Goal: Task Accomplishment & Management: Complete application form

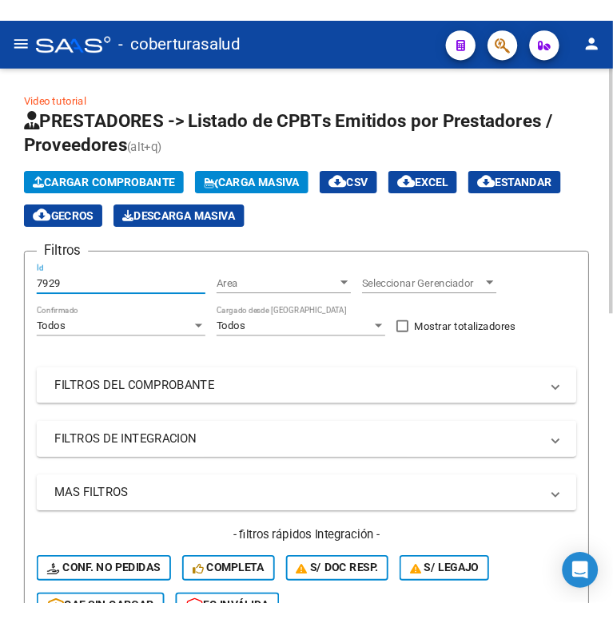
scroll to position [100, 0]
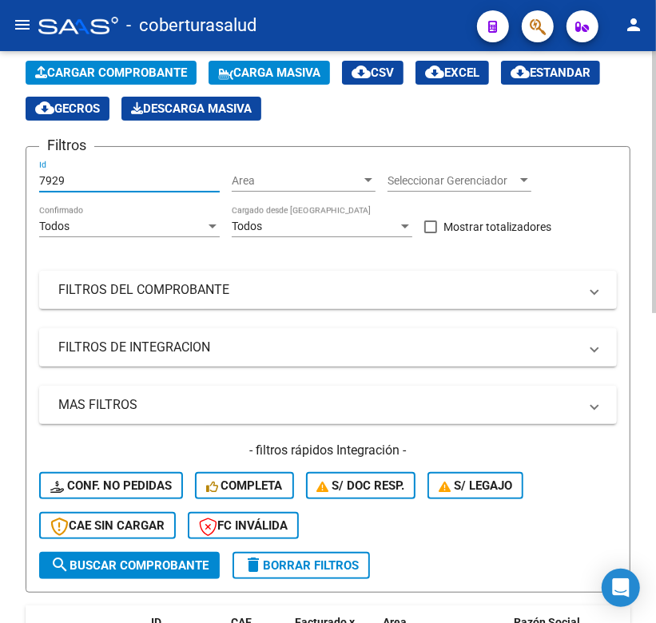
type input "7929"
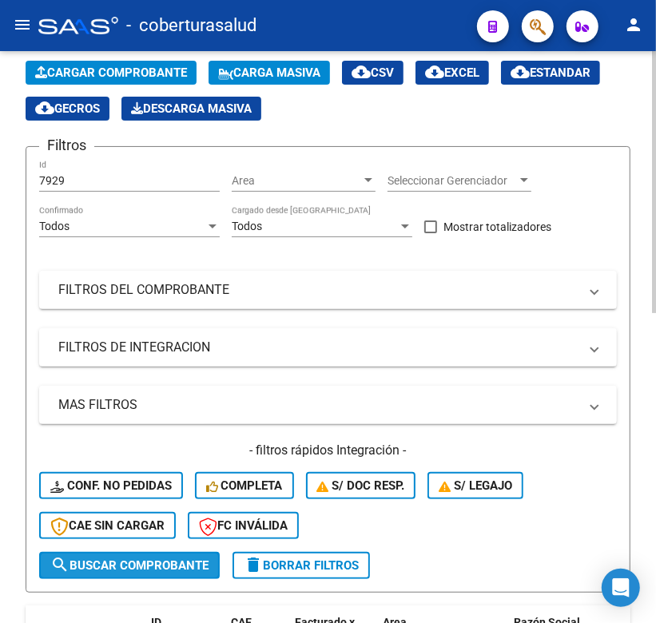
click at [125, 568] on span "search Buscar Comprobante" at bounding box center [129, 565] width 158 height 14
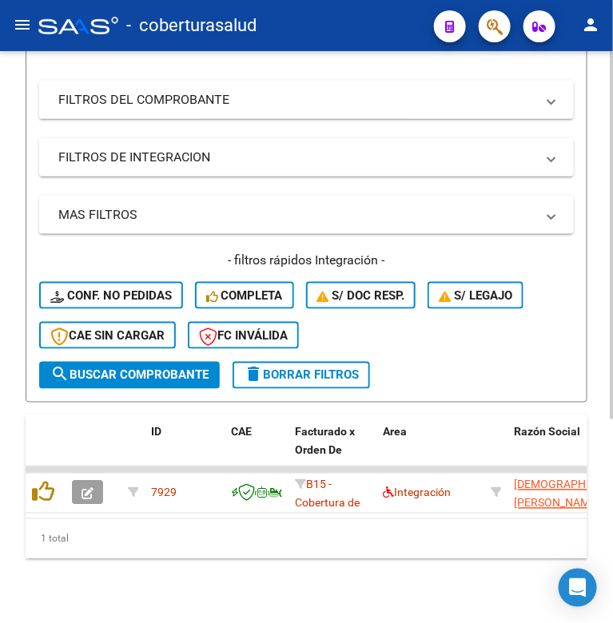
scroll to position [316, 0]
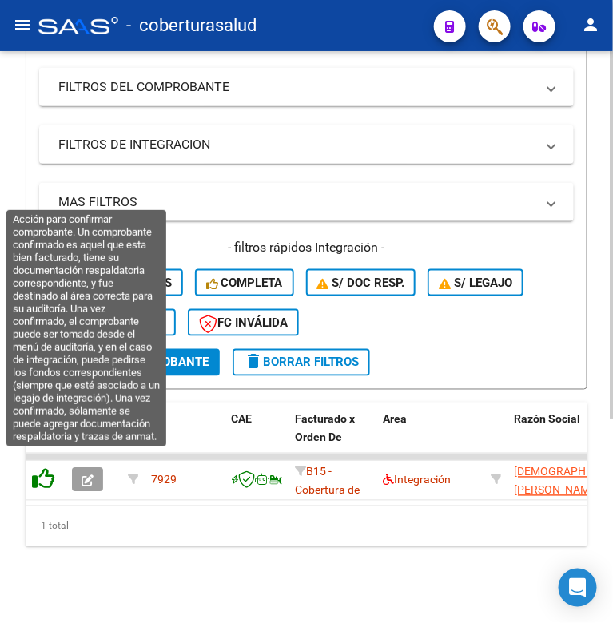
click at [42, 468] on icon at bounding box center [43, 479] width 22 height 22
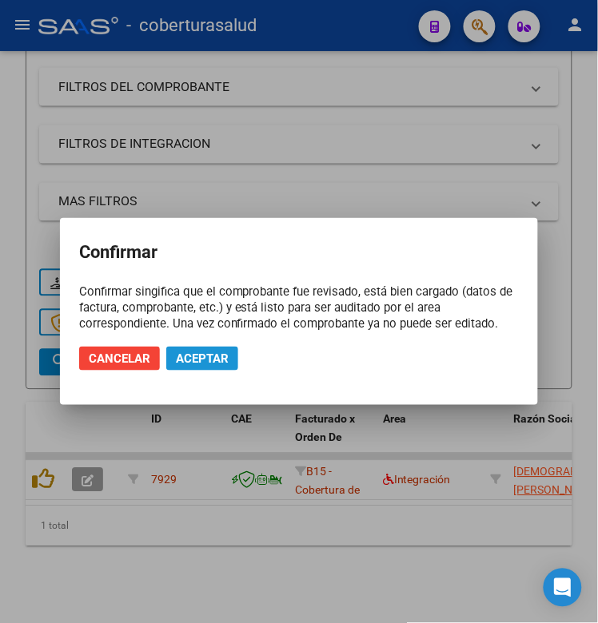
click at [201, 357] on span "Aceptar" at bounding box center [202, 359] width 53 height 14
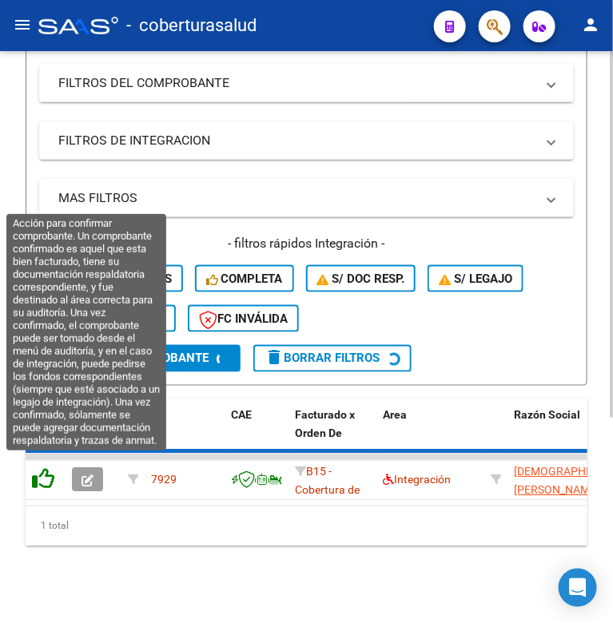
click at [38, 468] on icon at bounding box center [43, 479] width 22 height 22
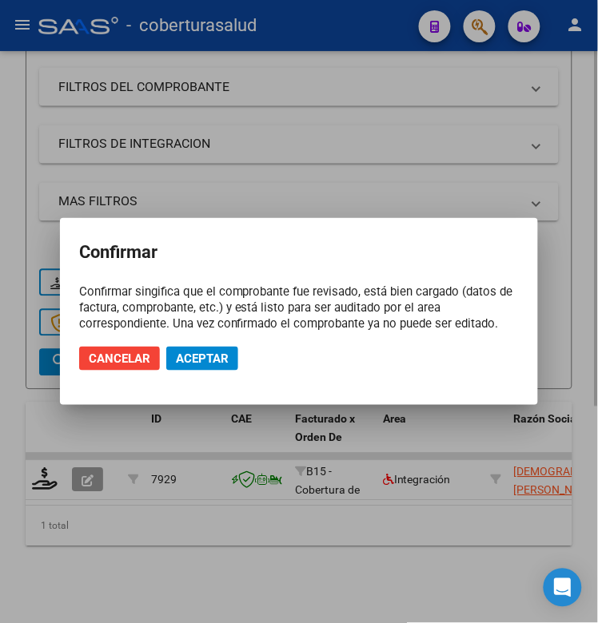
click at [94, 557] on div at bounding box center [299, 311] width 598 height 623
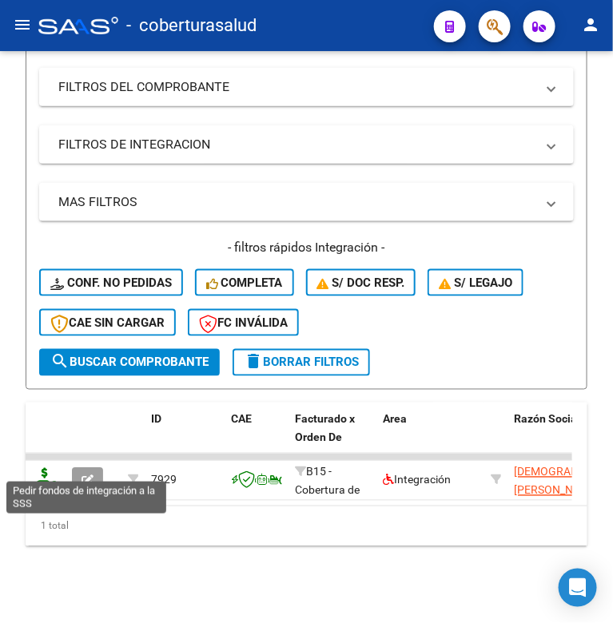
click at [38, 468] on icon at bounding box center [45, 479] width 26 height 22
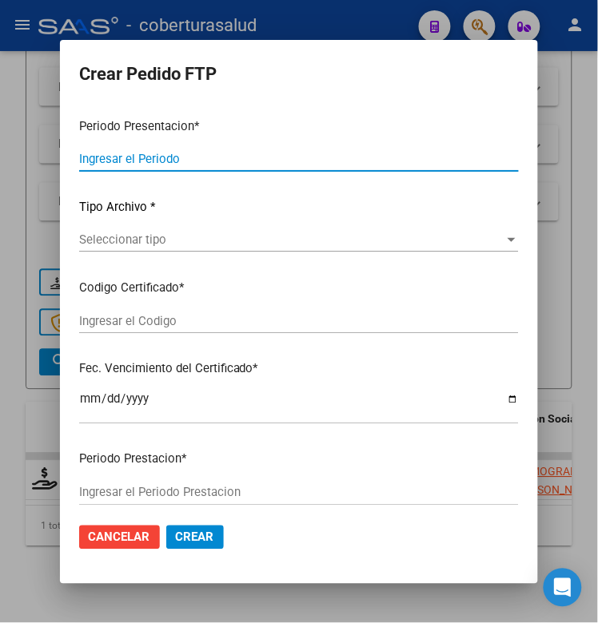
type input "202508"
type input "$ 160.817,93"
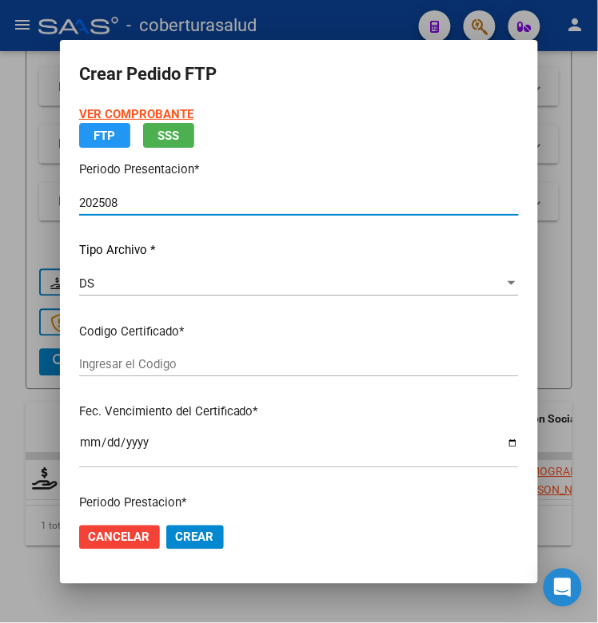
type input "ARG02000586450442021072120260721SAL122"
type input "[DATE]"
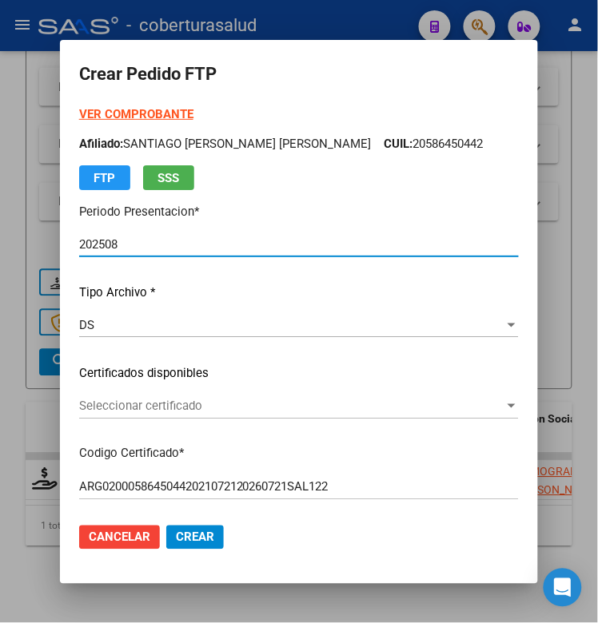
click at [204, 409] on span "Seleccionar certificado" at bounding box center [291, 406] width 425 height 14
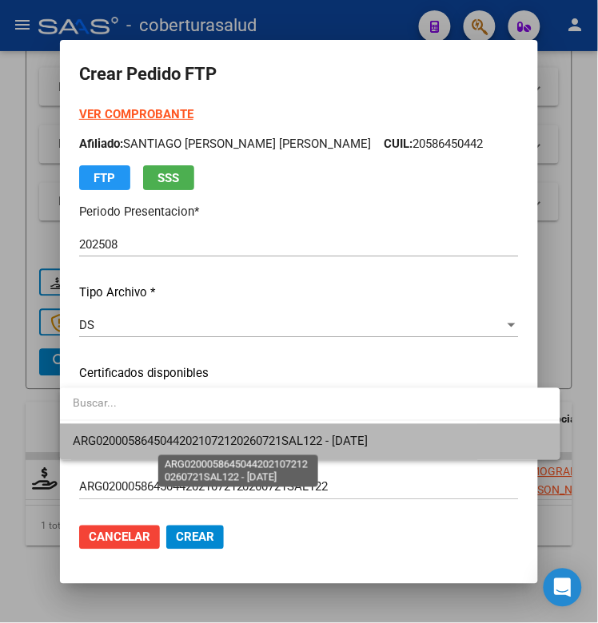
click at [214, 435] on span "ARG02000586450442021072120260721SAL122 - [DATE]" at bounding box center [220, 442] width 295 height 14
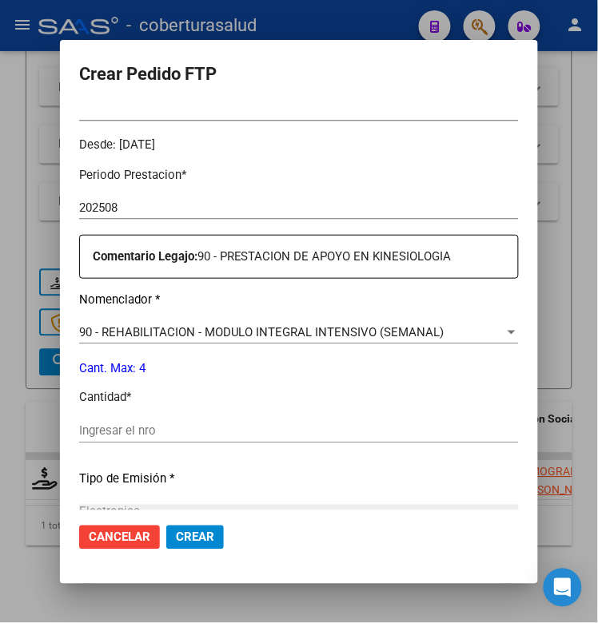
scroll to position [499, 0]
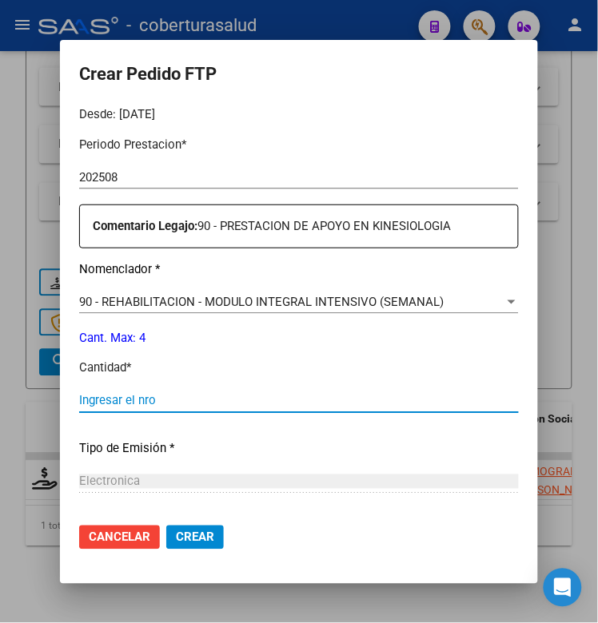
click at [185, 405] on input "Ingresar el nro" at bounding box center [298, 401] width 439 height 14
type input "4"
click at [198, 526] on button "Crear" at bounding box center [195, 538] width 58 height 24
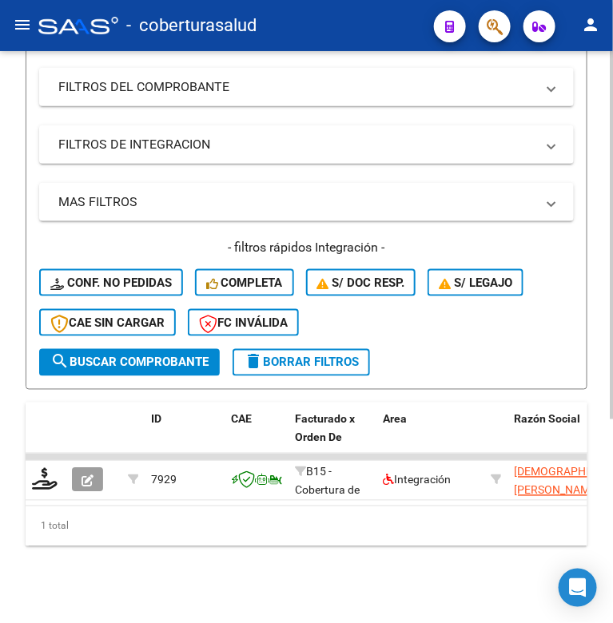
scroll to position [0, 0]
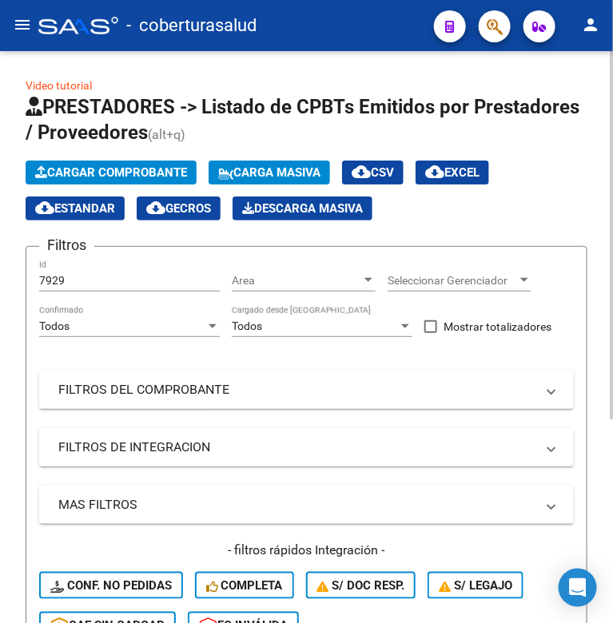
click at [64, 281] on input "7929" at bounding box center [129, 281] width 181 height 14
drag, startPoint x: 70, startPoint y: 281, endPoint x: 26, endPoint y: 280, distance: 43.2
click at [26, 280] on form "Filtros 7929 Id Area Area Seleccionar Gerenciador Seleccionar Gerenciador Todos…" at bounding box center [307, 469] width 562 height 447
paste input "93"
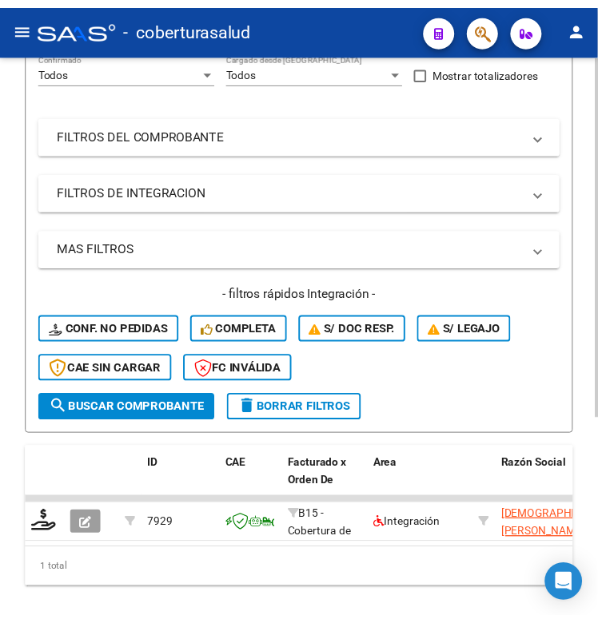
scroll to position [300, 0]
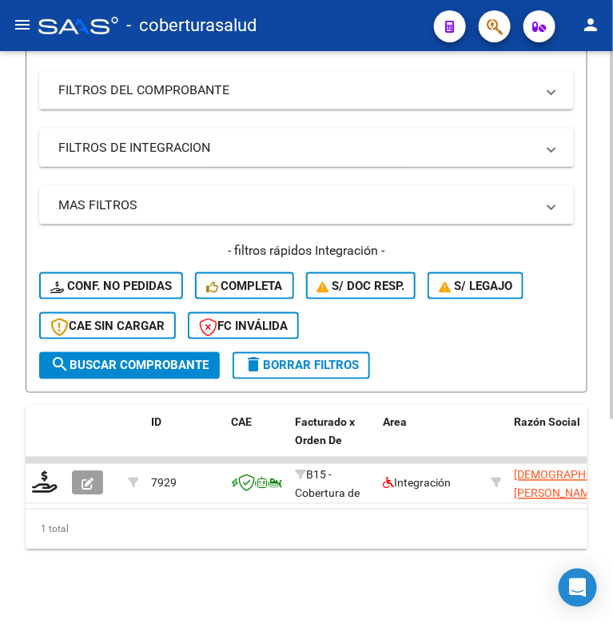
type input "7993"
click at [78, 375] on button "search Buscar Comprobante" at bounding box center [129, 365] width 181 height 27
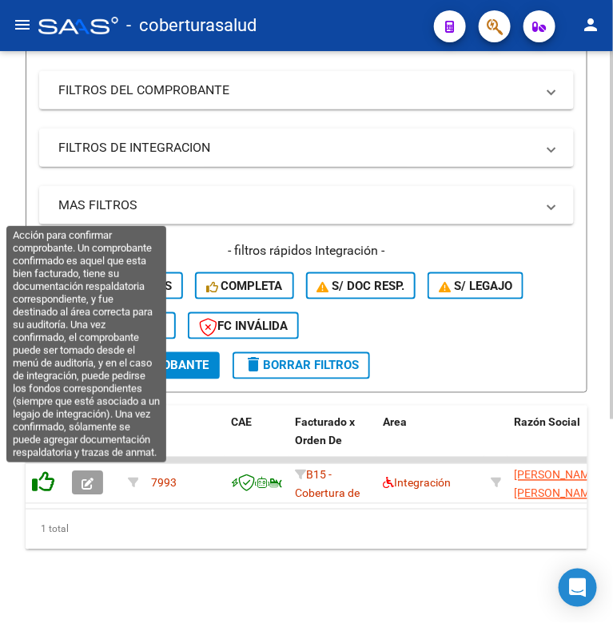
click at [40, 483] on icon at bounding box center [43, 482] width 22 height 22
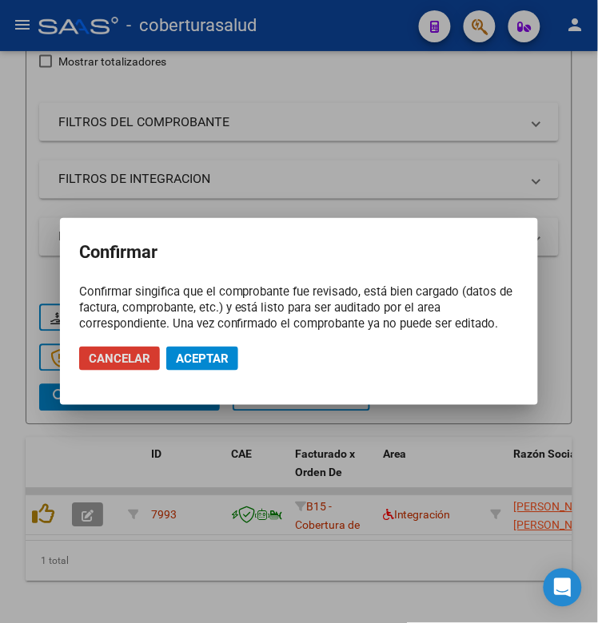
click at [185, 356] on span "Aceptar" at bounding box center [202, 359] width 53 height 14
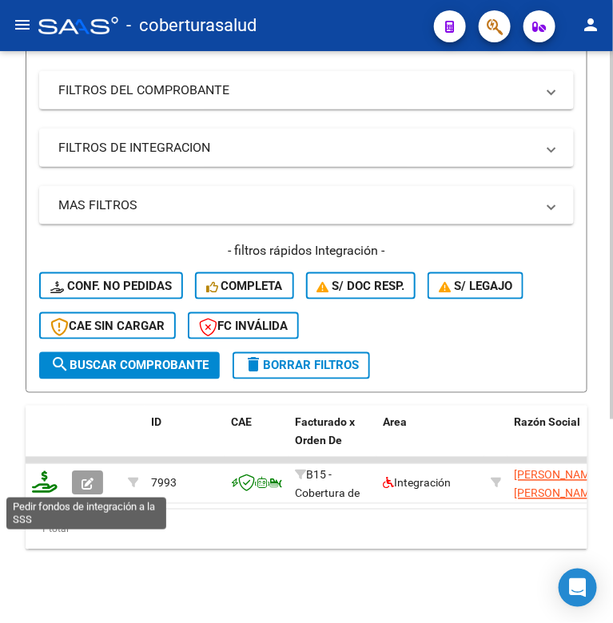
click at [41, 487] on icon at bounding box center [45, 482] width 26 height 22
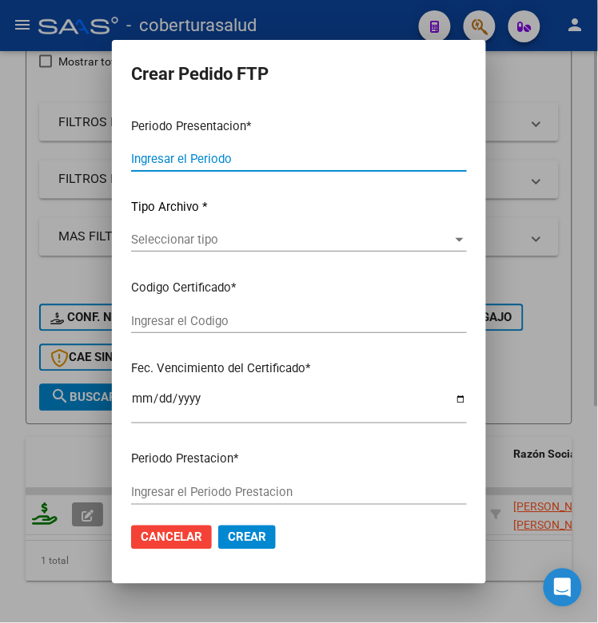
type input "202508"
type input "$ 475.830,36"
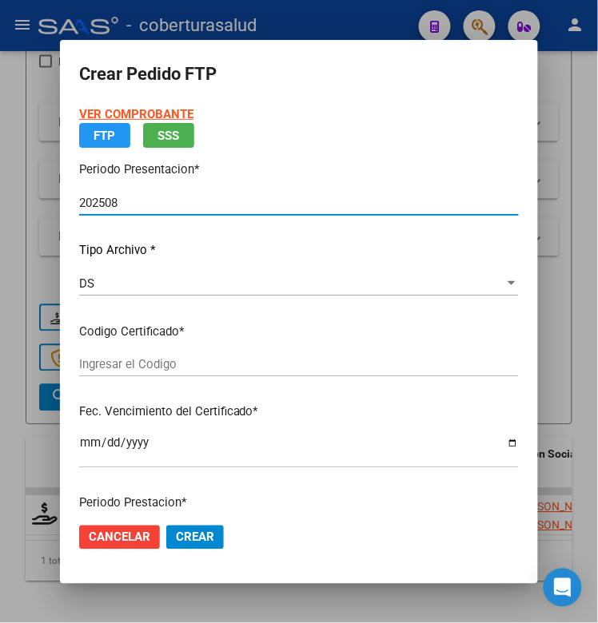
type input "ARG01000547082622022030820270308TUC138"
type input "[DATE]"
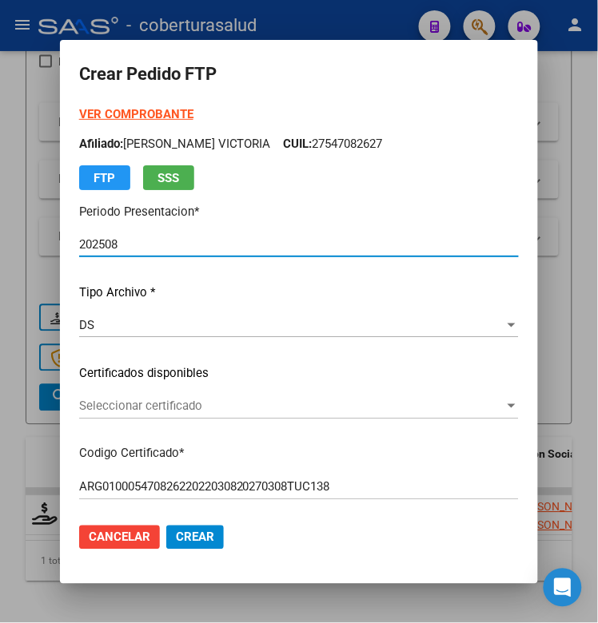
click at [172, 409] on span "Seleccionar certificado" at bounding box center [291, 406] width 425 height 14
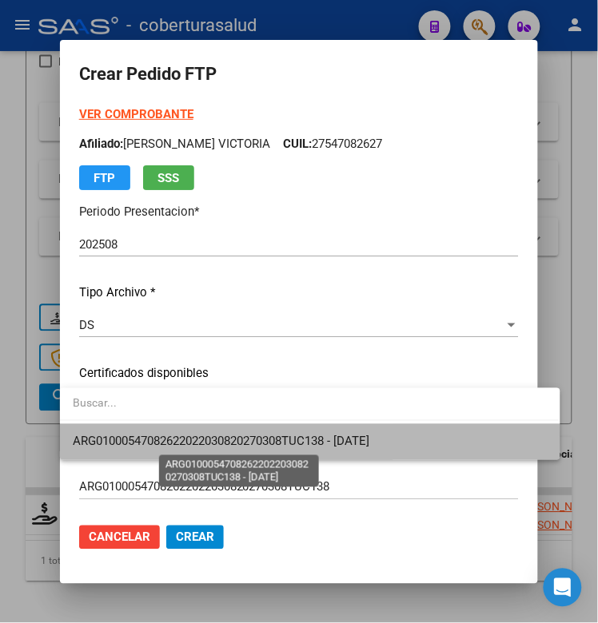
click at [172, 435] on span "ARG01000547082622022030820270308TUC138 - [DATE]" at bounding box center [221, 442] width 296 height 14
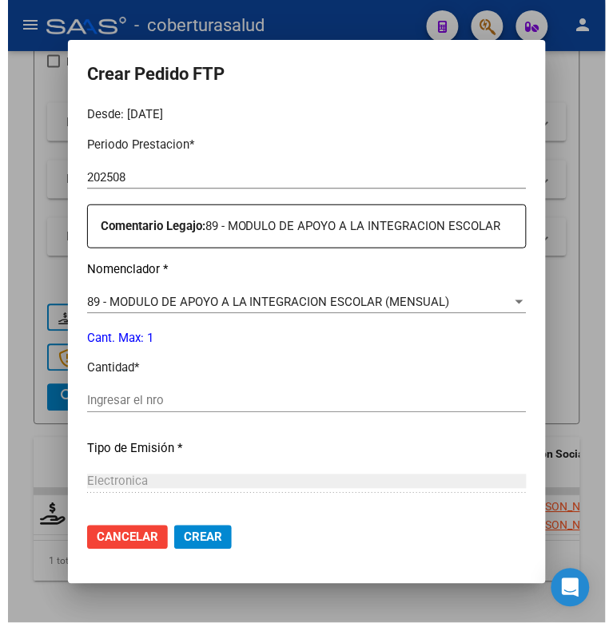
scroll to position [659, 0]
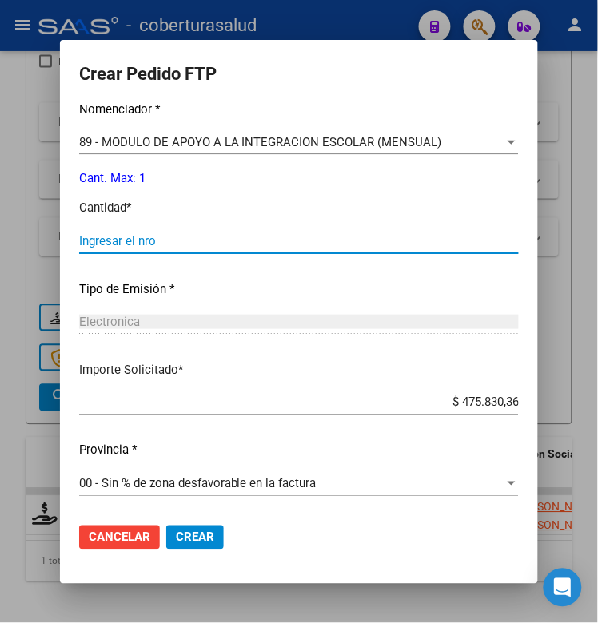
click at [142, 237] on input "Ingresar el nro" at bounding box center [298, 241] width 439 height 14
type input "1"
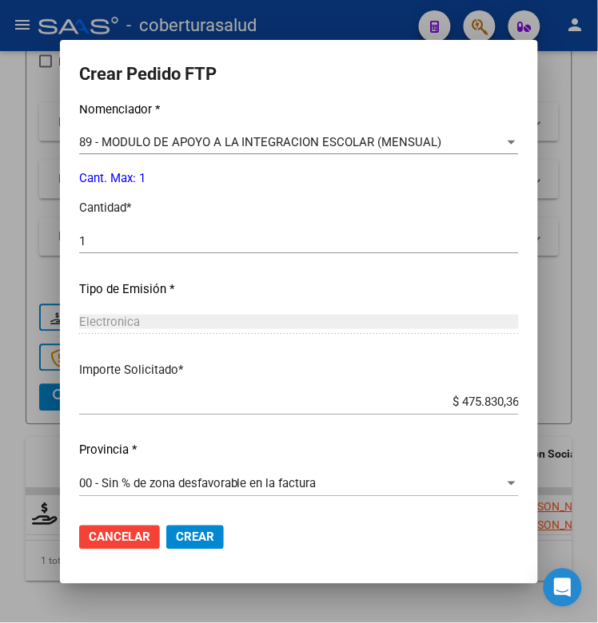
click at [176, 541] on span "Crear" at bounding box center [195, 537] width 38 height 14
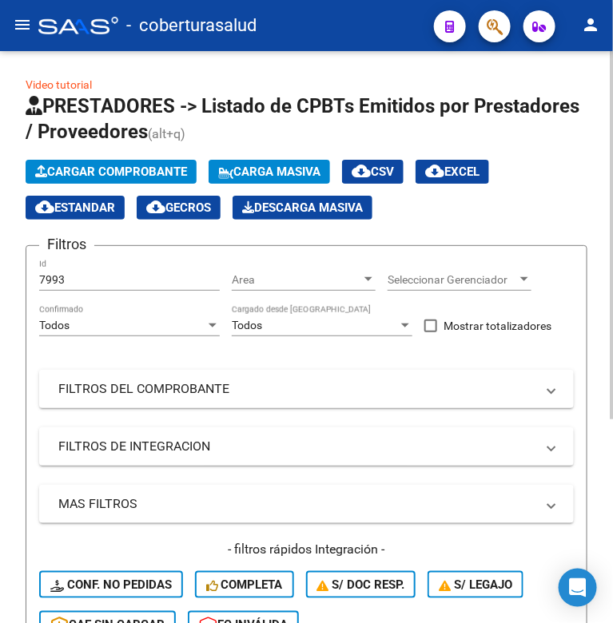
scroll to position [0, 0]
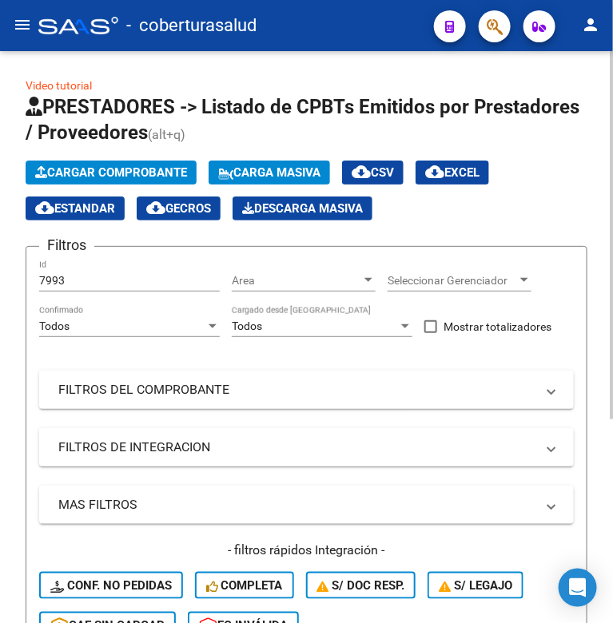
drag, startPoint x: 65, startPoint y: 268, endPoint x: 36, endPoint y: 282, distance: 31.8
click at [36, 282] on form "Filtros 7993 Id Area Area Seleccionar Gerenciador Seleccionar Gerenciador Todos…" at bounding box center [307, 469] width 562 height 447
drag, startPoint x: 66, startPoint y: 282, endPoint x: 24, endPoint y: 281, distance: 41.6
click at [24, 282] on div "Video tutorial PRESTADORES -> Listado de CPBTs Emitidos por Prestadores / Prove…" at bounding box center [306, 488] width 613 height 875
paste input "29"
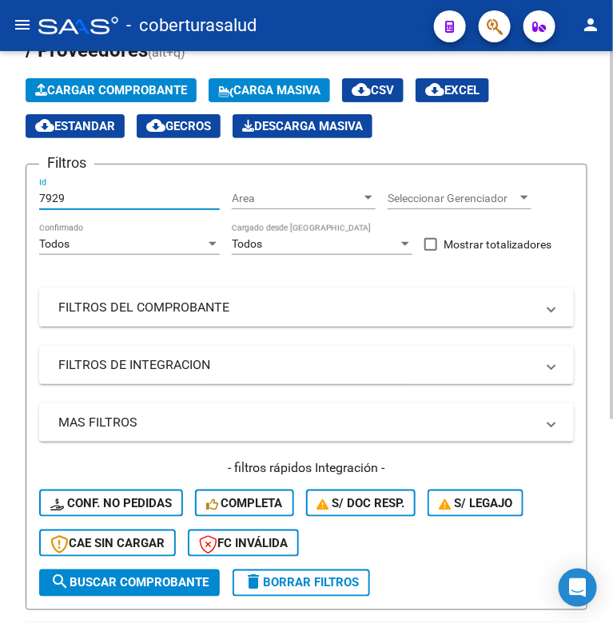
scroll to position [200, 0]
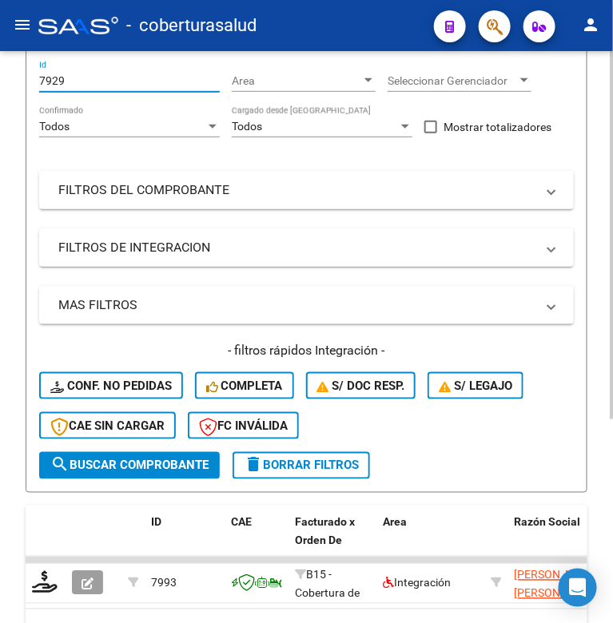
type input "7929"
click at [101, 461] on span "search Buscar Comprobante" at bounding box center [129, 466] width 158 height 14
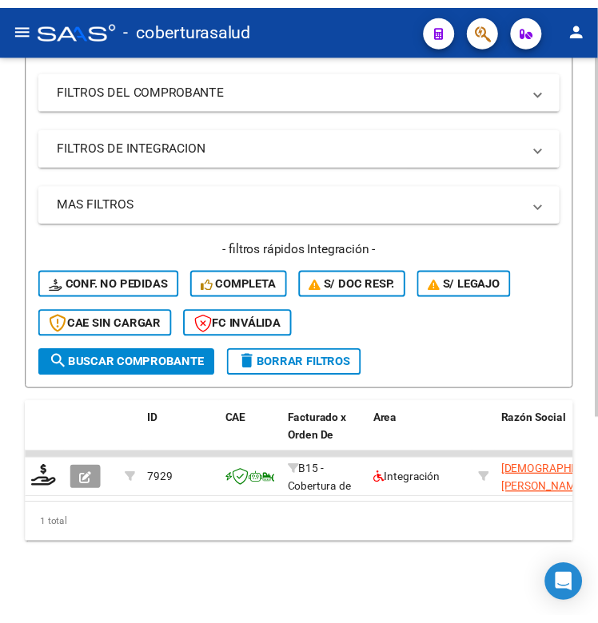
scroll to position [316, 0]
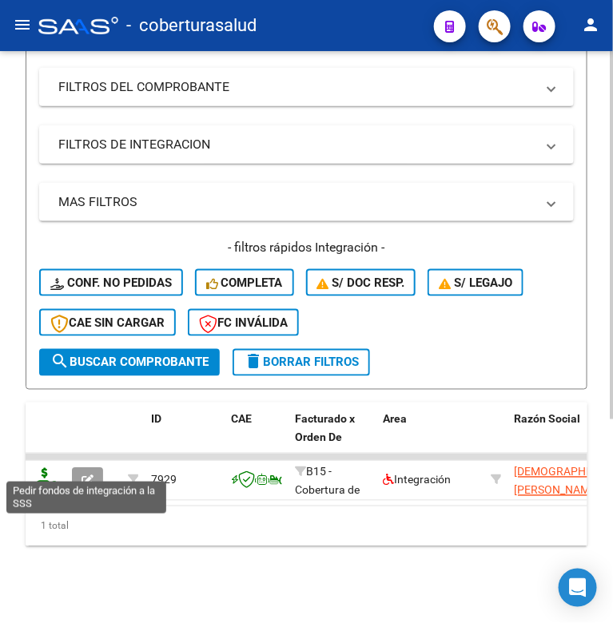
click at [38, 468] on icon at bounding box center [45, 479] width 26 height 22
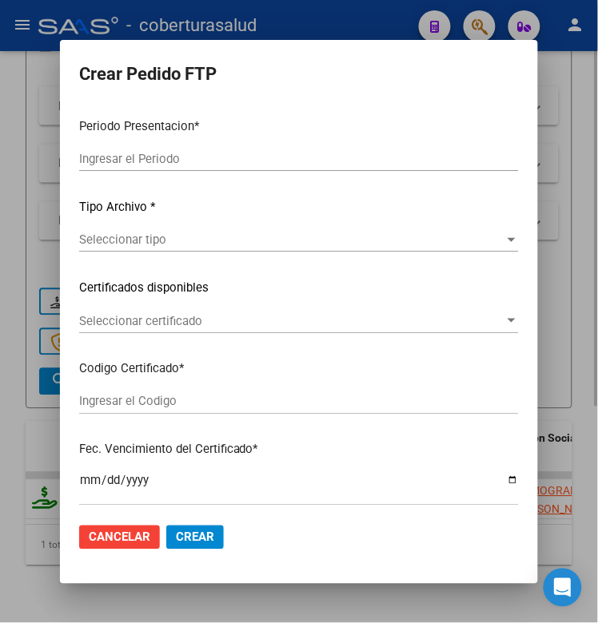
scroll to position [348, 0]
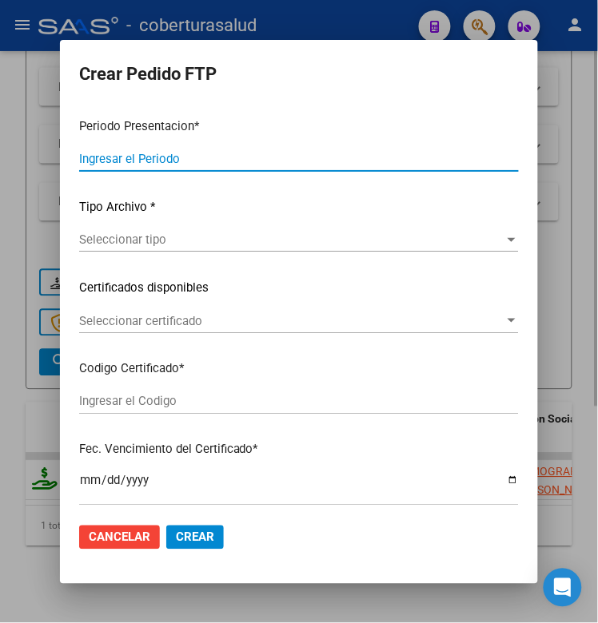
type input "202508"
type input "$ 160.817,93"
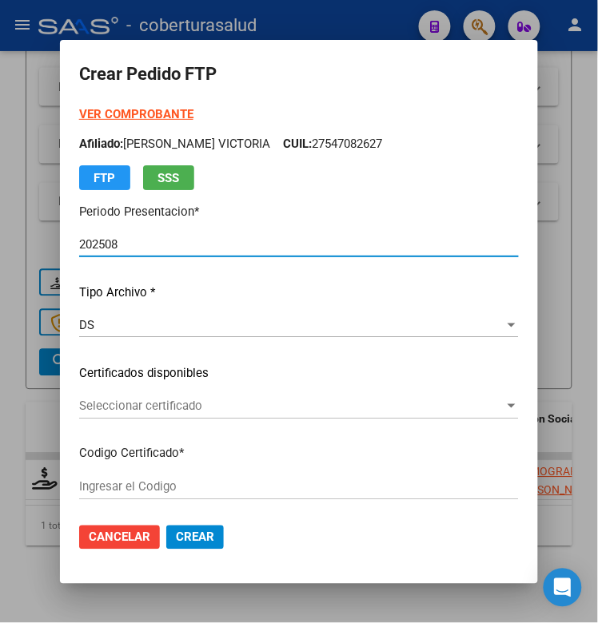
type input "ARG02000586450442021072120260721SAL122"
type input "[DATE]"
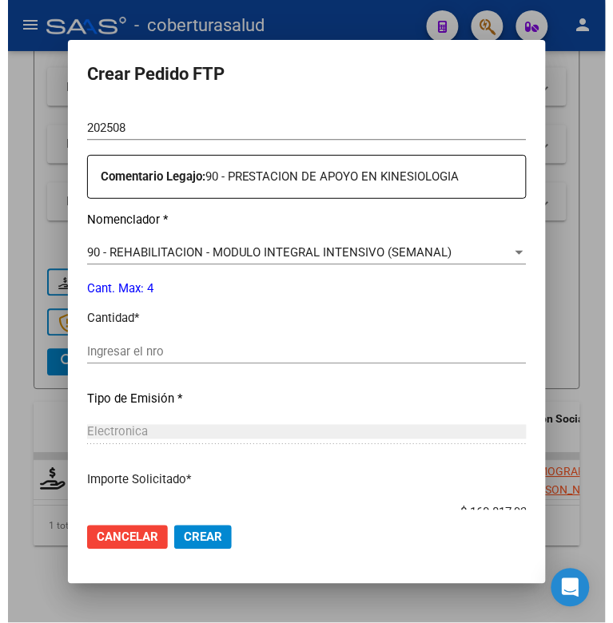
scroll to position [659, 0]
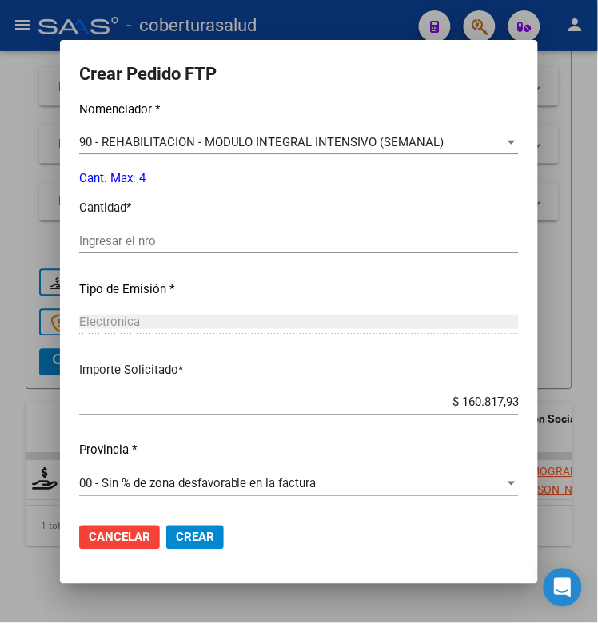
click at [252, 602] on div at bounding box center [299, 311] width 598 height 623
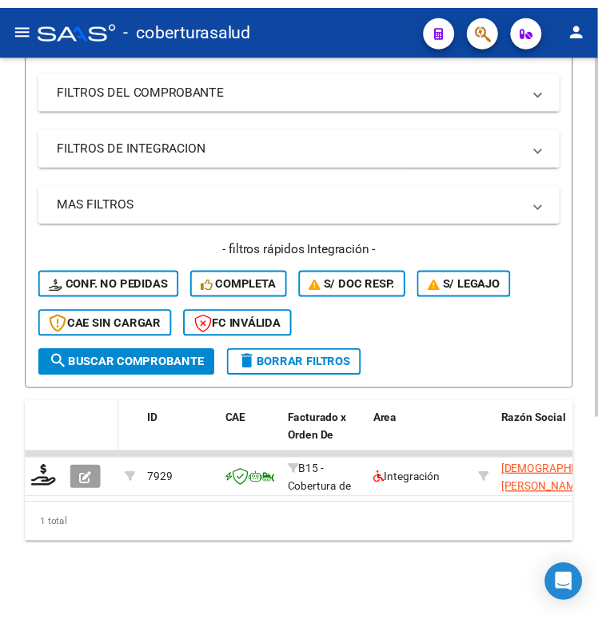
scroll to position [316, 0]
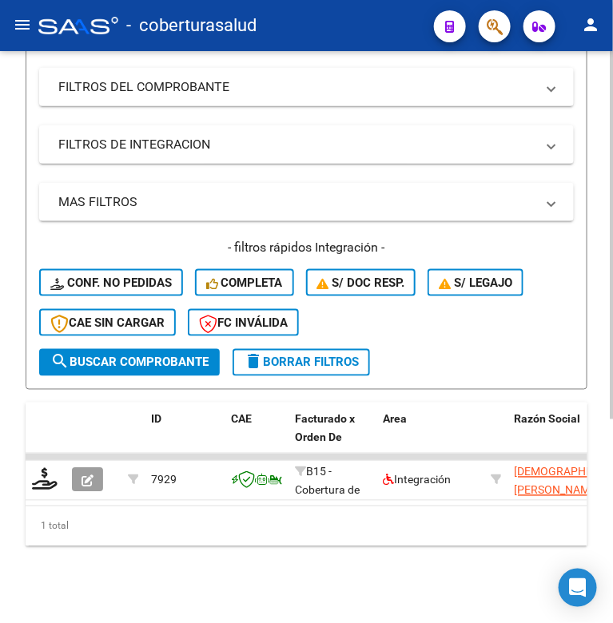
click at [77, 483] on datatable-body-cell at bounding box center [94, 480] width 56 height 39
click at [81, 473] on button "button" at bounding box center [87, 480] width 31 height 24
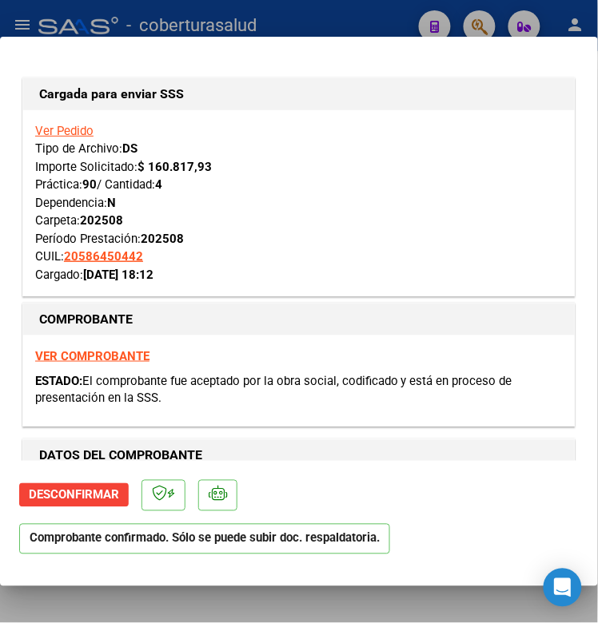
scroll to position [300, 0]
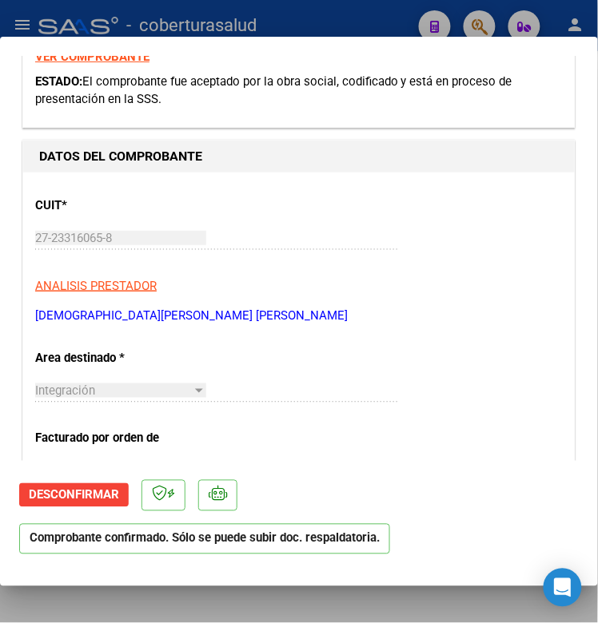
type input "$ 0,00"
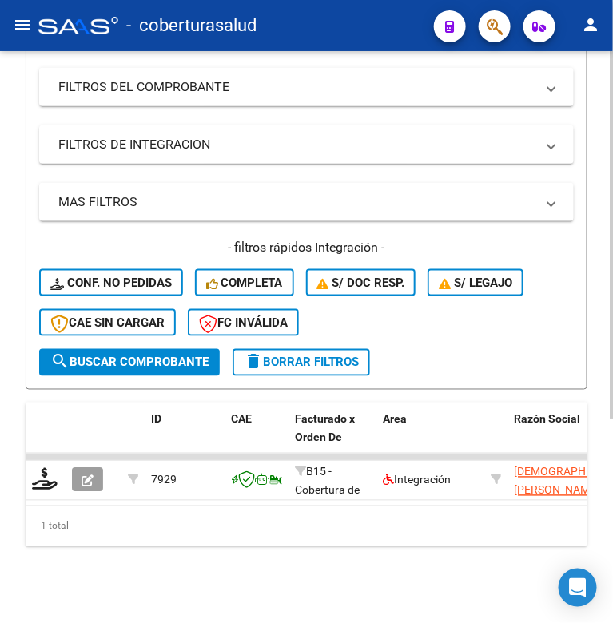
scroll to position [116, 0]
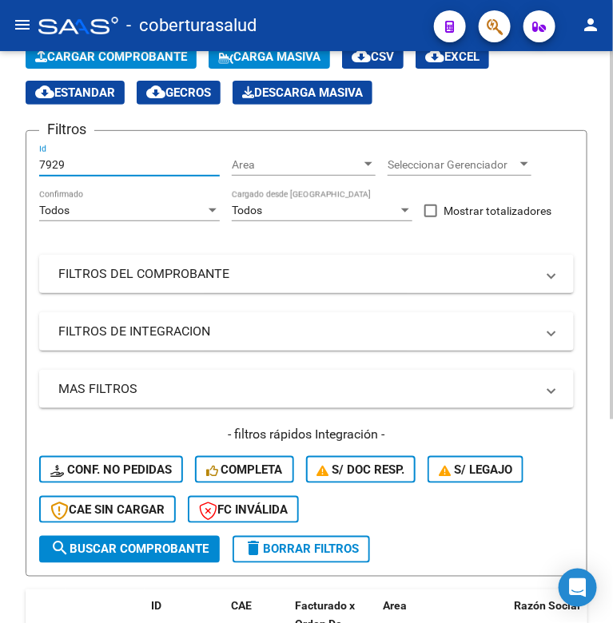
drag, startPoint x: 86, startPoint y: 161, endPoint x: 29, endPoint y: 162, distance: 57.5
click at [30, 162] on form "Filtros 7929 Id Area Area Seleccionar Gerenciador Seleccionar Gerenciador Todos…" at bounding box center [307, 353] width 562 height 447
paste input "8308"
type input "8308"
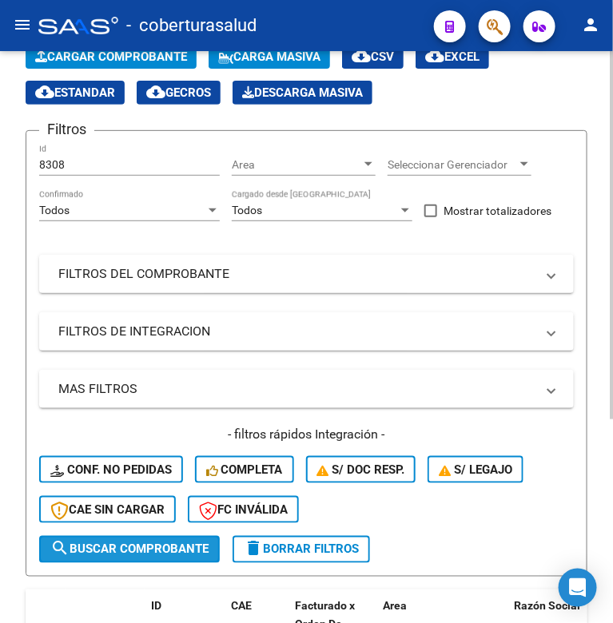
click at [113, 551] on span "search Buscar Comprobante" at bounding box center [129, 549] width 158 height 14
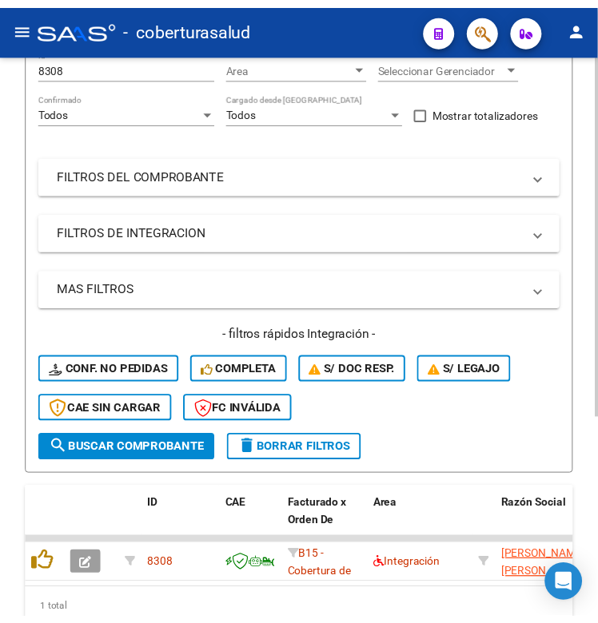
scroll to position [0, 8]
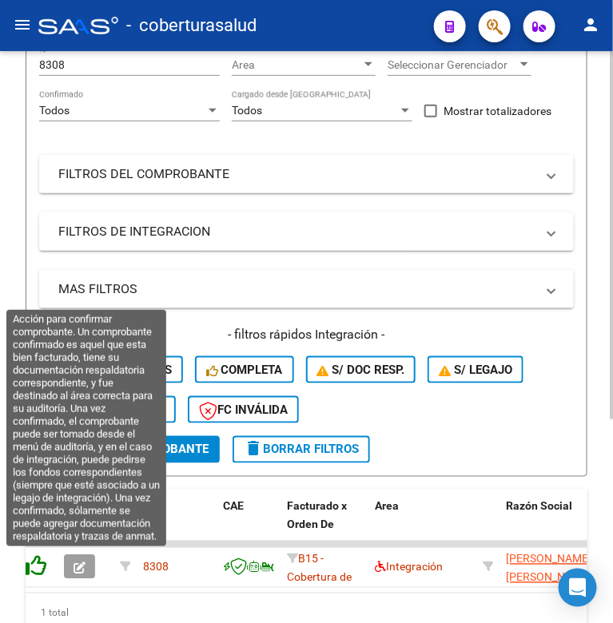
click at [30, 562] on icon at bounding box center [35, 566] width 22 height 22
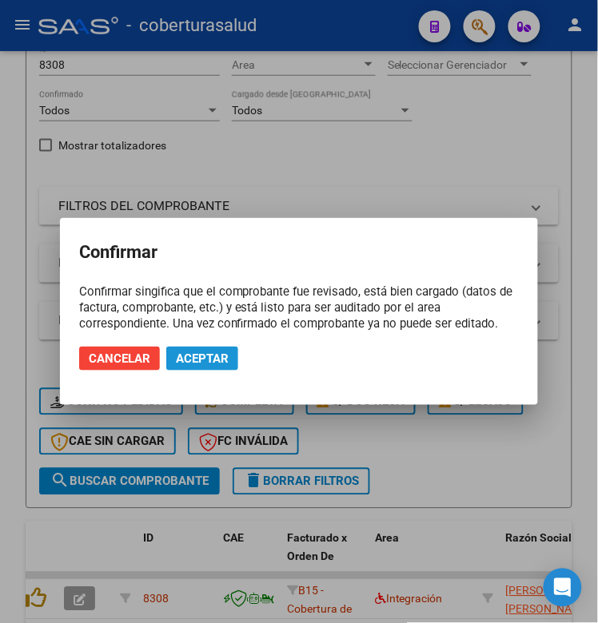
click at [173, 368] on button "Aceptar" at bounding box center [202, 359] width 72 height 24
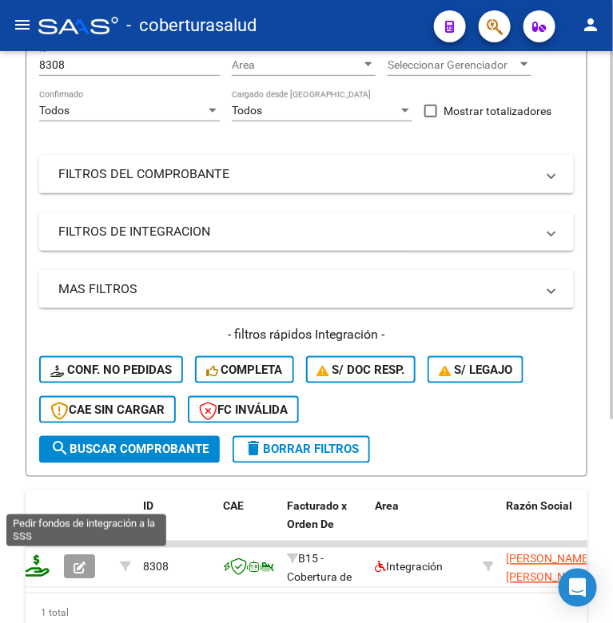
click at [34, 570] on icon at bounding box center [37, 566] width 26 height 22
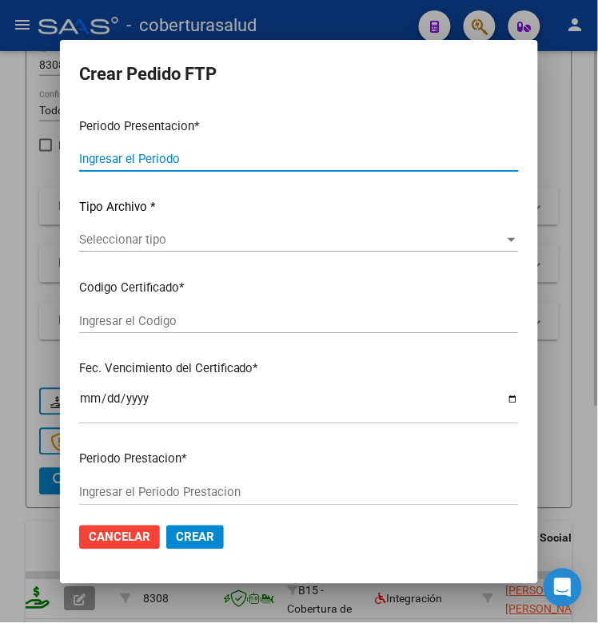
type input "202508"
type input "$ 98.964,88"
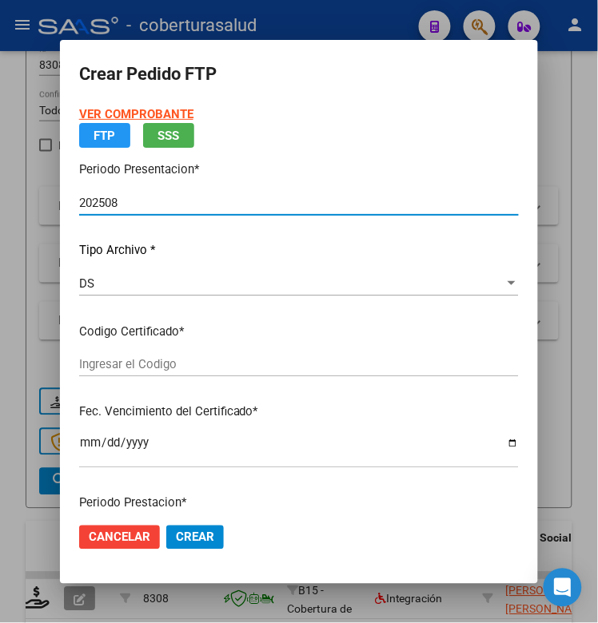
type input "ARG02000577721752025031720300317TUC138"
type input "[DATE]"
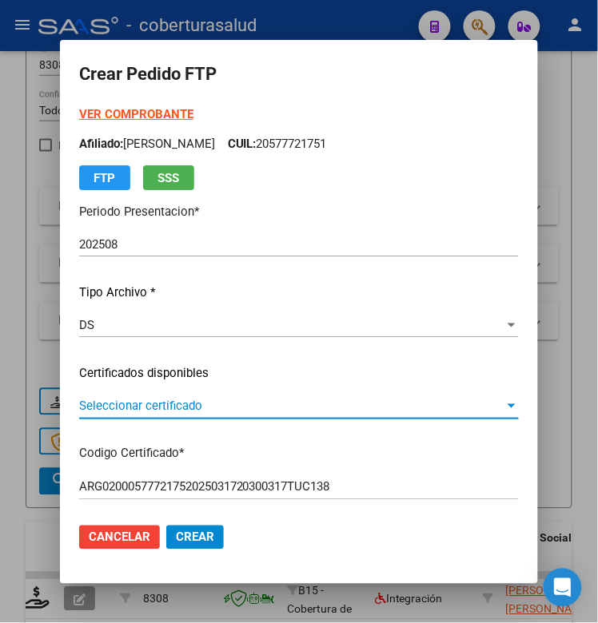
click at [173, 404] on span "Seleccionar certificado" at bounding box center [291, 406] width 425 height 14
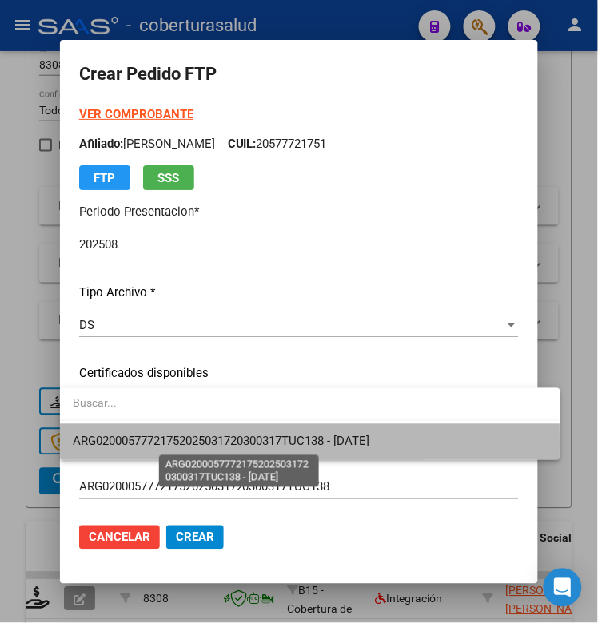
click at [188, 443] on span "ARG02000577721752025031720300317TUC138 - [DATE]" at bounding box center [221, 442] width 296 height 14
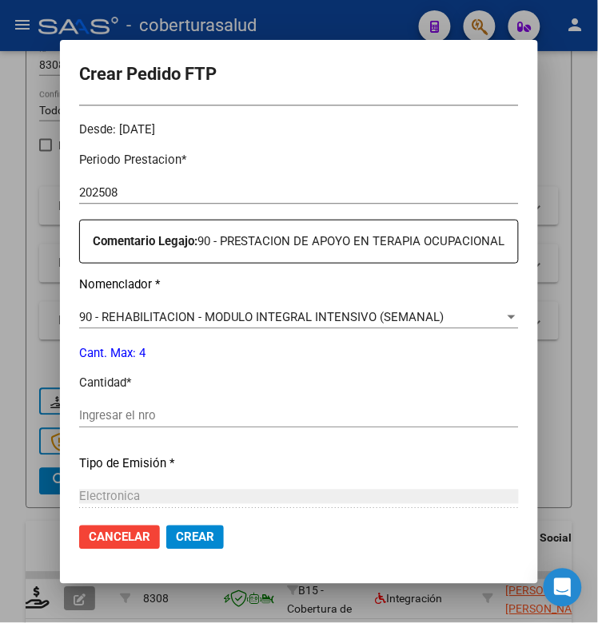
scroll to position [499, 0]
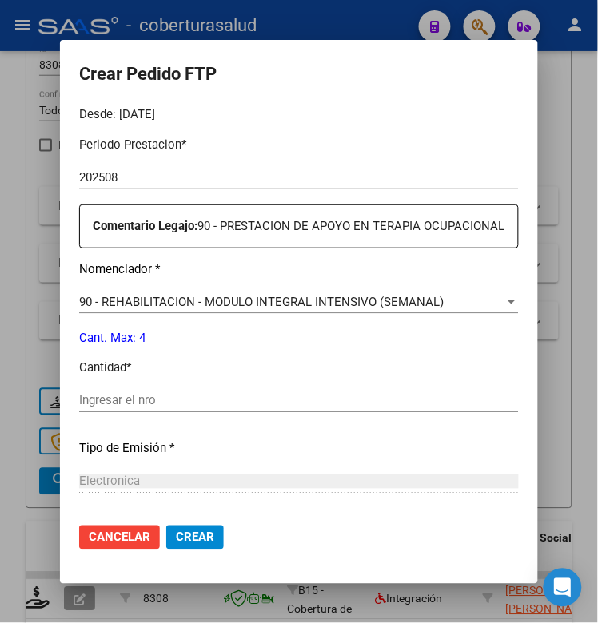
click at [141, 401] on input "Ingresar el nro" at bounding box center [298, 401] width 439 height 14
type input "1"
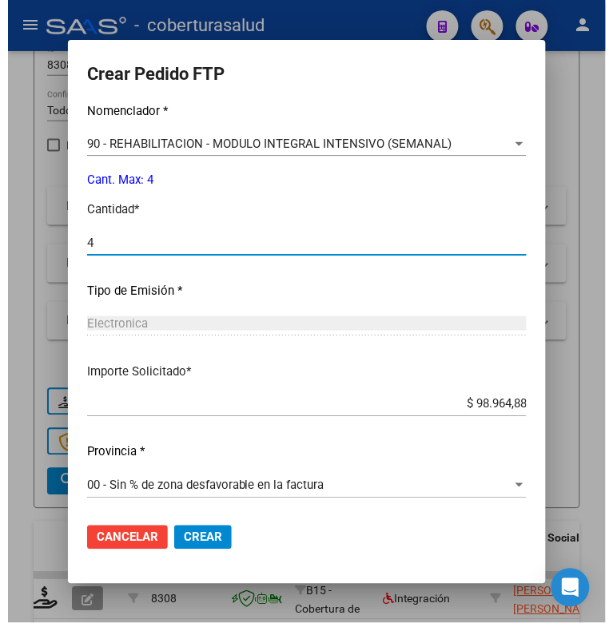
scroll to position [659, 0]
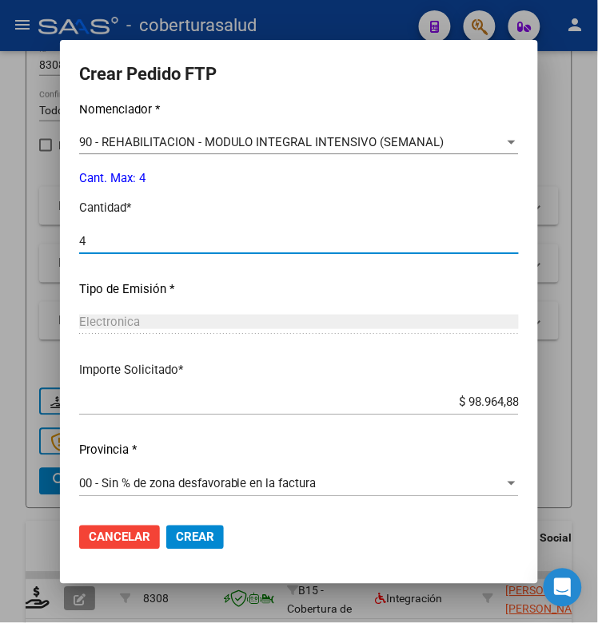
type input "4"
click at [176, 536] on span "Crear" at bounding box center [195, 537] width 38 height 14
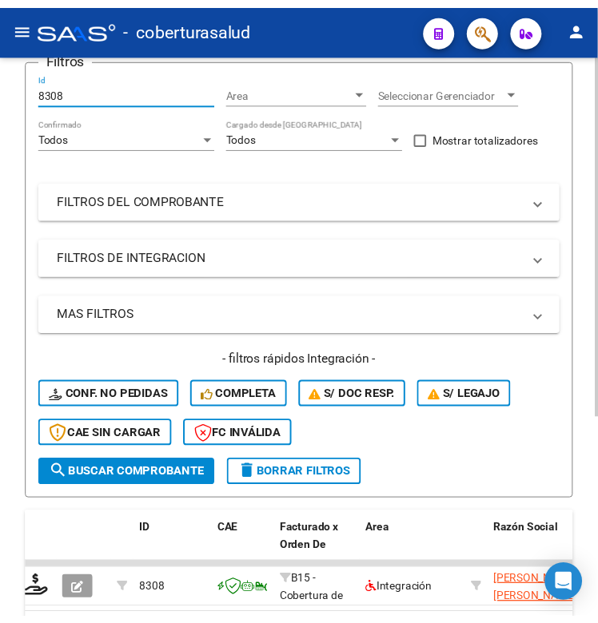
scroll to position [189, 0]
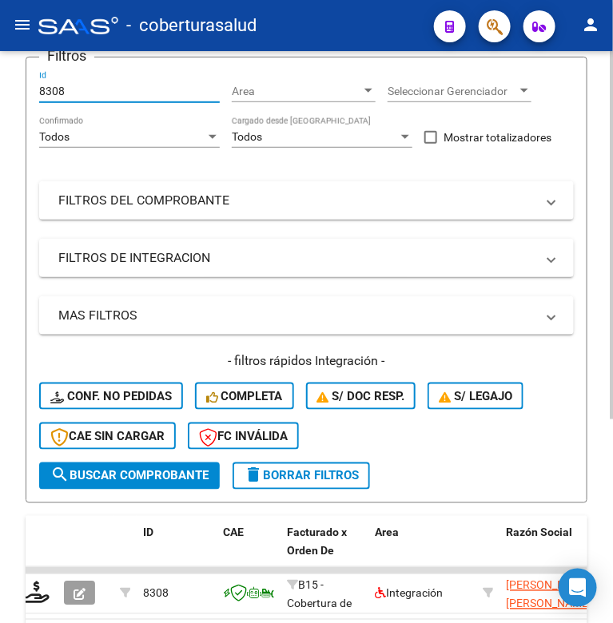
drag, startPoint x: 66, startPoint y: 64, endPoint x: 22, endPoint y: 72, distance: 44.7
click at [22, 72] on div "Video tutorial PRESTADORES -> Listado de CPBTs Emitidos por Prestadores / Prove…" at bounding box center [306, 299] width 613 height 875
paste input "703"
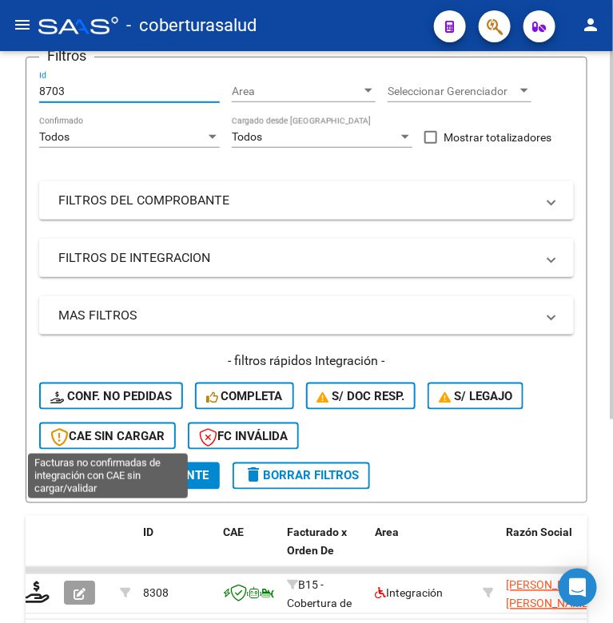
type input "8703"
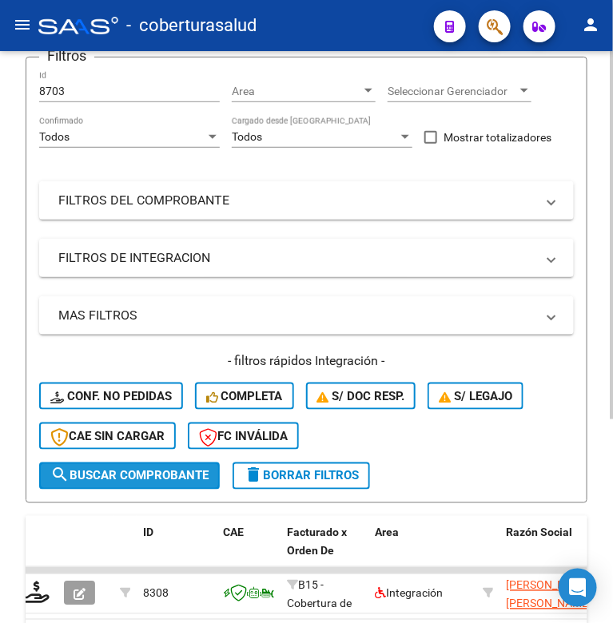
click at [128, 464] on button "search Buscar Comprobante" at bounding box center [129, 476] width 181 height 27
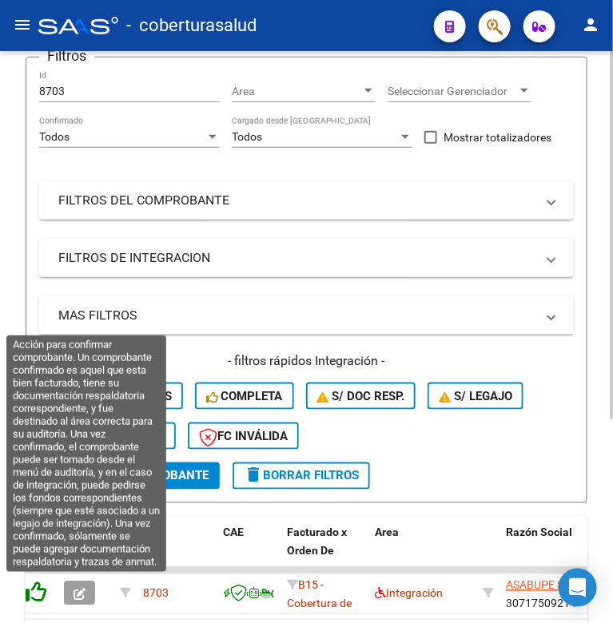
click at [41, 594] on icon at bounding box center [35, 593] width 22 height 22
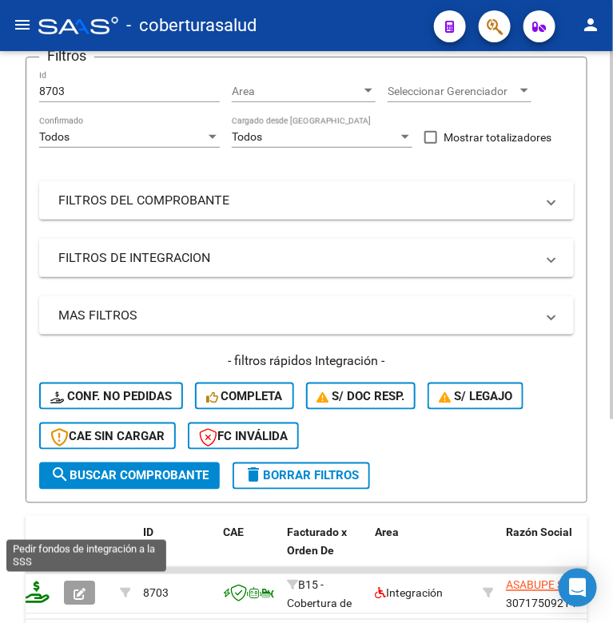
click at [46, 590] on icon at bounding box center [37, 593] width 26 height 22
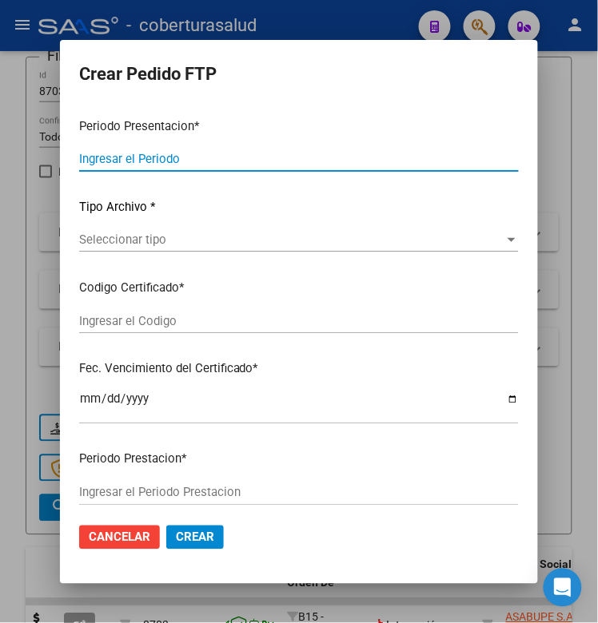
type input "202508"
type input "$ 435.376,56"
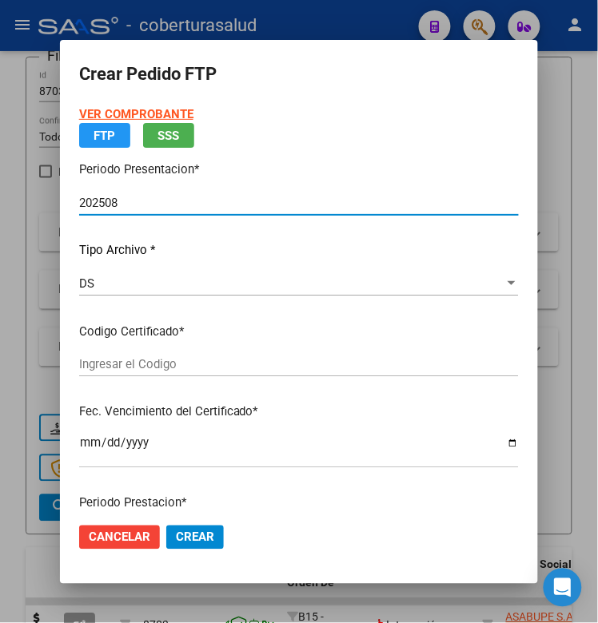
type input "ARG01000522320552021082020250820COR252"
type input "[DATE]"
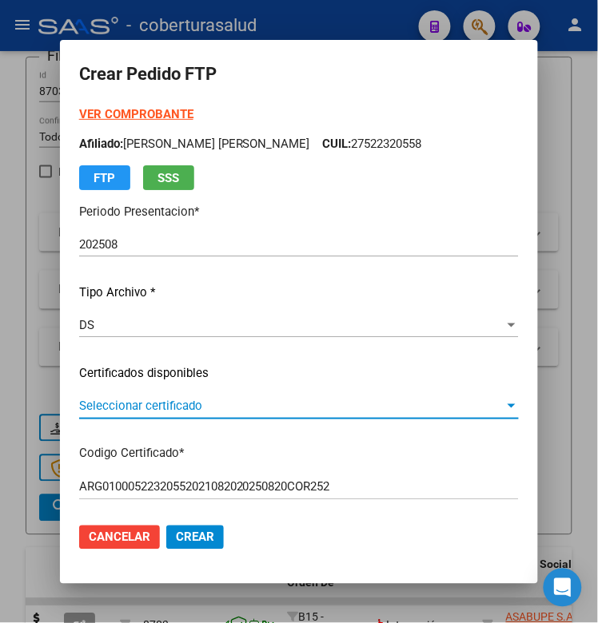
click at [217, 409] on span "Seleccionar certificado" at bounding box center [291, 406] width 425 height 14
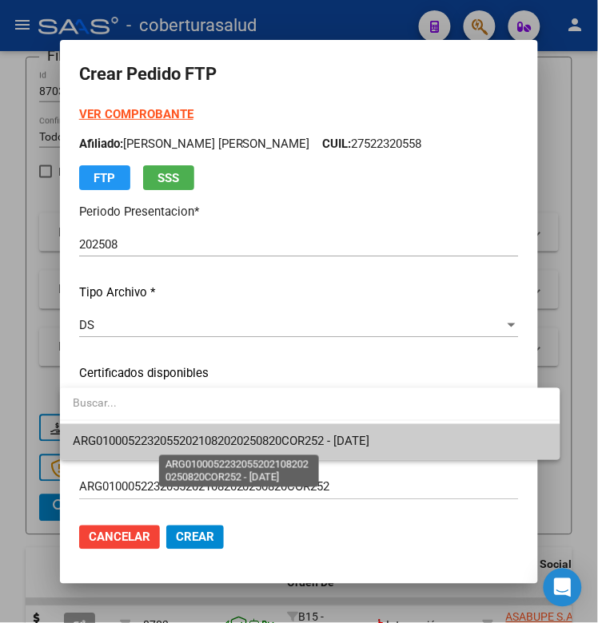
click at [217, 448] on span "ARG01000522320552021082020250820COR252 - [DATE]" at bounding box center [221, 442] width 296 height 14
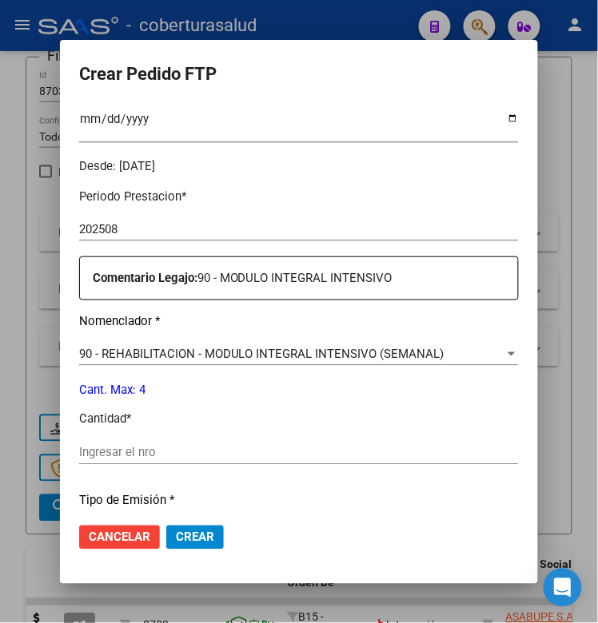
scroll to position [499, 0]
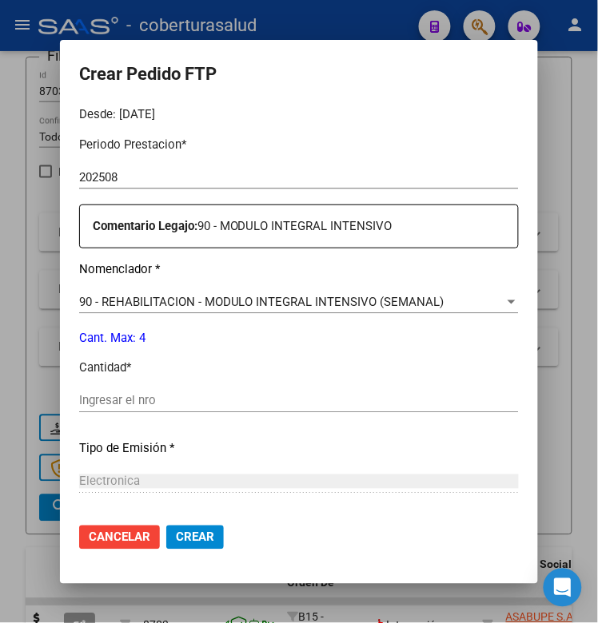
click at [177, 409] on div "Ingresar el nro" at bounding box center [298, 401] width 439 height 24
click at [169, 399] on input "Ingresar el nro" at bounding box center [298, 401] width 439 height 14
type input "4"
click at [188, 531] on span "Crear" at bounding box center [195, 537] width 38 height 14
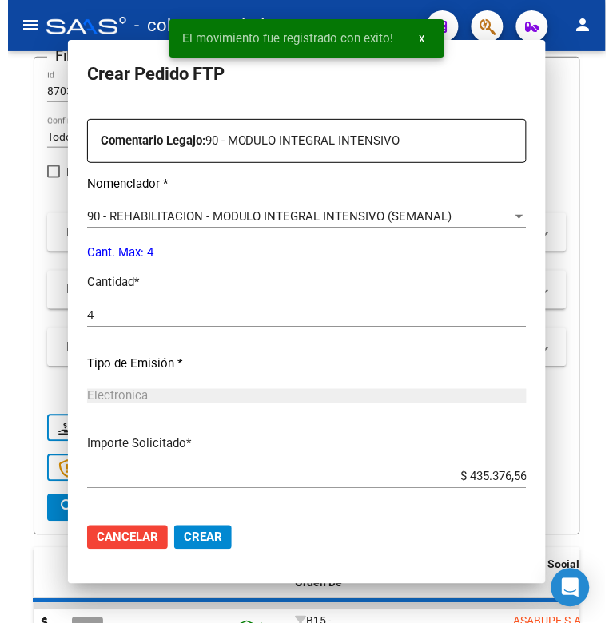
scroll to position [413, 0]
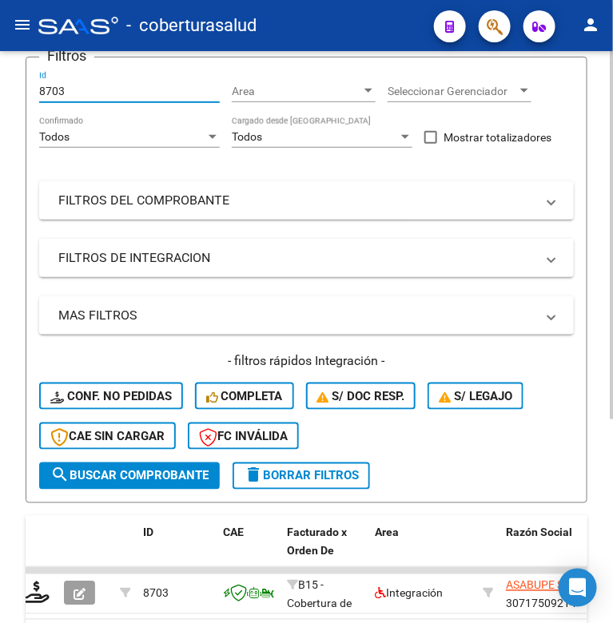
drag, startPoint x: 69, startPoint y: 88, endPoint x: 21, endPoint y: 90, distance: 48.0
click at [21, 90] on div "Video tutorial PRESTADORES -> Listado de CPBTs Emitidos por Prestadores / Prove…" at bounding box center [306, 299] width 613 height 875
paste input "365"
type input "8365"
click at [129, 478] on span "search Buscar Comprobante" at bounding box center [129, 476] width 158 height 14
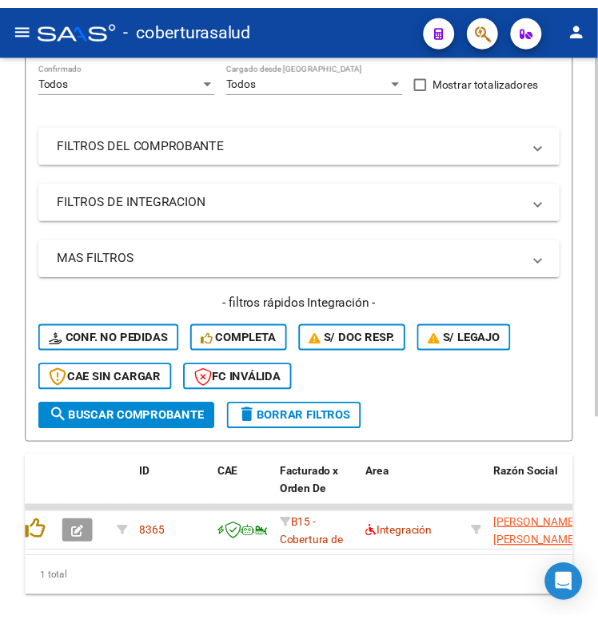
scroll to position [289, 0]
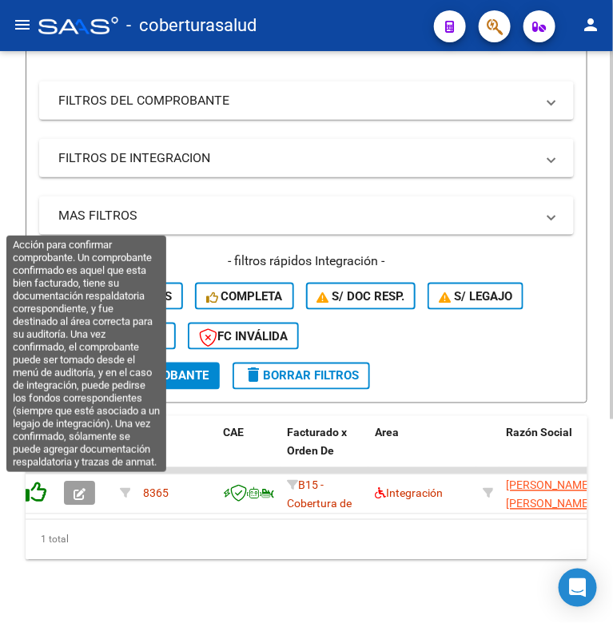
click at [40, 492] on icon at bounding box center [35, 493] width 22 height 22
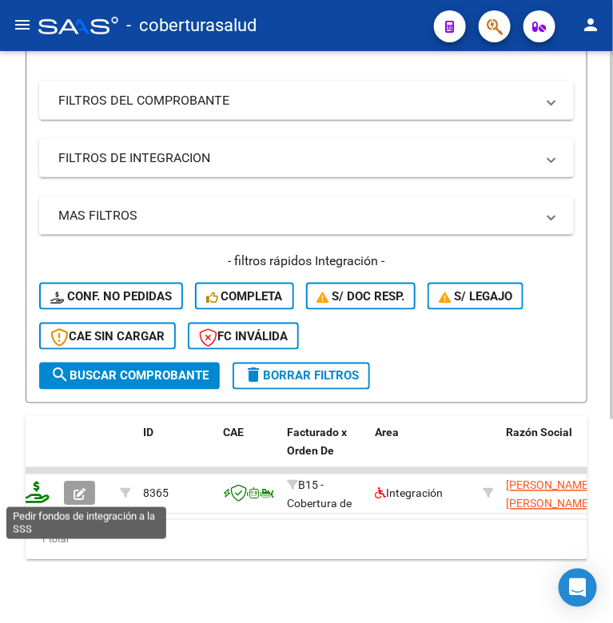
click at [42, 492] on icon at bounding box center [37, 493] width 26 height 22
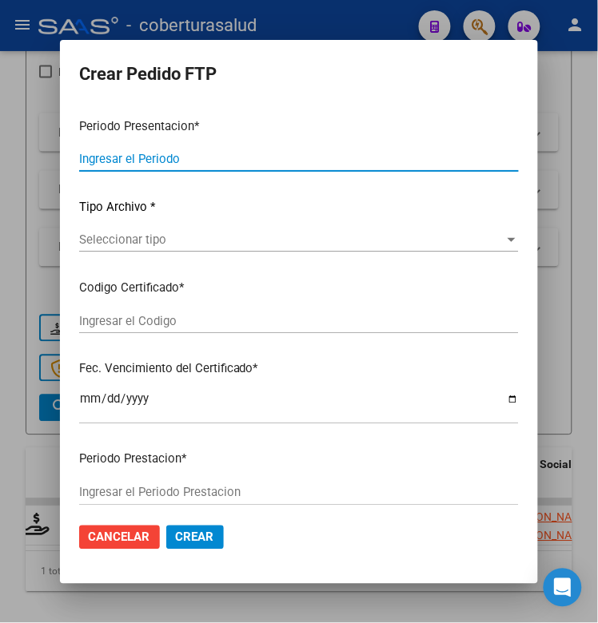
type input "202508"
type input "$ 111.335,49"
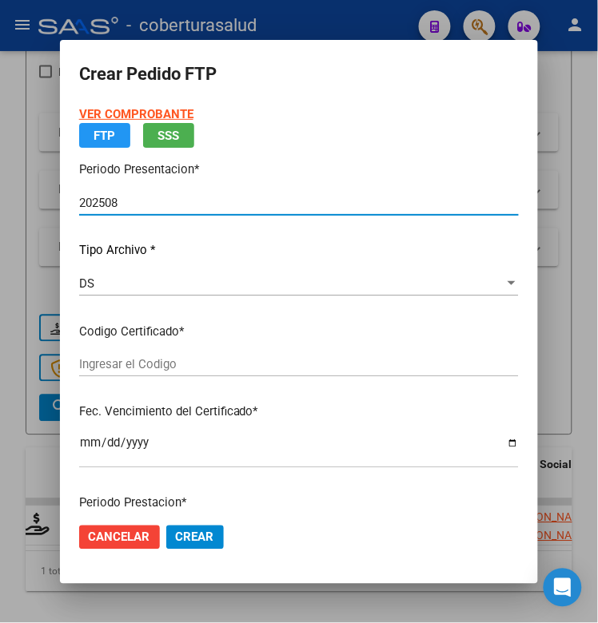
type input "ARG02000572788262024091020290910SAL123"
type input "[DATE]"
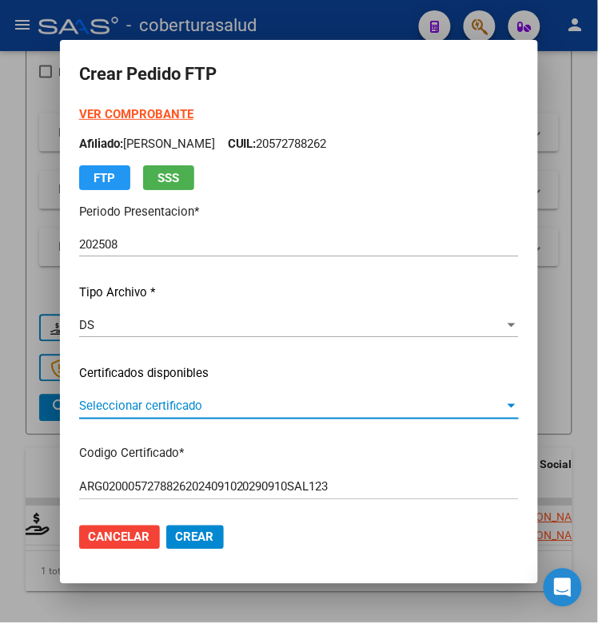
click at [162, 400] on span "Seleccionar certificado" at bounding box center [291, 406] width 425 height 14
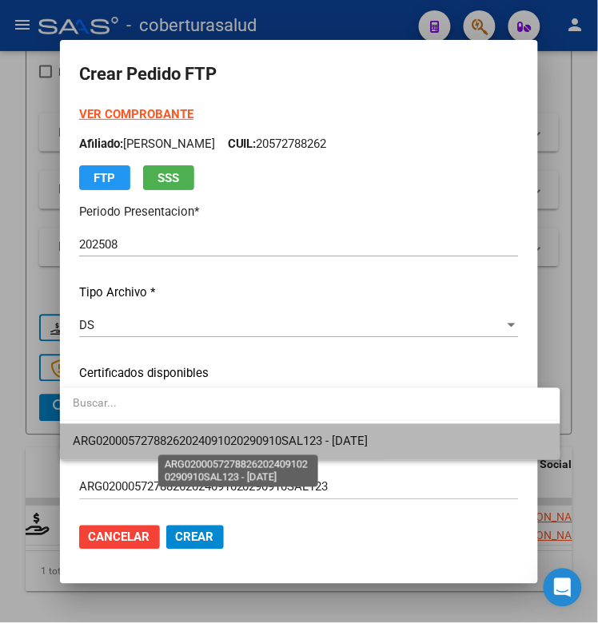
click at [168, 435] on span "ARG02000572788262024091020290910SAL123 - [DATE]" at bounding box center [220, 442] width 295 height 14
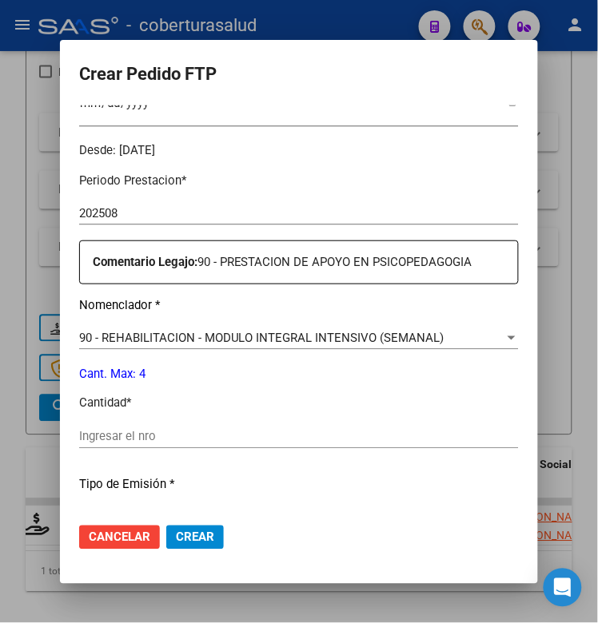
scroll to position [499, 0]
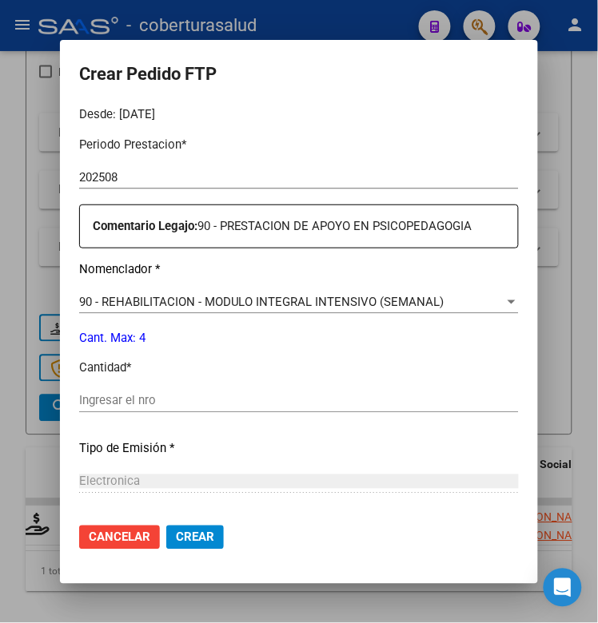
click at [140, 403] on input "Ingresar el nro" at bounding box center [298, 401] width 439 height 14
type input "4"
click at [186, 534] on span "Crear" at bounding box center [195, 537] width 38 height 14
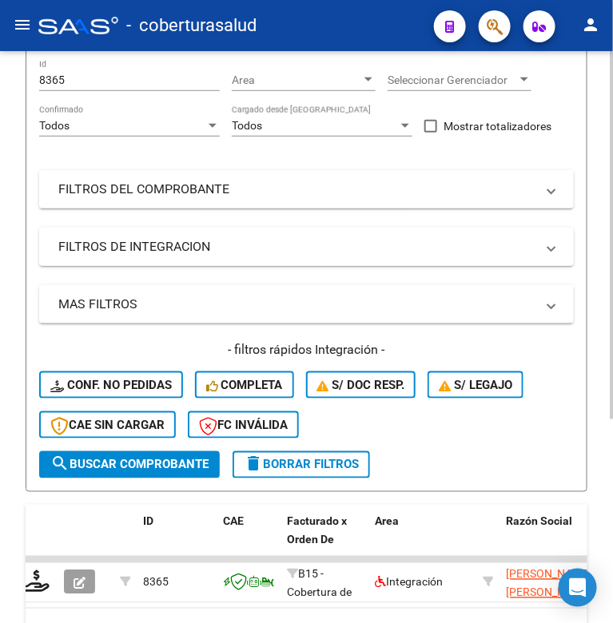
scroll to position [89, 0]
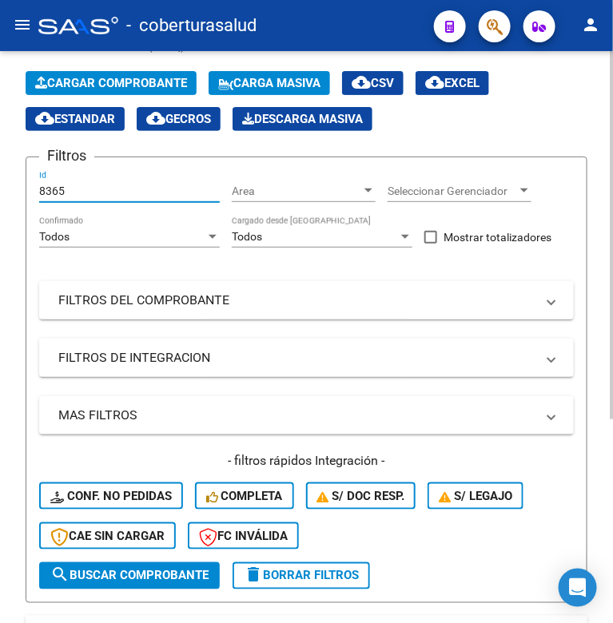
drag, startPoint x: 54, startPoint y: 193, endPoint x: 18, endPoint y: 193, distance: 36.0
click at [18, 193] on div "Video tutorial PRESTADORES -> Listado de CPBTs Emitidos por Prestadores / Prove…" at bounding box center [306, 399] width 613 height 875
paste input "7996"
type input "7996"
click at [18, 193] on div "Video tutorial PRESTADORES -> Listado de CPBTs Emitidos por Prestadores / Prove…" at bounding box center [306, 399] width 613 height 875
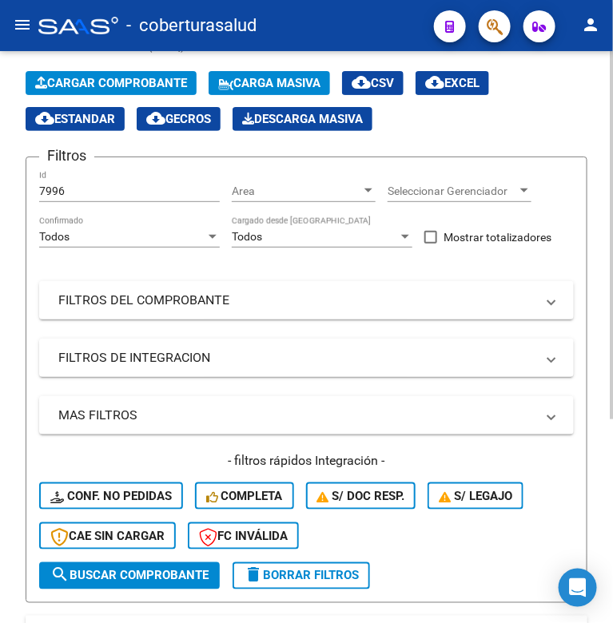
drag, startPoint x: 18, startPoint y: 220, endPoint x: 66, endPoint y: 471, distance: 256.2
click at [62, 452] on div "Video tutorial PRESTADORES -> Listado de CPBTs Emitidos por Prestadores / Prove…" at bounding box center [306, 399] width 613 height 875
click at [109, 581] on button "search Buscar Comprobante" at bounding box center [129, 575] width 181 height 27
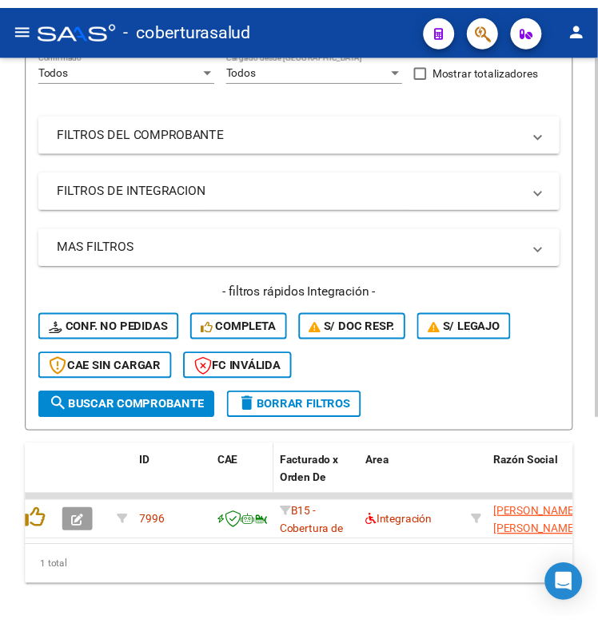
scroll to position [289, 0]
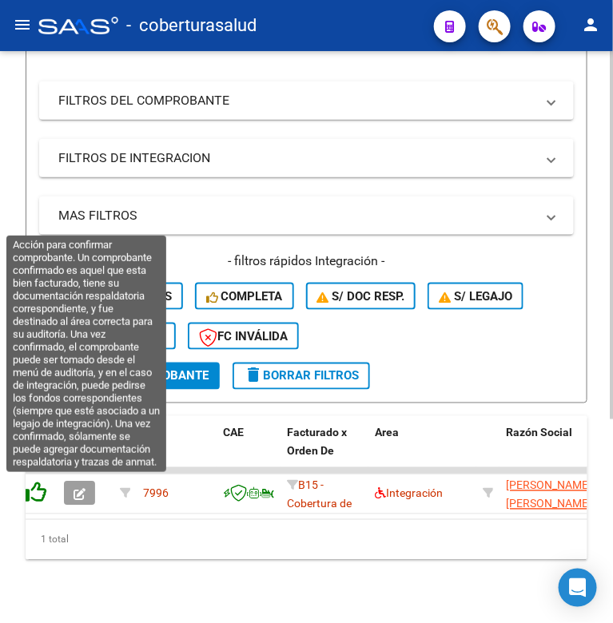
click at [29, 495] on icon at bounding box center [35, 493] width 22 height 22
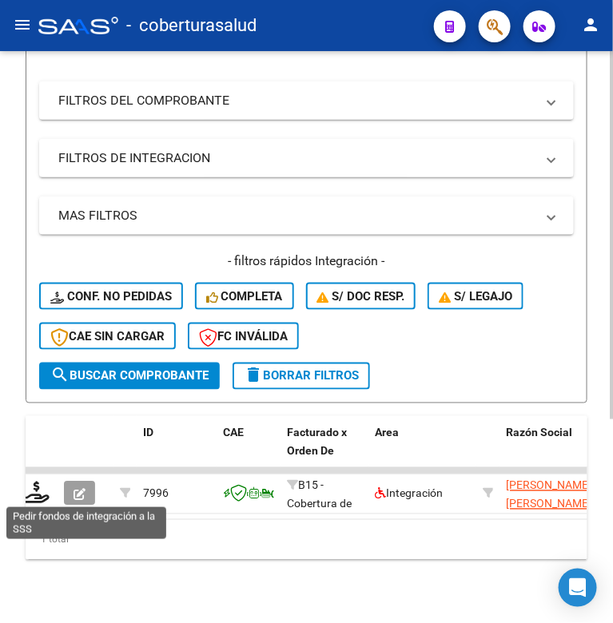
click at [29, 495] on icon at bounding box center [37, 493] width 26 height 22
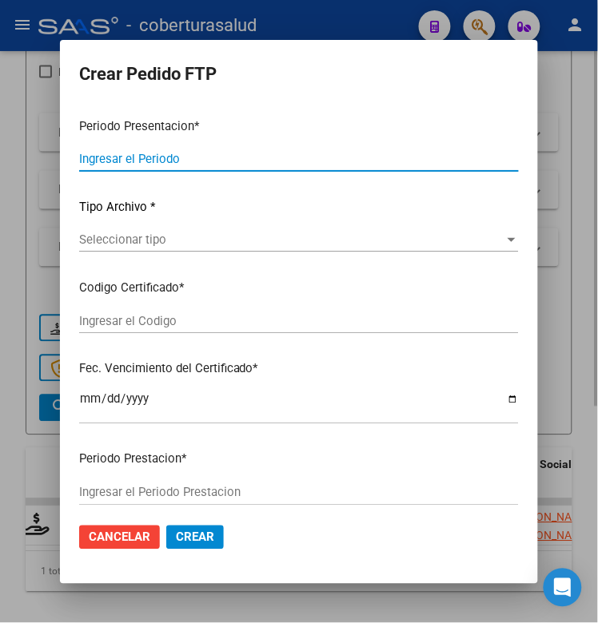
type input "202508"
type input "$ 260.908,16"
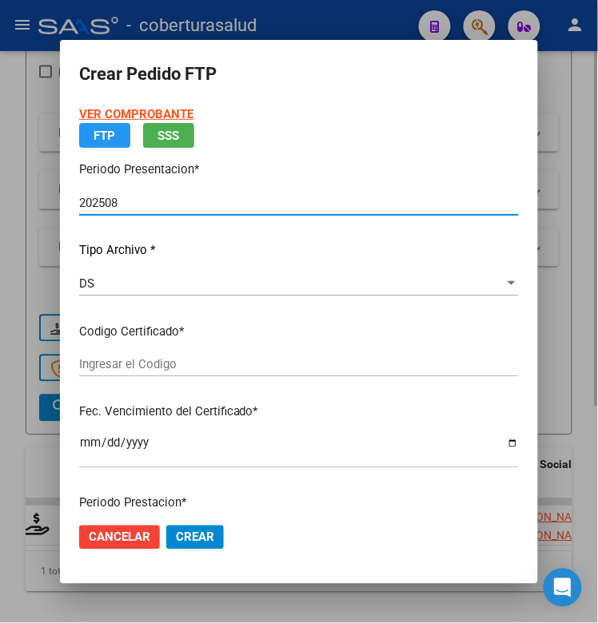
type input "ARG02000590923992023010320280103SGO117"
type input "[DATE]"
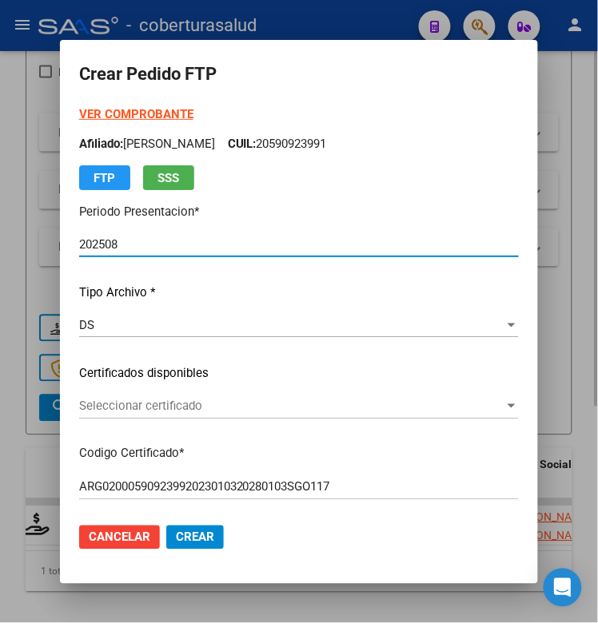
click at [176, 403] on span "Seleccionar certificado" at bounding box center [291, 406] width 425 height 14
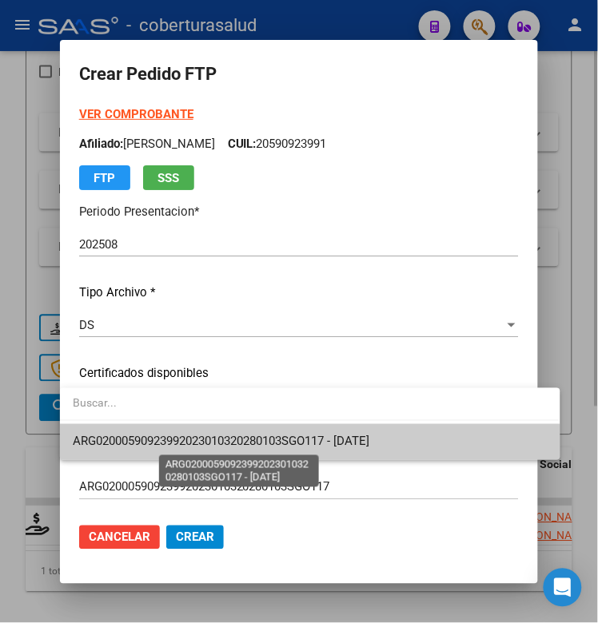
click at [172, 435] on span "ARG02000590923992023010320280103SGO117 - [DATE]" at bounding box center [221, 442] width 296 height 14
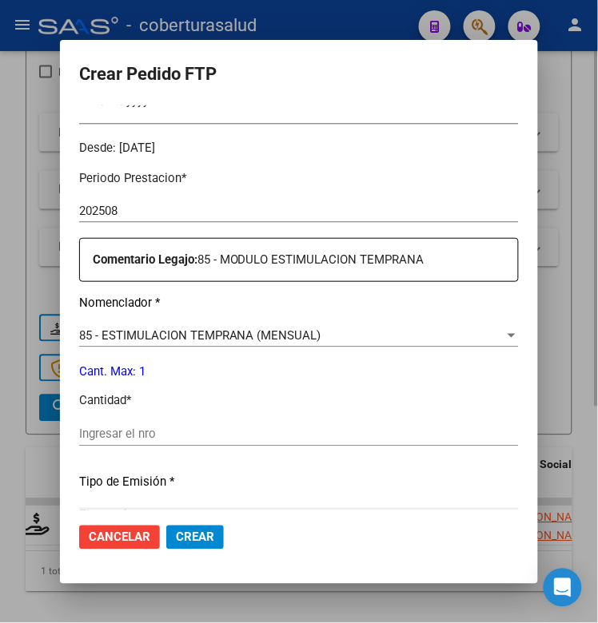
scroll to position [499, 0]
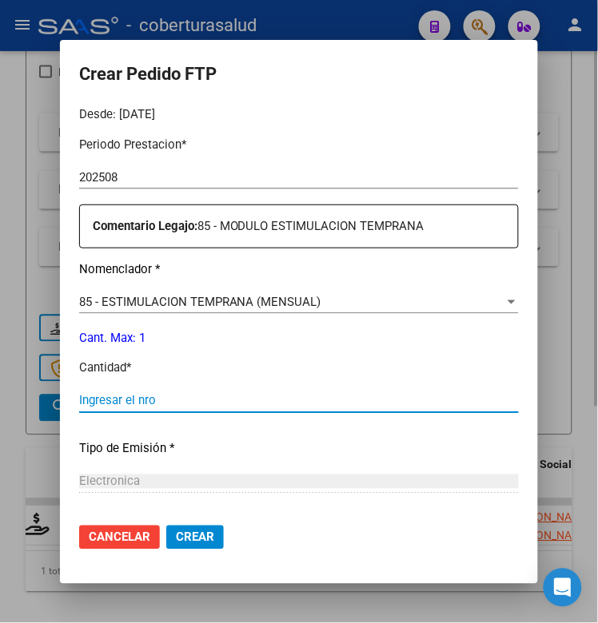
click at [153, 404] on input "Ingresar el nro" at bounding box center [298, 401] width 439 height 14
type input "1"
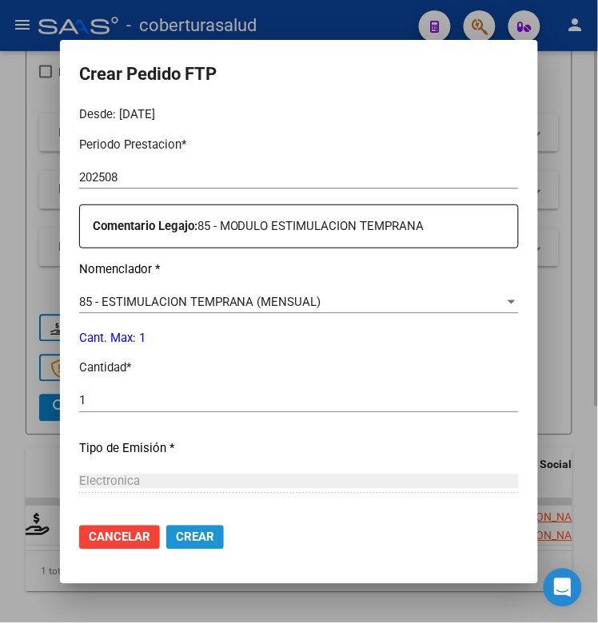
click at [188, 545] on button "Crear" at bounding box center [195, 538] width 58 height 24
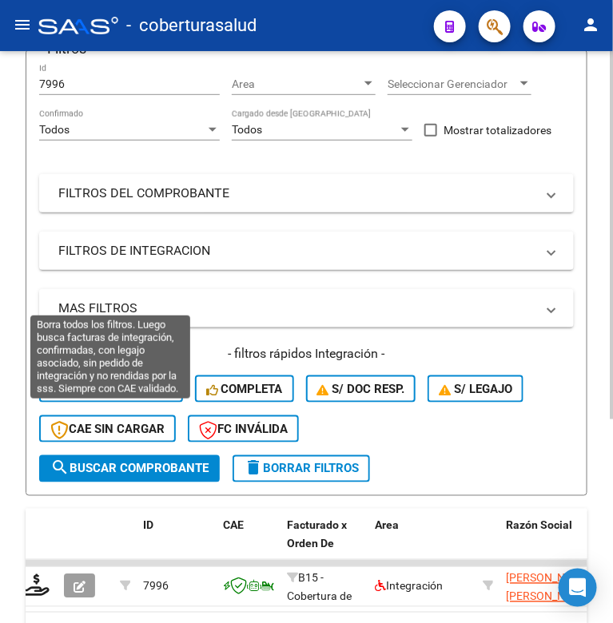
scroll to position [89, 0]
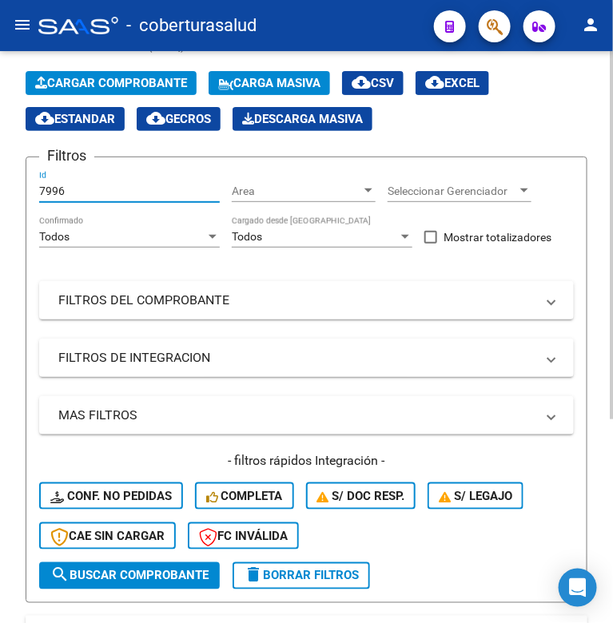
drag, startPoint x: 66, startPoint y: 189, endPoint x: 26, endPoint y: 190, distance: 40.0
click at [26, 190] on form "Filtros 7996 Id Area Area Seleccionar Gerenciador Seleccionar Gerenciador Todos…" at bounding box center [307, 380] width 562 height 447
paste input "8704"
type input "8704"
click at [92, 576] on span "search Buscar Comprobante" at bounding box center [129, 576] width 158 height 14
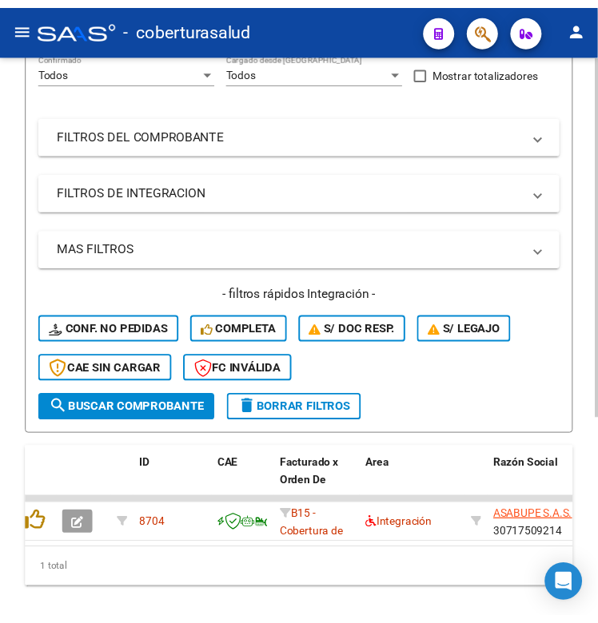
scroll to position [289, 0]
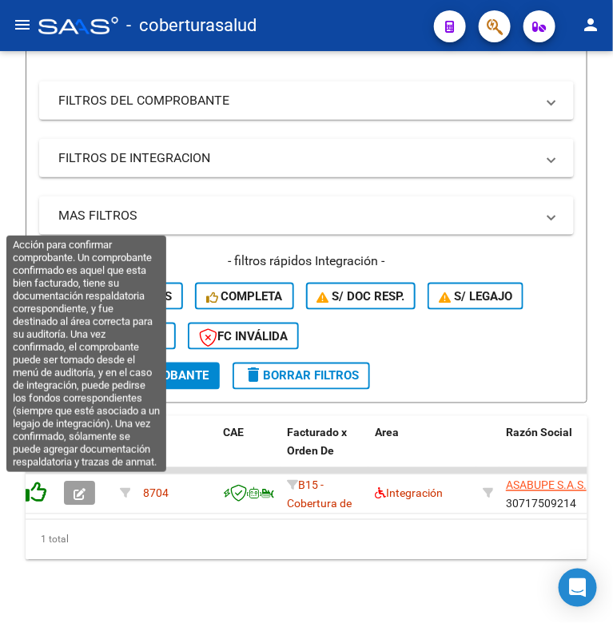
click at [36, 487] on icon at bounding box center [35, 493] width 22 height 22
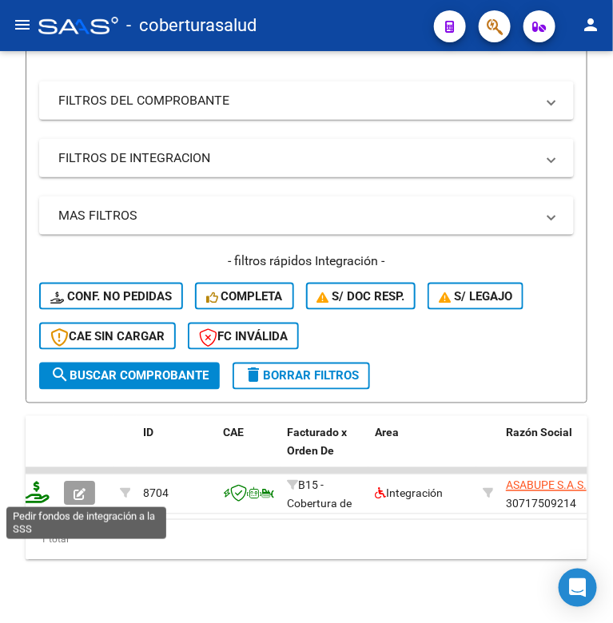
click at [28, 491] on icon at bounding box center [37, 493] width 26 height 22
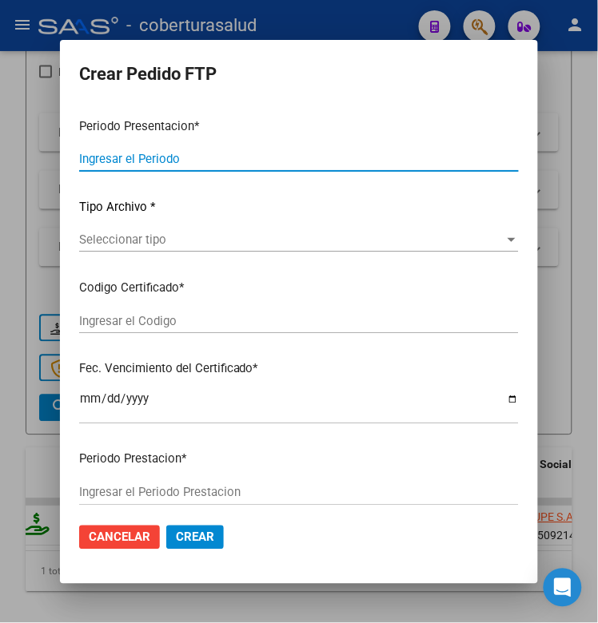
type input "202508"
type input "$ 435.376,56"
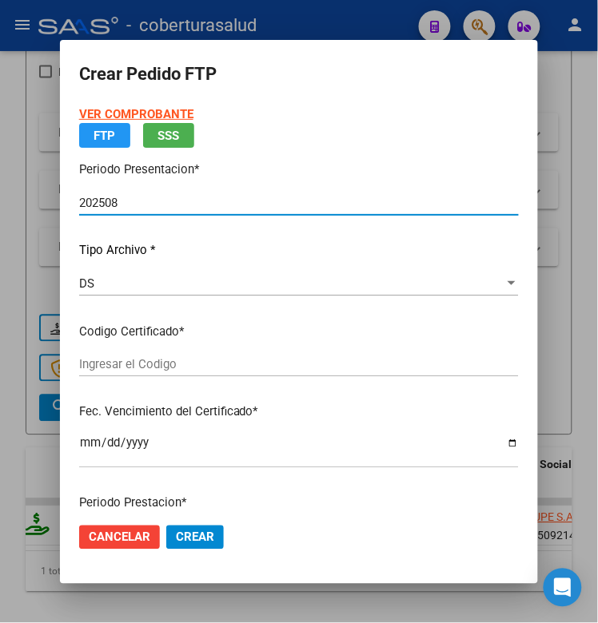
type input "ARG02000560599982021052020251120COR233"
type input "[DATE]"
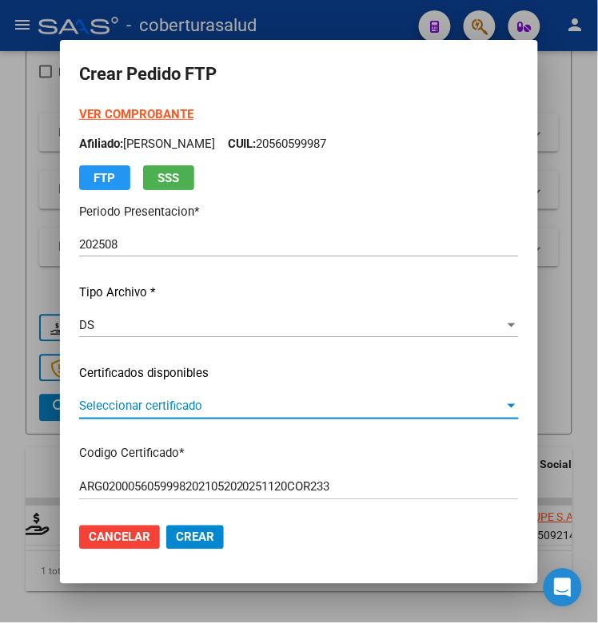
click at [233, 409] on span "Seleccionar certificado" at bounding box center [291, 406] width 425 height 14
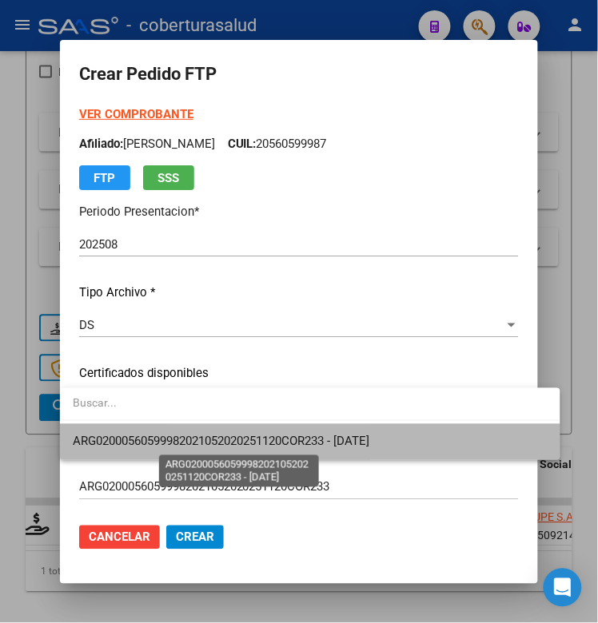
click at [262, 435] on span "ARG02000560599982021052020251120COR233 - [DATE]" at bounding box center [221, 442] width 296 height 14
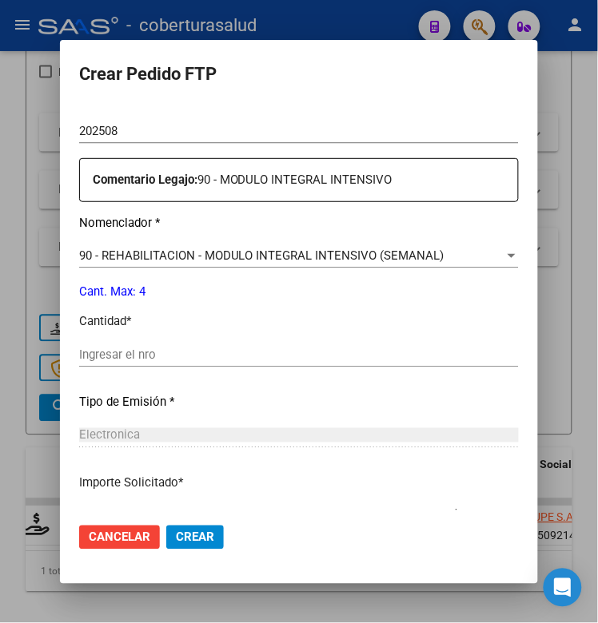
scroll to position [599, 0]
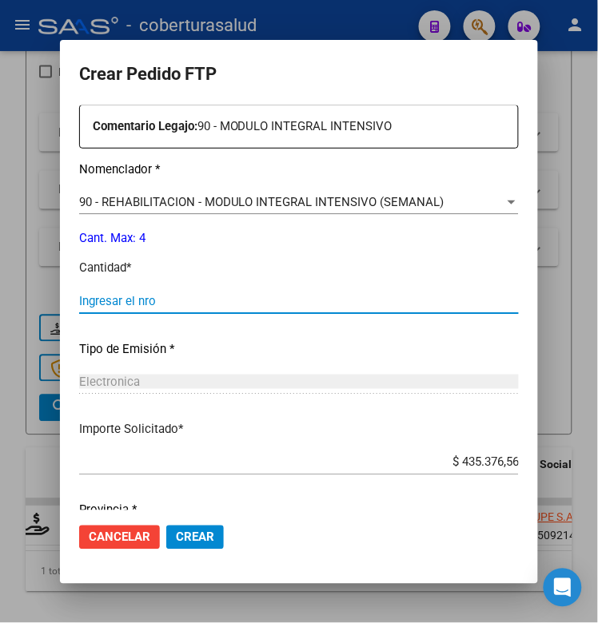
click at [140, 308] on input "Ingresar el nro" at bounding box center [298, 301] width 439 height 14
type input "4"
click at [193, 537] on span "Crear" at bounding box center [195, 537] width 38 height 14
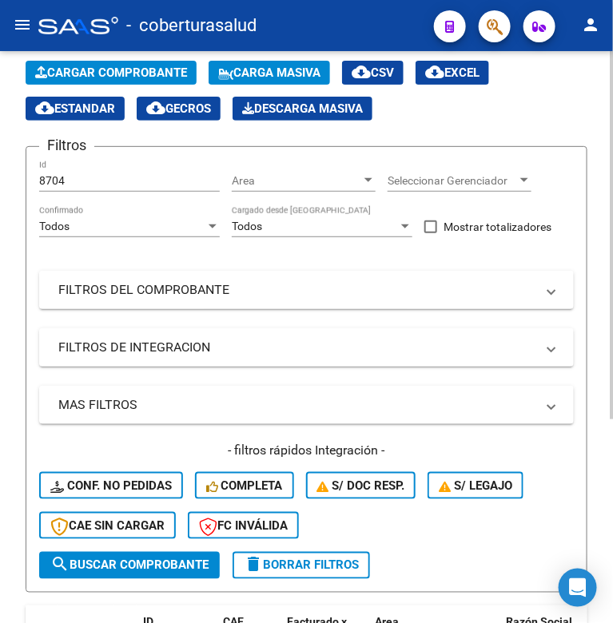
scroll to position [89, 0]
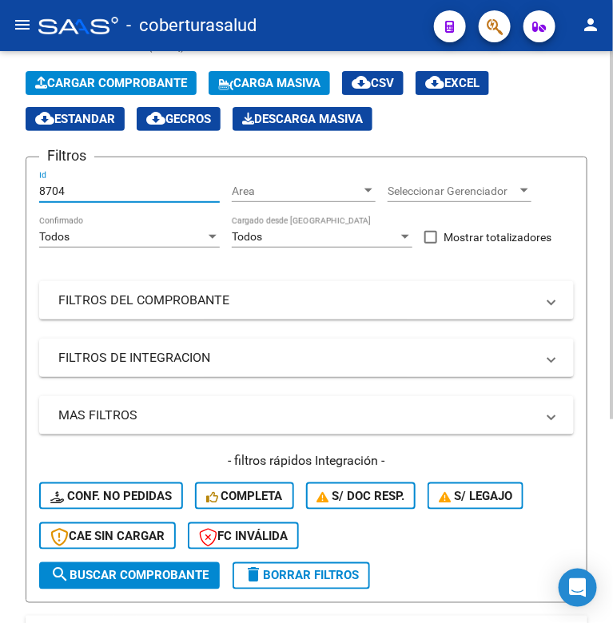
drag, startPoint x: 40, startPoint y: 189, endPoint x: 28, endPoint y: 189, distance: 12.0
click at [28, 189] on form "Filtros 8704 Id Area Area Seleccionar Gerenciador Seleccionar Gerenciador Todos…" at bounding box center [307, 380] width 562 height 447
paste input "807"
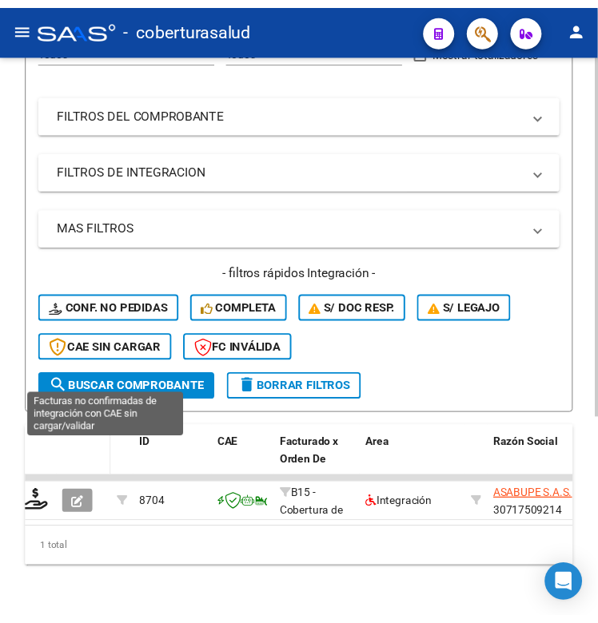
scroll to position [289, 0]
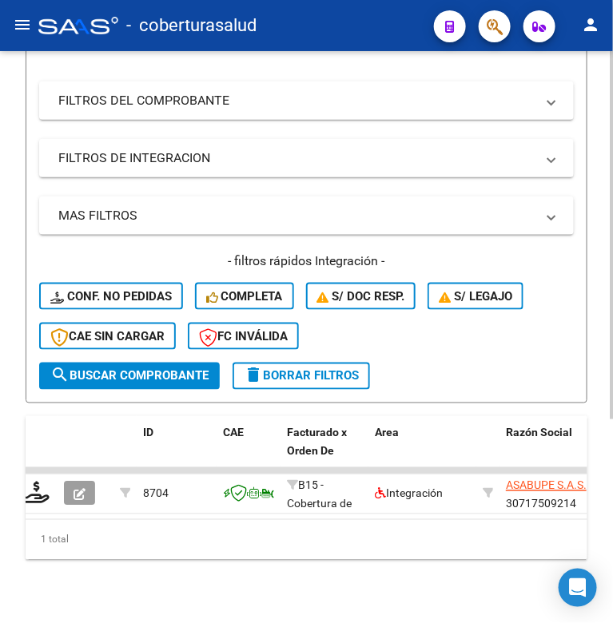
type input "8807"
click at [74, 374] on span "search Buscar Comprobante" at bounding box center [129, 376] width 158 height 14
click at [24, 491] on div "Video tutorial PRESTADORES -> Listado de CPBTs Emitidos por Prestadores / Prove…" at bounding box center [306, 199] width 613 height 875
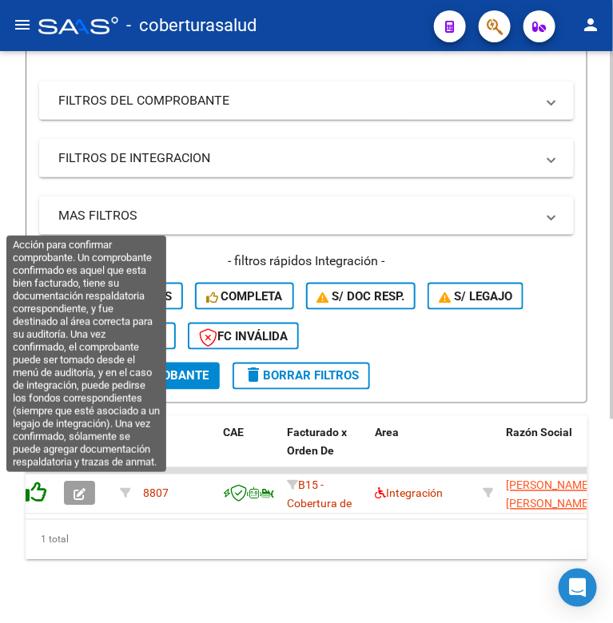
click at [37, 494] on icon at bounding box center [35, 493] width 22 height 22
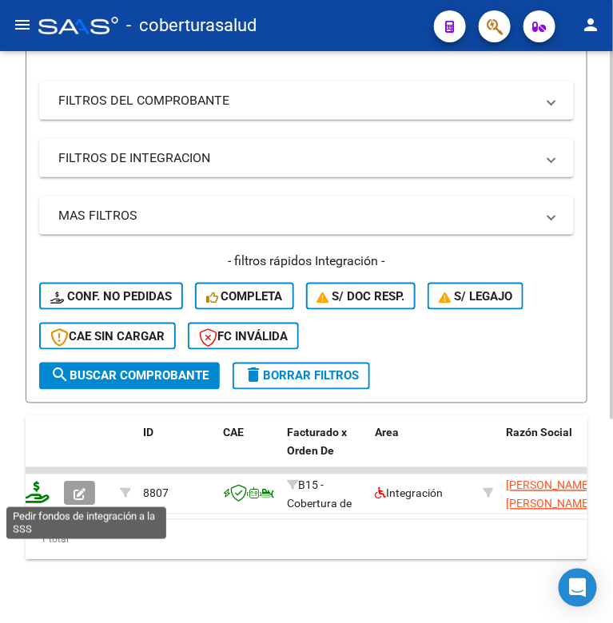
click at [48, 491] on icon at bounding box center [37, 493] width 26 height 22
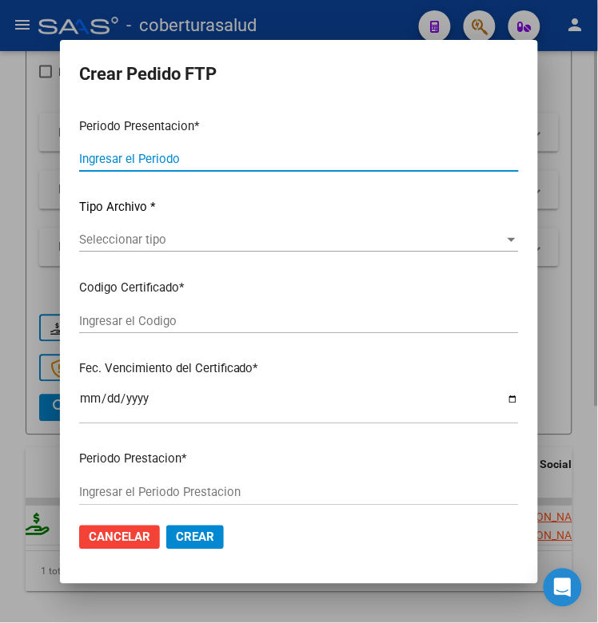
type input "202508"
type input "$ 118.723,32"
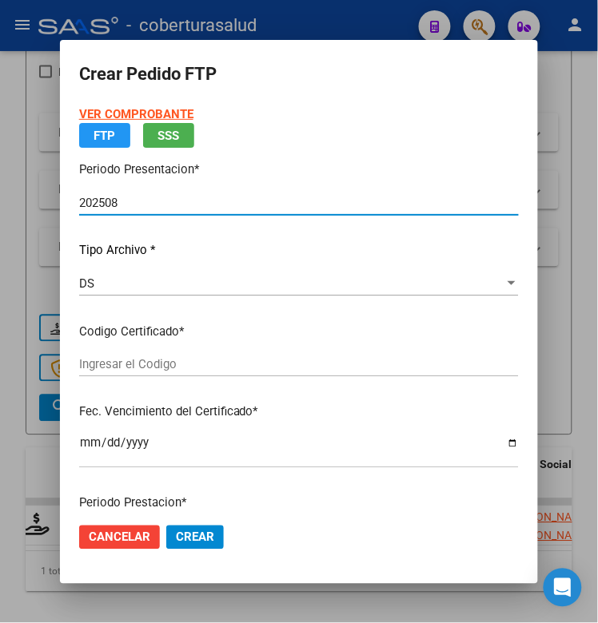
type input "ARG02000557266882024100220391002TUC137"
type input "[DATE]"
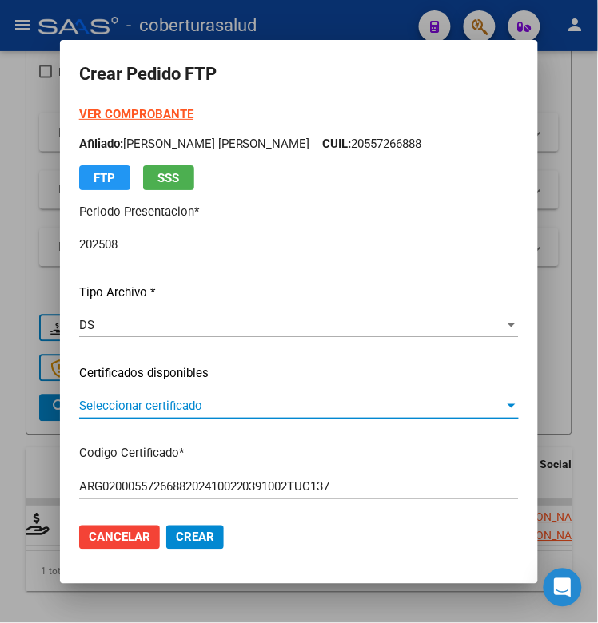
click at [205, 399] on span "Seleccionar certificado" at bounding box center [291, 406] width 425 height 14
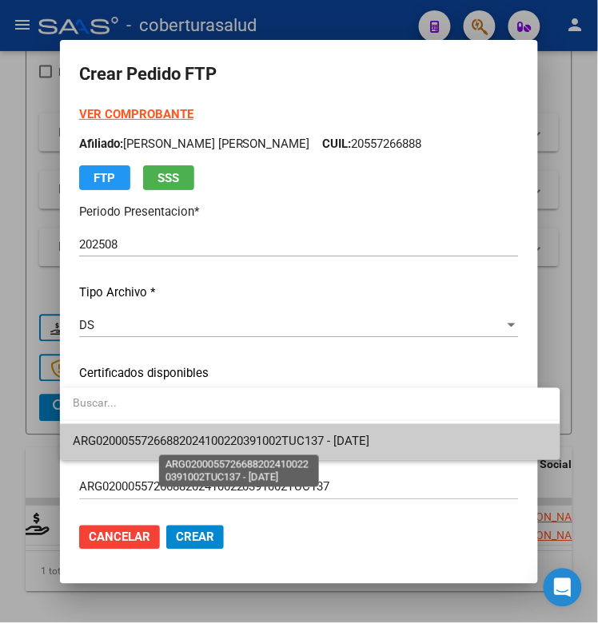
click at [201, 437] on span "ARG02000557266882024100220391002TUC137 - [DATE]" at bounding box center [221, 442] width 296 height 14
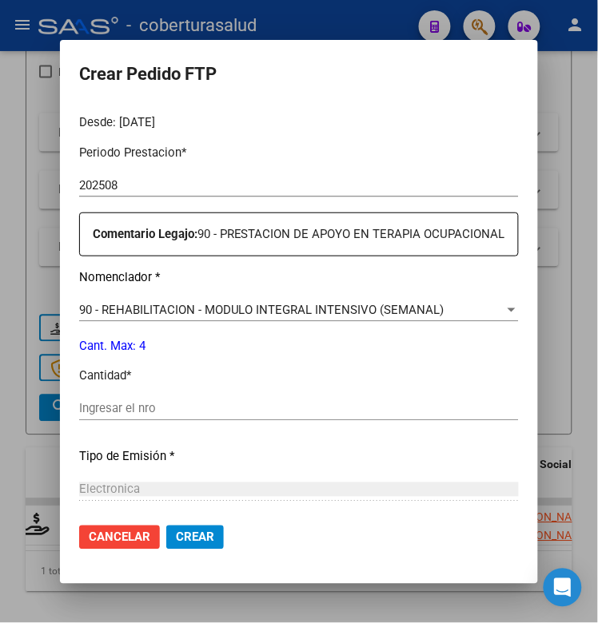
scroll to position [499, 0]
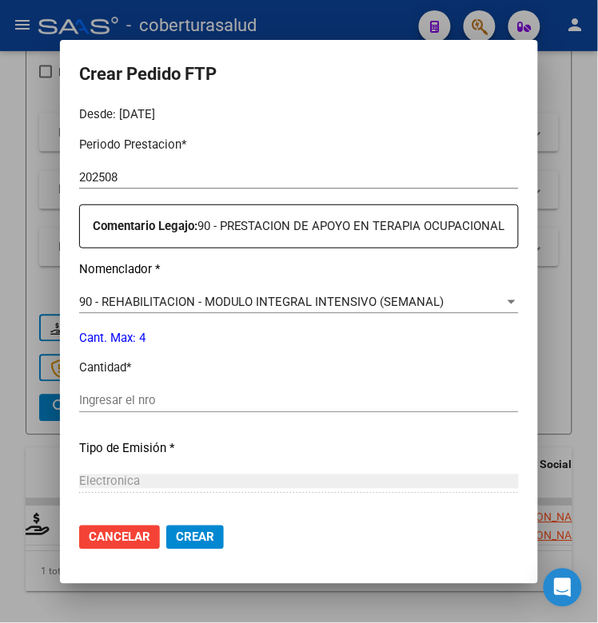
click at [153, 403] on input "Ingresar el nro" at bounding box center [298, 401] width 439 height 14
type input "4"
click at [177, 546] on button "Crear" at bounding box center [195, 538] width 58 height 24
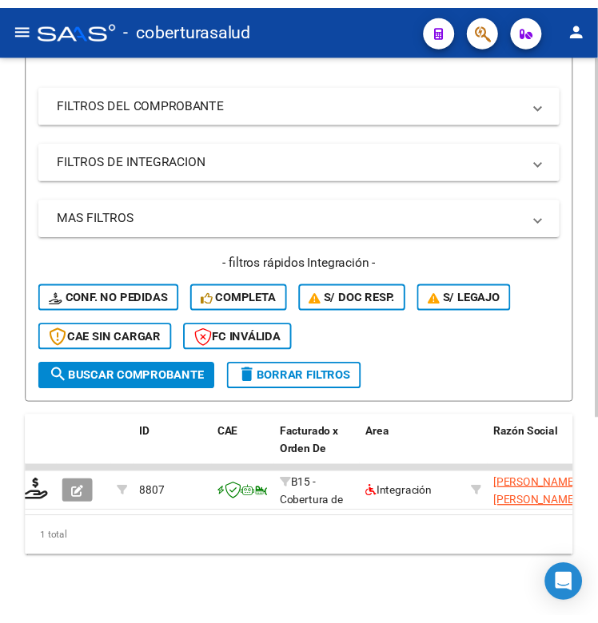
scroll to position [189, 0]
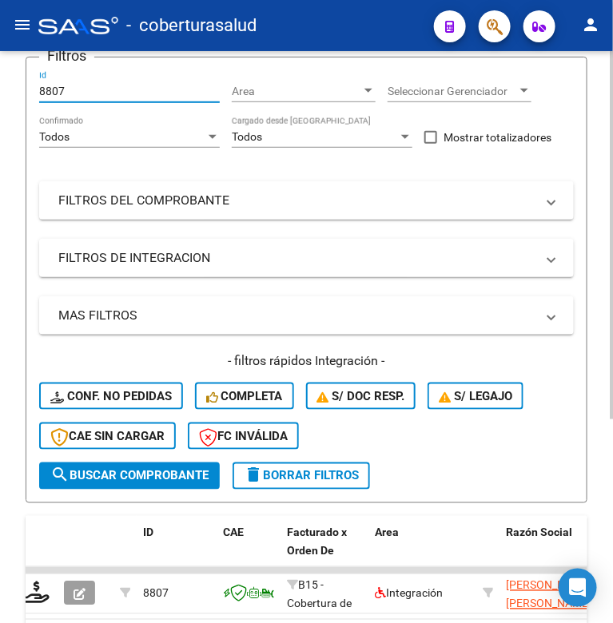
drag, startPoint x: 66, startPoint y: 90, endPoint x: 28, endPoint y: 96, distance: 38.8
click at [28, 96] on form "Filtros 8807 Id Area Area Seleccionar Gerenciador Seleccionar Gerenciador Todos…" at bounding box center [307, 280] width 562 height 447
paste input "7994"
type input "7994"
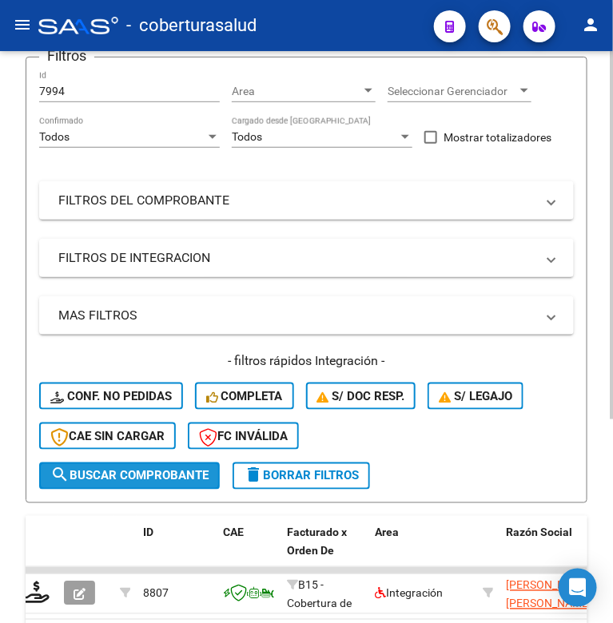
click at [90, 482] on button "search Buscar Comprobante" at bounding box center [129, 476] width 181 height 27
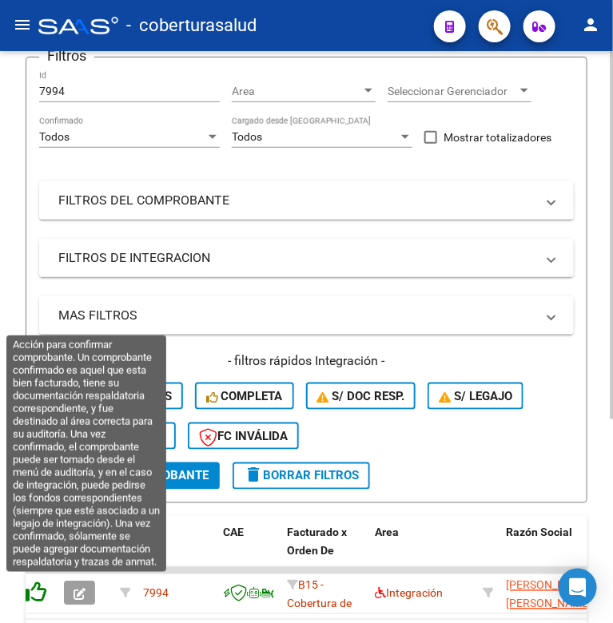
click at [40, 589] on icon at bounding box center [35, 593] width 22 height 22
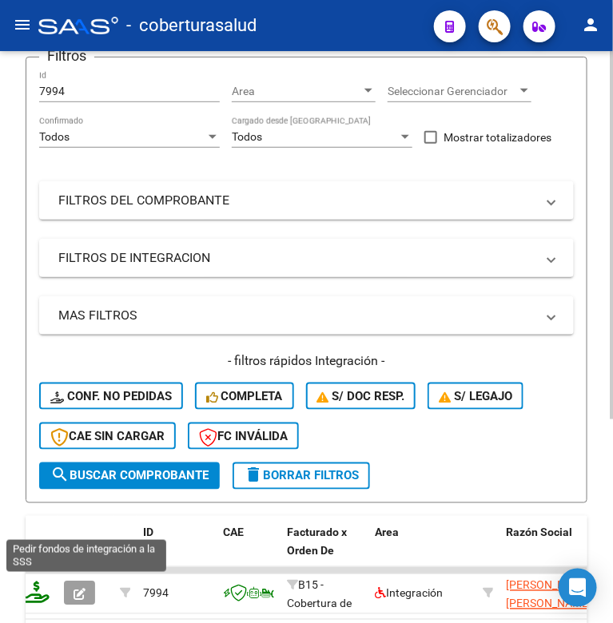
click at [29, 588] on icon at bounding box center [37, 593] width 26 height 22
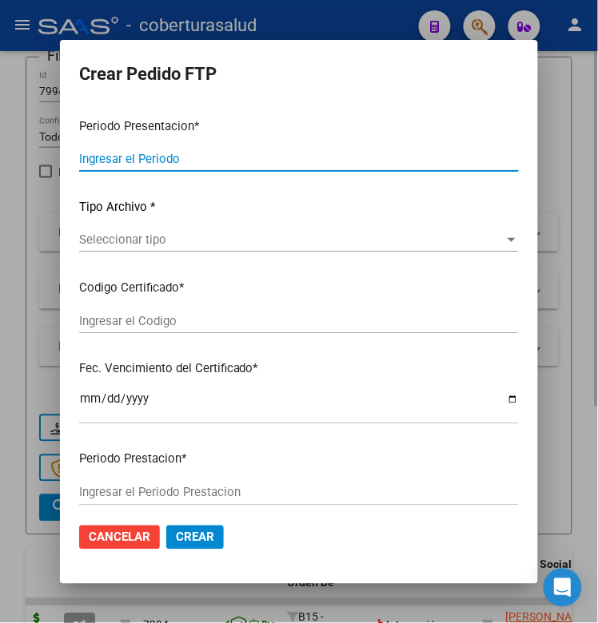
type input "202508"
type input "$ 475.830,36"
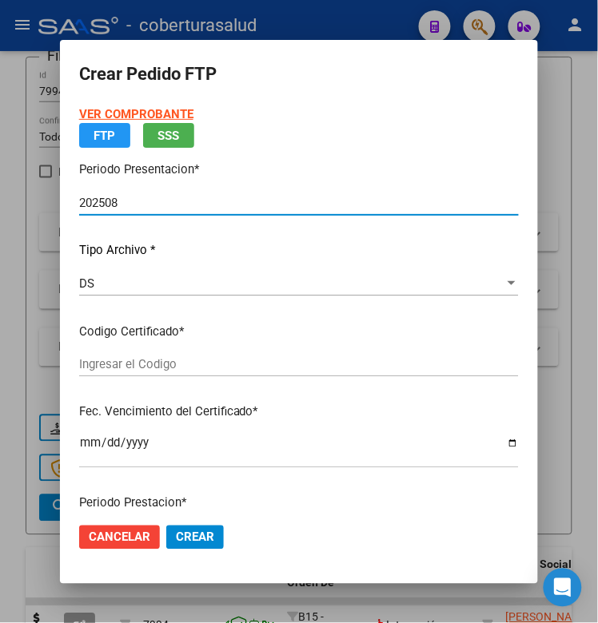
type input "ARG02000542402222023102320281023TUC137"
type input "[DATE]"
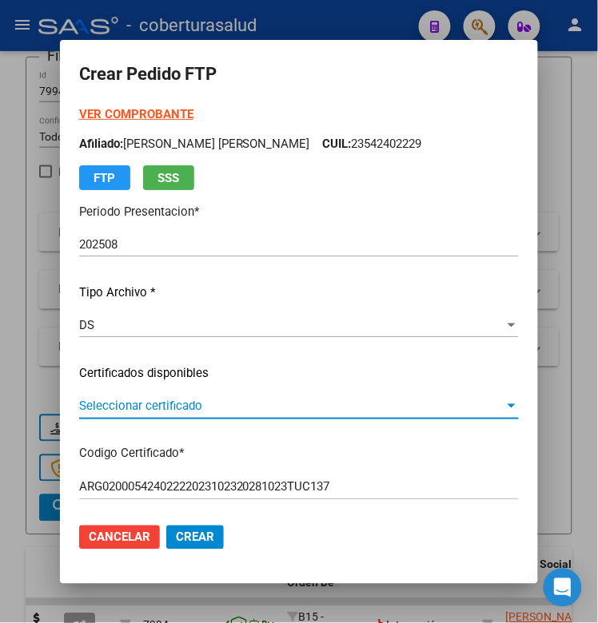
click at [153, 410] on span "Seleccionar certificado" at bounding box center [291, 406] width 425 height 14
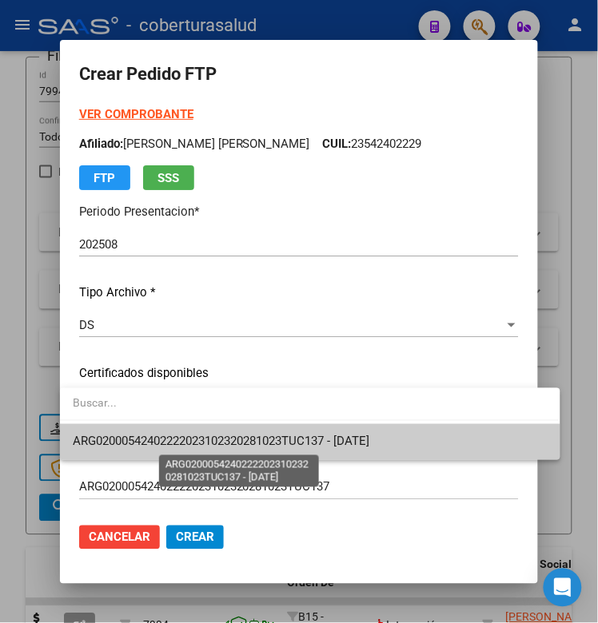
click at [146, 439] on span "ARG02000542402222023102320281023TUC137 - [DATE]" at bounding box center [221, 442] width 296 height 14
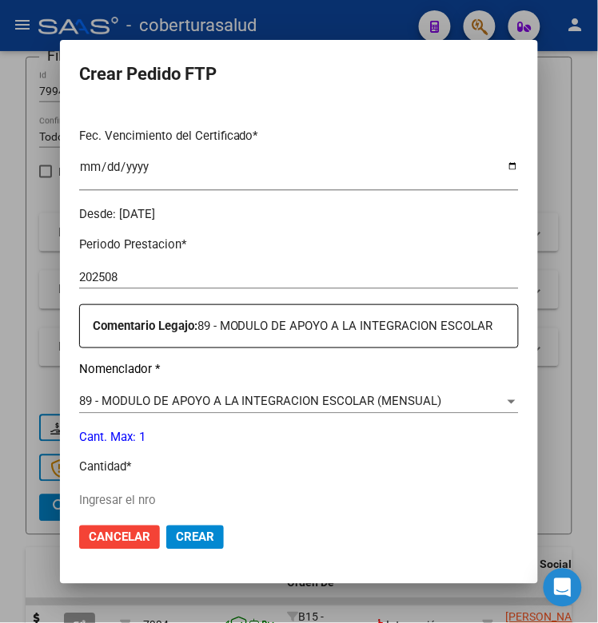
scroll to position [499, 0]
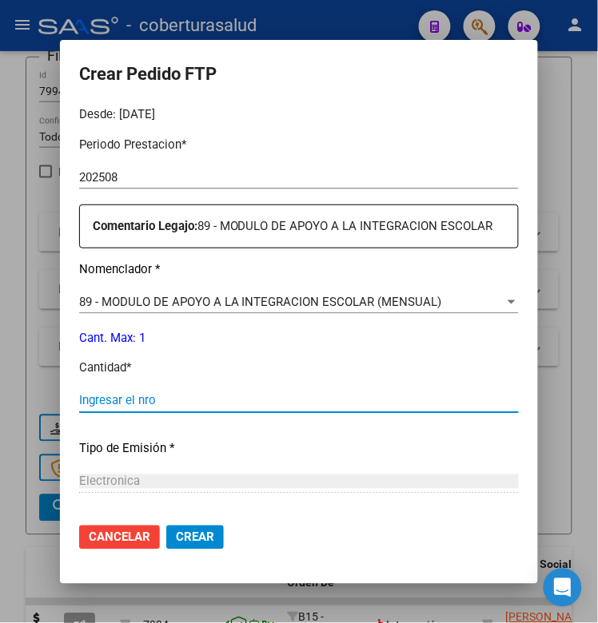
click at [126, 403] on input "Ingresar el nro" at bounding box center [298, 401] width 439 height 14
type input "1"
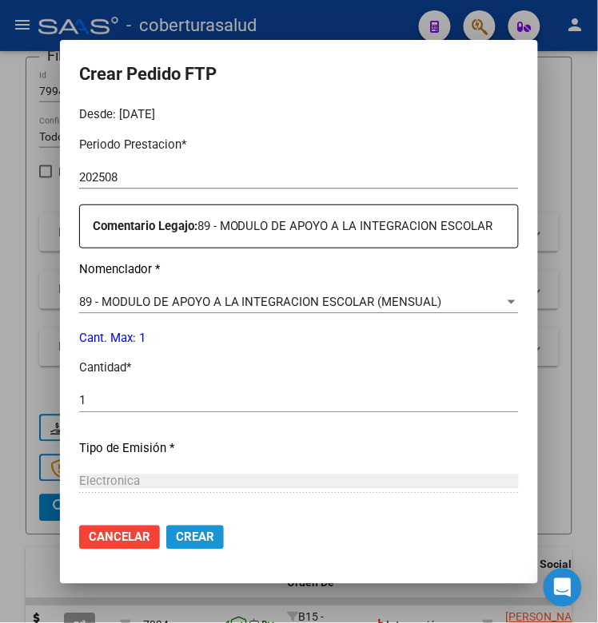
click at [184, 544] on button "Crear" at bounding box center [195, 538] width 58 height 24
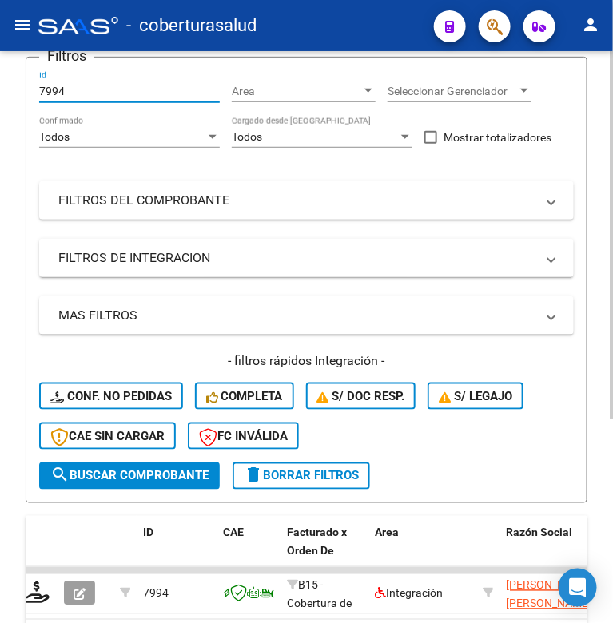
drag, startPoint x: 62, startPoint y: 93, endPoint x: 12, endPoint y: 98, distance: 50.6
click at [12, 98] on div "Video tutorial PRESTADORES -> Listado de CPBTs Emitidos por Prestadores / Prove…" at bounding box center [306, 299] width 613 height 875
paste input "8385"
type input "8385"
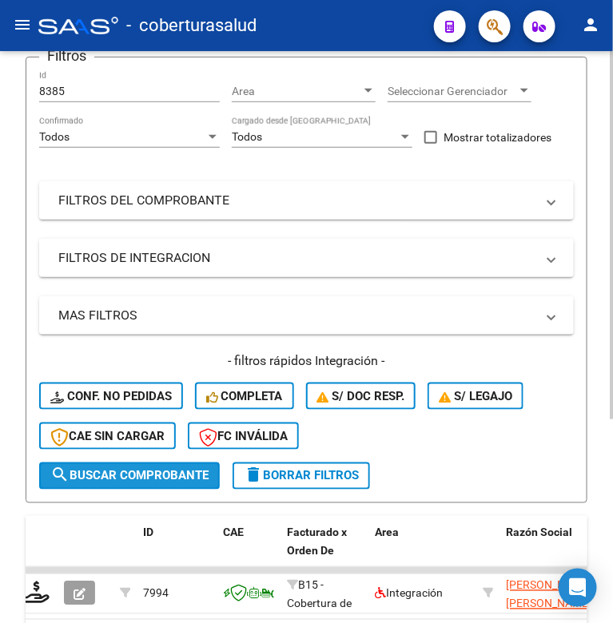
click at [89, 484] on button "search Buscar Comprobante" at bounding box center [129, 476] width 181 height 27
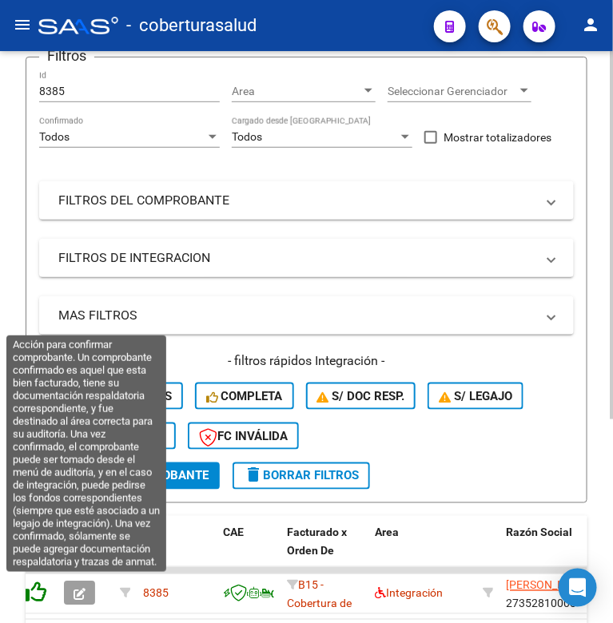
click at [40, 588] on icon at bounding box center [35, 593] width 22 height 22
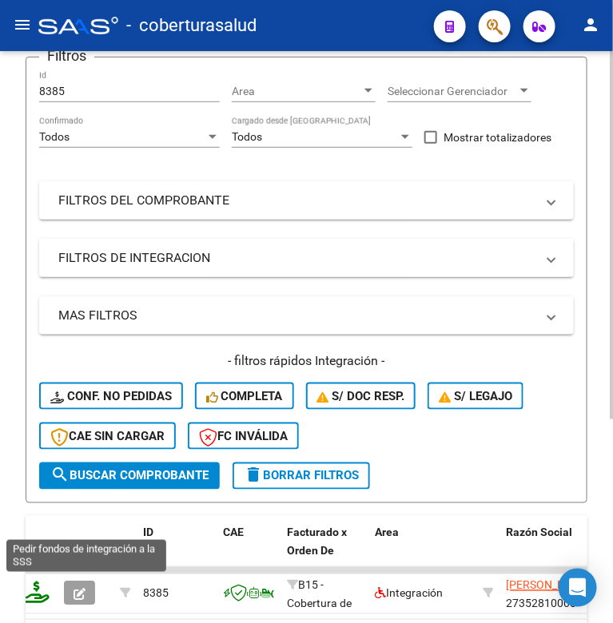
click at [38, 585] on icon at bounding box center [37, 593] width 26 height 22
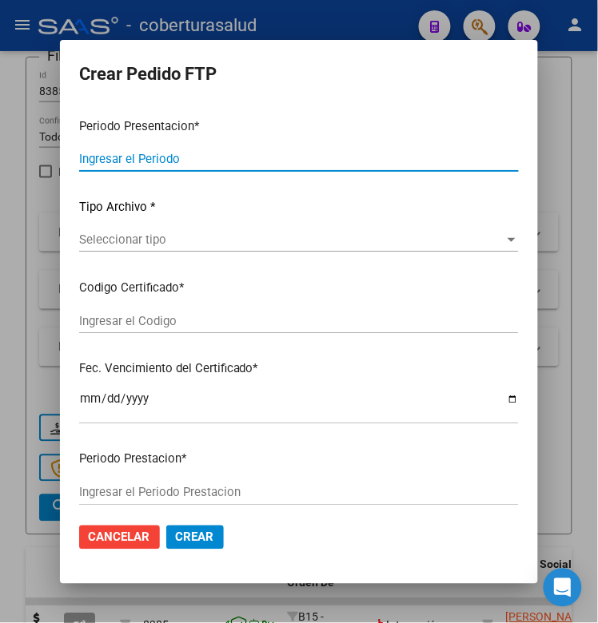
type input "202508"
type input "$ 98.964,88"
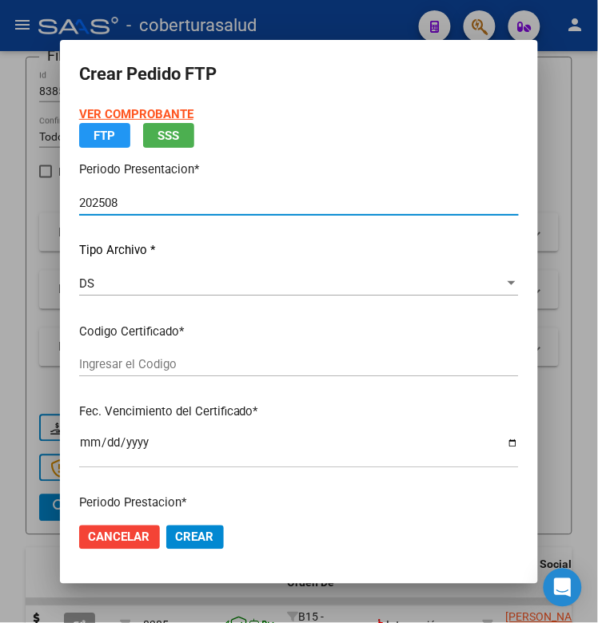
type input "ARG02000561033042021011420250114TUC138"
type input "[DATE]"
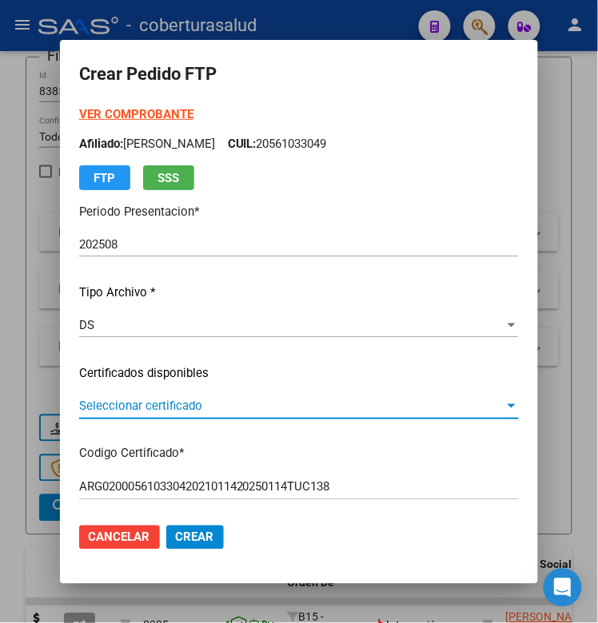
click at [113, 407] on span "Seleccionar certificado" at bounding box center [291, 406] width 425 height 14
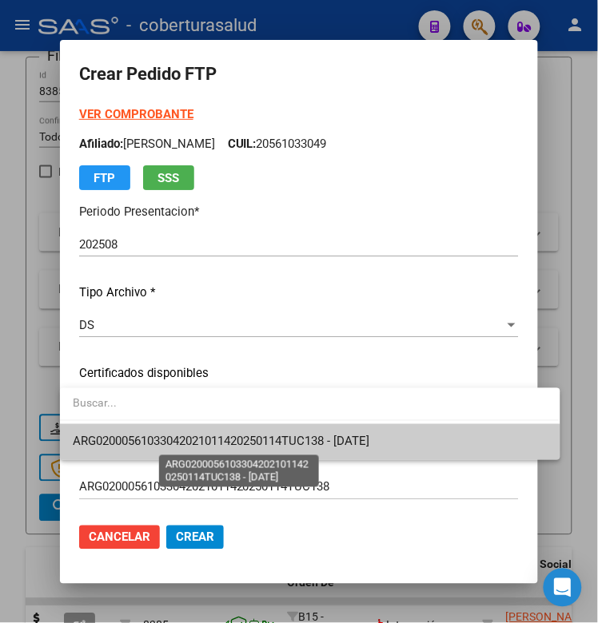
click at [138, 435] on span "ARG02000561033042021011420250114TUC138 - [DATE]" at bounding box center [221, 442] width 296 height 14
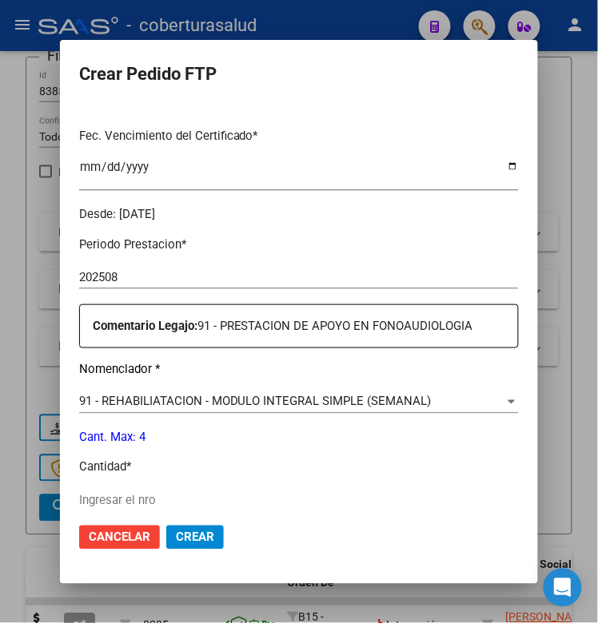
scroll to position [499, 0]
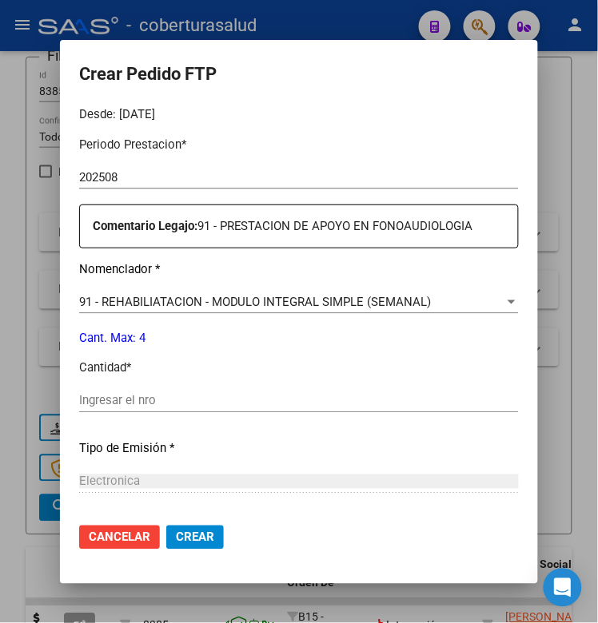
click at [105, 403] on input "Ingresar el nro" at bounding box center [298, 401] width 439 height 14
type input "7"
type input "4"
click at [181, 541] on span "Crear" at bounding box center [195, 537] width 38 height 14
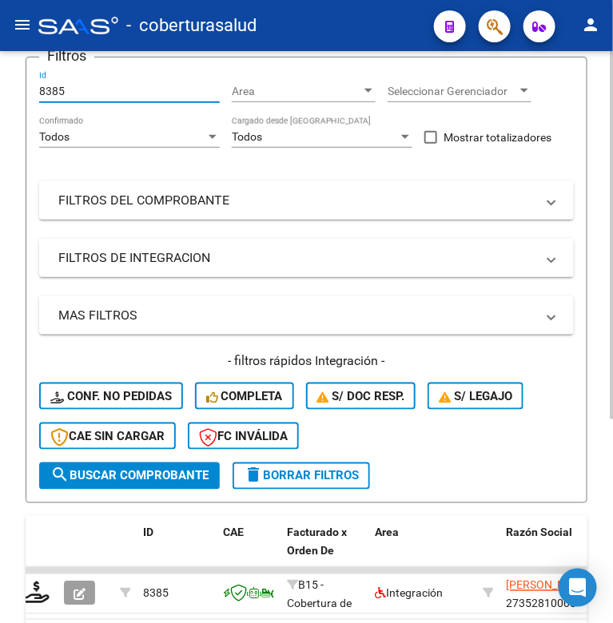
drag, startPoint x: 66, startPoint y: 86, endPoint x: 25, endPoint y: 93, distance: 42.2
click at [26, 93] on form "Filtros 8385 Id Area Area Seleccionar Gerenciador Seleccionar Gerenciador Todos…" at bounding box center [307, 280] width 562 height 447
drag, startPoint x: 54, startPoint y: 82, endPoint x: 49, endPoint y: 93, distance: 11.4
click at [49, 93] on input "8385" at bounding box center [129, 92] width 181 height 14
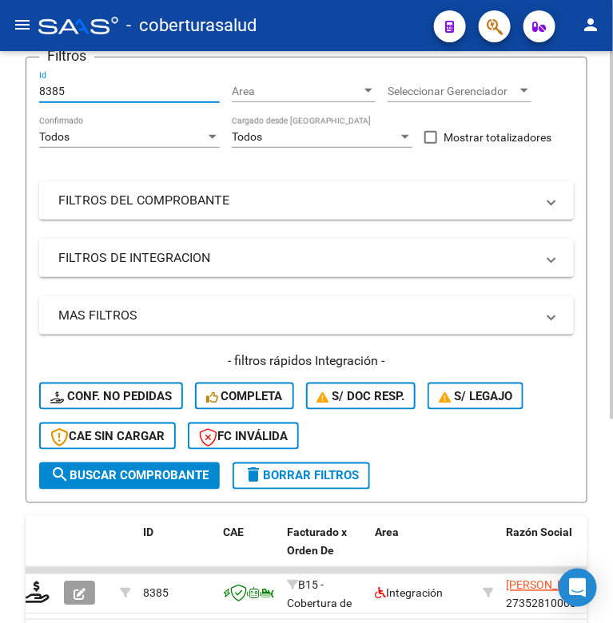
click at [49, 93] on input "8385" at bounding box center [129, 92] width 181 height 14
paste input "70"
type input "8705"
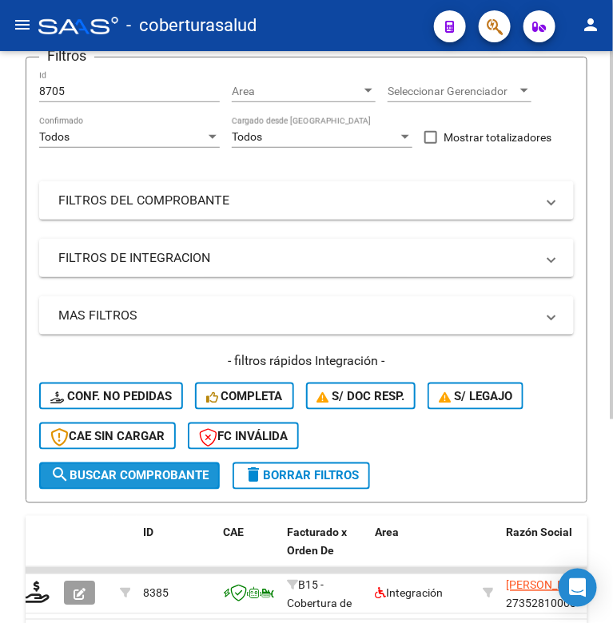
click at [98, 463] on button "search Buscar Comprobante" at bounding box center [129, 476] width 181 height 27
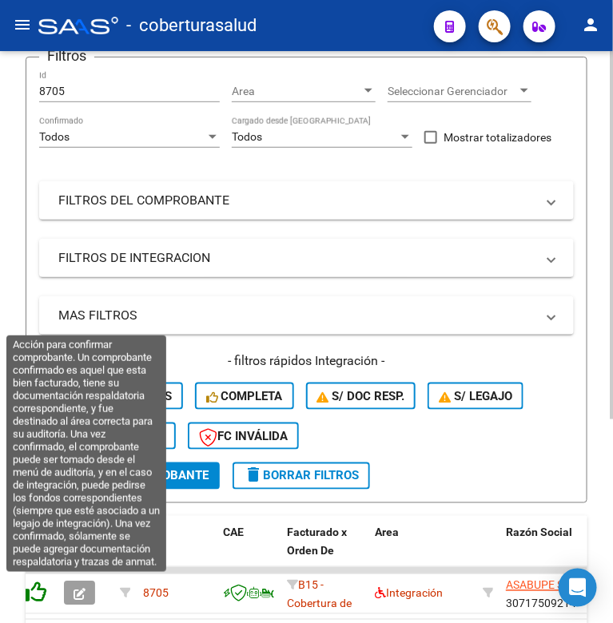
click at [34, 590] on icon at bounding box center [35, 593] width 22 height 22
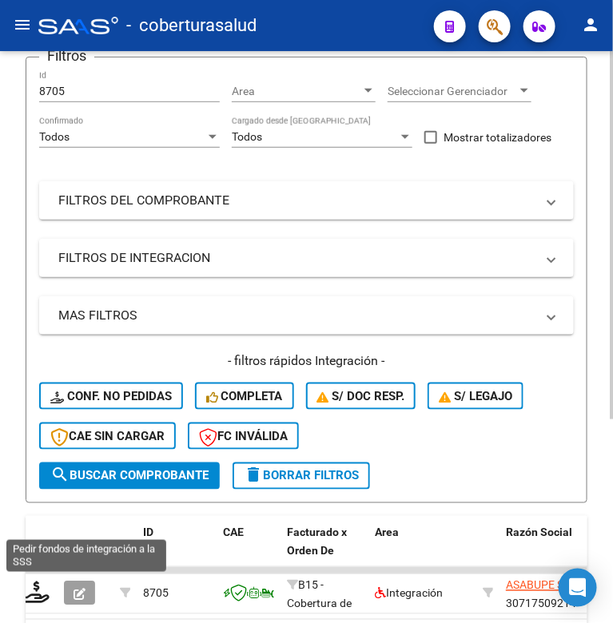
click at [34, 590] on icon at bounding box center [37, 593] width 26 height 22
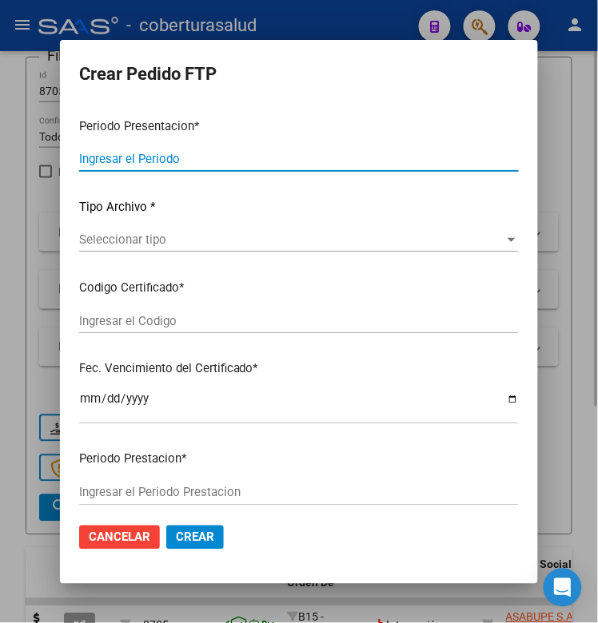
type input "202508"
type input "$ 435.376,56"
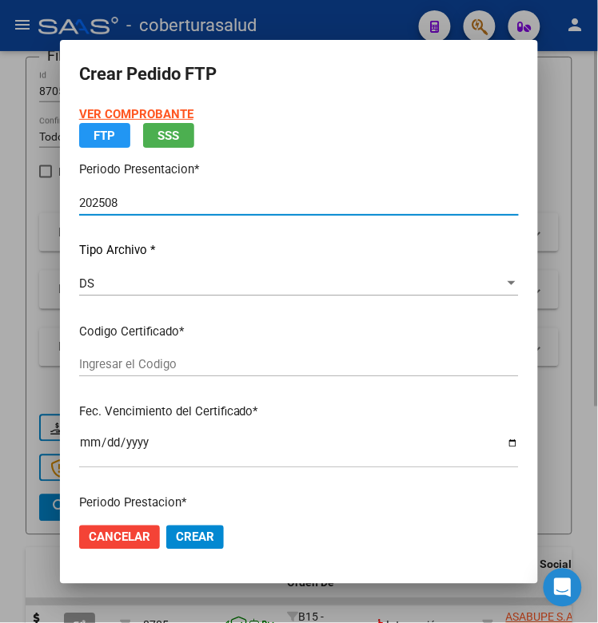
type input "ARG02000571544692024030620260306COR540"
type input "[DATE]"
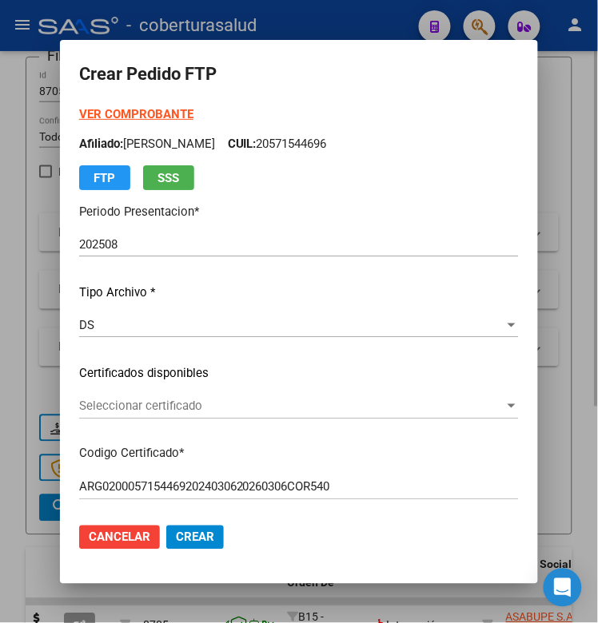
click at [117, 395] on div "Seleccionar certificado Seleccionar certificado" at bounding box center [298, 407] width 439 height 24
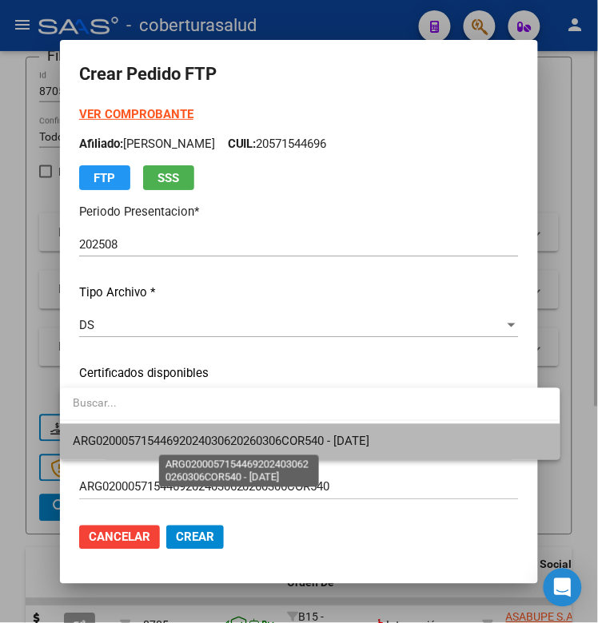
click at [129, 448] on span "ARG02000571544692024030620260306COR540 - [DATE]" at bounding box center [221, 442] width 296 height 14
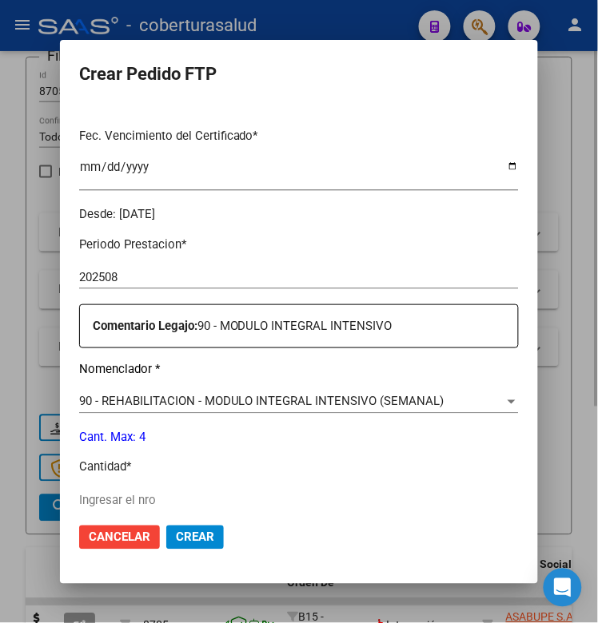
scroll to position [499, 0]
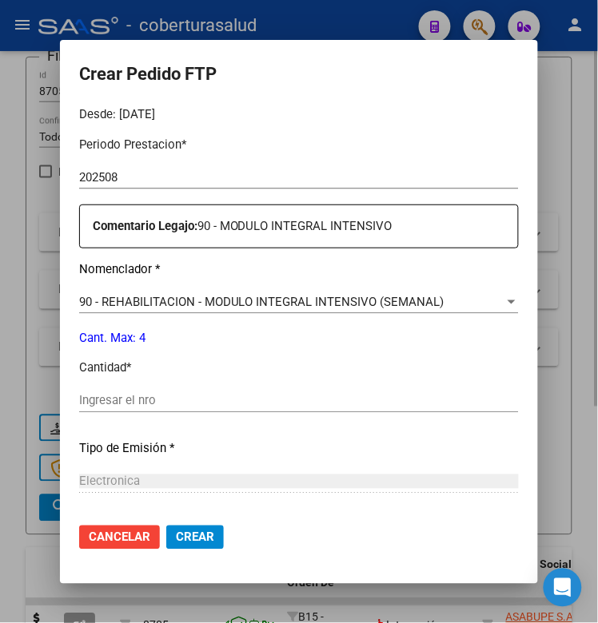
click at [105, 386] on div "Periodo Prestacion * 202508 Ingresar el Periodo Prestacion Comentario Legajo: 9…" at bounding box center [298, 397] width 439 height 547
click at [105, 395] on input "Ingresar el nro" at bounding box center [298, 401] width 439 height 14
type input "4"
click at [216, 544] on button "Crear" at bounding box center [195, 538] width 58 height 24
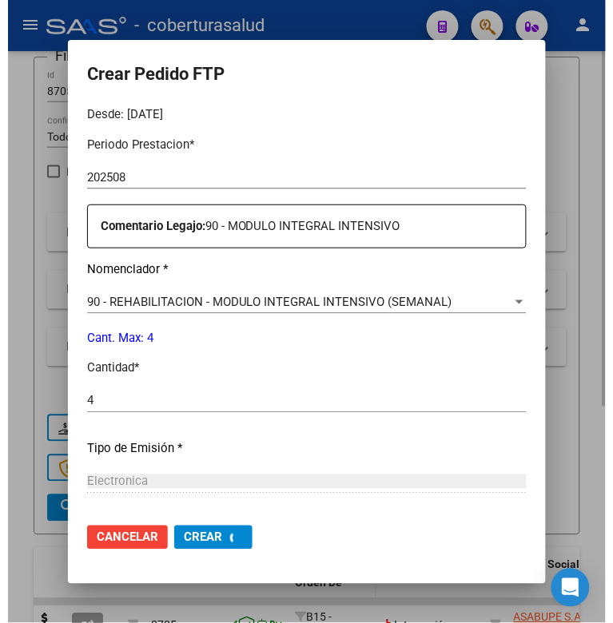
scroll to position [0, 0]
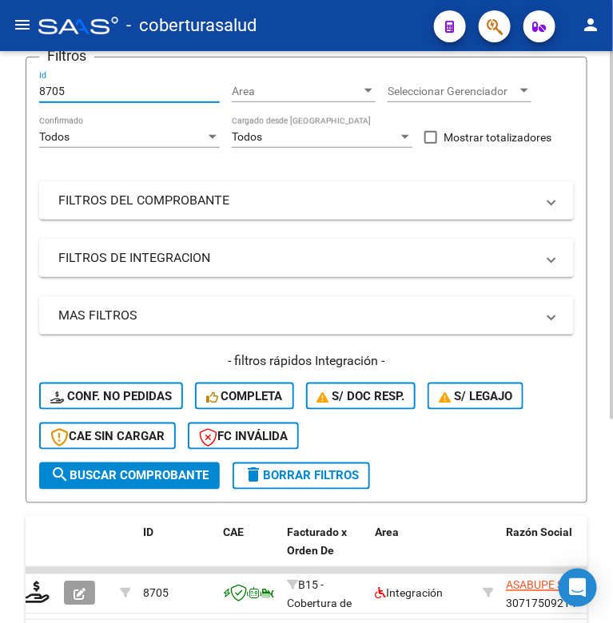
drag, startPoint x: 38, startPoint y: 90, endPoint x: 22, endPoint y: 90, distance: 15.2
click at [22, 90] on div "Video tutorial PRESTADORES -> Listado de CPBTs Emitidos por Prestadores / Prove…" at bounding box center [306, 299] width 613 height 875
paste input "386"
type input "8386"
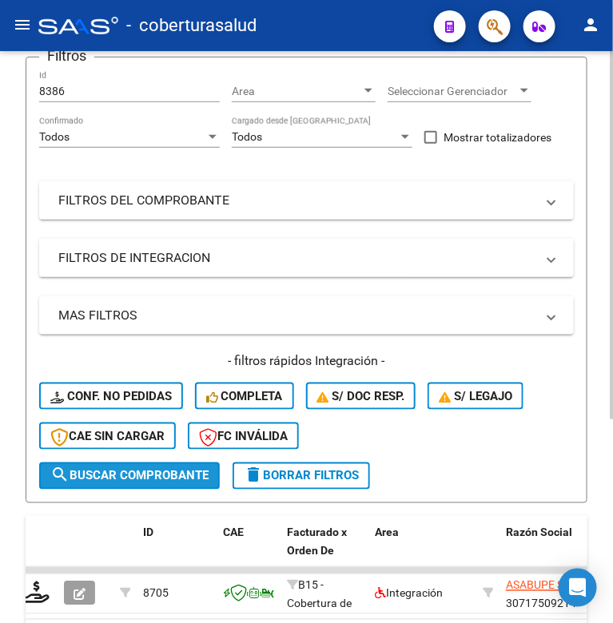
click at [70, 475] on span "search Buscar Comprobante" at bounding box center [129, 476] width 158 height 14
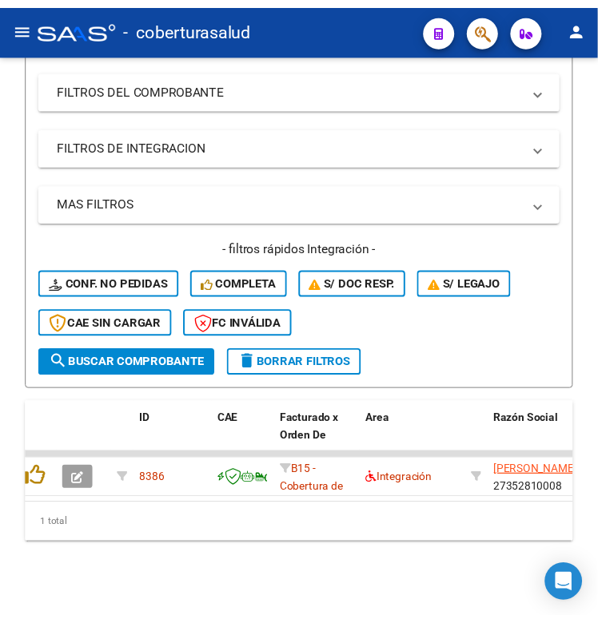
scroll to position [316, 0]
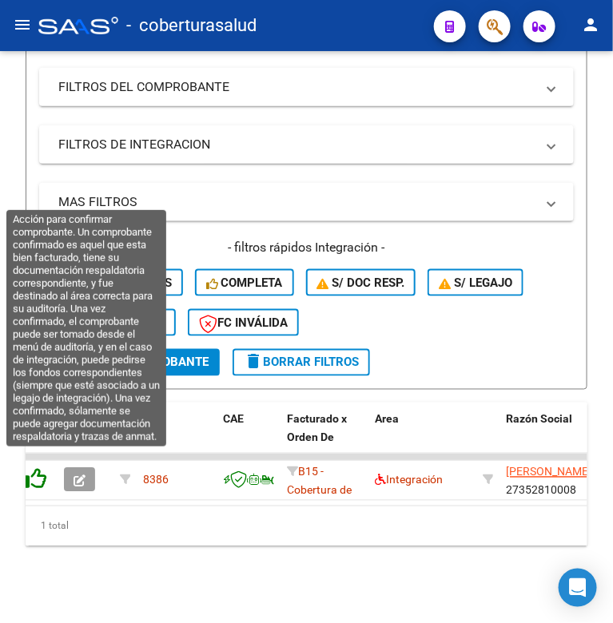
click at [34, 472] on icon at bounding box center [35, 479] width 22 height 22
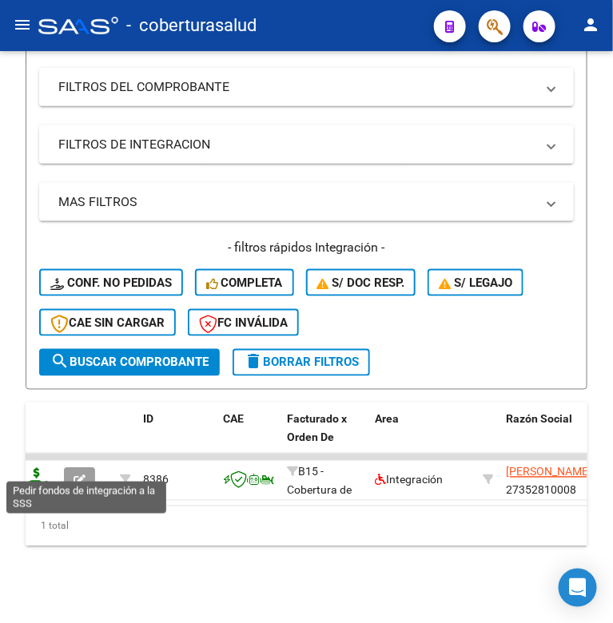
click at [34, 468] on icon at bounding box center [37, 479] width 26 height 22
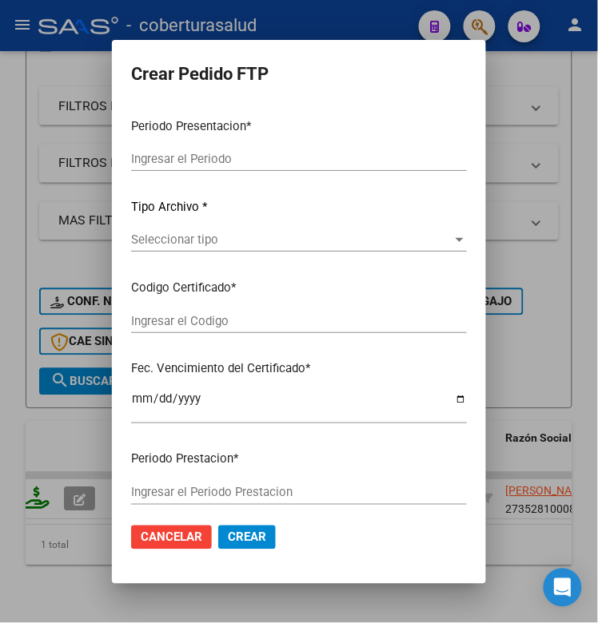
scroll to position [348, 0]
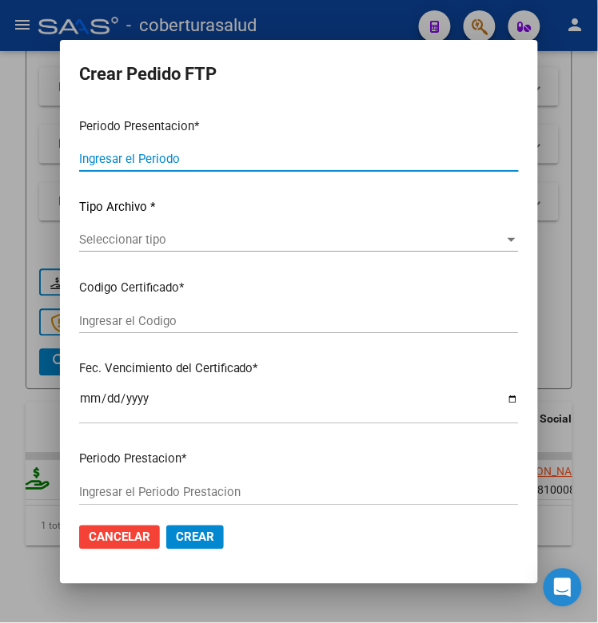
type input "202508"
type input "$ 98.964,88"
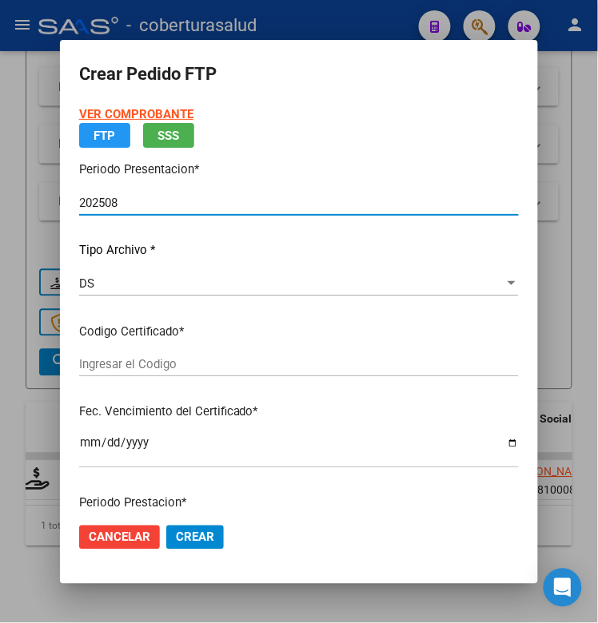
type input "ARG02000571008402021122220221222TUC136"
type input "[DATE]"
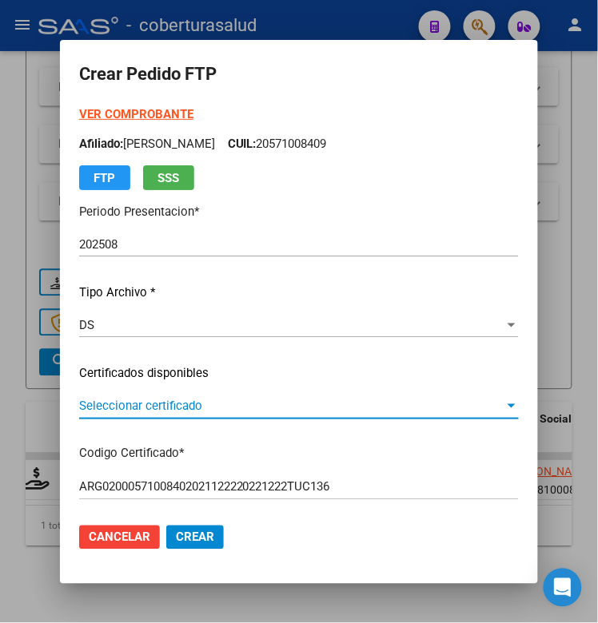
click at [176, 405] on span "Seleccionar certificado" at bounding box center [291, 406] width 425 height 14
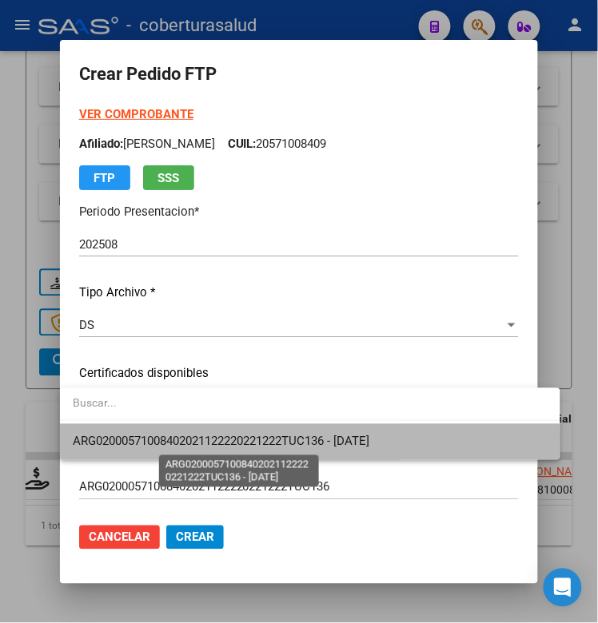
click at [176, 437] on span "ARG02000571008402021122220221222TUC136 - [DATE]" at bounding box center [221, 442] width 296 height 14
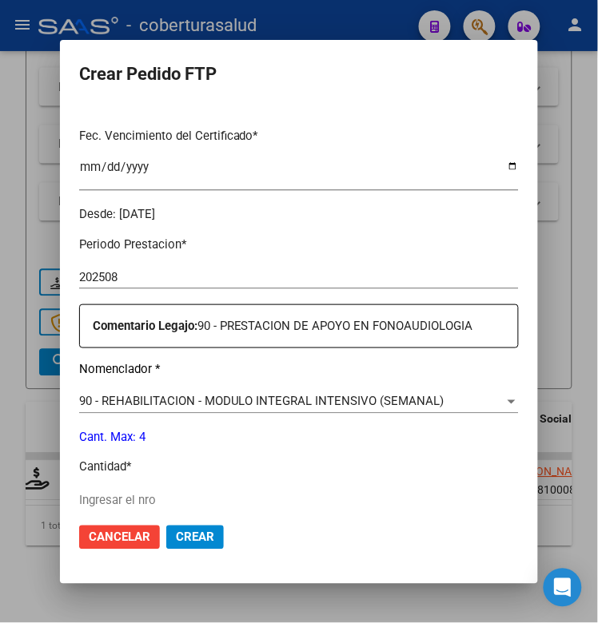
scroll to position [499, 0]
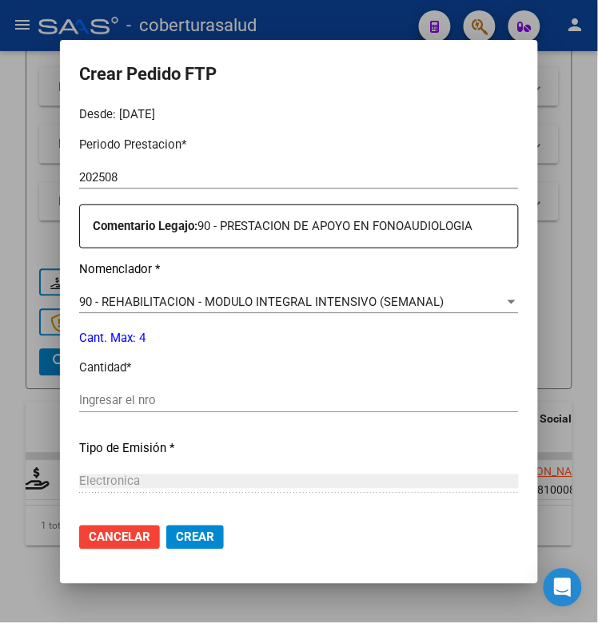
click at [121, 404] on input "Ingresar el nro" at bounding box center [298, 401] width 439 height 14
type input "4"
click at [182, 541] on span "Crear" at bounding box center [195, 537] width 38 height 14
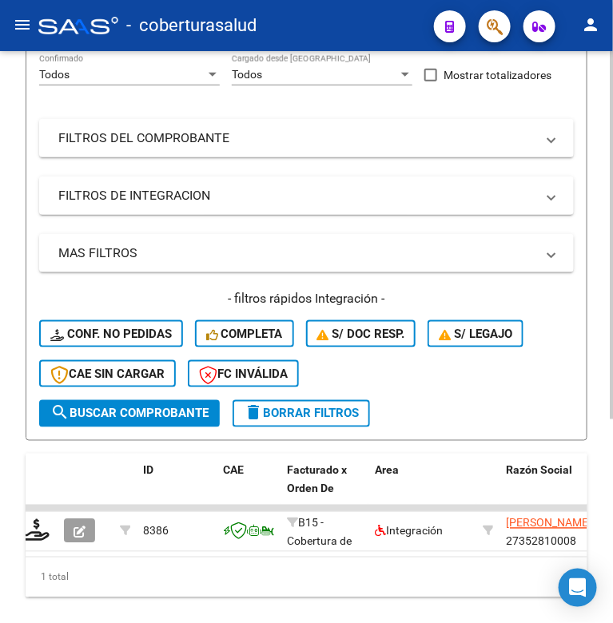
scroll to position [216, 0]
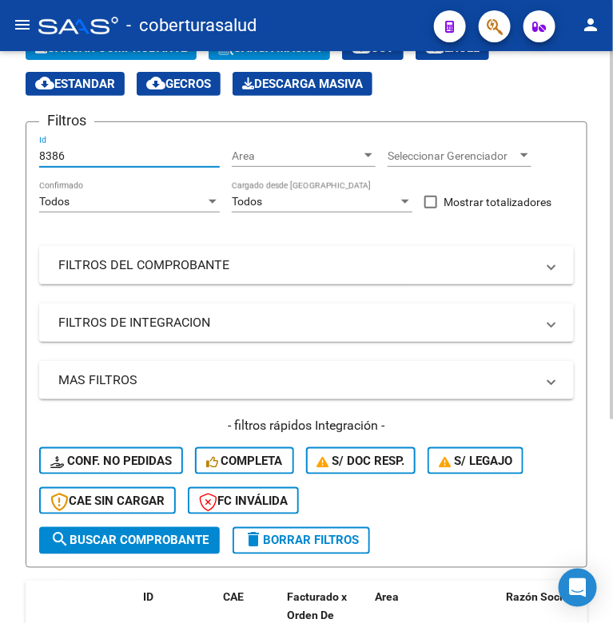
drag, startPoint x: 58, startPoint y: 61, endPoint x: 42, endPoint y: 66, distance: 15.9
click at [42, 66] on app-list-header "PRESTADORES -> Listado de CPBTs Emitidos por Prestadores / Proveedores (alt+q) …" at bounding box center [307, 269] width 562 height 598
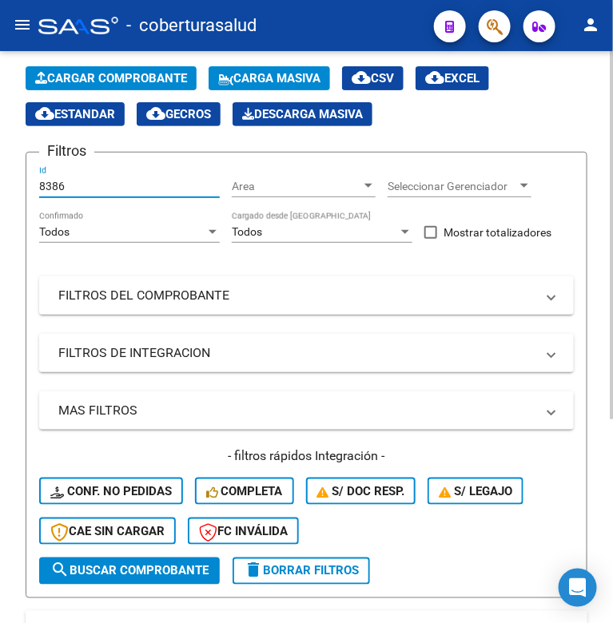
drag, startPoint x: 57, startPoint y: 189, endPoint x: 20, endPoint y: 190, distance: 36.8
click at [20, 190] on div "Video tutorial PRESTADORES -> Listado de CPBTs Emitidos por Prestadores / Prove…" at bounding box center [306, 394] width 613 height 875
paste input "09"
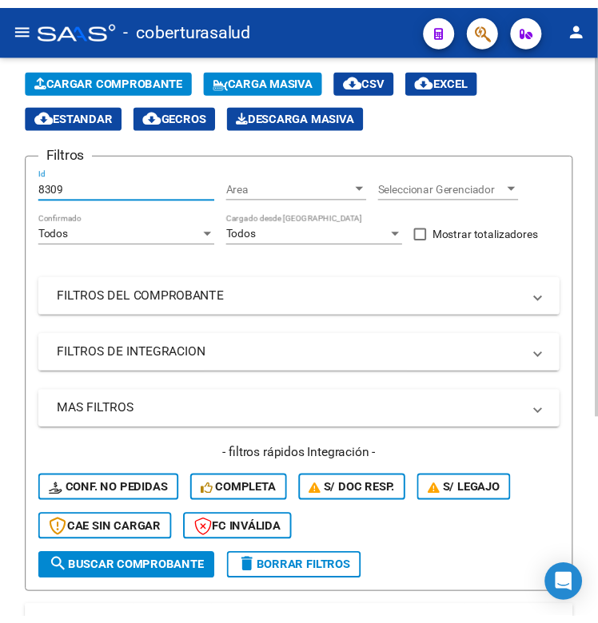
scroll to position [194, 0]
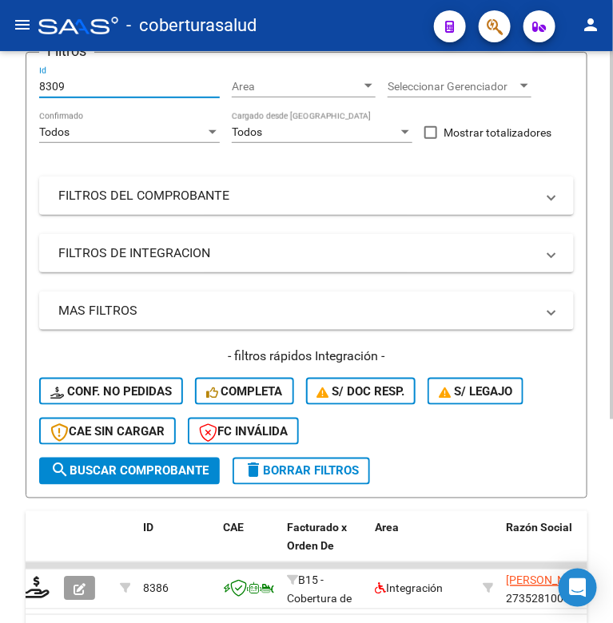
type input "8309"
click at [112, 459] on button "search Buscar Comprobante" at bounding box center [129, 471] width 181 height 27
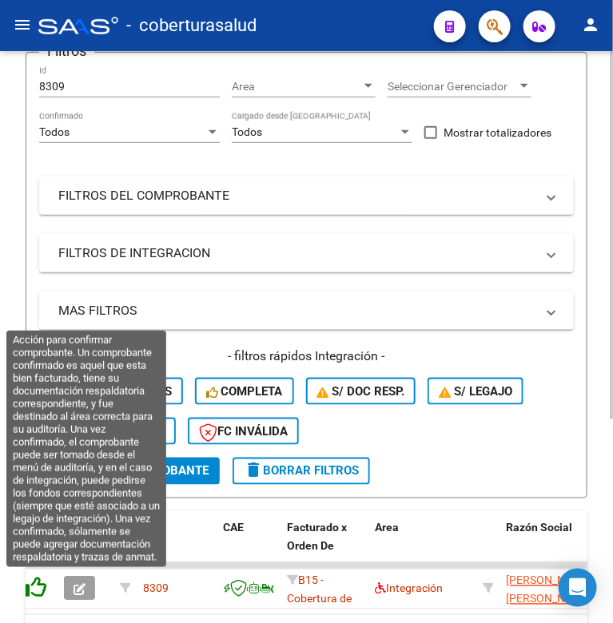
click at [34, 583] on icon at bounding box center [35, 588] width 22 height 22
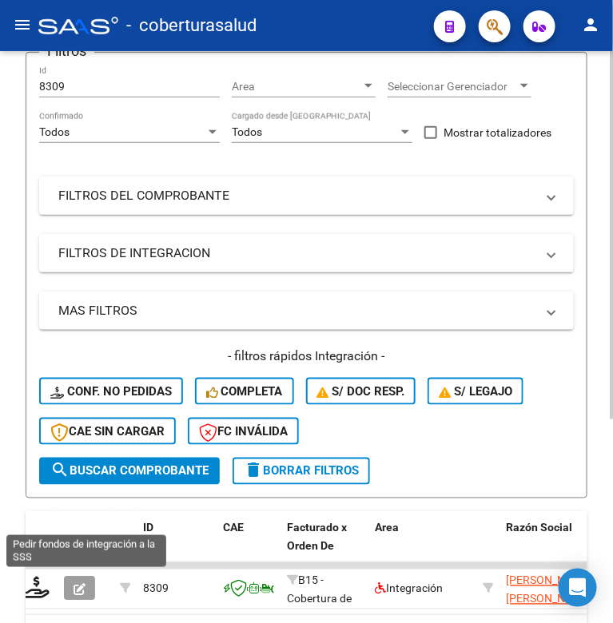
click at [34, 583] on icon at bounding box center [37, 588] width 26 height 22
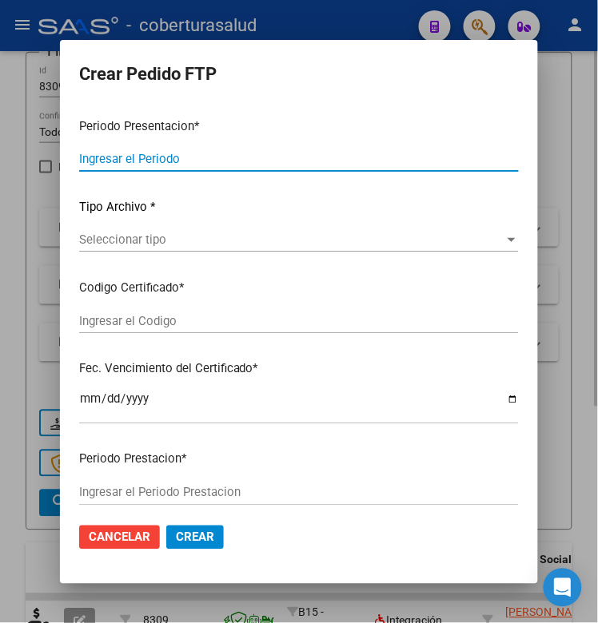
type input "202508"
type input "$ 98.964,88"
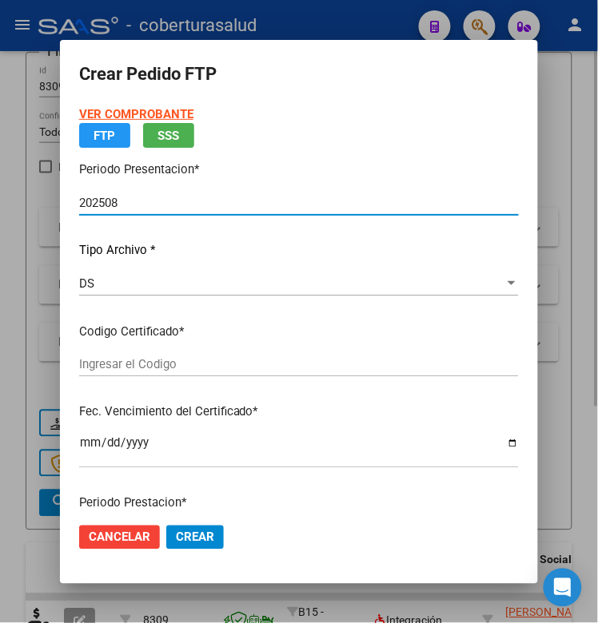
type input "ARG01000583317502023081820280818TUC136"
type input "[DATE]"
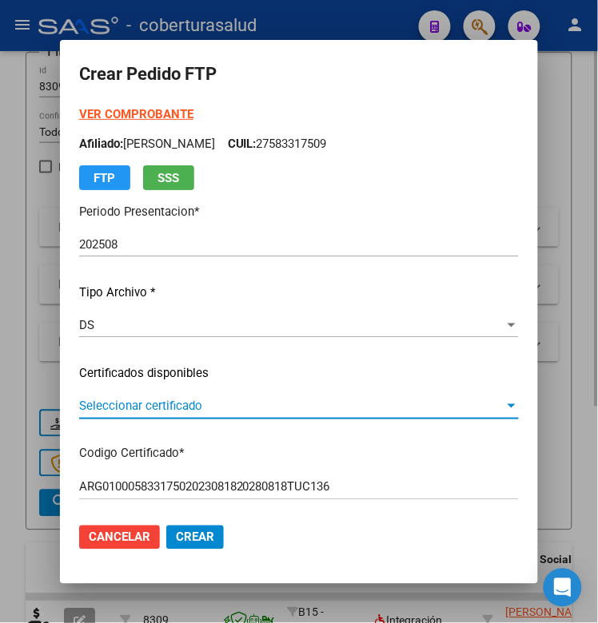
click at [110, 400] on span "Seleccionar certificado" at bounding box center [291, 406] width 425 height 14
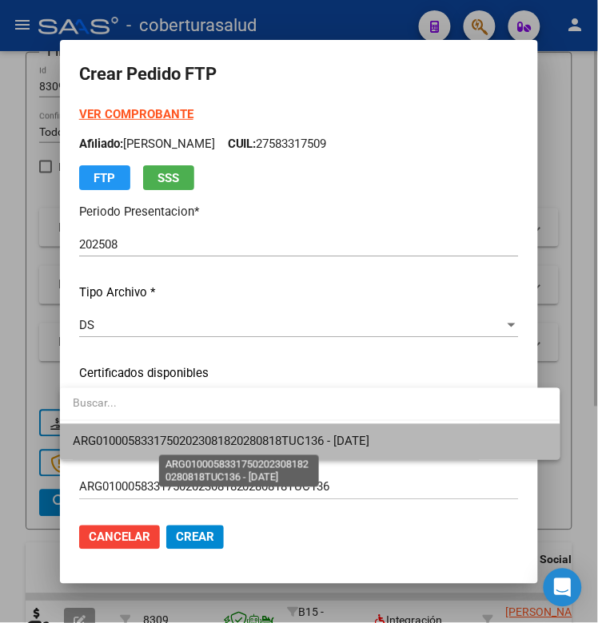
click at [113, 435] on span "ARG01000583317502023081820280818TUC136 - [DATE]" at bounding box center [221, 442] width 296 height 14
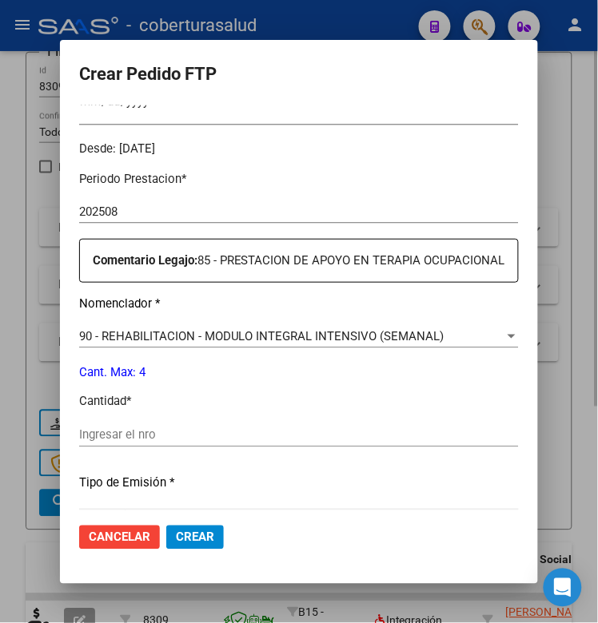
scroll to position [499, 0]
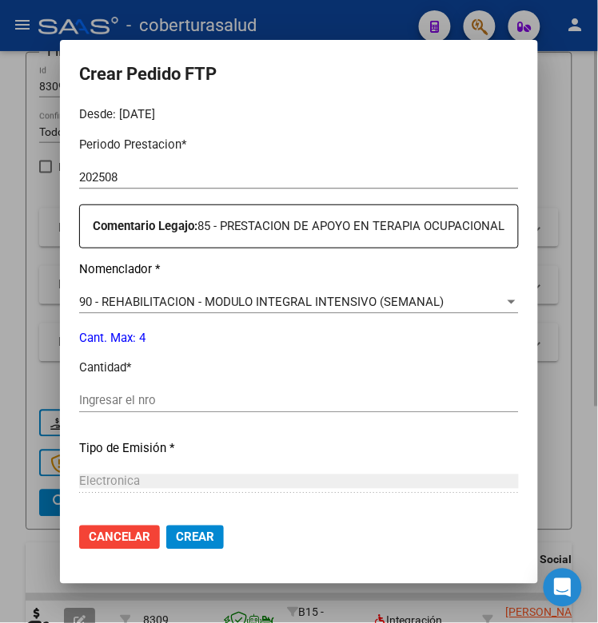
click at [121, 404] on input "Ingresar el nro" at bounding box center [298, 401] width 439 height 14
type input "4"
click at [188, 547] on button "Crear" at bounding box center [195, 538] width 58 height 24
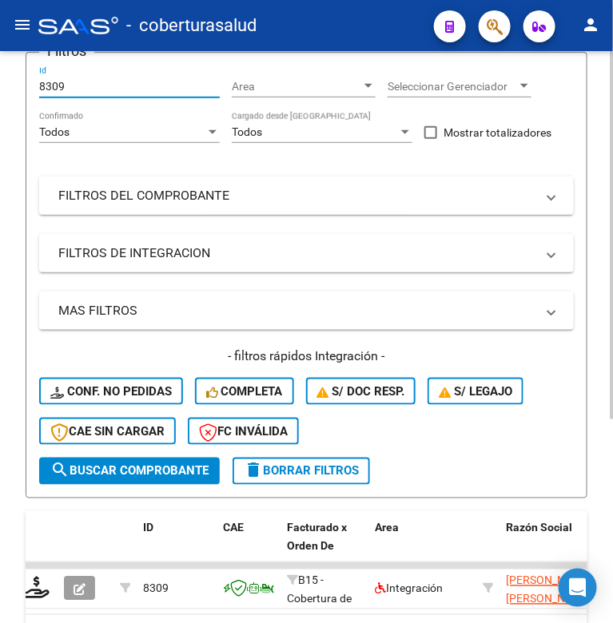
drag, startPoint x: 54, startPoint y: 93, endPoint x: 26, endPoint y: 93, distance: 28.8
click at [26, 93] on form "Filtros 8309 Id Area Area Seleccionar Gerenciador Seleccionar Gerenciador Todos…" at bounding box center [307, 275] width 562 height 447
paste input "5"
type input "8359"
click at [98, 464] on span "search Buscar Comprobante" at bounding box center [129, 471] width 158 height 14
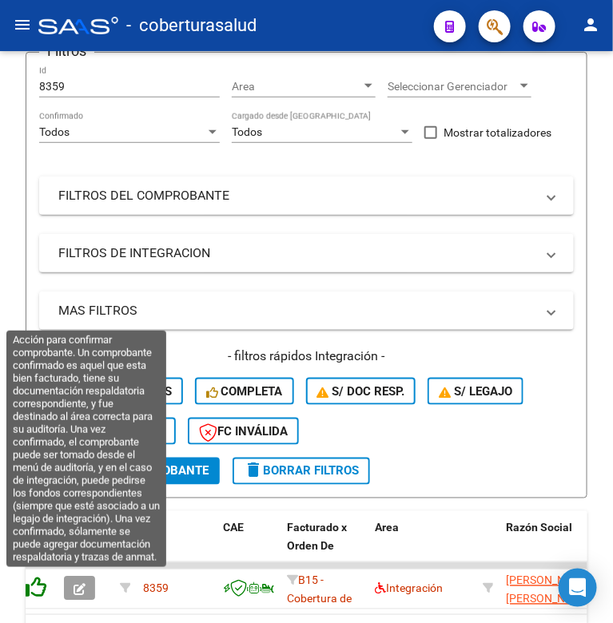
click at [36, 586] on icon at bounding box center [35, 588] width 22 height 22
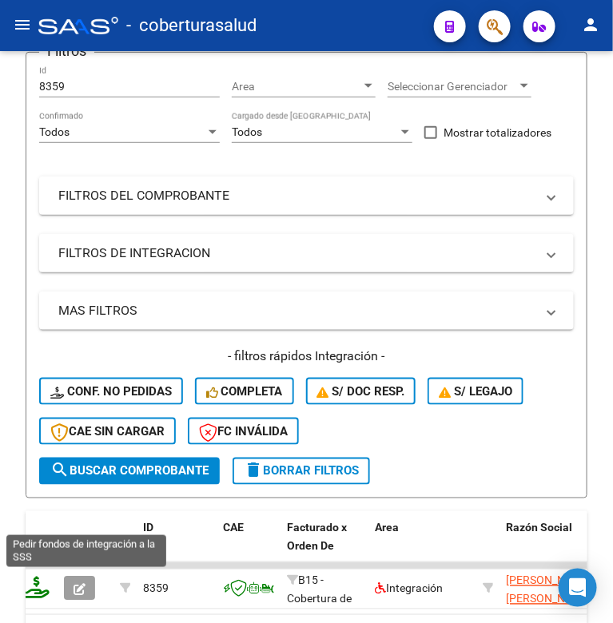
click at [30, 586] on icon at bounding box center [37, 588] width 26 height 22
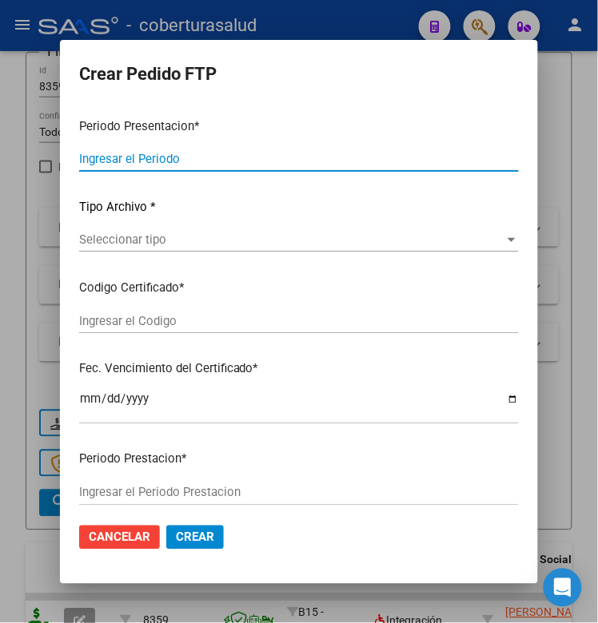
type input "202508"
type input "$ 111.335,49"
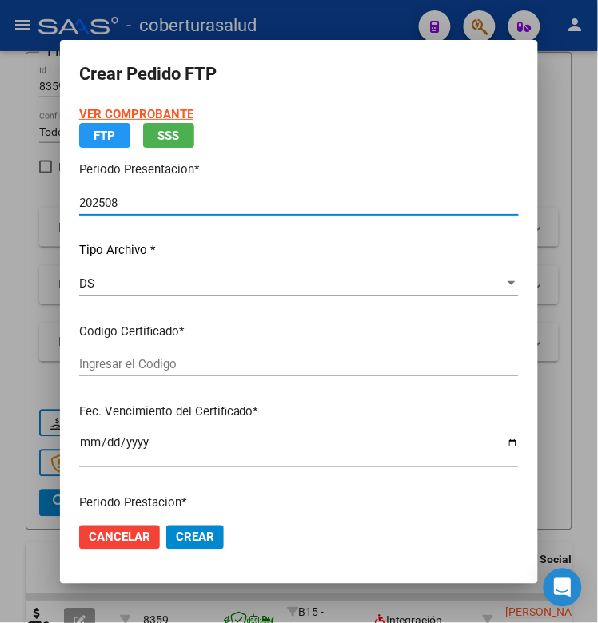
type input "ARG02000577026712024080220290802TUC139"
type input "[DATE]"
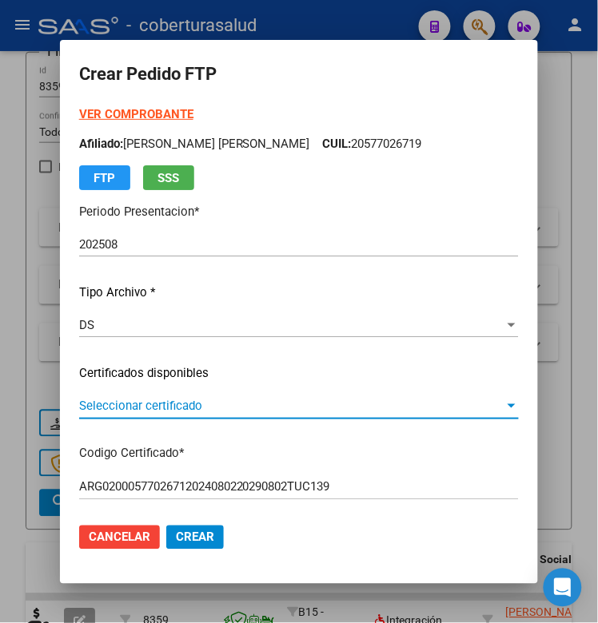
click at [176, 409] on span "Seleccionar certificado" at bounding box center [291, 406] width 425 height 14
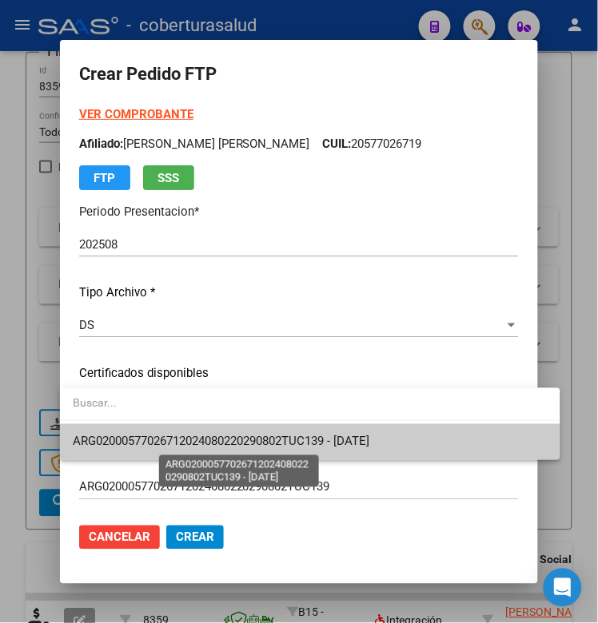
click at [177, 435] on span "ARG02000577026712024080220290802TUC139 - [DATE]" at bounding box center [221, 442] width 296 height 14
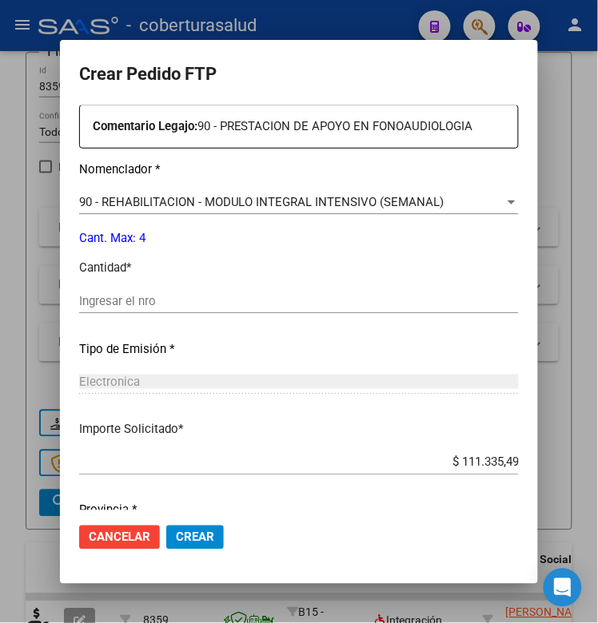
scroll to position [499, 0]
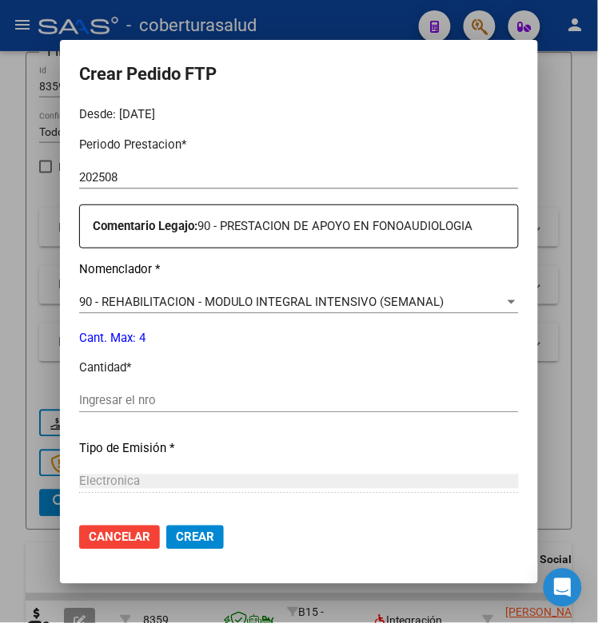
click at [145, 405] on div "Ingresar el nro" at bounding box center [298, 401] width 439 height 24
click at [145, 405] on input "Ingresar el nro" at bounding box center [298, 401] width 439 height 14
type input "4"
click at [180, 536] on span "Crear" at bounding box center [195, 537] width 38 height 14
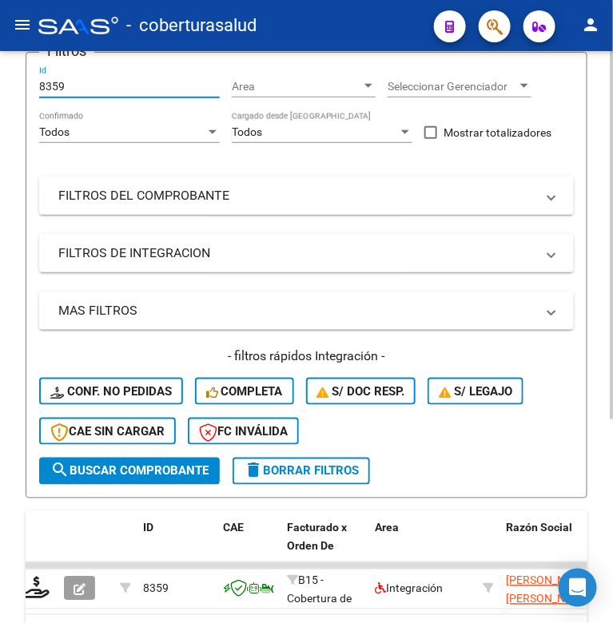
drag, startPoint x: 65, startPoint y: 86, endPoint x: 30, endPoint y: 93, distance: 35.7
click at [30, 93] on form "Filtros 8359 Id Area Area Seleccionar Gerenciador Seleccionar Gerenciador Todos…" at bounding box center [307, 275] width 562 height 447
paste input "141"
type input "8141"
click at [77, 473] on span "search Buscar Comprobante" at bounding box center [129, 471] width 158 height 14
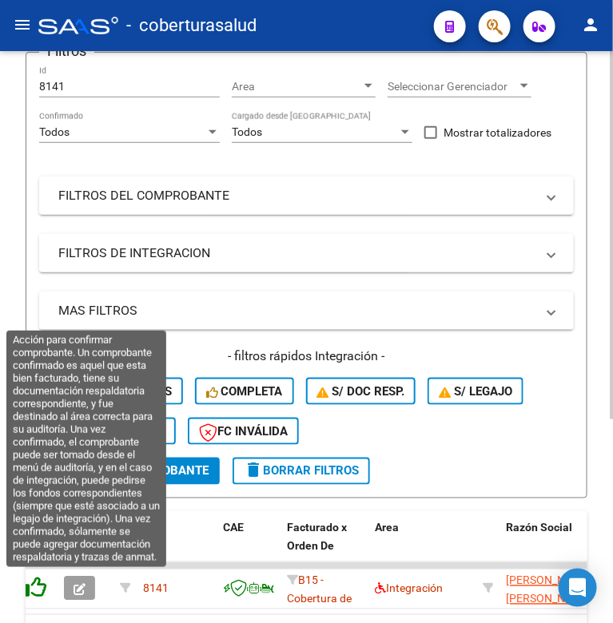
click at [38, 589] on icon at bounding box center [35, 588] width 22 height 22
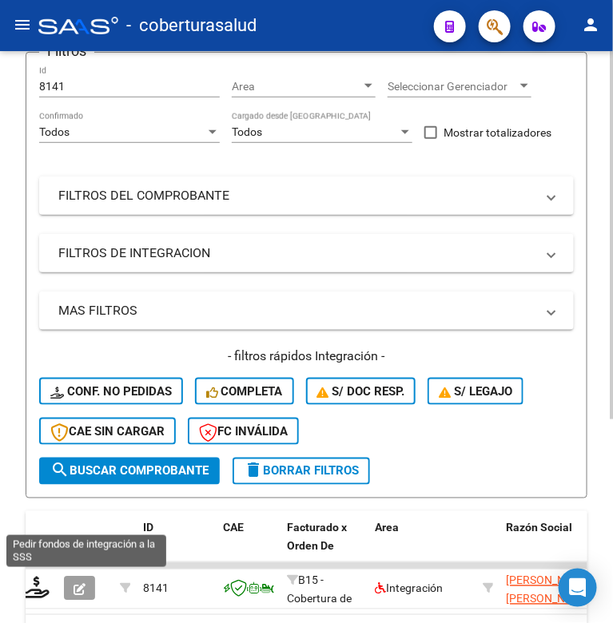
click at [38, 589] on icon at bounding box center [37, 588] width 26 height 22
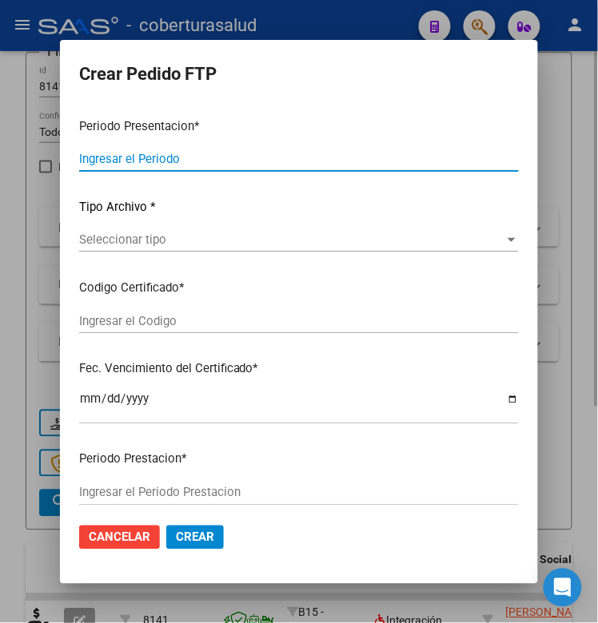
type input "202508"
type input "$ 98.964,88"
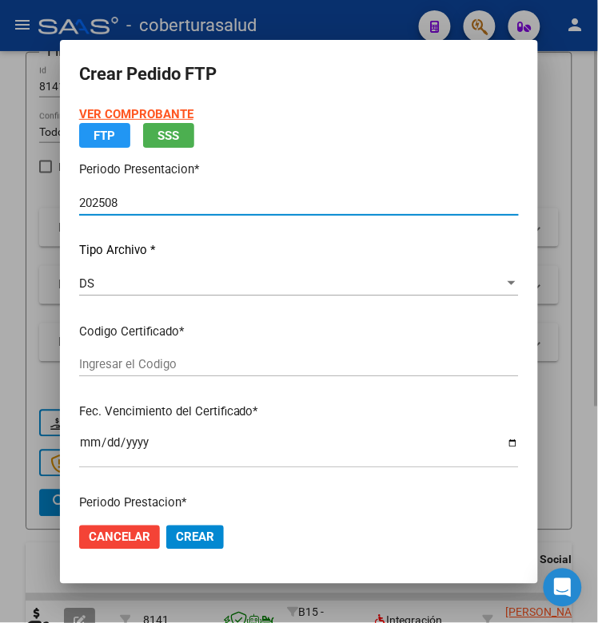
type input "ARG02000536391342021050420260504TUC138"
type input "[DATE]"
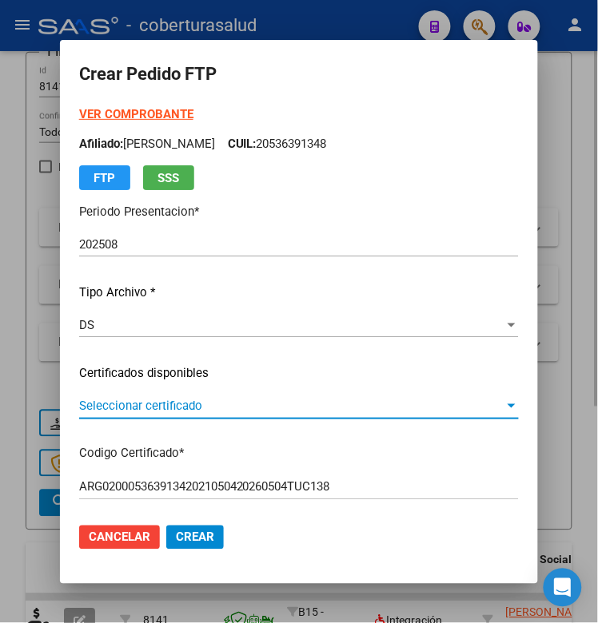
click at [125, 400] on span "Seleccionar certificado" at bounding box center [291, 406] width 425 height 14
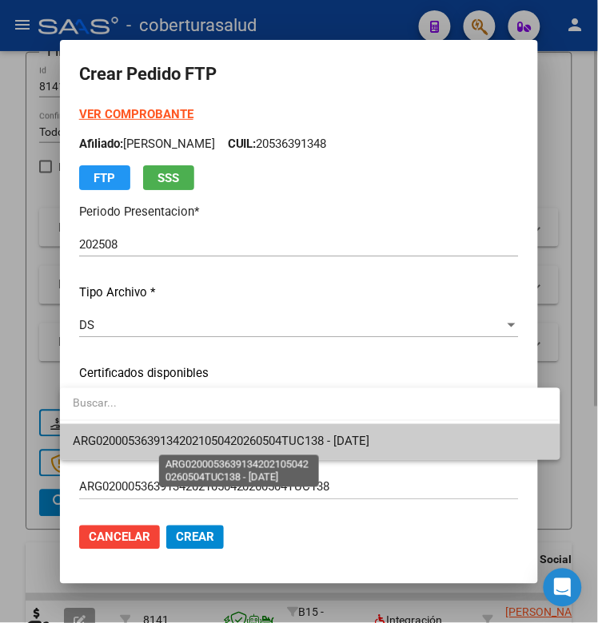
click at [125, 445] on span "ARG02000536391342021050420260504TUC138 - [DATE]" at bounding box center [221, 442] width 296 height 14
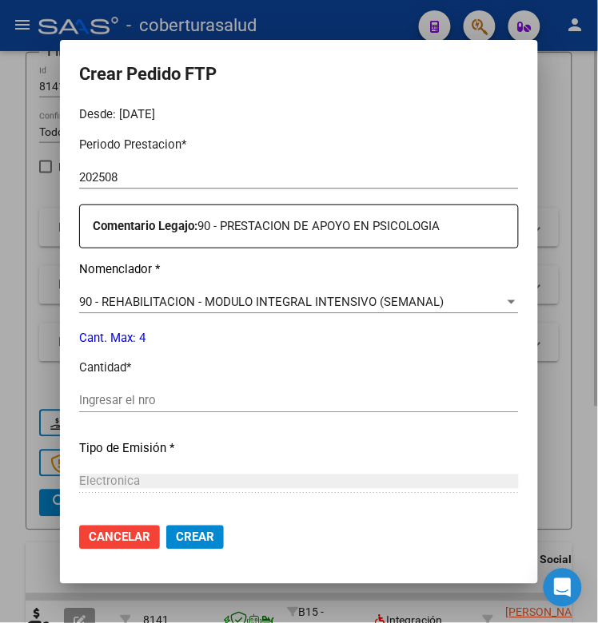
click at [113, 406] on input "Ingresar el nro" at bounding box center [298, 401] width 439 height 14
type input "4"
click at [178, 523] on mat-dialog-actions "Cancelar Crear" at bounding box center [298, 538] width 439 height 54
click at [180, 534] on span "Crear" at bounding box center [195, 537] width 38 height 14
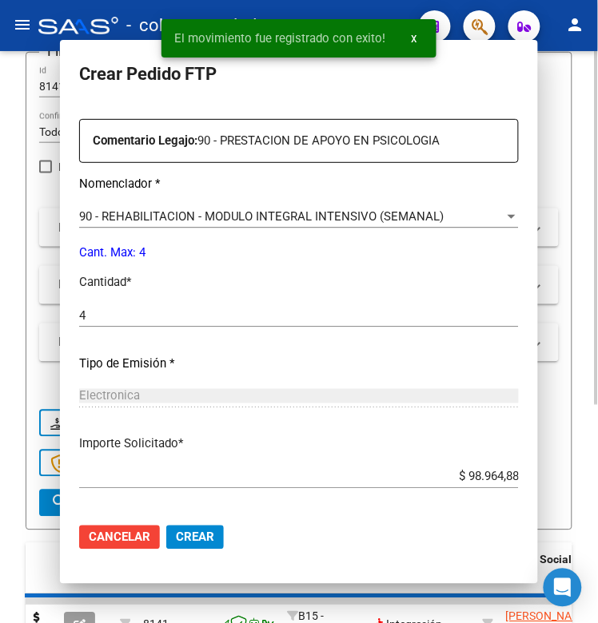
scroll to position [0, 0]
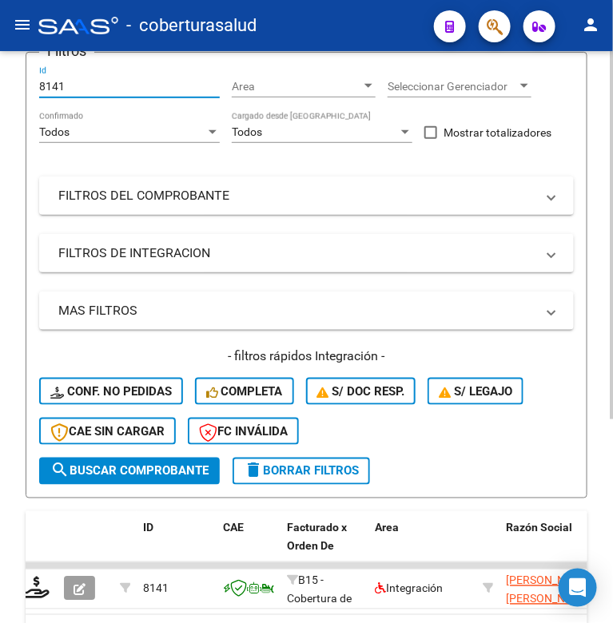
drag, startPoint x: 69, startPoint y: 85, endPoint x: 22, endPoint y: 90, distance: 47.5
click at [22, 90] on div "Video tutorial PRESTADORES -> Listado de CPBTs Emitidos por Prestadores / Prove…" at bounding box center [306, 294] width 613 height 875
drag, startPoint x: 36, startPoint y: 81, endPoint x: 9, endPoint y: 162, distance: 85.1
click at [9, 162] on div "Video tutorial PRESTADORES -> Listado de CPBTs Emitidos por Prestadores / Prove…" at bounding box center [306, 294] width 613 height 875
drag, startPoint x: 64, startPoint y: 85, endPoint x: 17, endPoint y: 89, distance: 47.2
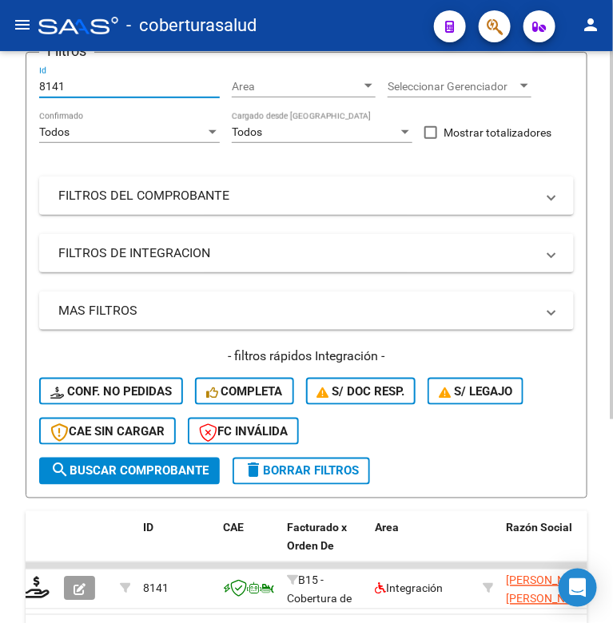
click at [17, 89] on div "Video tutorial PRESTADORES -> Listado de CPBTs Emitidos por Prestadores / Prove…" at bounding box center [306, 294] width 613 height 875
paste input "509"
type input "8509"
click at [74, 471] on span "search Buscar Comprobante" at bounding box center [129, 471] width 158 height 14
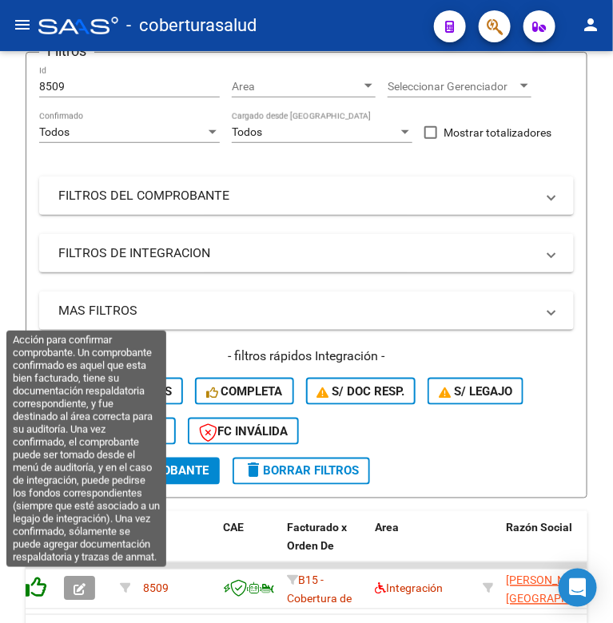
click at [38, 586] on icon at bounding box center [35, 588] width 22 height 22
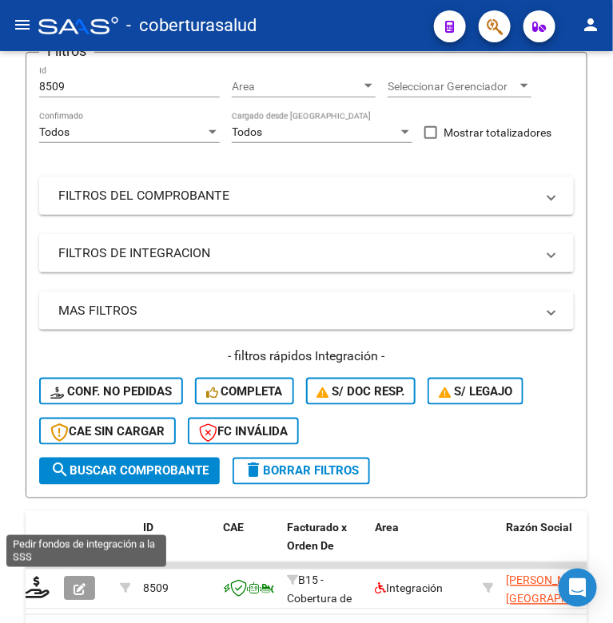
click at [38, 586] on icon at bounding box center [37, 588] width 26 height 22
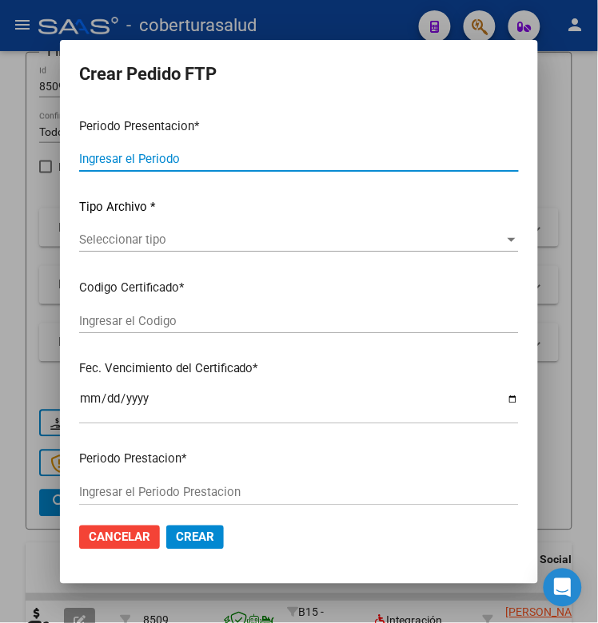
type input "202508"
type input "$ 98.964,88"
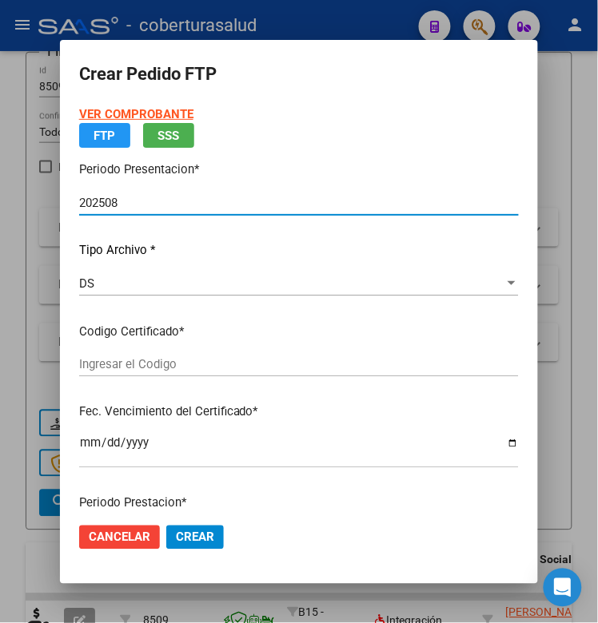
type input "ARG01000507546252022060220270602SAL124"
type input "[DATE]"
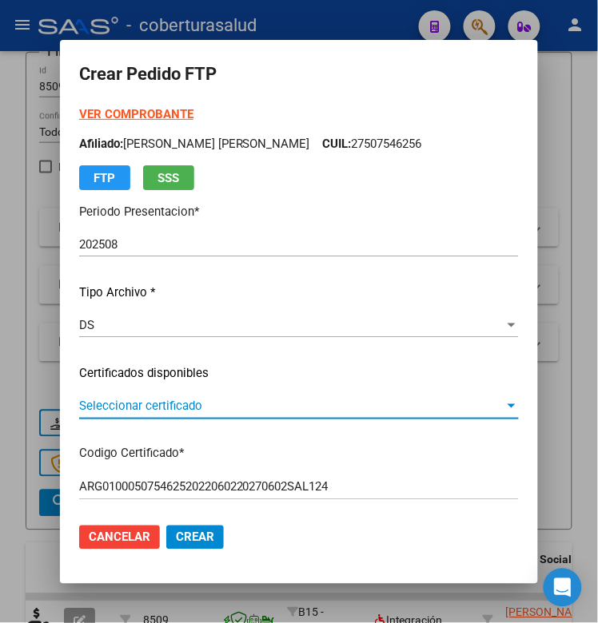
click at [152, 400] on span "Seleccionar certificado" at bounding box center [291, 406] width 425 height 14
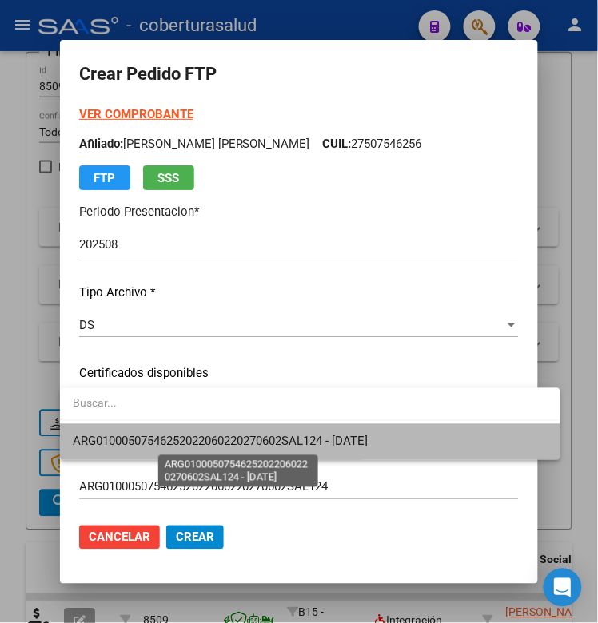
click at [157, 435] on span "ARG01000507546252022060220270602SAL124 - [DATE]" at bounding box center [220, 442] width 295 height 14
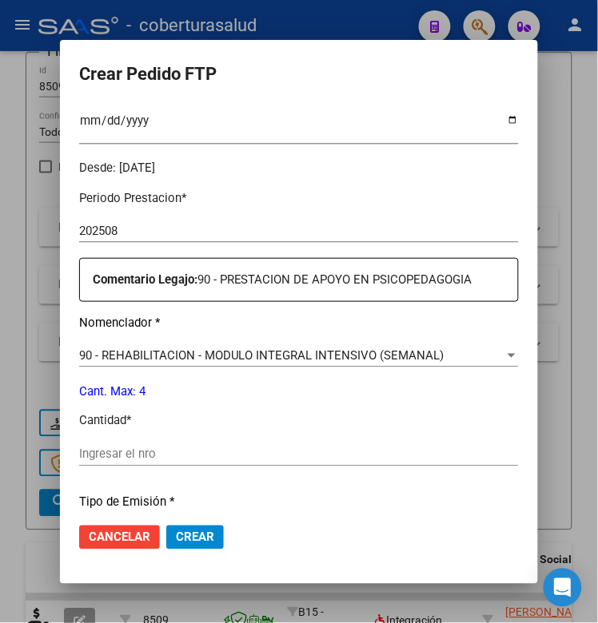
scroll to position [499, 0]
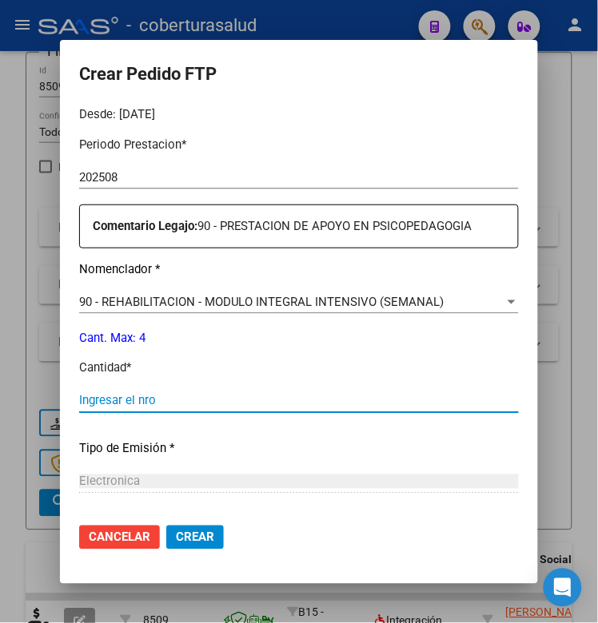
click at [132, 402] on input "Ingresar el nro" at bounding box center [298, 401] width 439 height 14
type input "4"
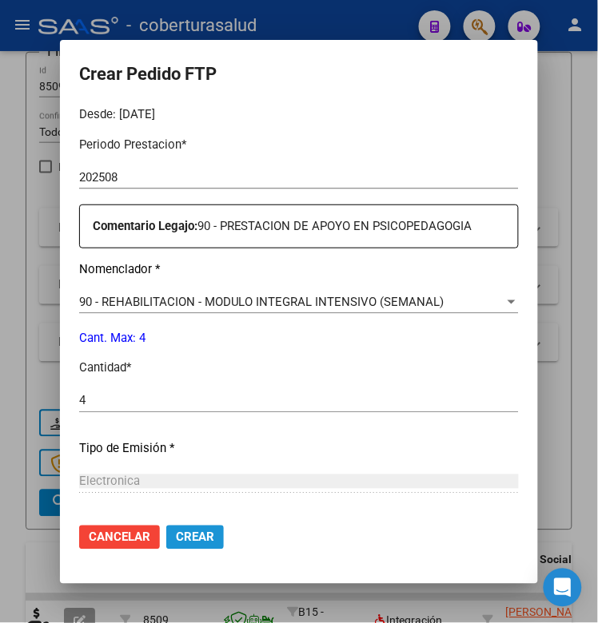
click at [176, 536] on span "Crear" at bounding box center [195, 537] width 38 height 14
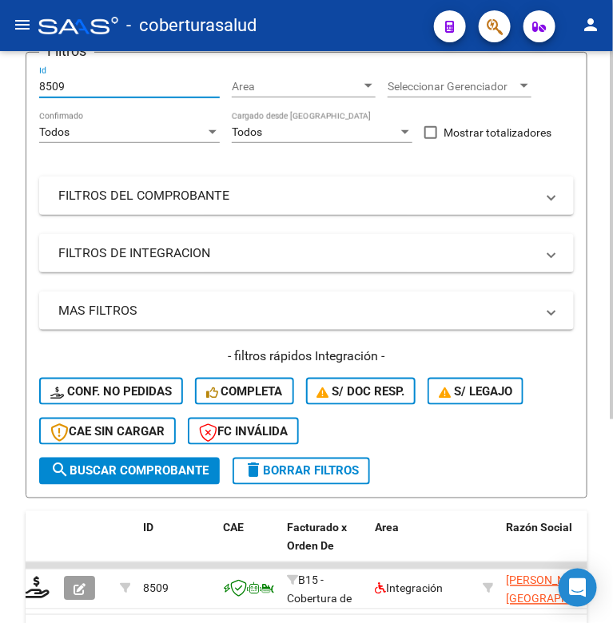
drag, startPoint x: 64, startPoint y: 84, endPoint x: 30, endPoint y: 90, distance: 34.9
click at [30, 90] on form "Filtros 8509 Id Area Area Seleccionar Gerenciador Seleccionar Gerenciador Todos…" at bounding box center [307, 275] width 562 height 447
paste input "7995"
type input "7995"
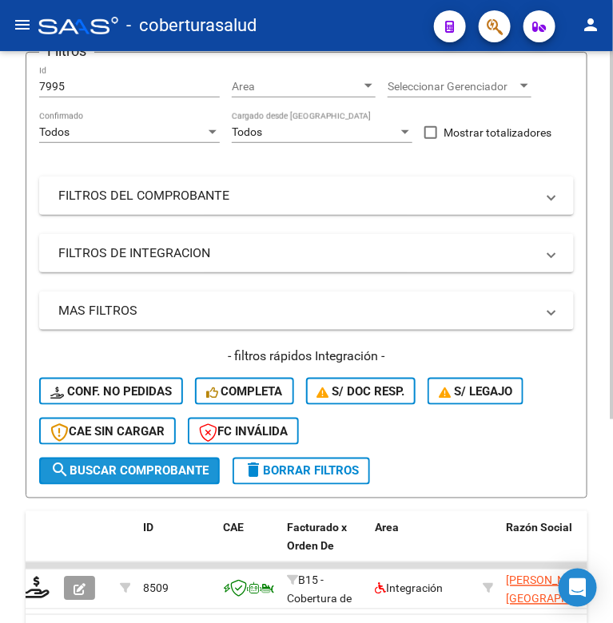
click at [101, 470] on span "search Buscar Comprobante" at bounding box center [129, 471] width 158 height 14
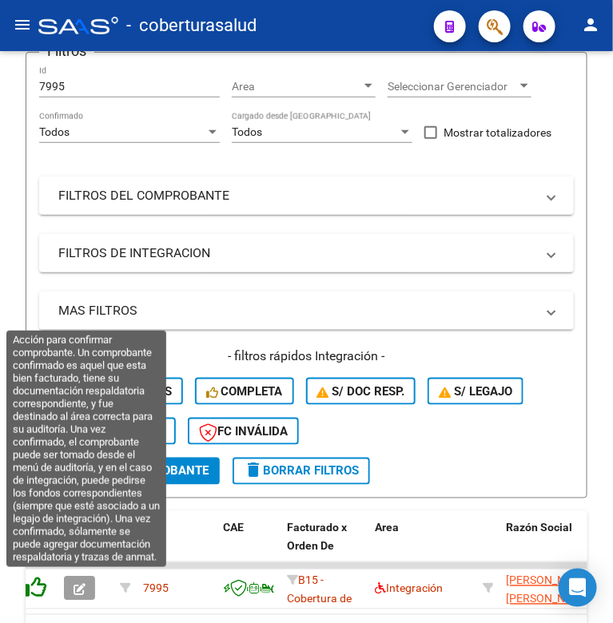
click at [37, 585] on icon at bounding box center [35, 588] width 22 height 22
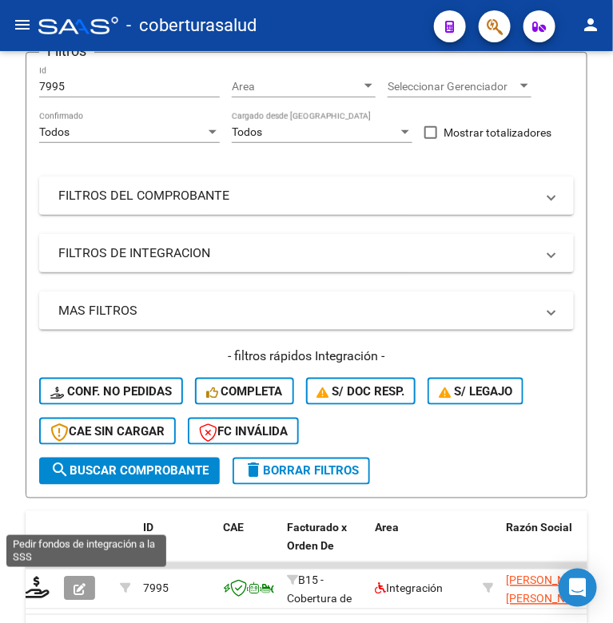
click at [37, 585] on icon at bounding box center [37, 588] width 26 height 22
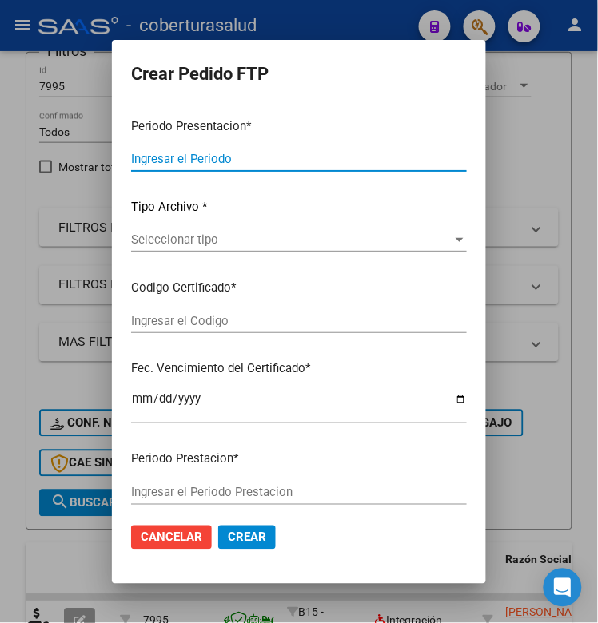
type input "202508"
type input "$ 475.830,36"
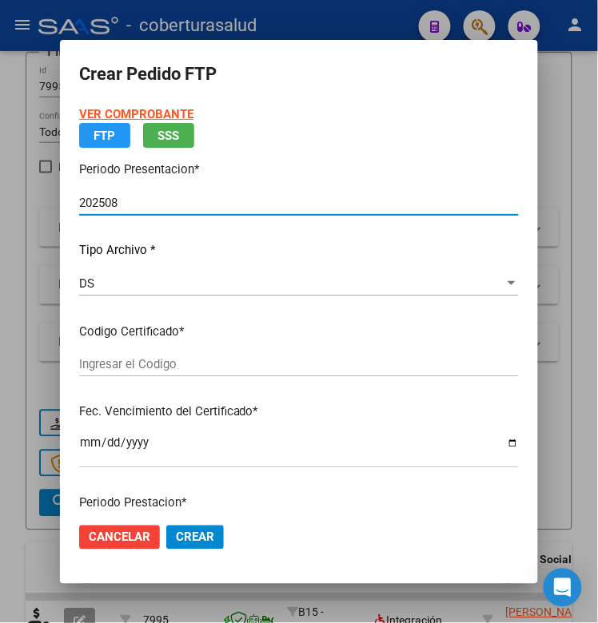
type input "ARG02000569697652021121720261217TUC137"
type input "[DATE]"
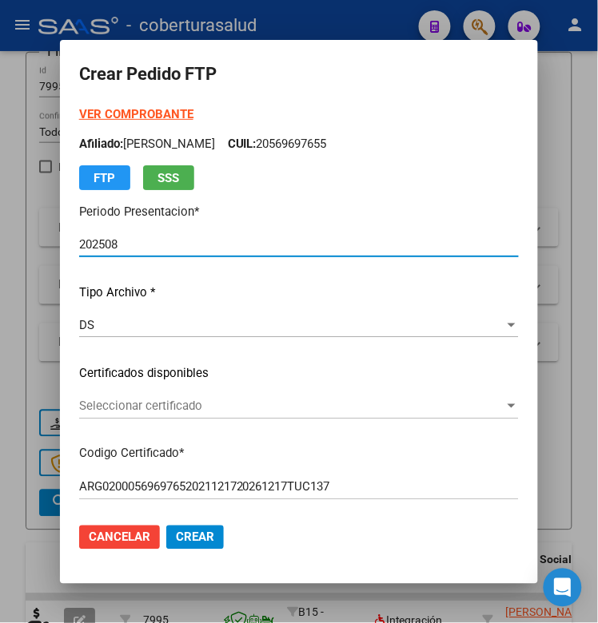
click at [157, 404] on span "Seleccionar certificado" at bounding box center [291, 406] width 425 height 14
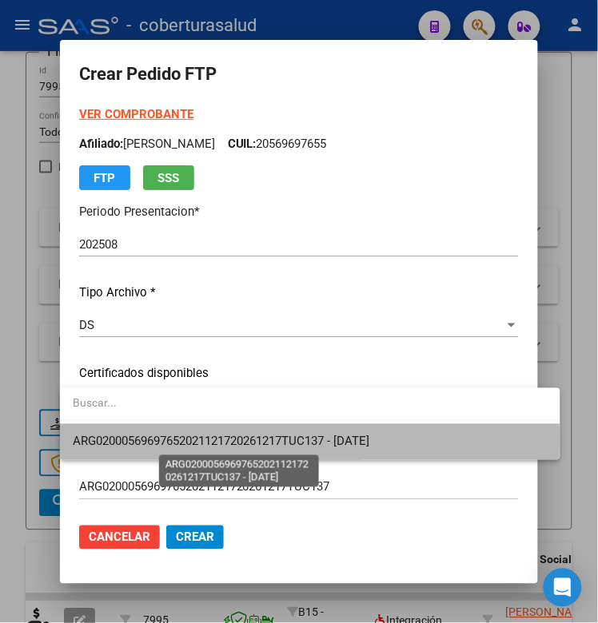
click at [156, 439] on span "ARG02000569697652021121720261217TUC137 - [DATE]" at bounding box center [221, 442] width 296 height 14
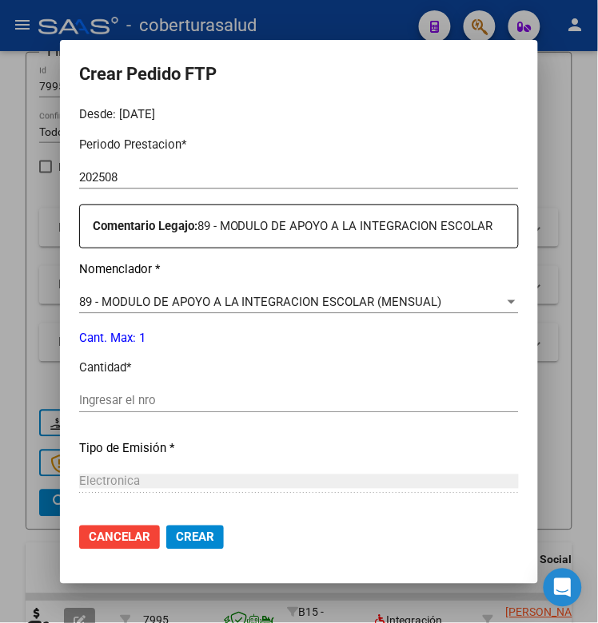
click at [125, 411] on div "Ingresar el nro" at bounding box center [298, 401] width 439 height 24
click at [122, 404] on input "Ingresar el nro" at bounding box center [298, 401] width 439 height 14
type input "4"
click at [185, 539] on span "Crear" at bounding box center [195, 537] width 38 height 14
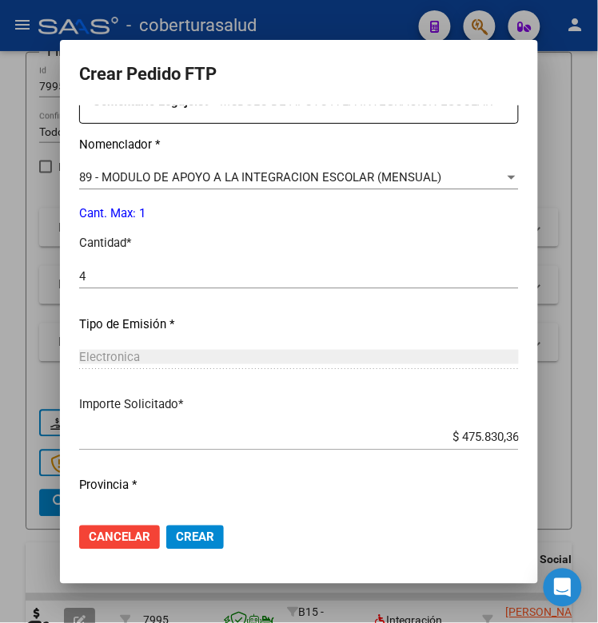
scroll to position [659, 0]
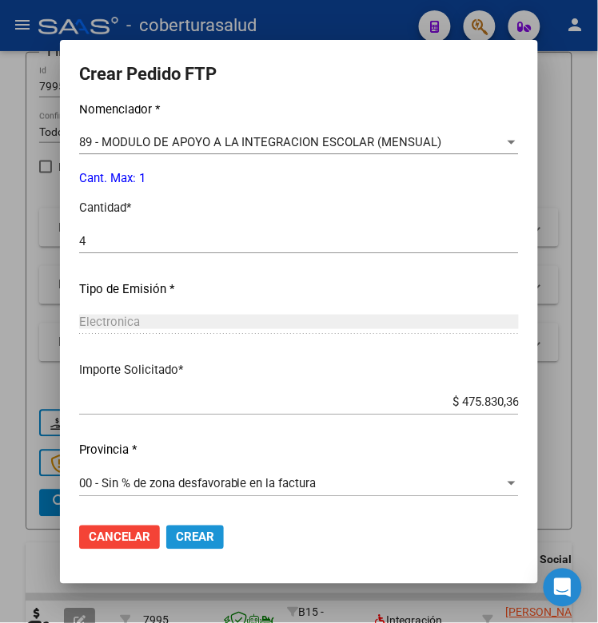
click at [184, 540] on span "Crear" at bounding box center [195, 537] width 38 height 14
click at [200, 533] on span "Crear" at bounding box center [195, 537] width 38 height 14
click at [504, 490] on div "00 - Sin % de zona desfavorable en la factura" at bounding box center [291, 484] width 425 height 14
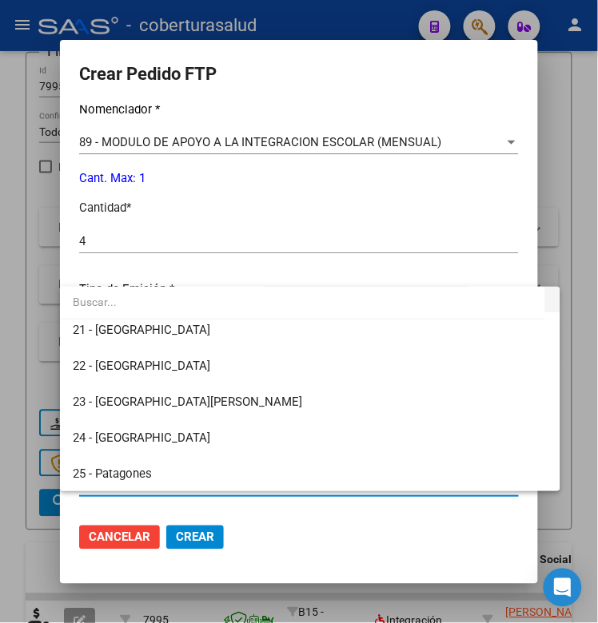
scroll to position [0, 0]
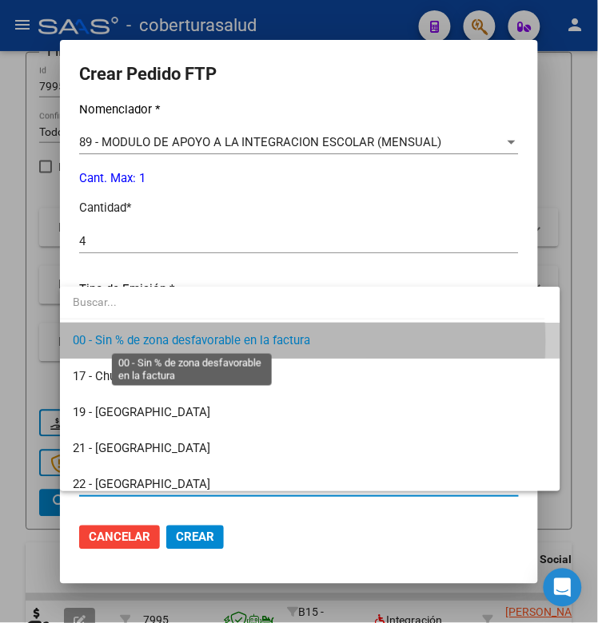
click at [252, 341] on span "00 - Sin % de zona desfavorable en la factura" at bounding box center [191, 340] width 237 height 14
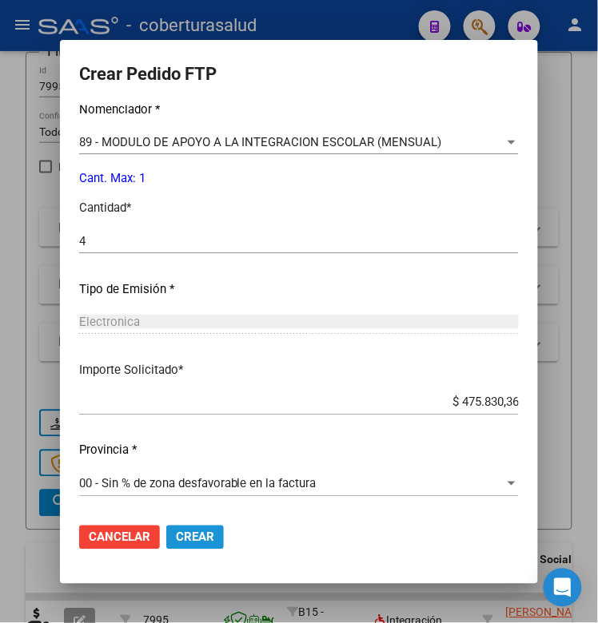
click at [192, 529] on button "Crear" at bounding box center [195, 538] width 58 height 24
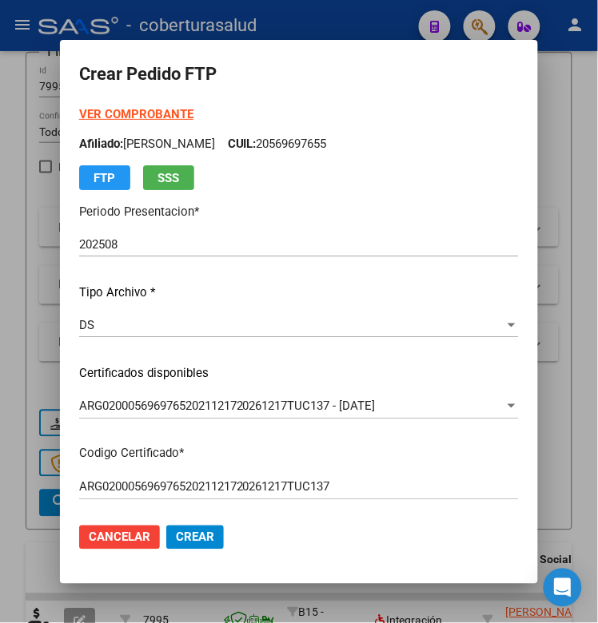
click at [22, 224] on div at bounding box center [299, 311] width 598 height 623
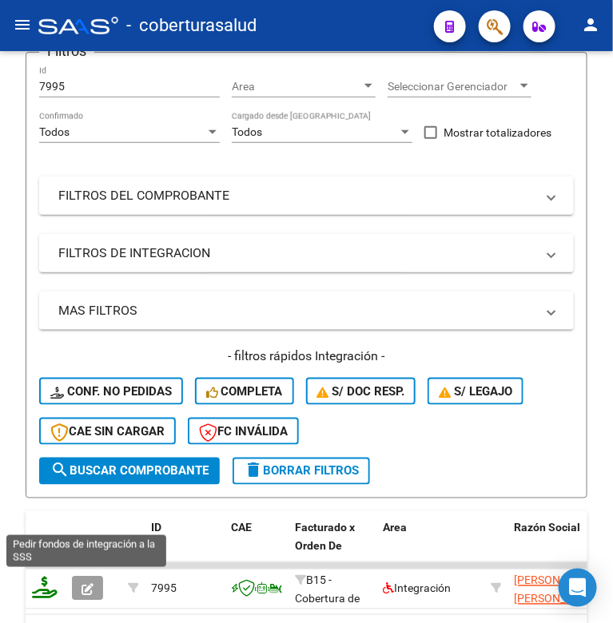
click at [42, 590] on icon at bounding box center [45, 588] width 26 height 22
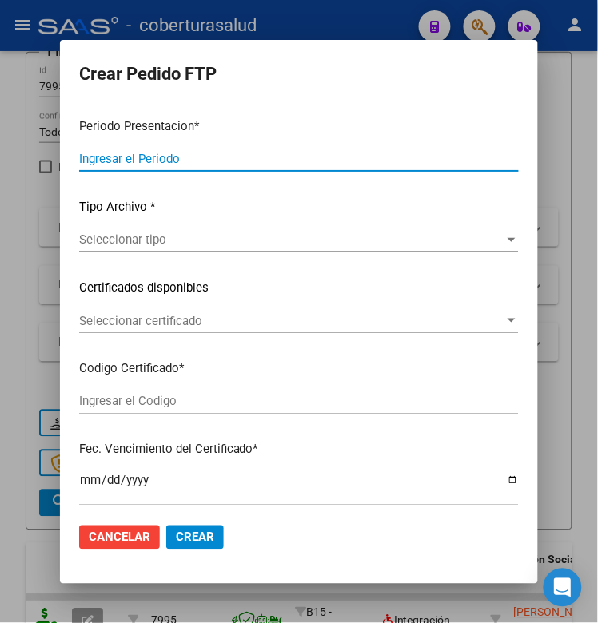
type input "202508"
type input "$ 475.830,36"
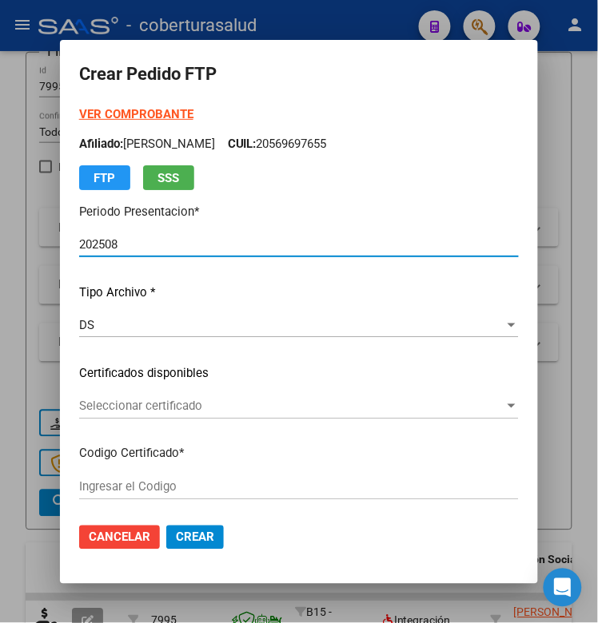
type input "ARG02000569697652021121720261217TUC137"
type input "[DATE]"
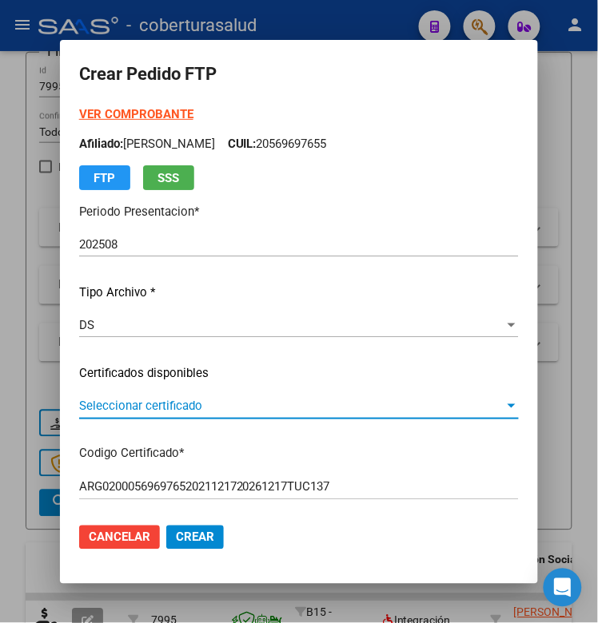
click at [192, 409] on span "Seleccionar certificado" at bounding box center [291, 406] width 425 height 14
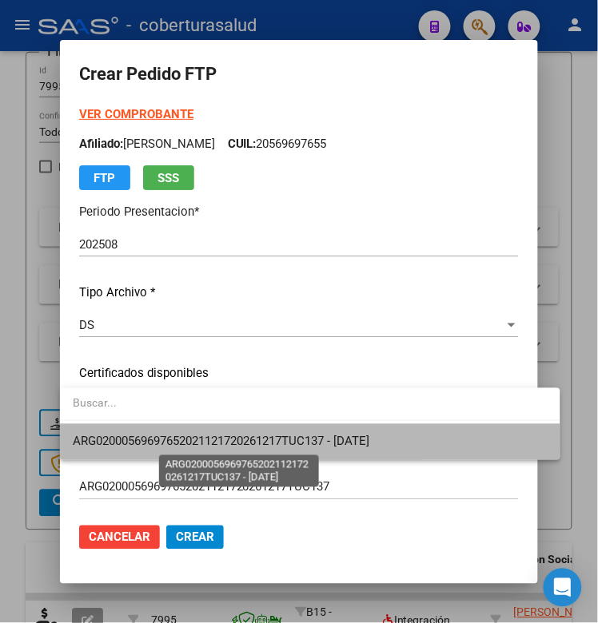
click at [186, 440] on span "ARG02000569697652021121720261217TUC137 - [DATE]" at bounding box center [221, 442] width 296 height 14
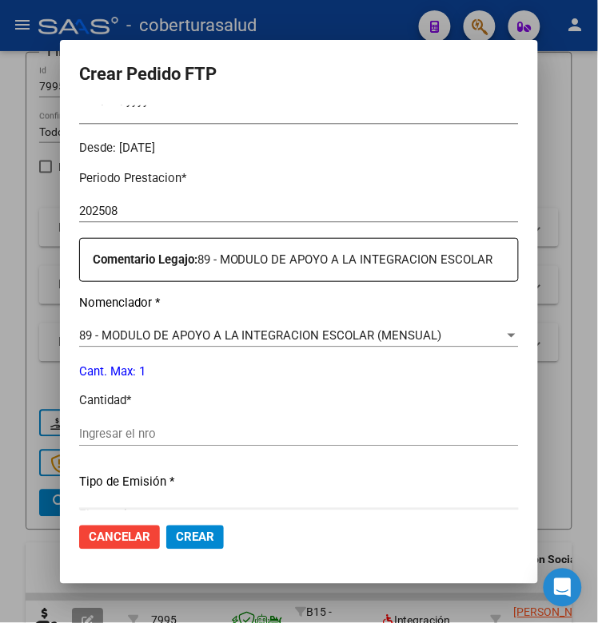
scroll to position [499, 0]
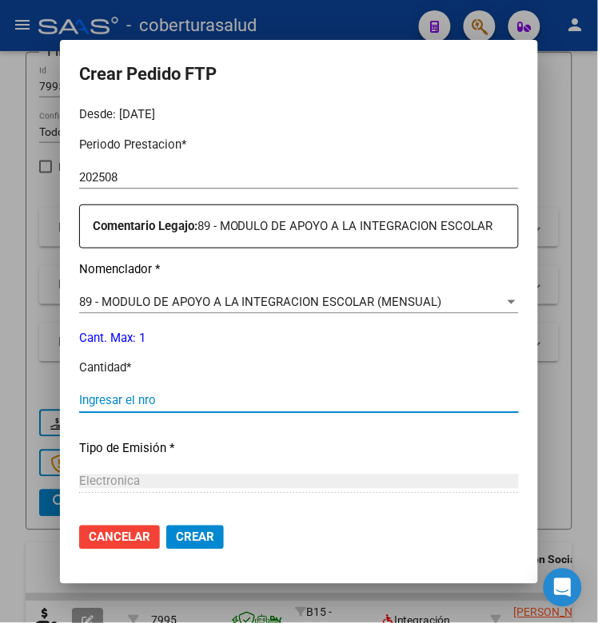
click at [130, 402] on input "Ingresar el nro" at bounding box center [298, 401] width 439 height 14
type input "1"
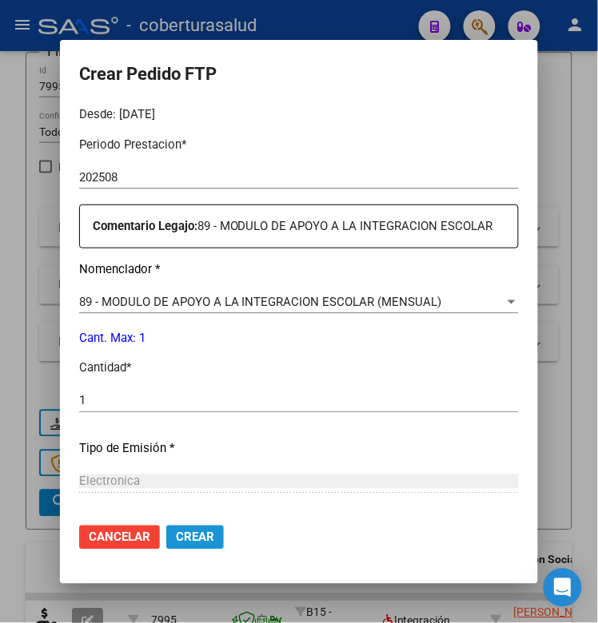
click at [168, 538] on button "Crear" at bounding box center [195, 538] width 58 height 24
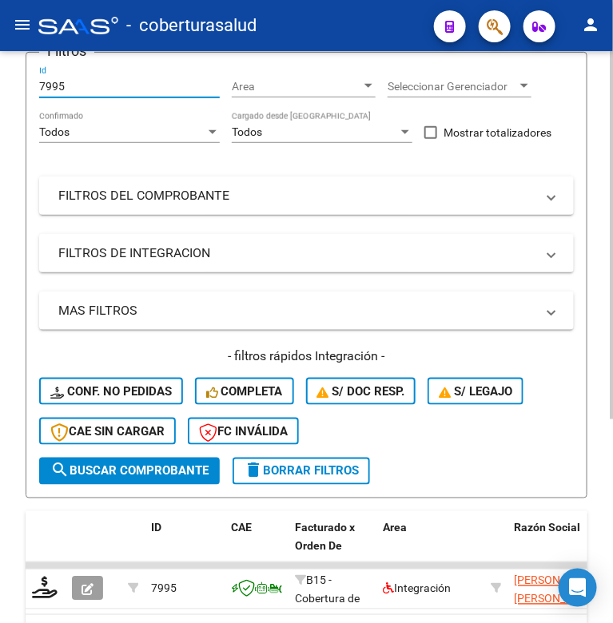
drag, startPoint x: 72, startPoint y: 86, endPoint x: 29, endPoint y: 90, distance: 43.3
click at [29, 90] on form "Filtros 7995 Id Area Area Seleccionar Gerenciador Seleccionar Gerenciador Todos…" at bounding box center [307, 275] width 562 height 447
paste input "8143"
type input "8143"
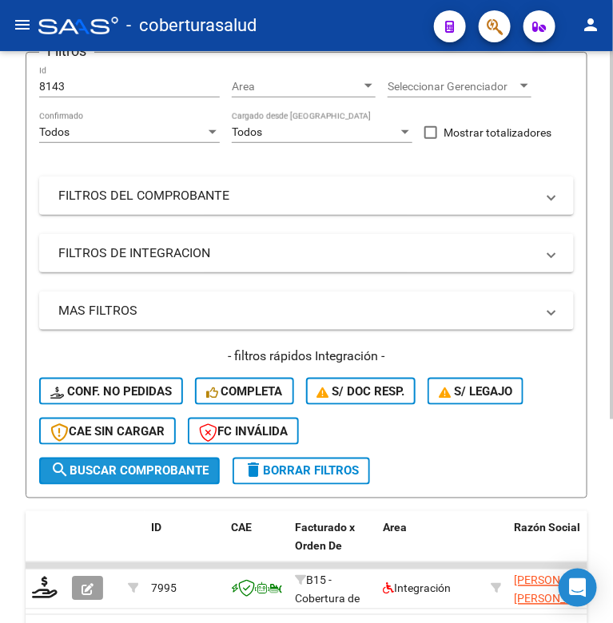
click at [121, 467] on span "search Buscar Comprobante" at bounding box center [129, 471] width 158 height 14
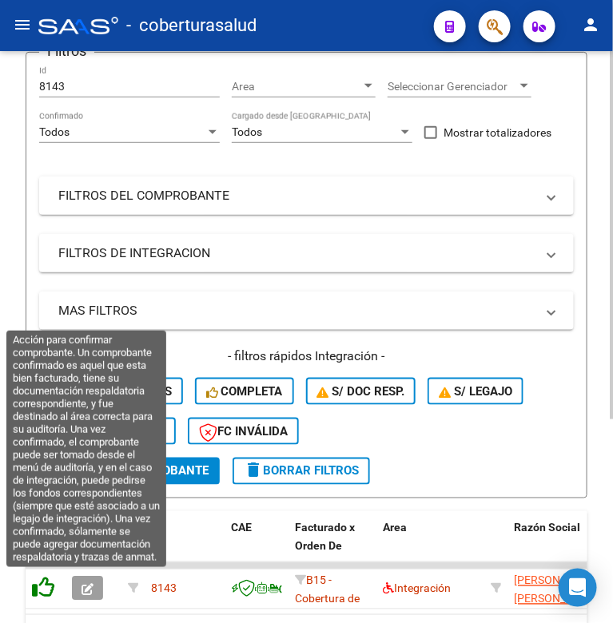
click at [34, 584] on icon at bounding box center [43, 588] width 22 height 22
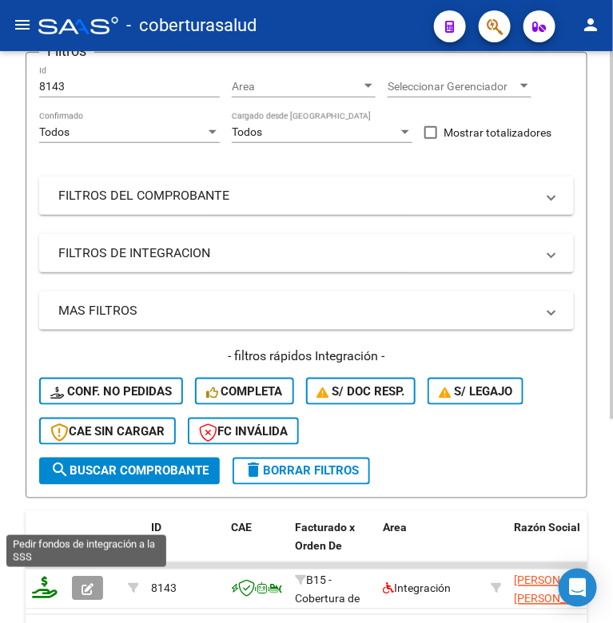
click at [46, 587] on icon at bounding box center [45, 588] width 26 height 22
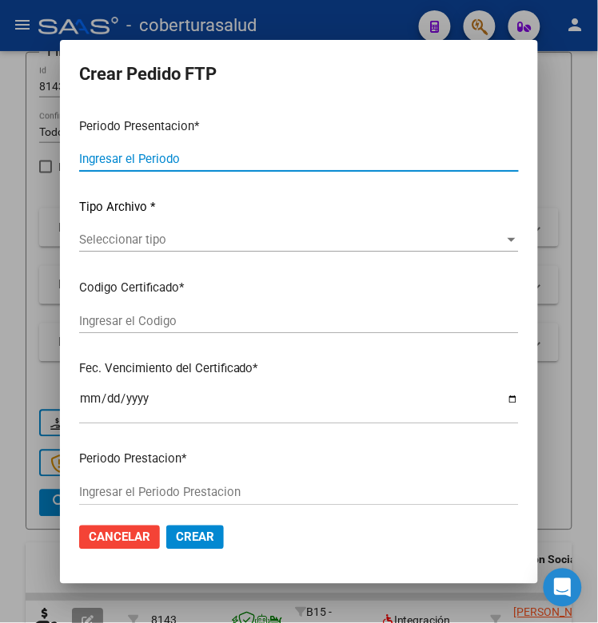
type input "202508"
type input "$ 49.482,44"
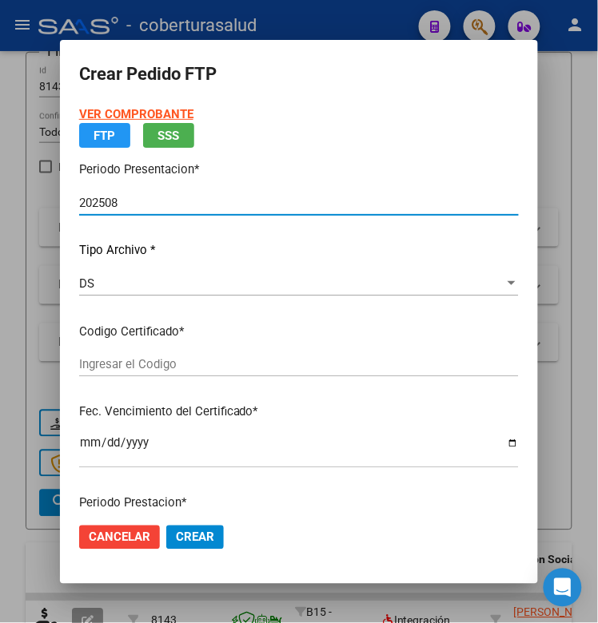
type input "ARG02000561033042021011420250114TUC138"
type input "[DATE]"
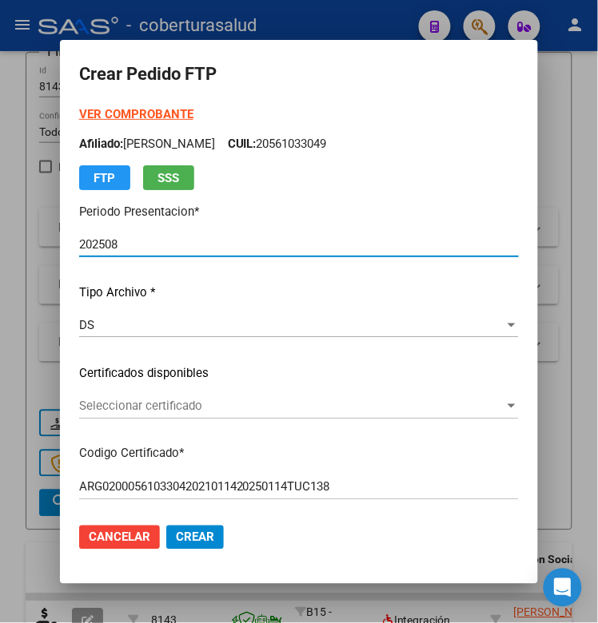
click at [185, 407] on span "Seleccionar certificado" at bounding box center [291, 406] width 425 height 14
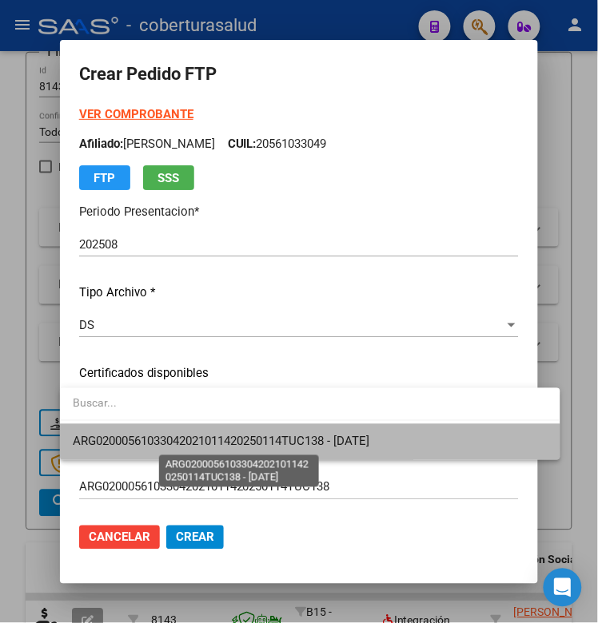
click at [182, 435] on span "ARG02000561033042021011420250114TUC138 - [DATE]" at bounding box center [221, 442] width 296 height 14
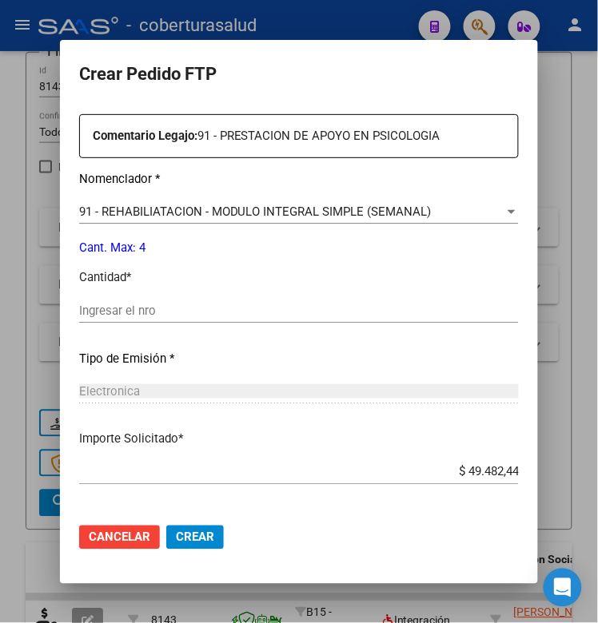
scroll to position [599, 0]
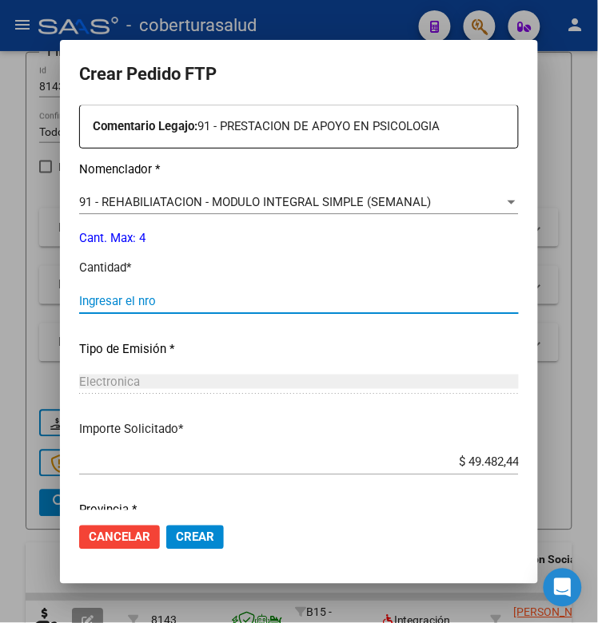
click at [105, 298] on input "Ingresar el nro" at bounding box center [298, 301] width 439 height 14
type input "4"
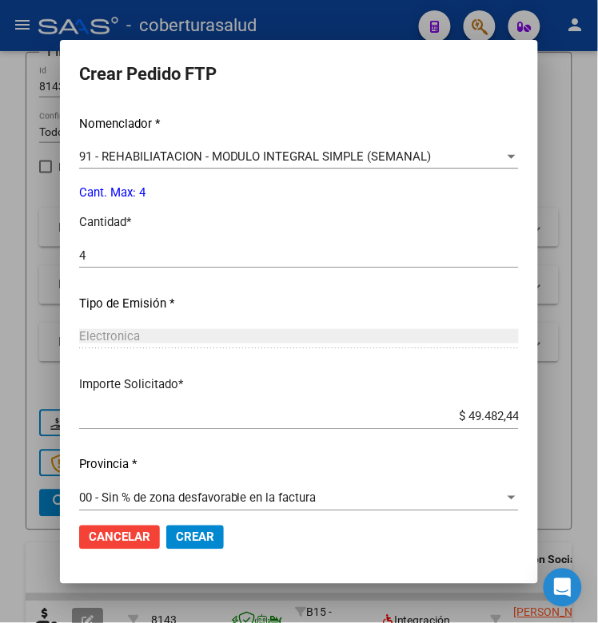
scroll to position [659, 0]
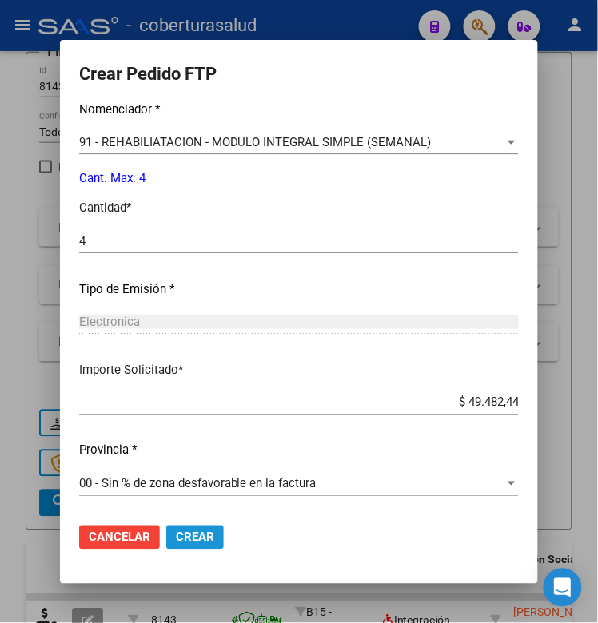
click at [184, 537] on span "Crear" at bounding box center [195, 537] width 38 height 14
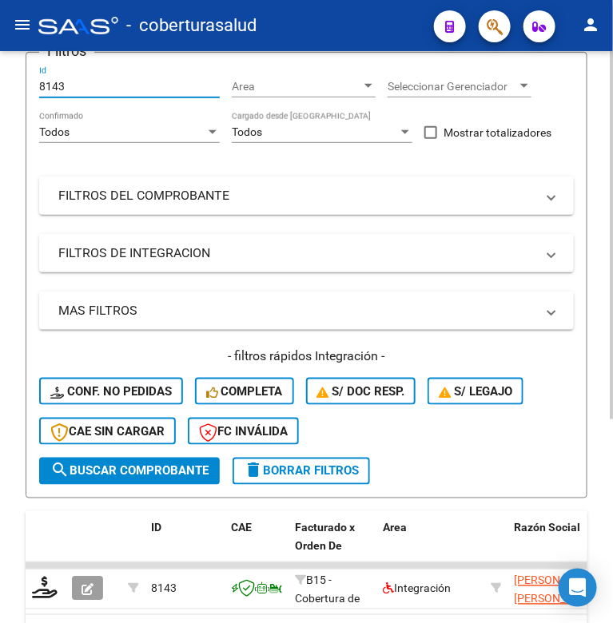
drag, startPoint x: 64, startPoint y: 85, endPoint x: 32, endPoint y: 90, distance: 32.4
click at [32, 90] on form "Filtros 8143 Id Area Area Seleccionar Gerenciador Seleccionar Gerenciador Todos…" at bounding box center [307, 275] width 562 height 447
click at [44, 81] on input "8143" at bounding box center [129, 87] width 181 height 14
paste input "011"
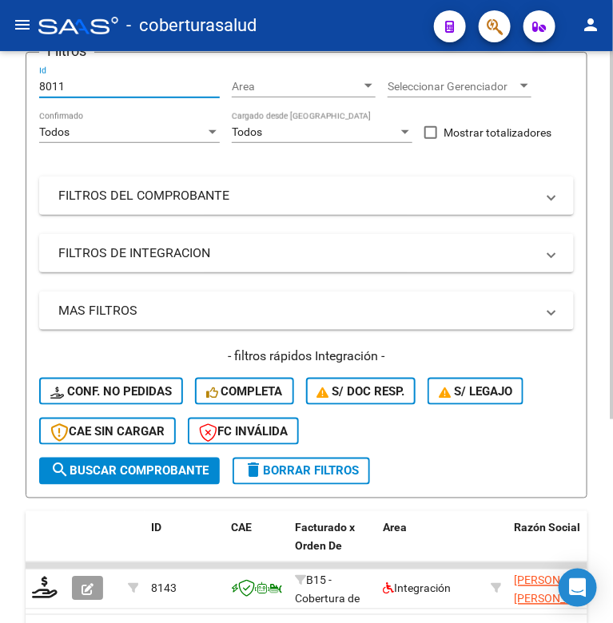
type input "8011"
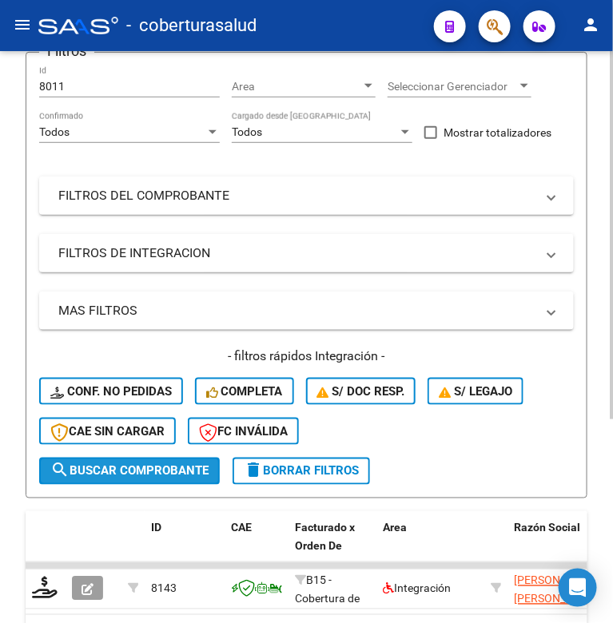
click at [78, 472] on span "search Buscar Comprobante" at bounding box center [129, 471] width 158 height 14
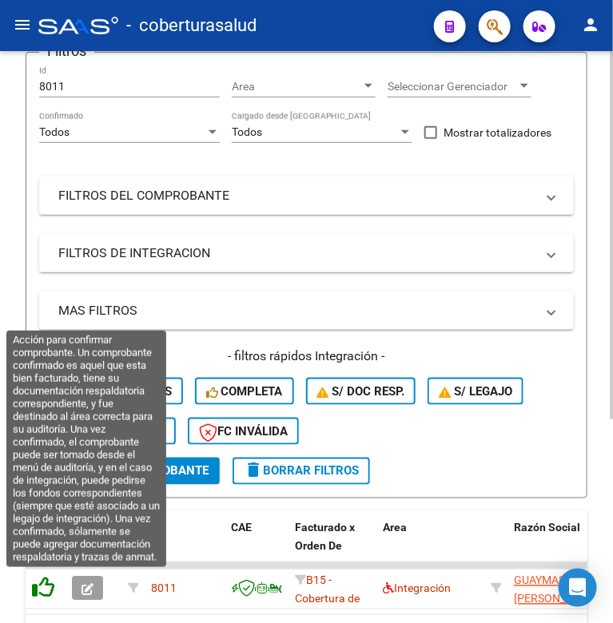
click at [46, 589] on icon at bounding box center [43, 588] width 22 height 22
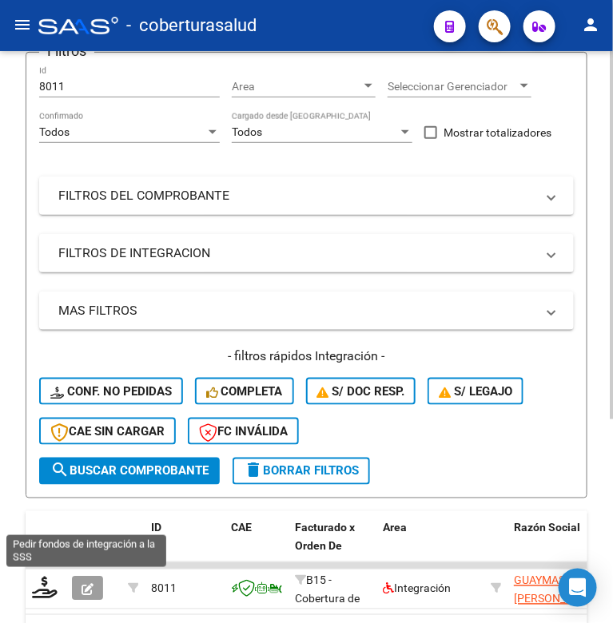
click at [46, 589] on icon at bounding box center [45, 588] width 26 height 22
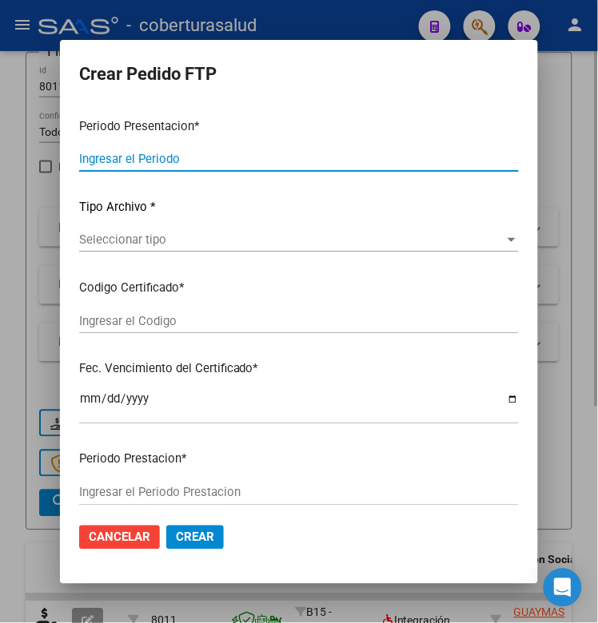
type input "202508"
type input "$ 111.335,49"
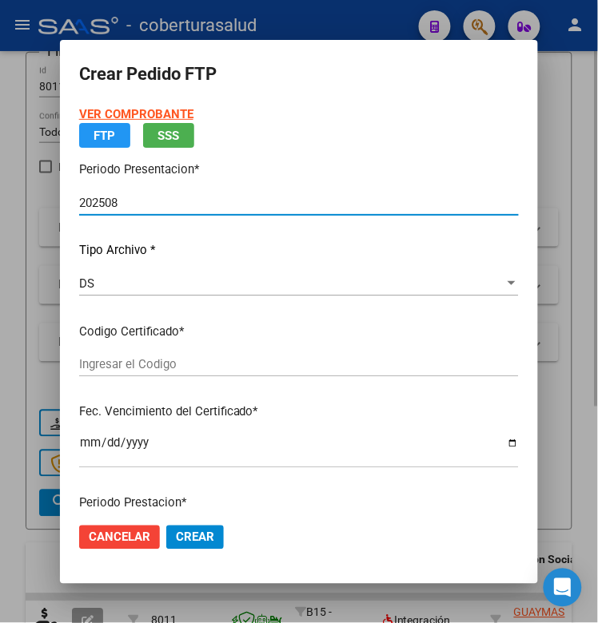
type input "ARG02000575111872022111120251111SAL124"
type input "[DATE]"
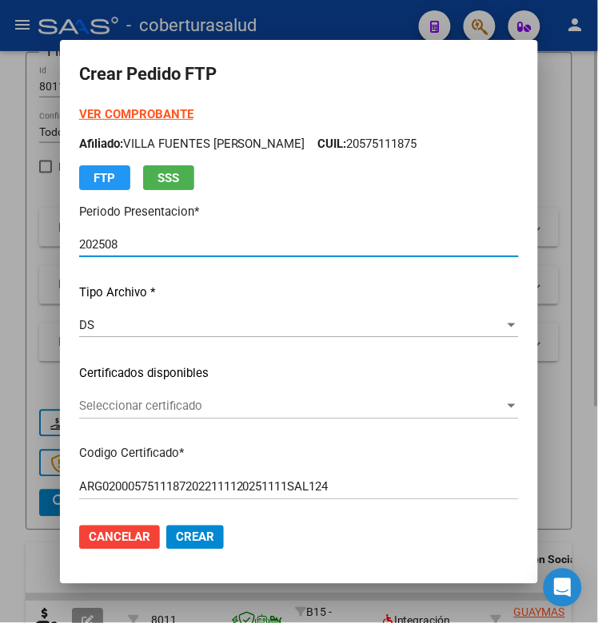
click at [153, 404] on span "Seleccionar certificado" at bounding box center [291, 406] width 425 height 14
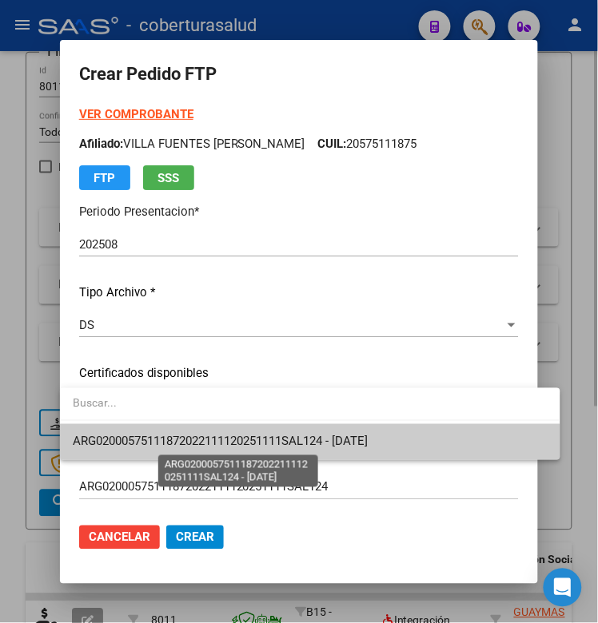
click at [160, 436] on span "ARG02000575111872022111120251111SAL124 - [DATE]" at bounding box center [220, 442] width 295 height 14
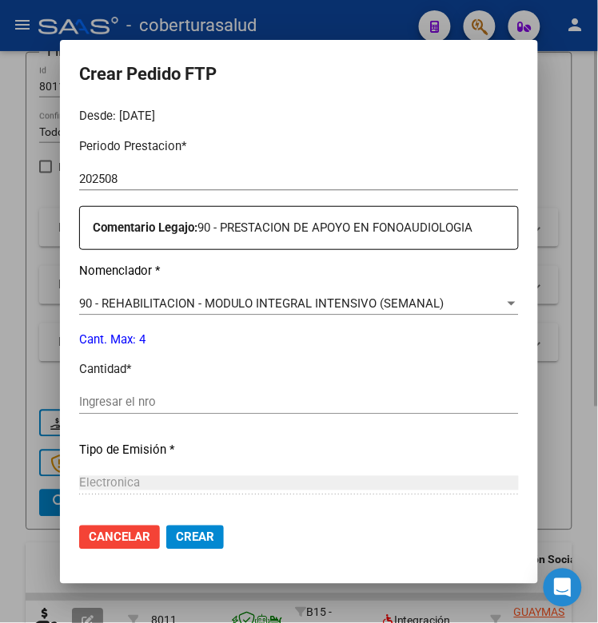
scroll to position [499, 0]
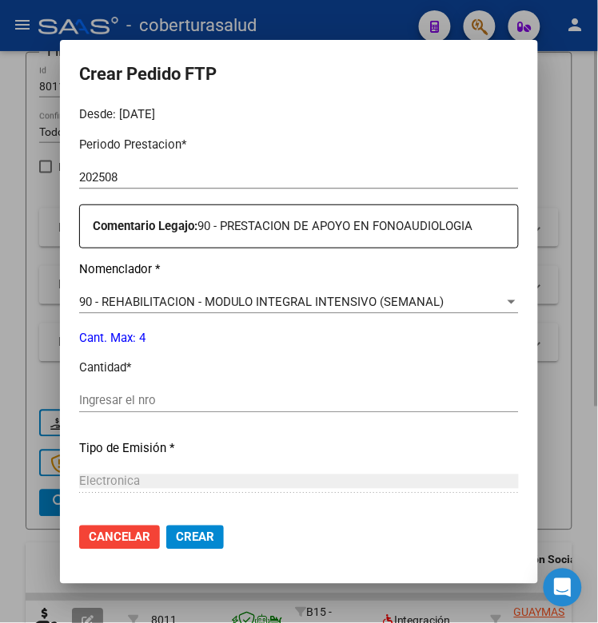
click at [140, 397] on input "Ingresar el nro" at bounding box center [298, 401] width 439 height 14
type input "4"
click at [180, 537] on span "Crear" at bounding box center [195, 537] width 38 height 14
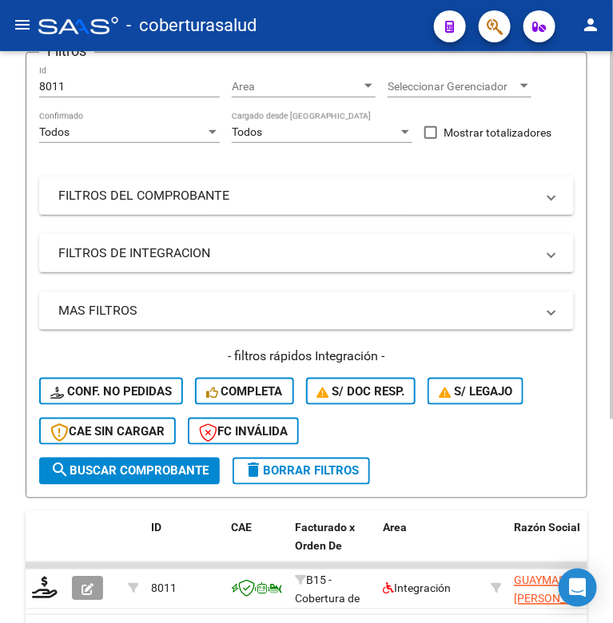
drag, startPoint x: 72, startPoint y: 77, endPoint x: 32, endPoint y: 92, distance: 42.7
click at [32, 92] on form "Filtros 8011 Id Area Area Seleccionar Gerenciador Seleccionar Gerenciador Todos…" at bounding box center [307, 275] width 562 height 447
click at [42, 81] on input "8011" at bounding box center [129, 87] width 181 height 14
paste input "166"
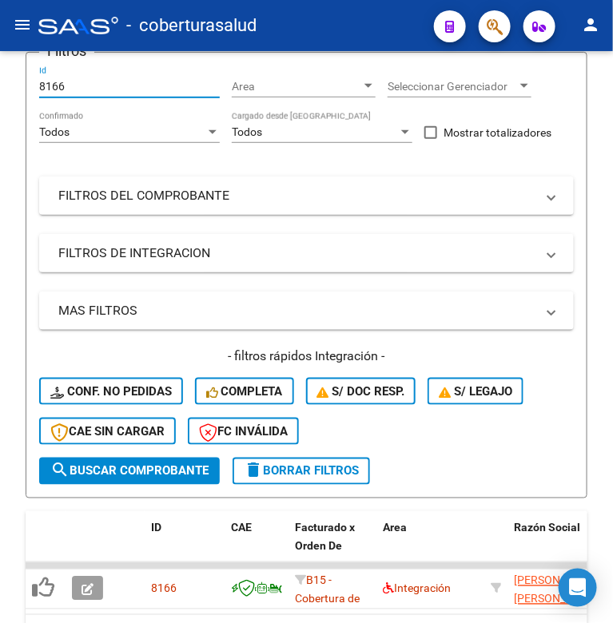
type input "8166"
click at [85, 577] on button "button" at bounding box center [87, 589] width 31 height 24
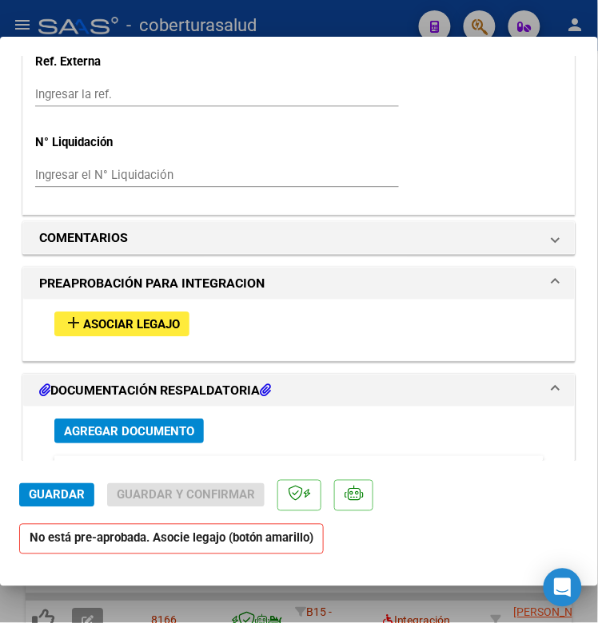
scroll to position [1398, 0]
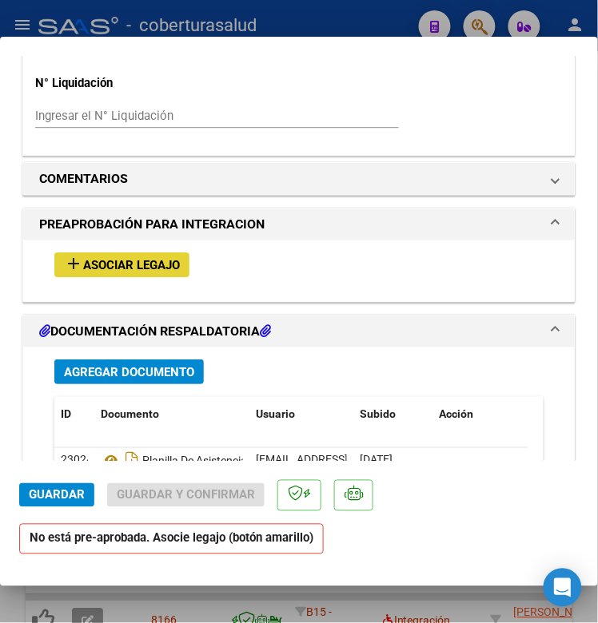
click at [116, 272] on span "Asociar Legajo" at bounding box center [131, 265] width 97 height 14
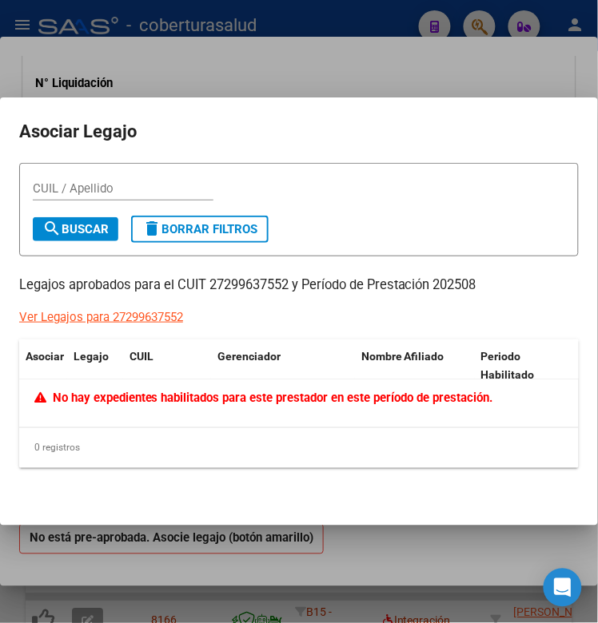
click at [382, 568] on div at bounding box center [299, 311] width 598 height 623
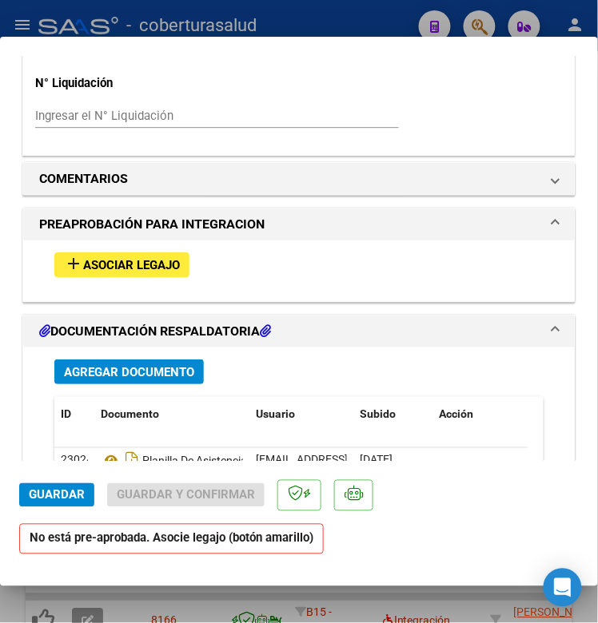
click at [376, 591] on div at bounding box center [299, 311] width 598 height 623
type input "$ 0,00"
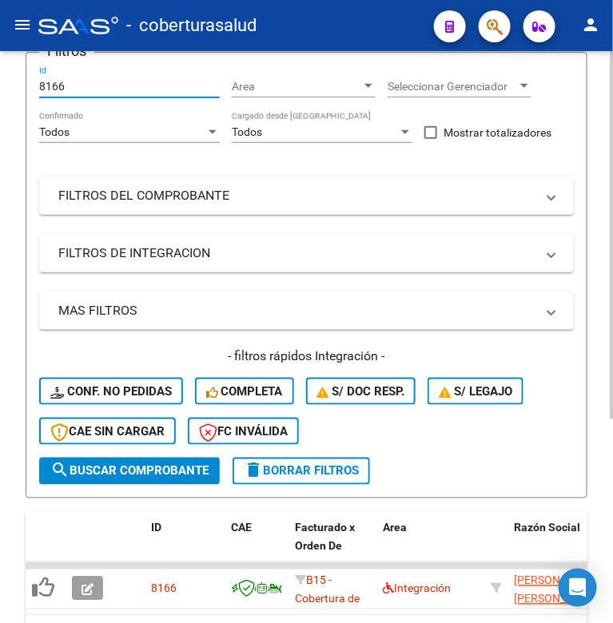
drag, startPoint x: 77, startPoint y: 85, endPoint x: 29, endPoint y: 90, distance: 49.1
click at [29, 90] on form "Filtros 8166 Id Area Area Seleccionar Gerenciador Seleccionar Gerenciador Todos…" at bounding box center [307, 275] width 562 height 447
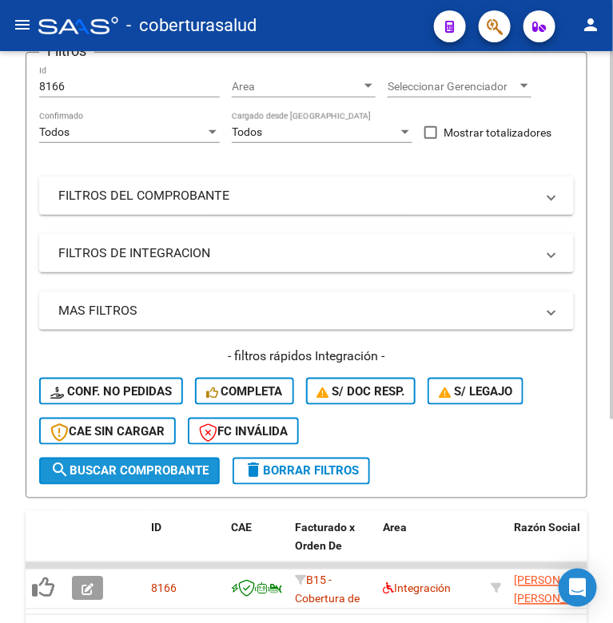
click at [113, 464] on span "search Buscar Comprobante" at bounding box center [129, 471] width 158 height 14
click at [89, 594] on button "button" at bounding box center [87, 589] width 31 height 24
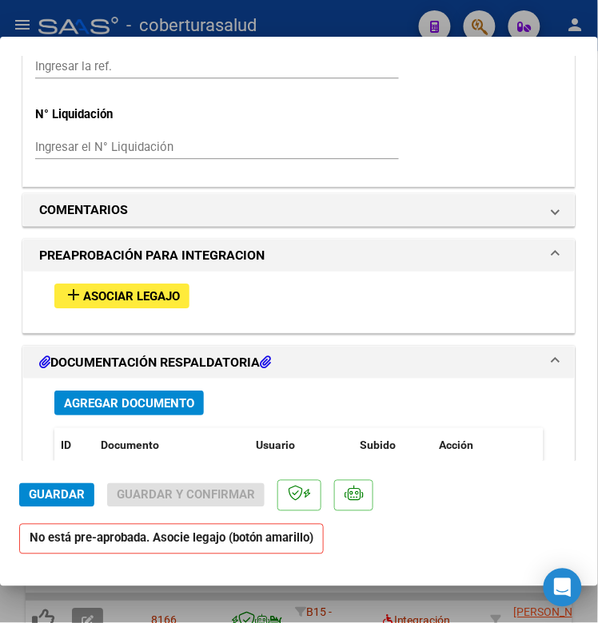
scroll to position [1398, 0]
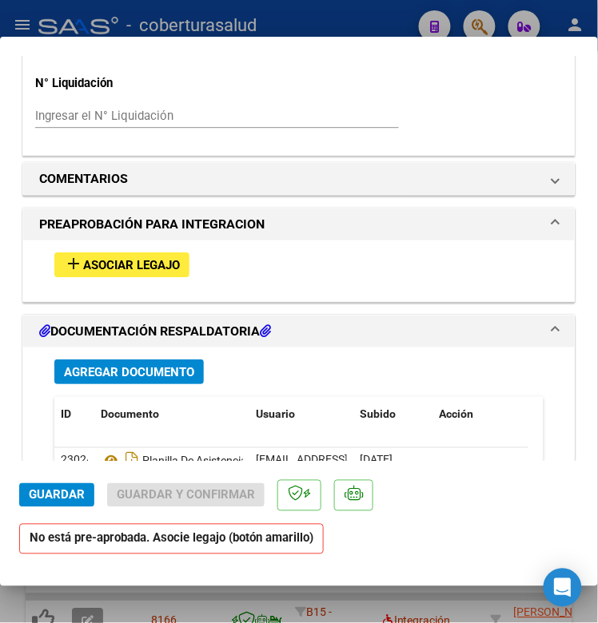
click at [129, 277] on button "add Asociar Legajo" at bounding box center [121, 264] width 135 height 25
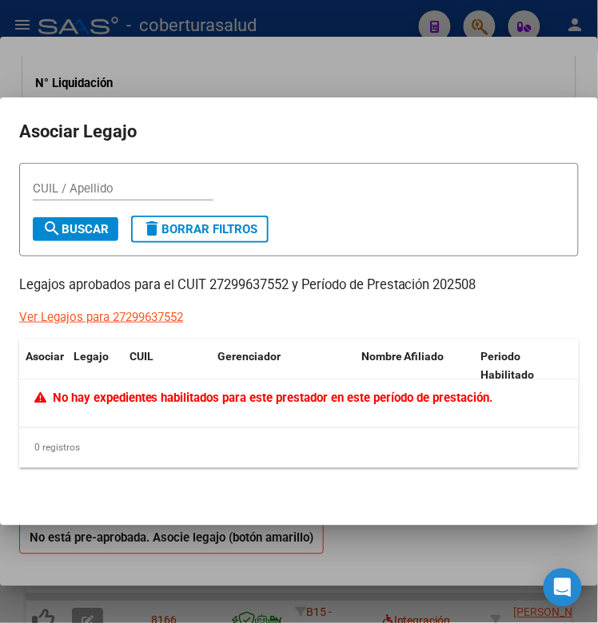
click at [354, 606] on div at bounding box center [299, 311] width 598 height 623
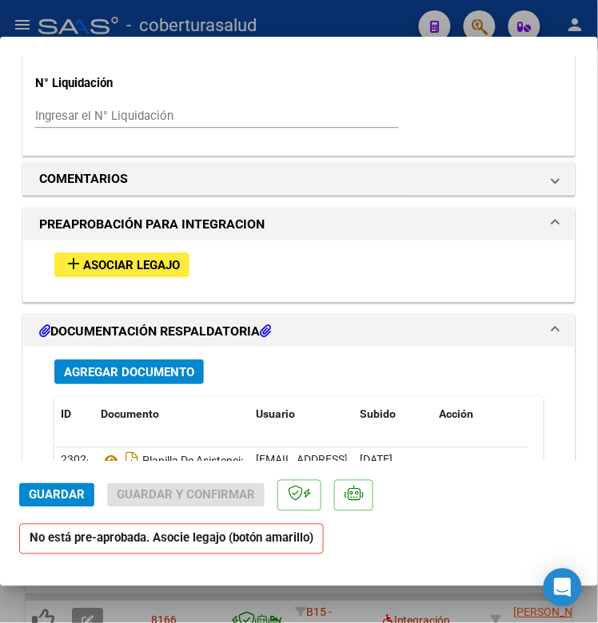
click at [353, 605] on div at bounding box center [299, 311] width 598 height 623
type input "$ 0,00"
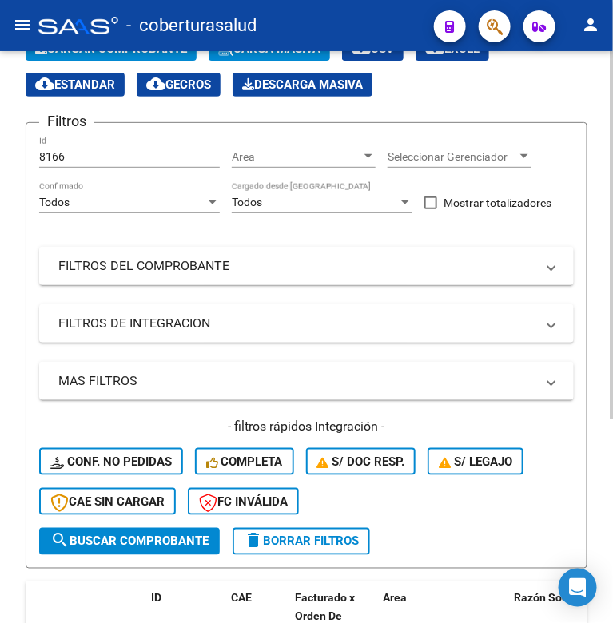
scroll to position [94, 0]
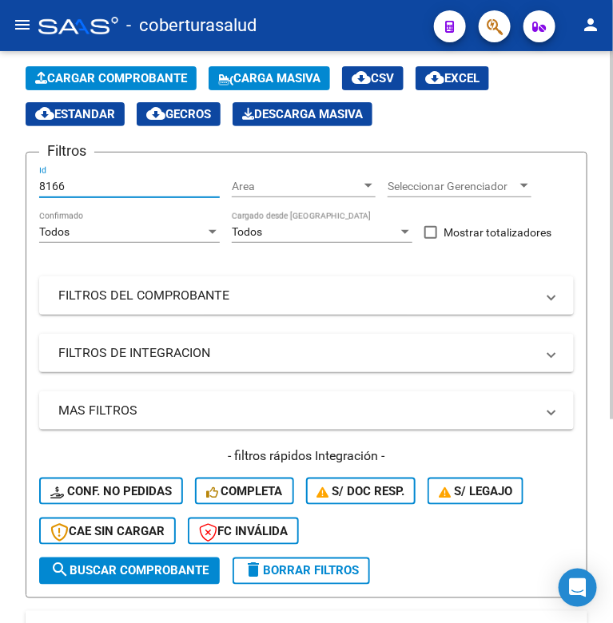
drag, startPoint x: 68, startPoint y: 182, endPoint x: 21, endPoint y: 193, distance: 48.4
click at [21, 193] on div "Video tutorial PRESTADORES -> Listado de CPBTs Emitidos por Prestadores / Prove…" at bounding box center [306, 394] width 613 height 875
paste input "510"
type input "8510"
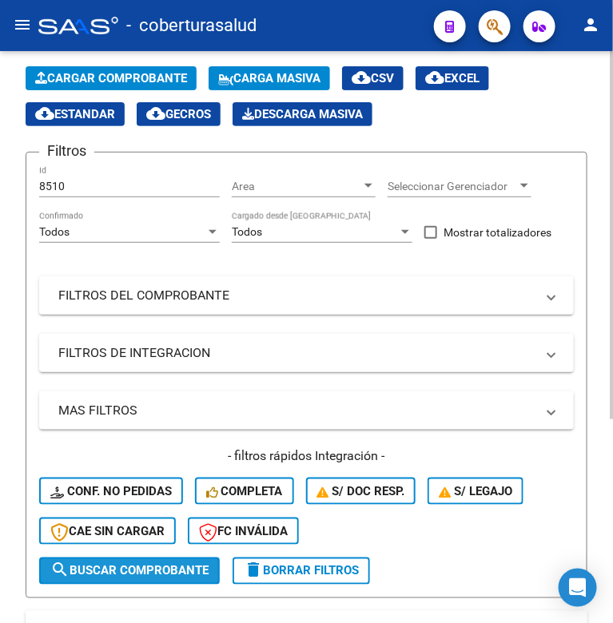
click at [109, 564] on span "search Buscar Comprobante" at bounding box center [129, 571] width 158 height 14
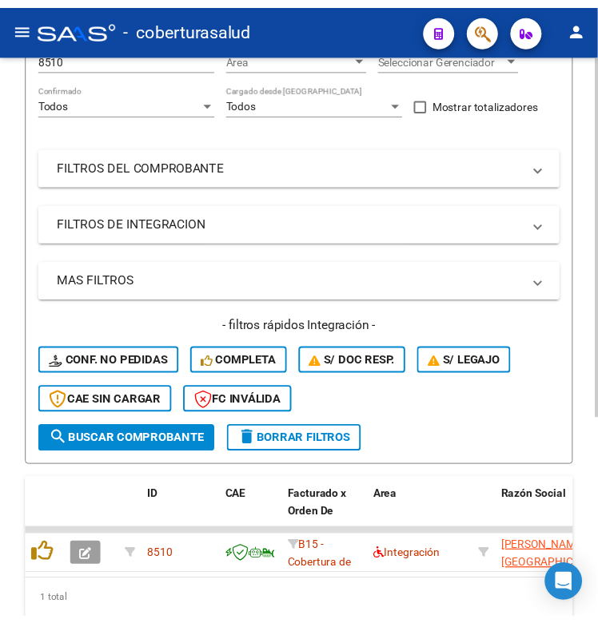
scroll to position [294, 0]
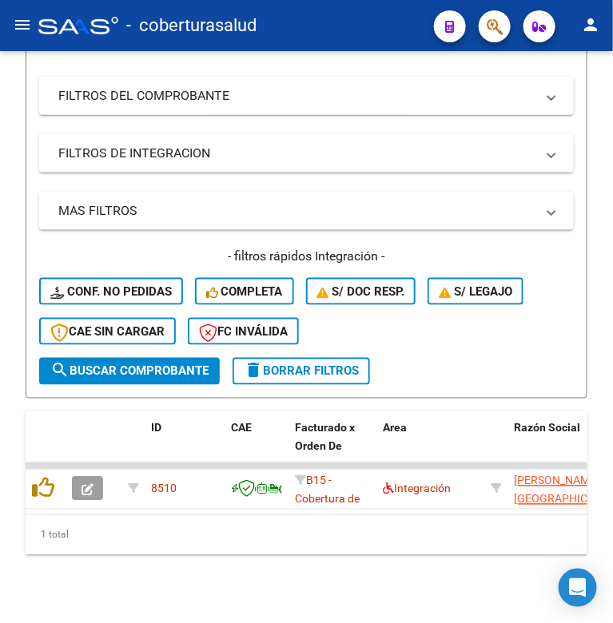
click at [30, 486] on datatable-body-cell at bounding box center [46, 489] width 40 height 39
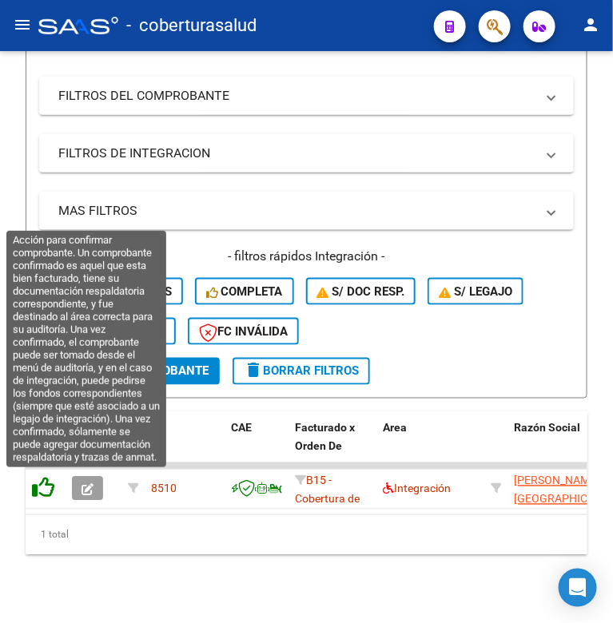
click at [41, 487] on icon at bounding box center [43, 488] width 22 height 22
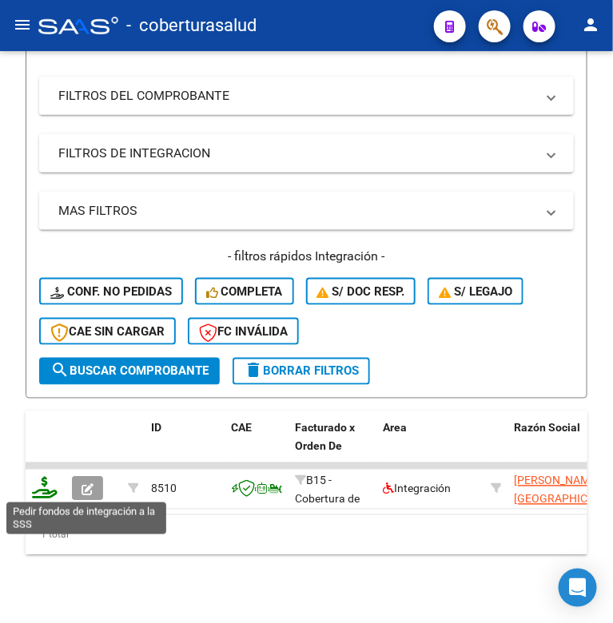
click at [42, 486] on icon at bounding box center [45, 488] width 26 height 22
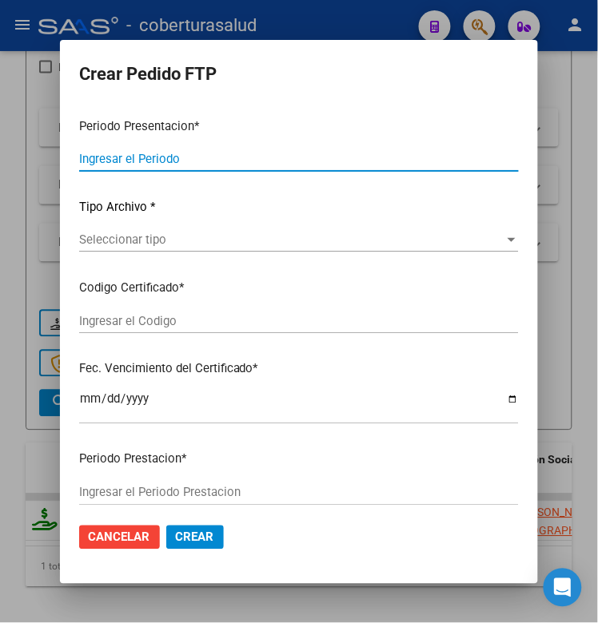
type input "202508"
type input "$ 111.335,49"
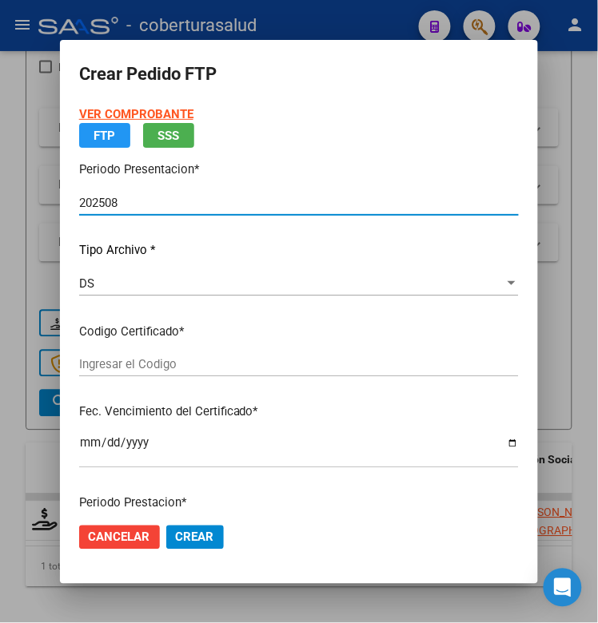
type input "ARG02000566774082023110920281109SAL122"
type input "[DATE]"
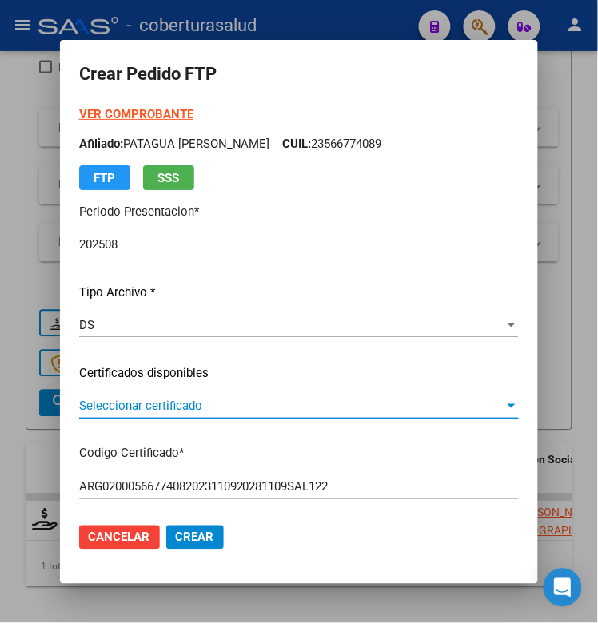
click at [202, 402] on span "Seleccionar certificado" at bounding box center [291, 406] width 425 height 14
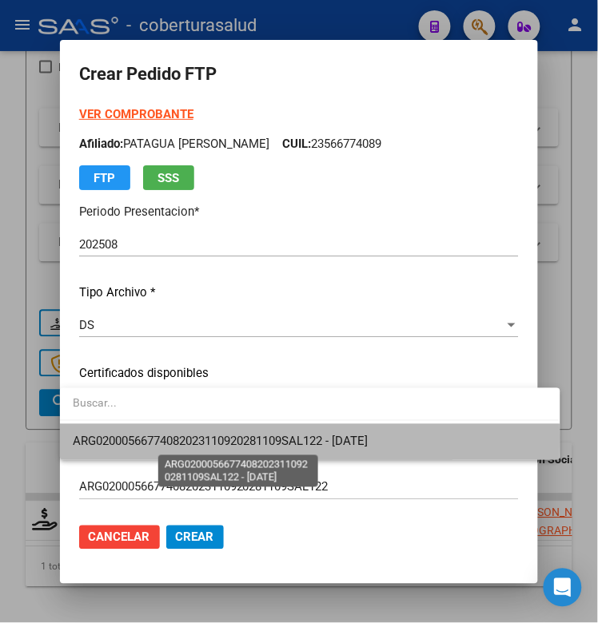
click at [201, 438] on span "ARG02000566774082023110920281109SAL122 - [DATE]" at bounding box center [220, 442] width 295 height 14
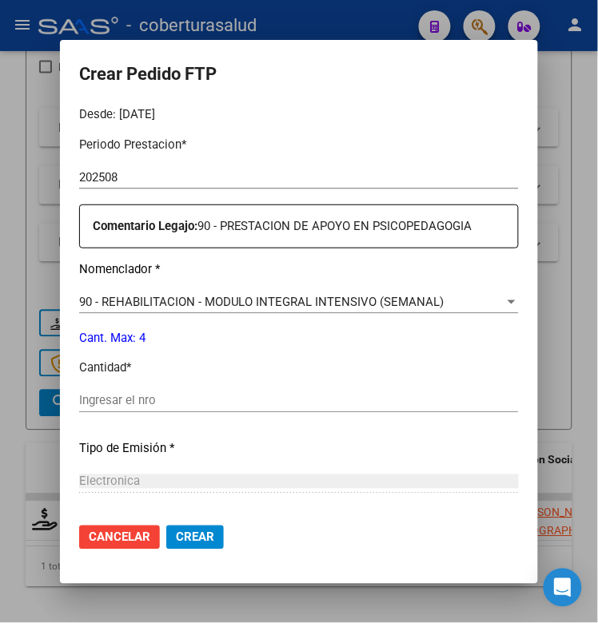
scroll to position [599, 0]
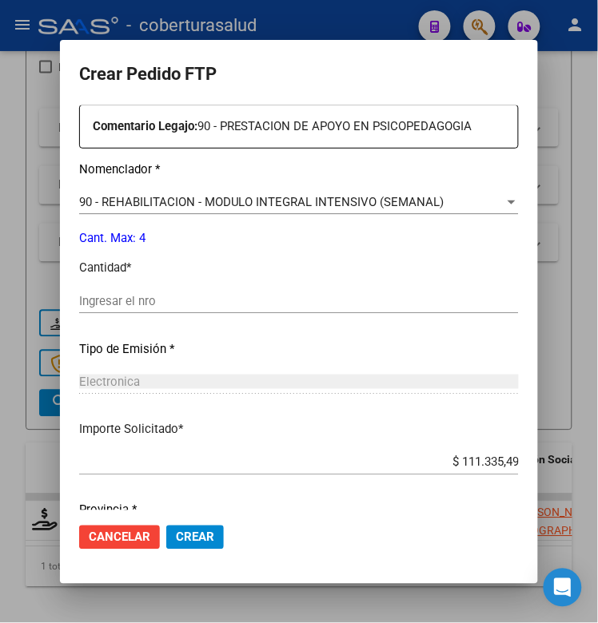
click at [166, 304] on input "Ingresar el nro" at bounding box center [298, 301] width 439 height 14
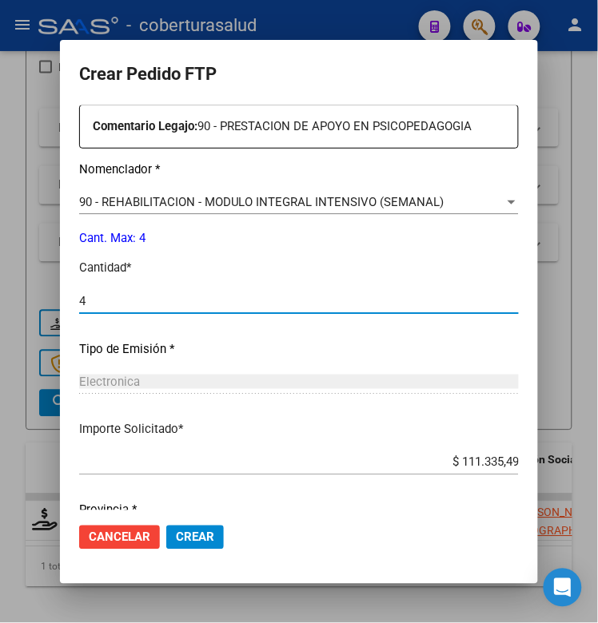
type input "4"
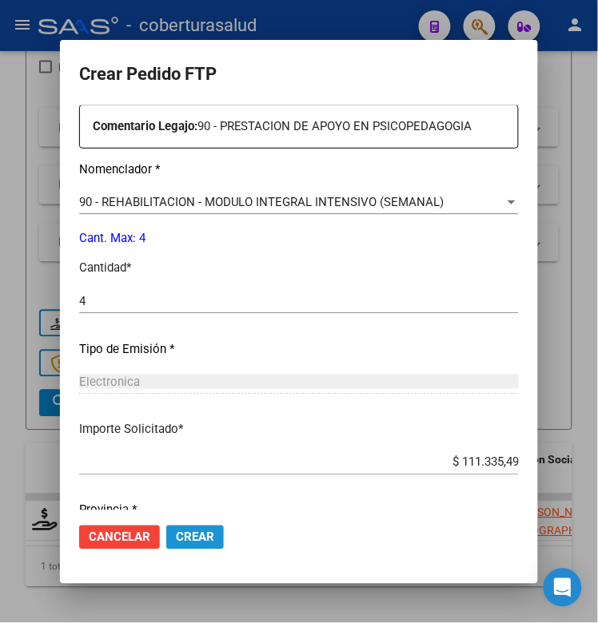
click at [176, 538] on span "Crear" at bounding box center [195, 537] width 38 height 14
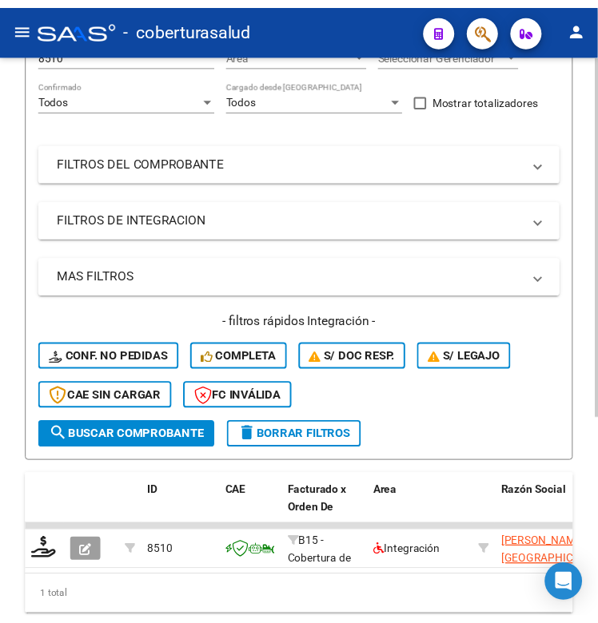
scroll to position [194, 0]
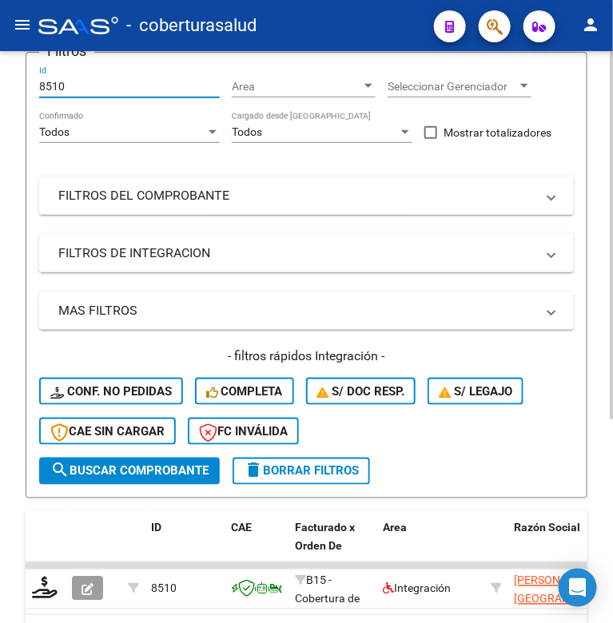
drag, startPoint x: 72, startPoint y: 86, endPoint x: 22, endPoint y: 94, distance: 51.0
click at [22, 94] on div "Video tutorial PRESTADORES -> Listado de CPBTs Emitidos por Prestadores / Prove…" at bounding box center [306, 294] width 613 height 875
paste input "462"
type input "8462"
click at [88, 467] on span "search Buscar Comprobante" at bounding box center [129, 471] width 158 height 14
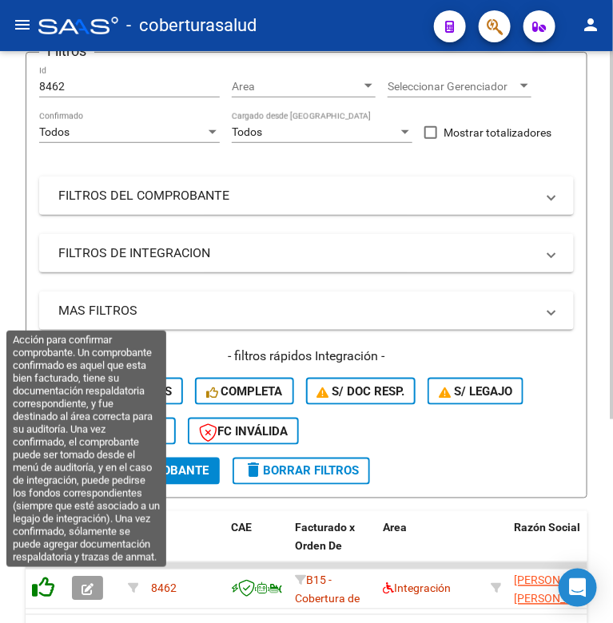
click at [50, 585] on icon at bounding box center [43, 588] width 22 height 22
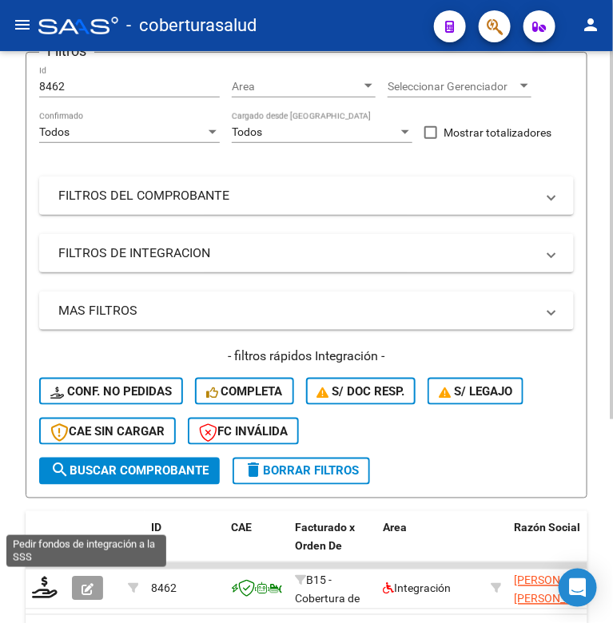
click at [50, 585] on icon at bounding box center [45, 588] width 26 height 22
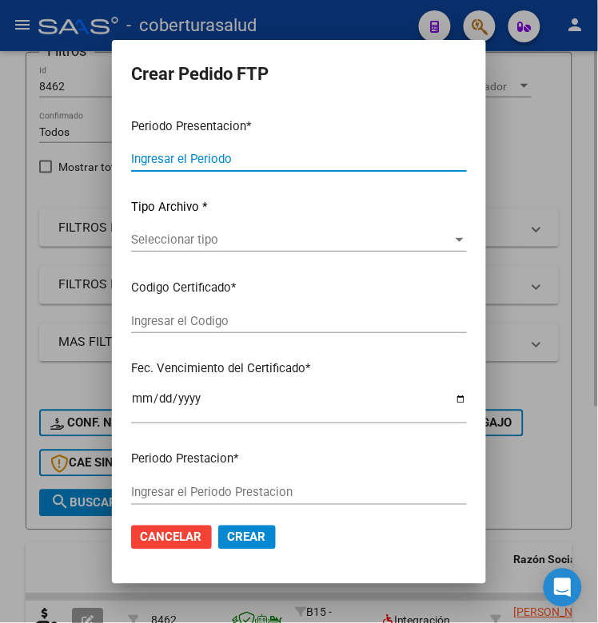
type input "202508"
type input "$ 98.964,88"
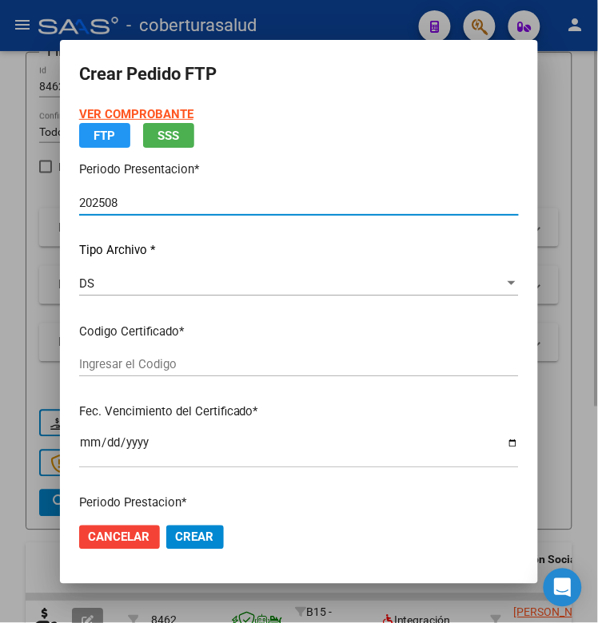
type input "ARG01000541099542024071720290717TUC139"
type input "[DATE]"
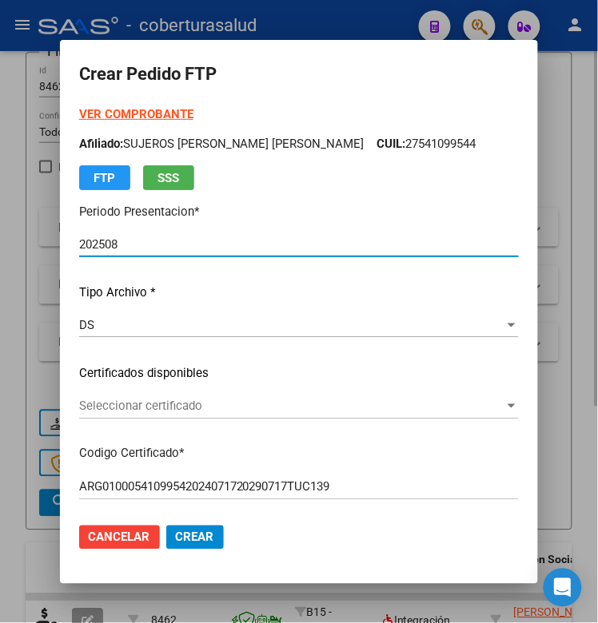
click at [149, 404] on span "Seleccionar certificado" at bounding box center [291, 406] width 425 height 14
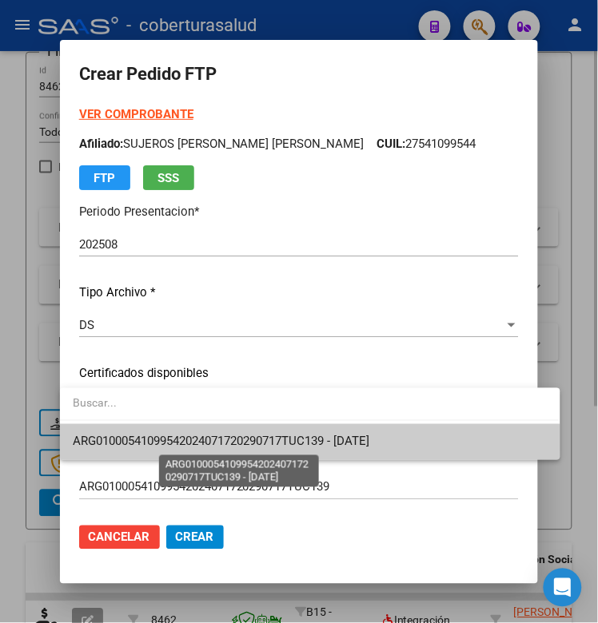
click at [156, 436] on span "ARG01000541099542024071720290717TUC139 - [DATE]" at bounding box center [221, 442] width 296 height 14
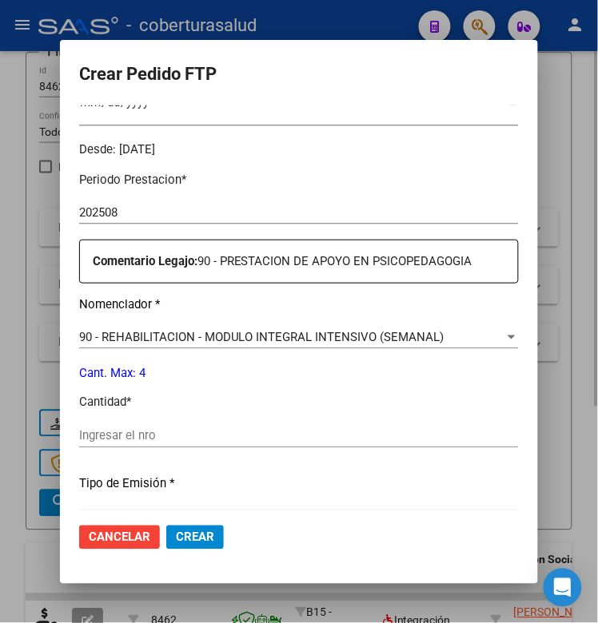
scroll to position [499, 0]
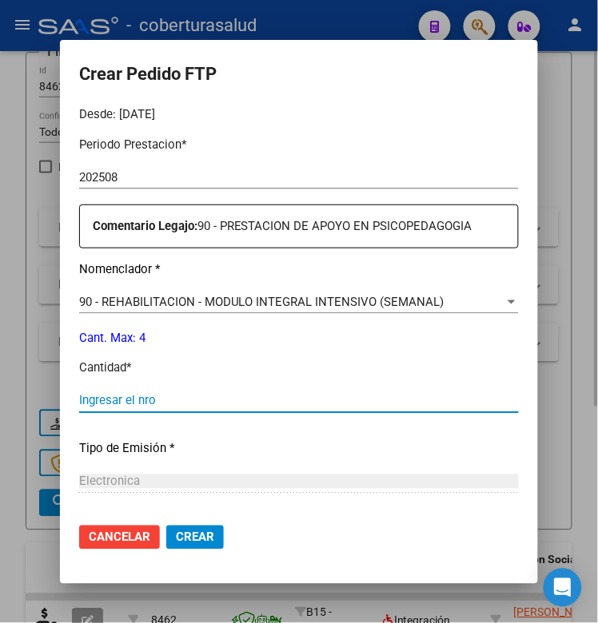
click at [149, 401] on input "Ingresar el nro" at bounding box center [298, 401] width 439 height 14
type input "4"
click at [182, 536] on span "Crear" at bounding box center [195, 537] width 38 height 14
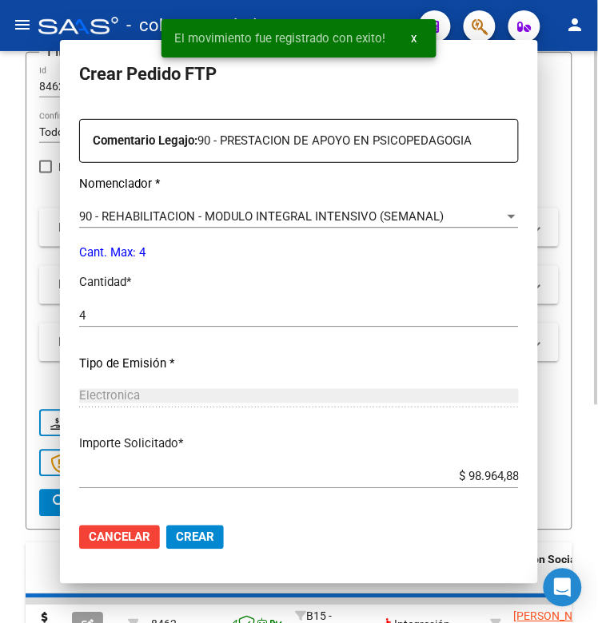
scroll to position [0, 0]
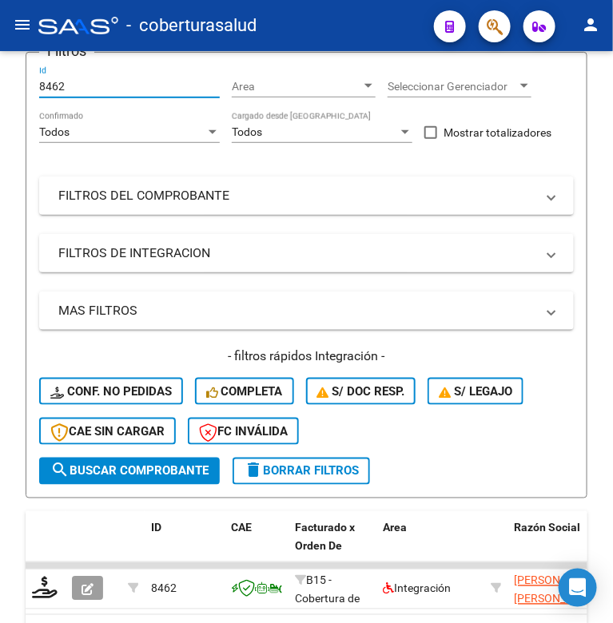
drag, startPoint x: 74, startPoint y: 80, endPoint x: 18, endPoint y: 85, distance: 56.2
click at [18, 85] on div "Video tutorial PRESTADORES -> Listado de CPBTs Emitidos por Prestadores / Prove…" at bounding box center [306, 294] width 613 height 875
paste input "14"
type input "8142"
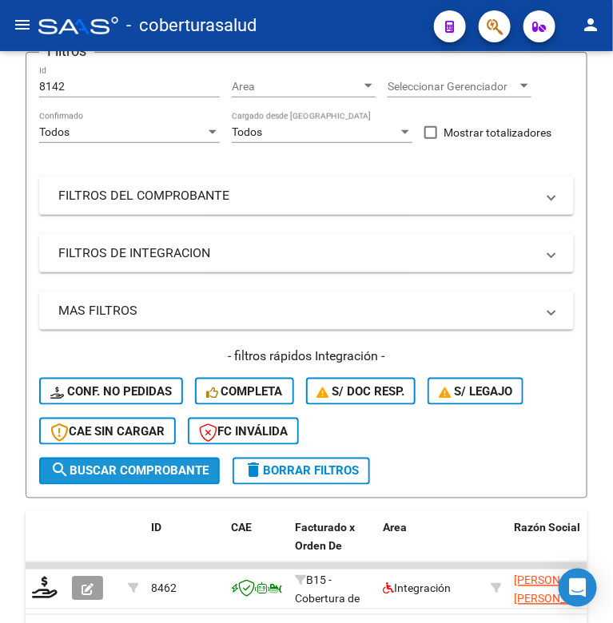
click at [129, 467] on span "search Buscar Comprobante" at bounding box center [129, 471] width 158 height 14
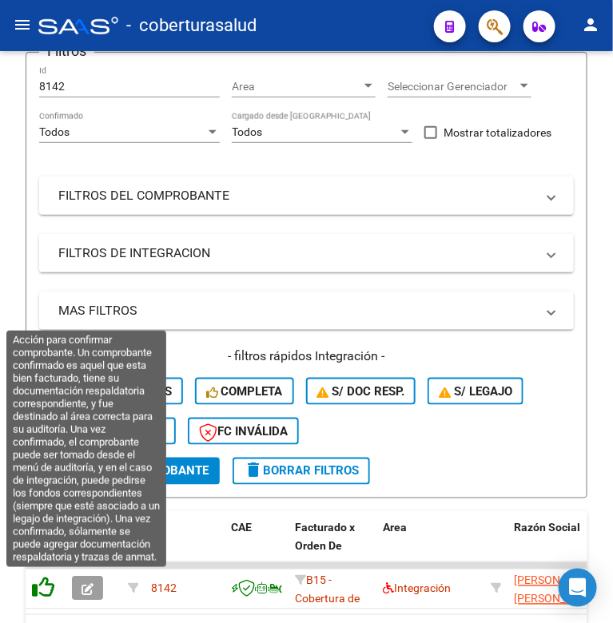
click at [46, 585] on icon at bounding box center [43, 588] width 22 height 22
click at [42, 585] on icon at bounding box center [43, 588] width 22 height 22
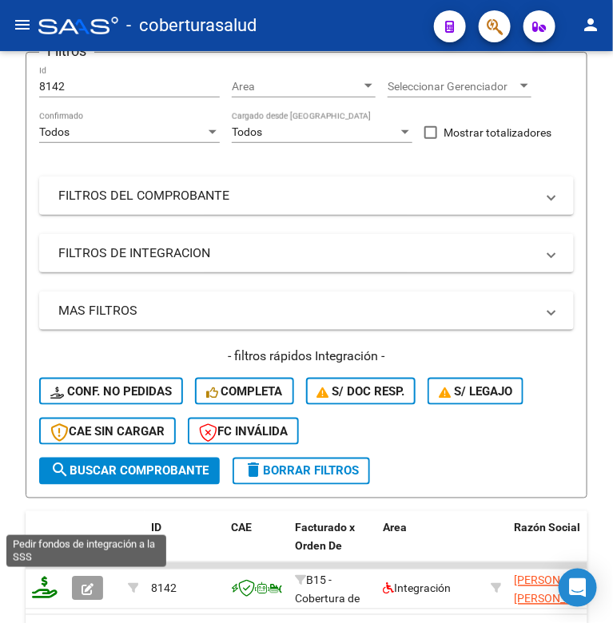
click at [45, 581] on icon at bounding box center [45, 588] width 26 height 22
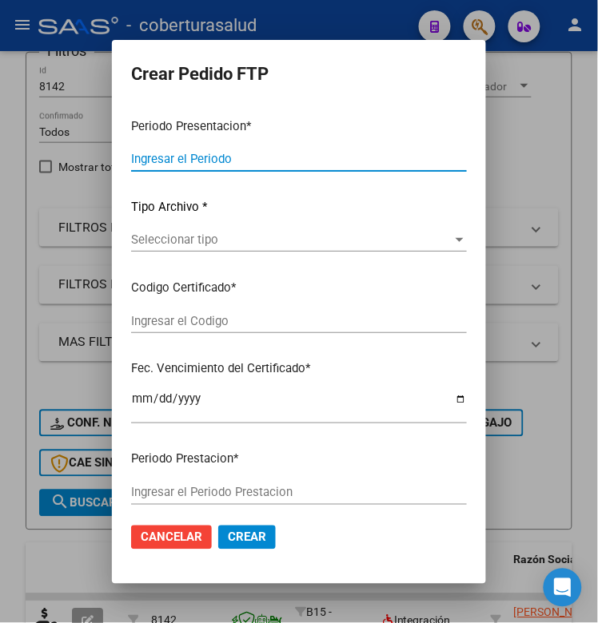
type input "202508"
type input "$ 49.482,44"
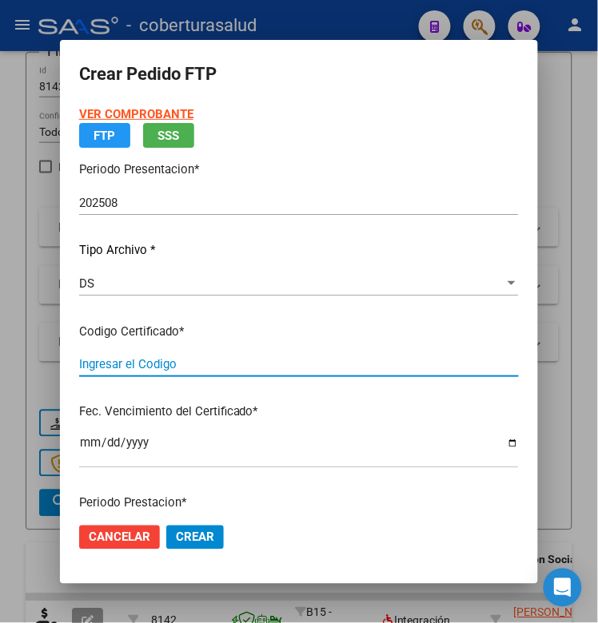
click at [178, 370] on input "Ingresar el Codigo" at bounding box center [298, 364] width 439 height 14
type input "ARG02000531213882022040120270401TUC138"
type input "[DATE]"
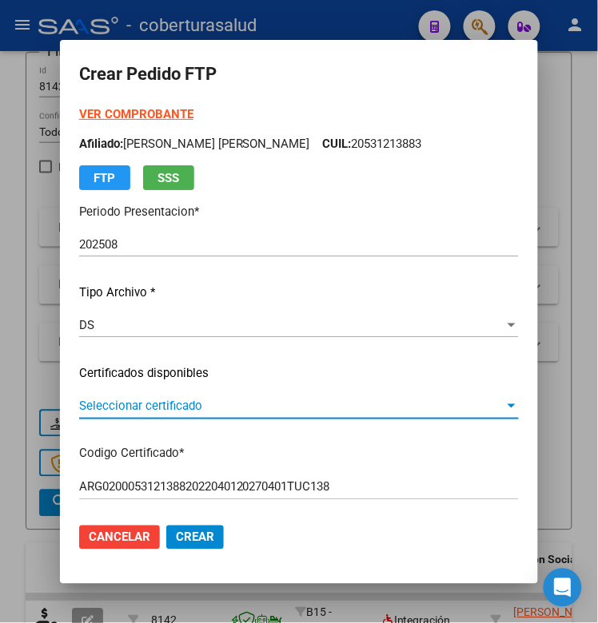
click at [244, 402] on span "Seleccionar certificado" at bounding box center [291, 406] width 425 height 14
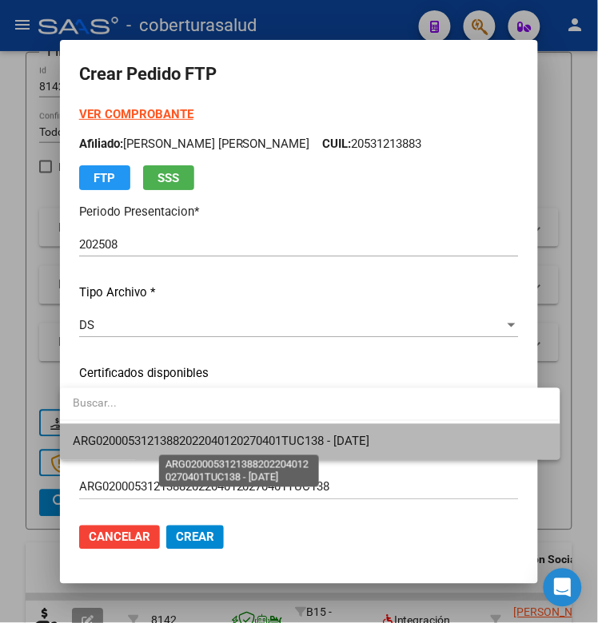
click at [246, 435] on span "ARG02000531213882022040120270401TUC138 - [DATE]" at bounding box center [221, 442] width 296 height 14
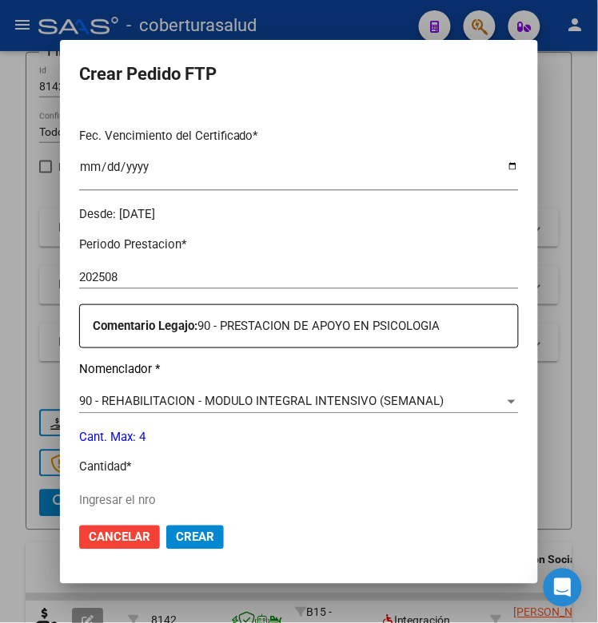
scroll to position [499, 0]
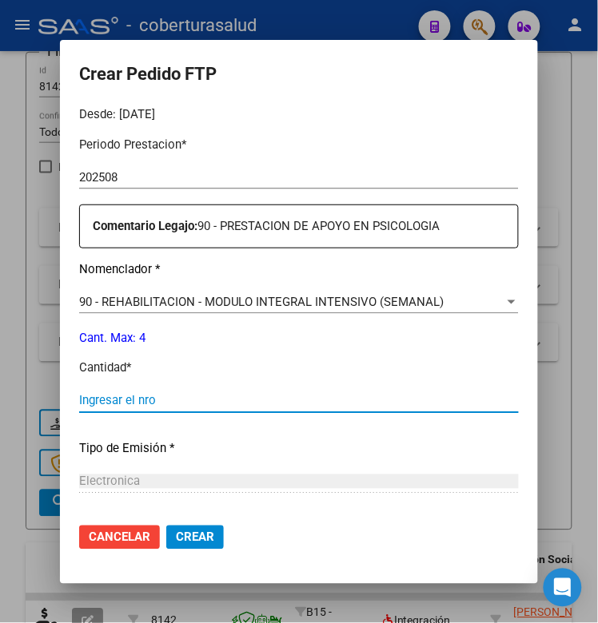
click at [128, 400] on input "Ingresar el nro" at bounding box center [298, 401] width 439 height 14
type input "4"
click at [186, 541] on span "Crear" at bounding box center [195, 537] width 38 height 14
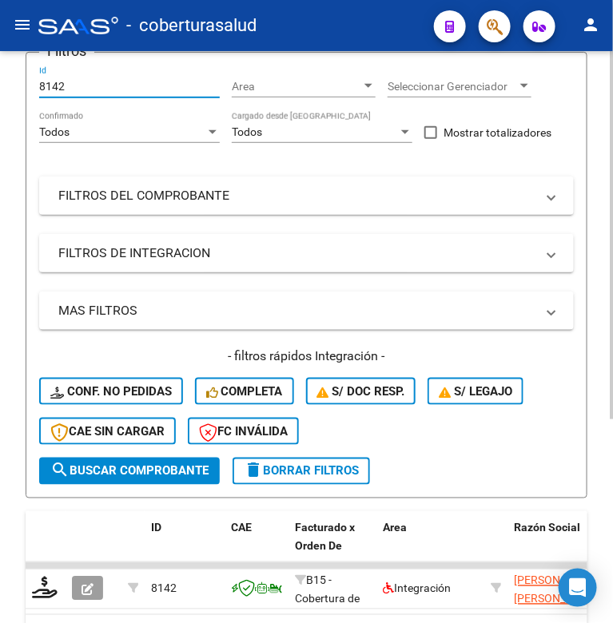
drag, startPoint x: 66, startPoint y: 78, endPoint x: 30, endPoint y: 90, distance: 37.9
click at [30, 90] on form "Filtros 8142 Id Area Area Seleccionar Gerenciador Seleccionar Gerenciador Todos…" at bounding box center [307, 275] width 562 height 447
paste input "7740"
type input "7740"
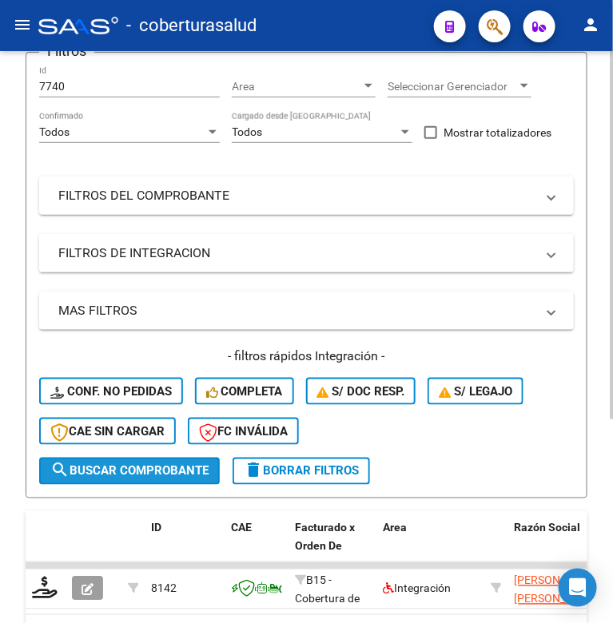
click at [102, 473] on span "search Buscar Comprobante" at bounding box center [129, 471] width 158 height 14
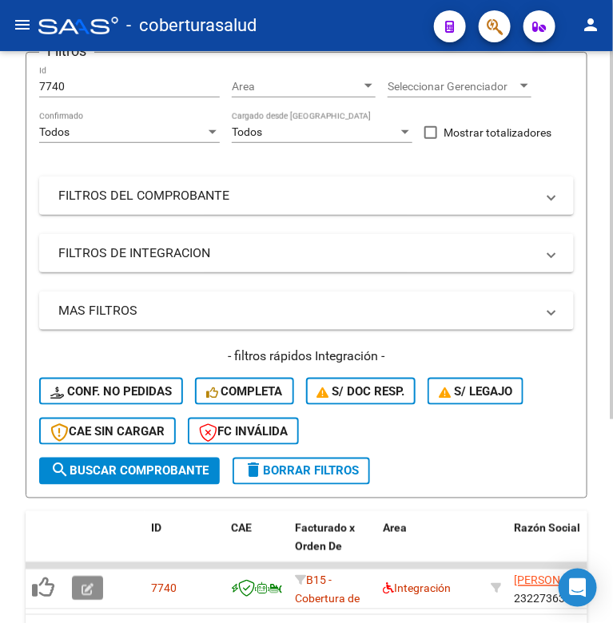
click at [82, 593] on button "button" at bounding box center [87, 589] width 31 height 24
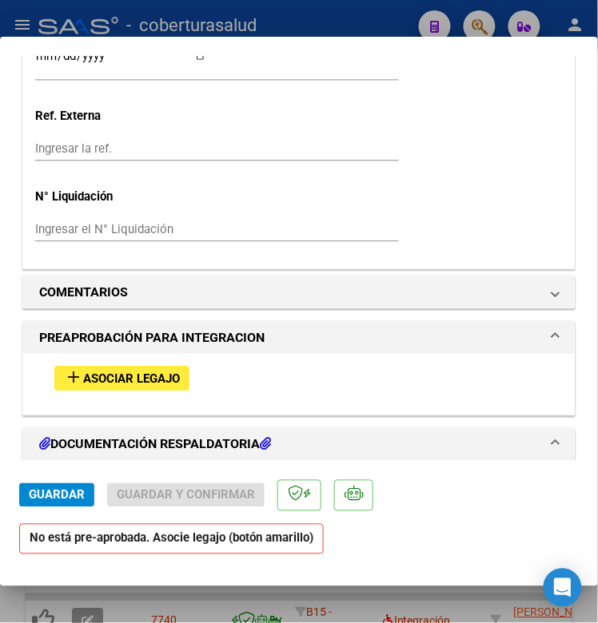
scroll to position [1398, 0]
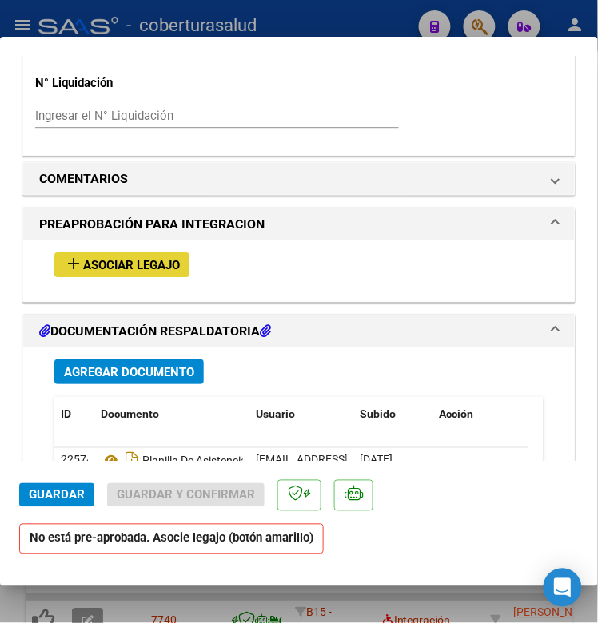
click at [102, 272] on span "Asociar Legajo" at bounding box center [131, 265] width 97 height 14
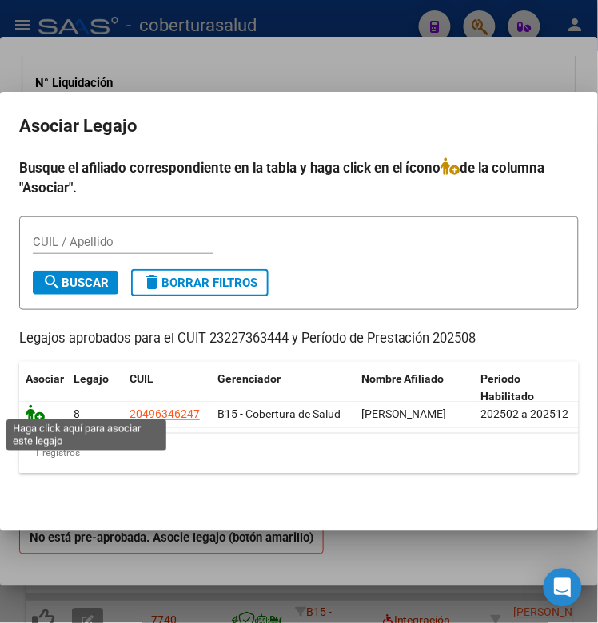
click at [42, 405] on icon at bounding box center [35, 414] width 19 height 18
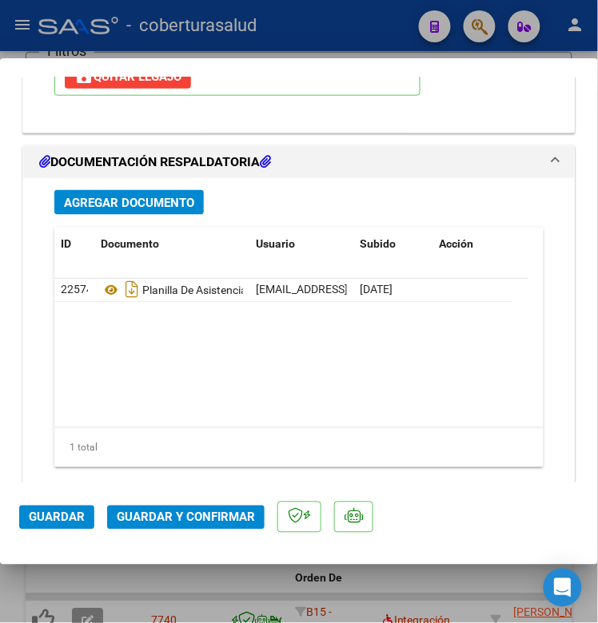
scroll to position [1839, 0]
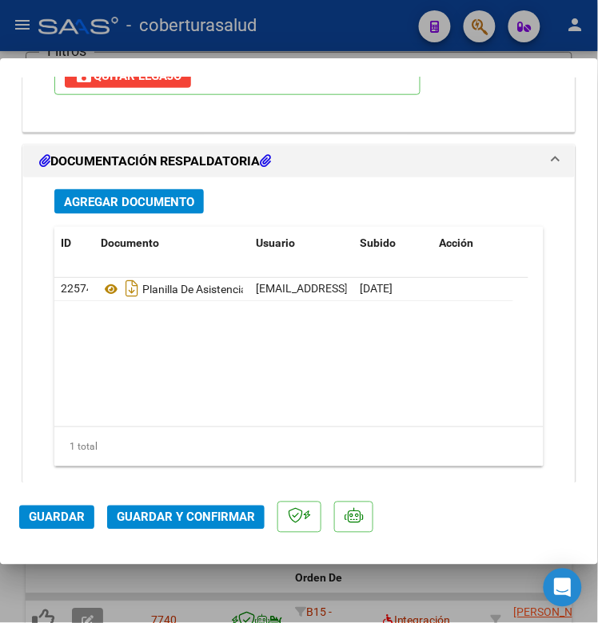
click at [137, 525] on button "Guardar y Confirmar" at bounding box center [185, 518] width 157 height 24
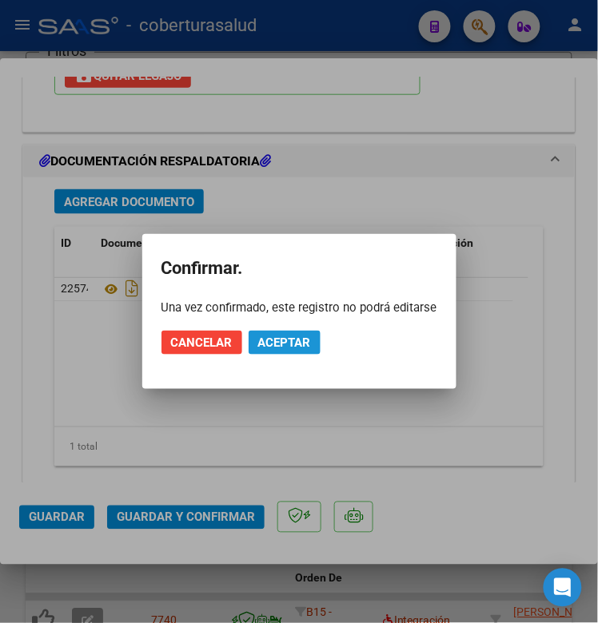
click at [258, 344] on span "Aceptar" at bounding box center [284, 343] width 53 height 14
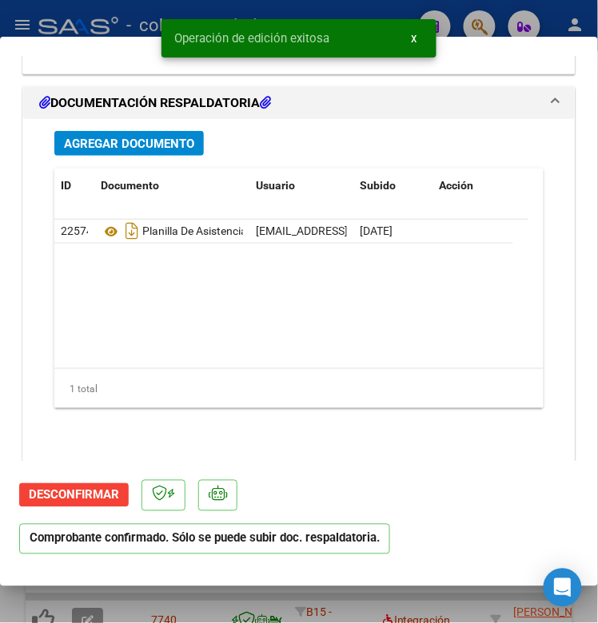
click at [66, 598] on div at bounding box center [299, 311] width 598 height 623
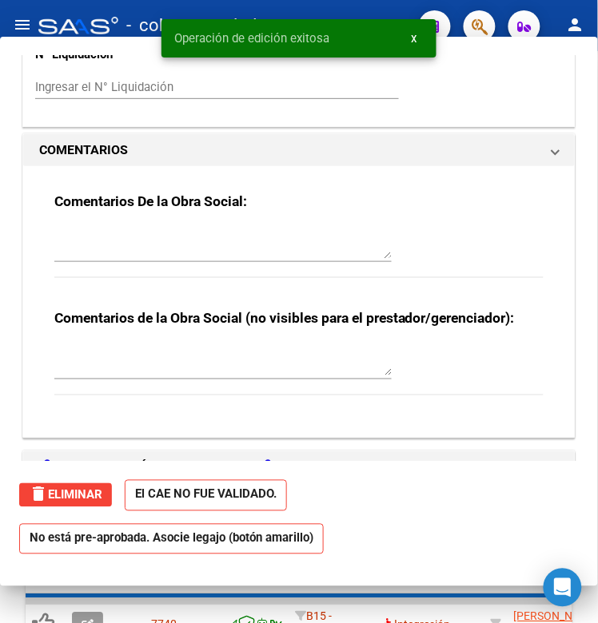
type input "$ 0,00"
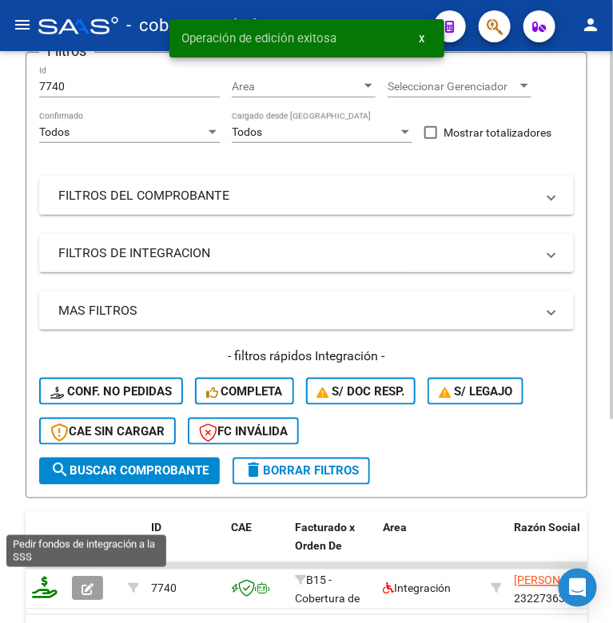
click at [40, 592] on icon at bounding box center [45, 588] width 26 height 22
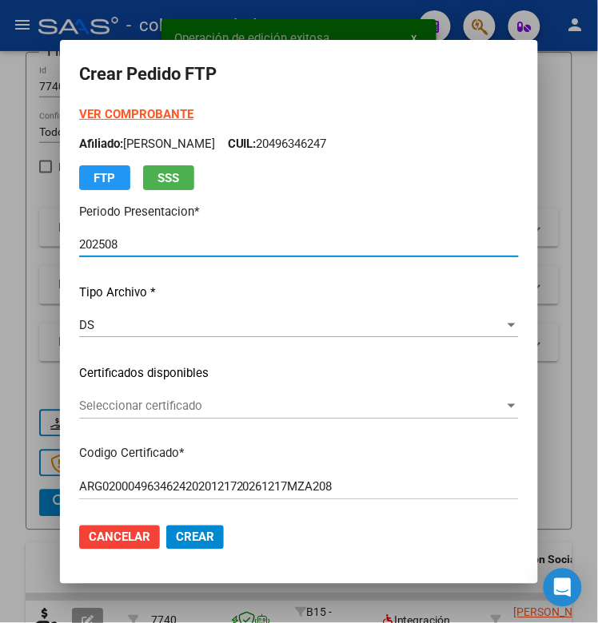
click at [190, 409] on span "Seleccionar certificado" at bounding box center [291, 406] width 425 height 14
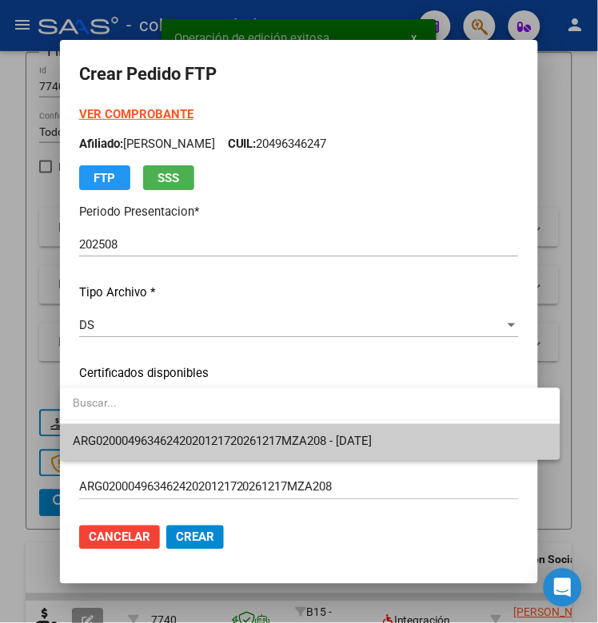
click at [189, 432] on span "ARG02000496346242020121720261217MZA208 - [DATE]" at bounding box center [310, 442] width 474 height 36
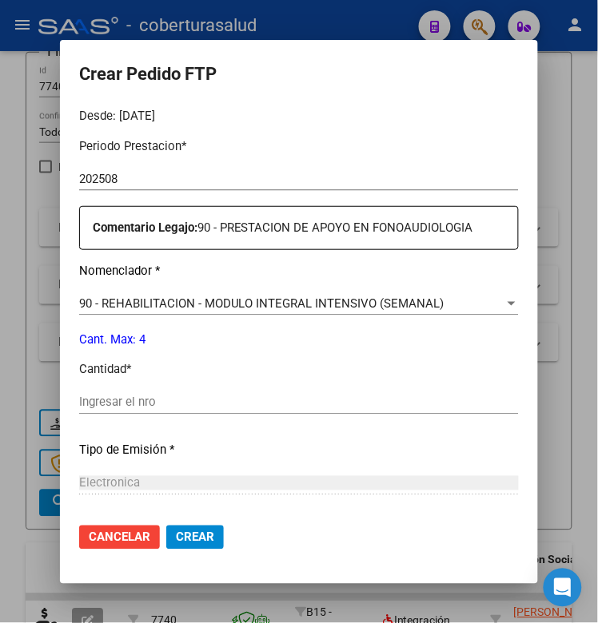
scroll to position [499, 0]
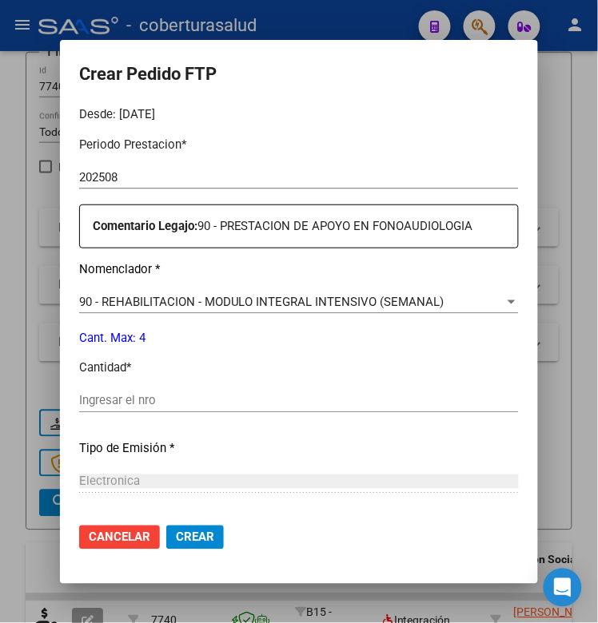
click at [158, 404] on input "Ingresar el nro" at bounding box center [298, 401] width 439 height 14
click at [188, 534] on span "Crear" at bounding box center [195, 537] width 38 height 14
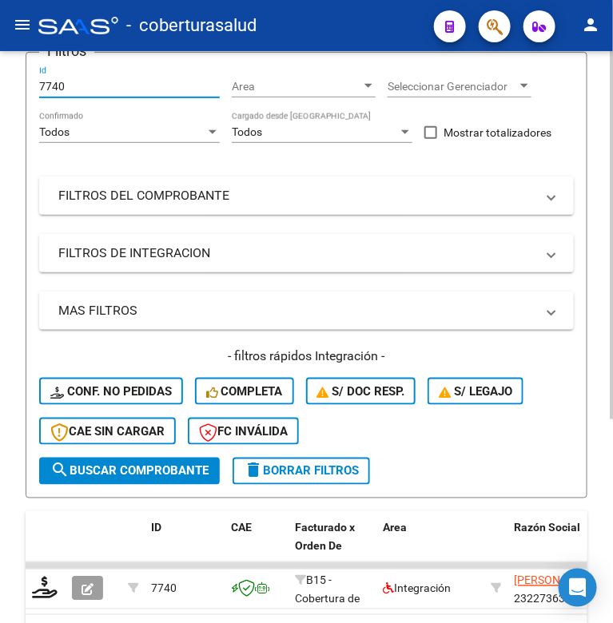
drag, startPoint x: 62, startPoint y: 84, endPoint x: 28, endPoint y: 89, distance: 34.0
click at [26, 90] on form "Filtros 7740 Id Area Area Seleccionar Gerenciador Seleccionar Gerenciador Todos…" at bounding box center [307, 275] width 562 height 447
drag, startPoint x: 37, startPoint y: 84, endPoint x: 49, endPoint y: 81, distance: 12.4
click at [49, 81] on input "7740" at bounding box center [129, 87] width 181 height 14
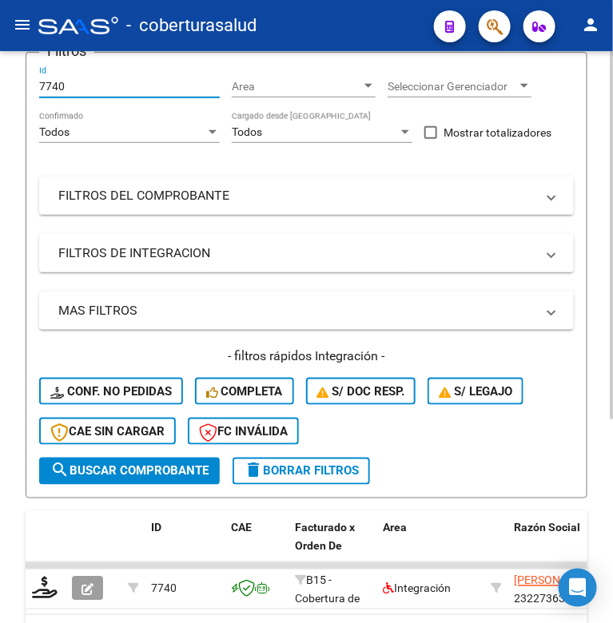
click at [49, 81] on input "7740" at bounding box center [129, 87] width 181 height 14
paste input "8366"
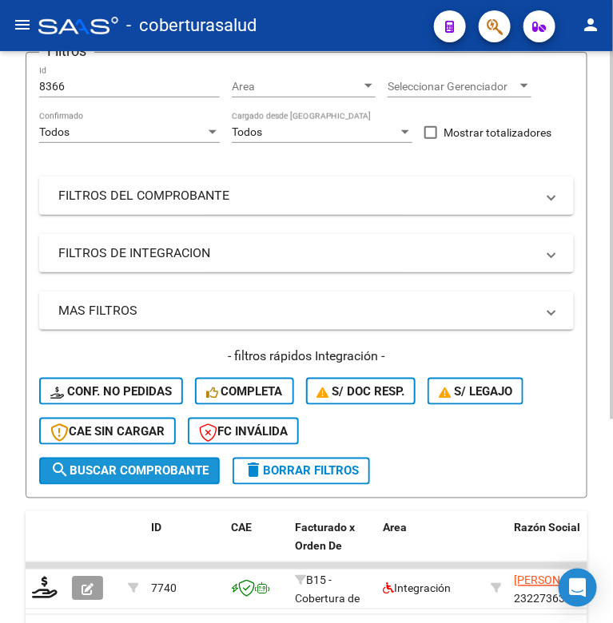
click at [78, 478] on button "search Buscar Comprobante" at bounding box center [129, 471] width 181 height 27
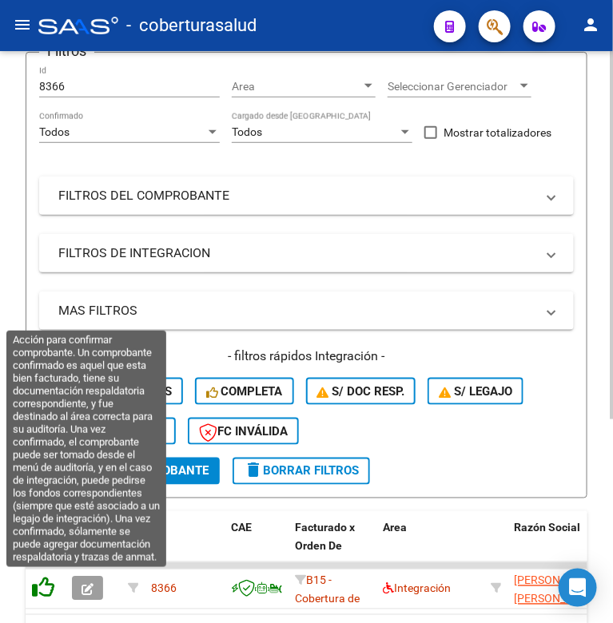
click at [45, 590] on icon at bounding box center [43, 588] width 22 height 22
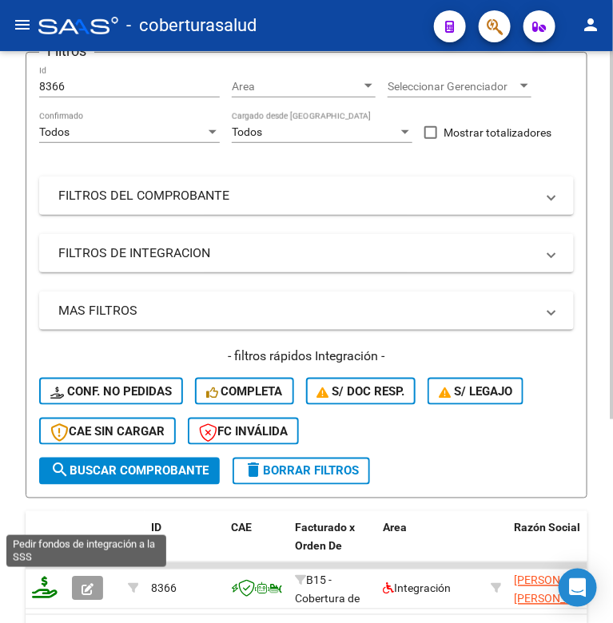
click at [41, 590] on icon at bounding box center [45, 588] width 26 height 22
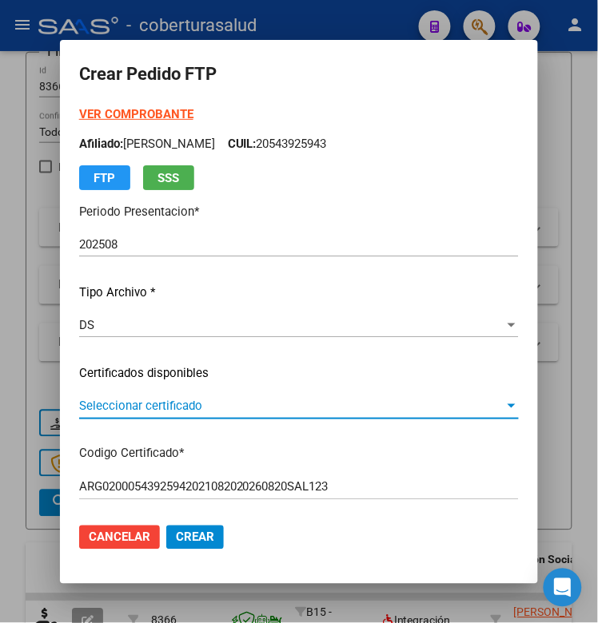
click at [142, 402] on span "Seleccionar certificado" at bounding box center [291, 406] width 425 height 14
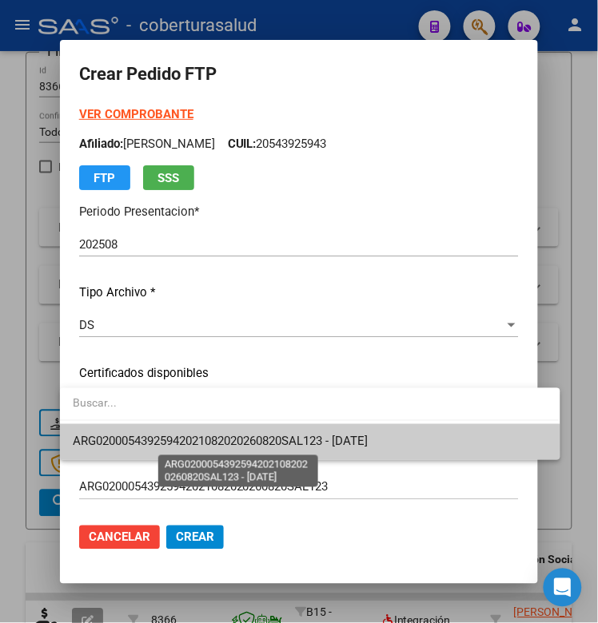
click at [138, 440] on span "ARG02000543925942021082020260820SAL123 - [DATE]" at bounding box center [220, 442] width 295 height 14
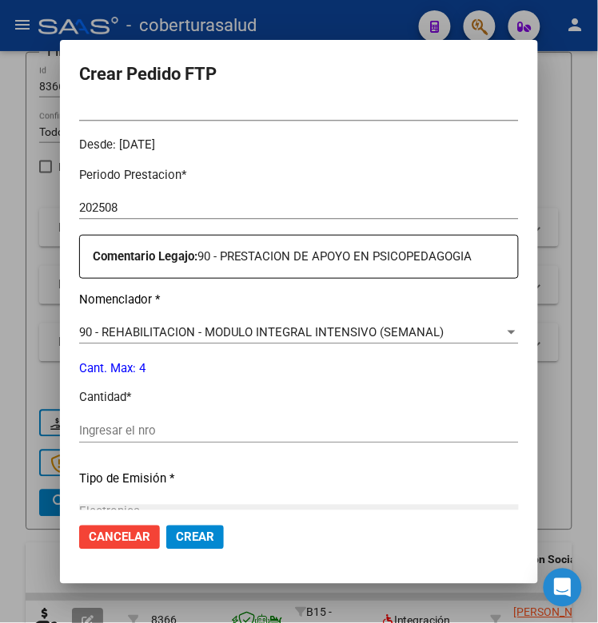
scroll to position [499, 0]
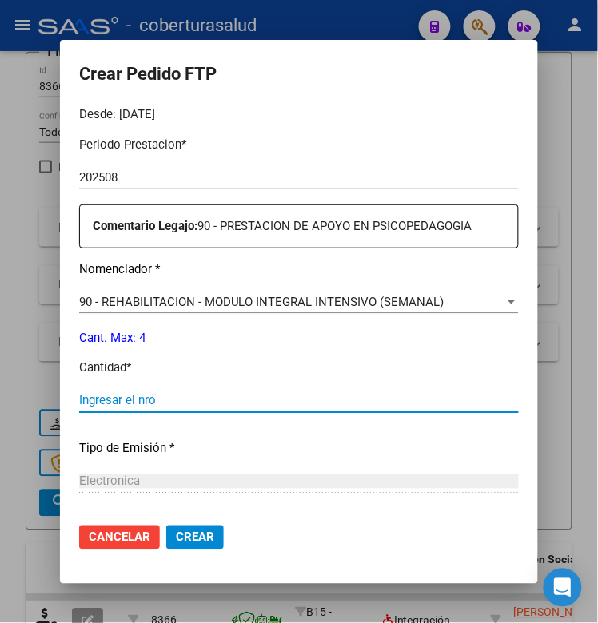
click at [105, 404] on input "Ingresar el nro" at bounding box center [298, 401] width 439 height 14
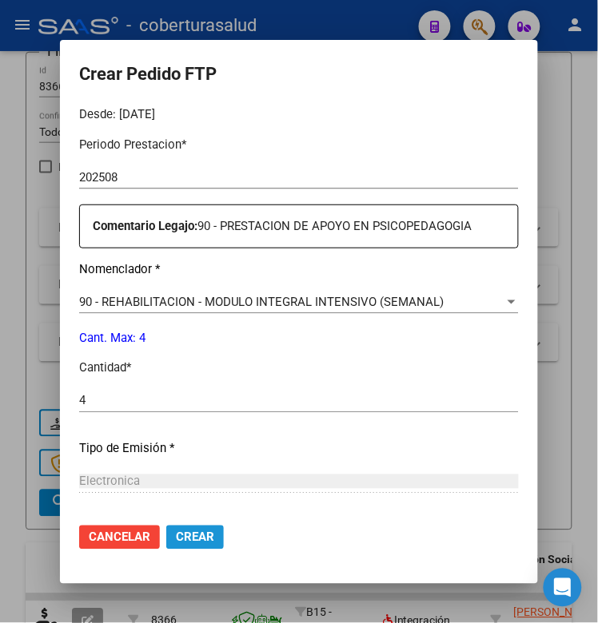
click at [189, 539] on span "Crear" at bounding box center [195, 537] width 38 height 14
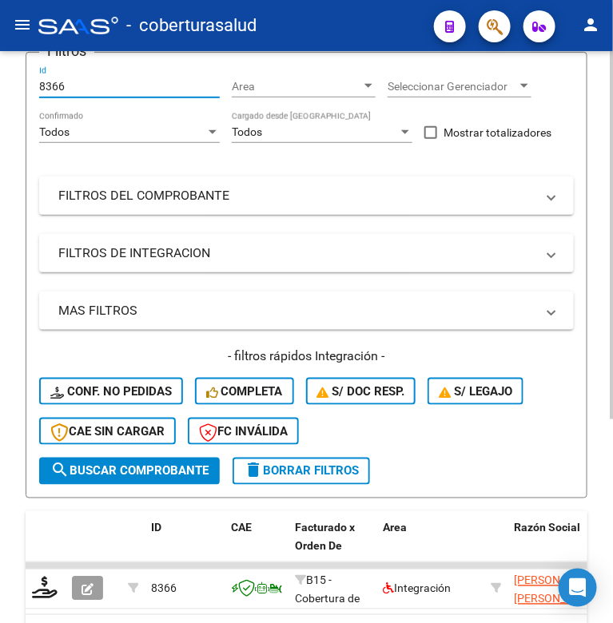
drag, startPoint x: 66, startPoint y: 80, endPoint x: 34, endPoint y: 89, distance: 34.1
click at [34, 89] on form "Filtros 8366 Id Area Area Seleccionar Gerenciador Seleccionar Gerenciador Todos…" at bounding box center [307, 275] width 562 height 447
paste input "7"
click at [84, 471] on span "search Buscar Comprobante" at bounding box center [129, 471] width 158 height 14
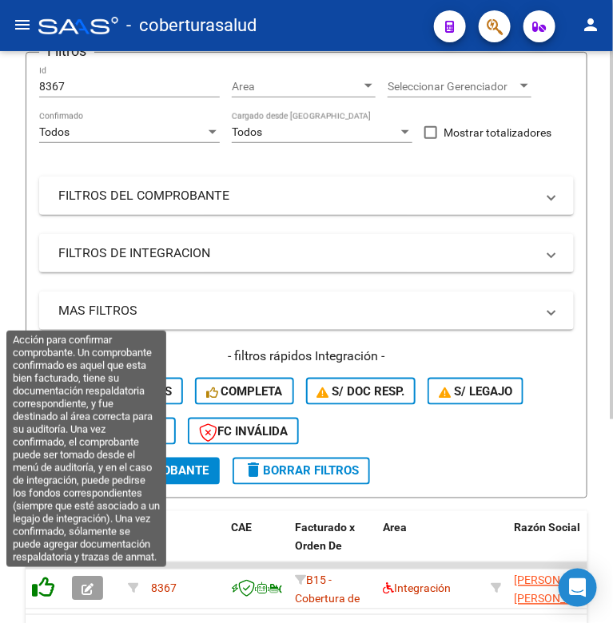
click at [45, 593] on icon at bounding box center [43, 588] width 22 height 22
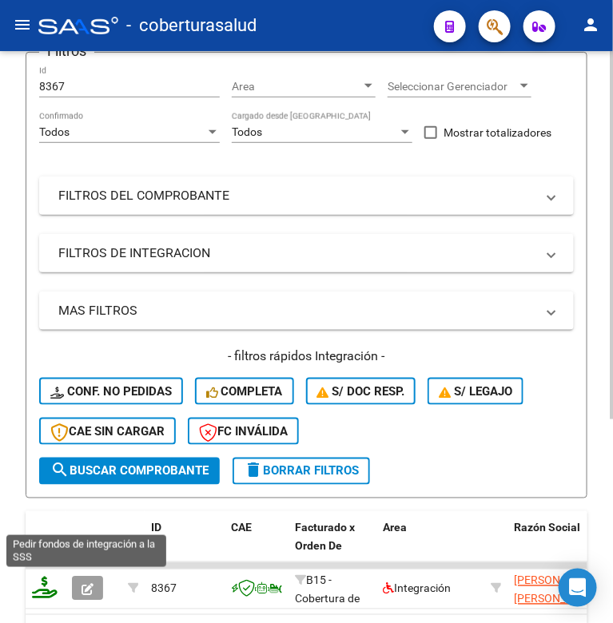
click at [45, 583] on icon at bounding box center [45, 588] width 26 height 22
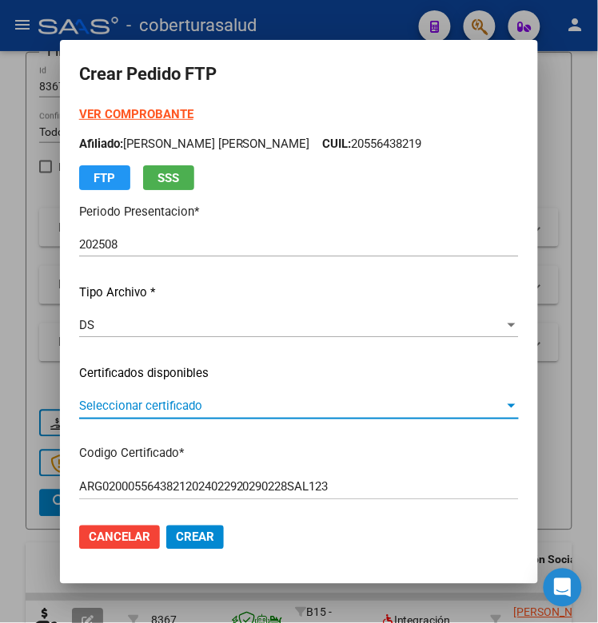
click at [140, 403] on span "Seleccionar certificado" at bounding box center [291, 406] width 425 height 14
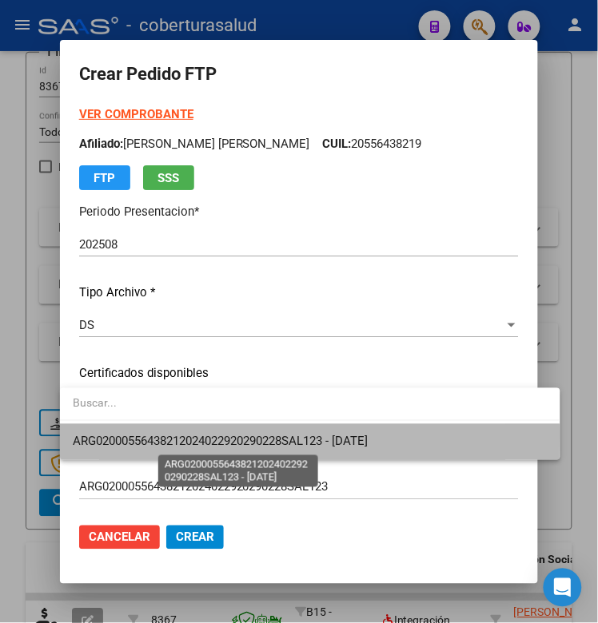
click at [126, 436] on span "ARG02000556438212024022920290228SAL123 - [DATE]" at bounding box center [220, 442] width 295 height 14
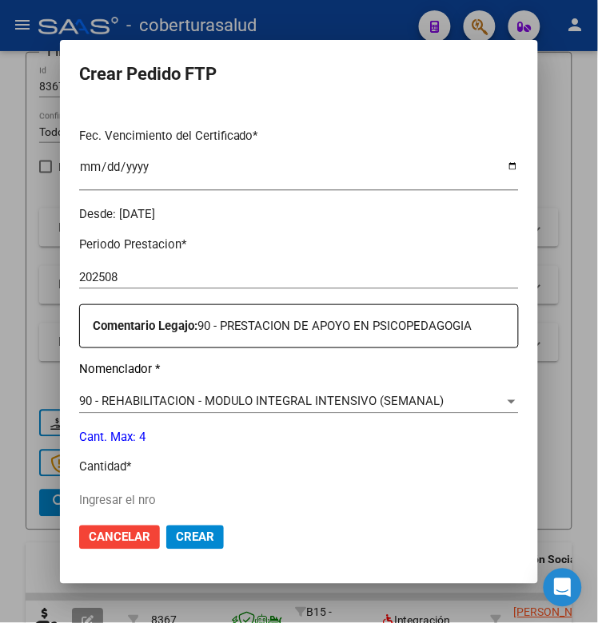
scroll to position [499, 0]
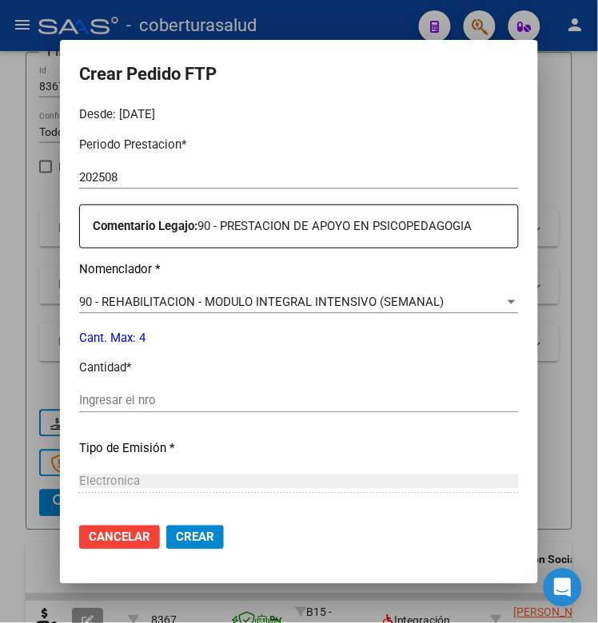
click at [100, 412] on div "Ingresar el nro" at bounding box center [298, 401] width 439 height 24
click at [100, 407] on input "Ingresar el nro" at bounding box center [298, 401] width 439 height 14
click at [201, 538] on span "Crear" at bounding box center [195, 537] width 38 height 14
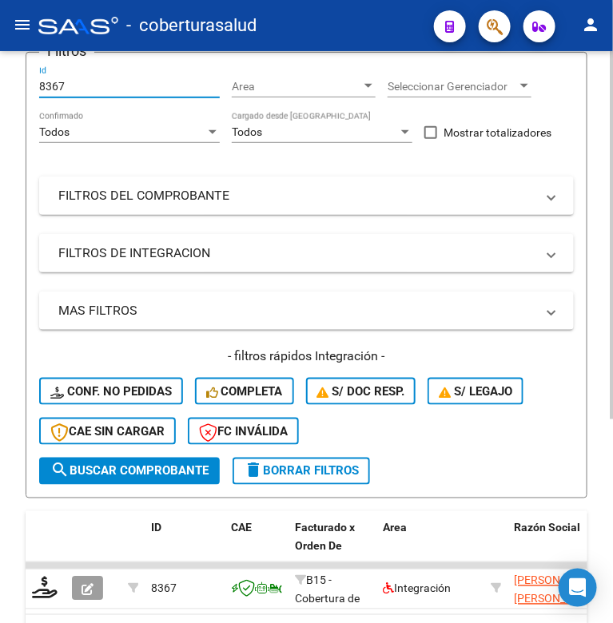
drag, startPoint x: 69, startPoint y: 85, endPoint x: 37, endPoint y: 93, distance: 32.8
click at [37, 93] on form "Filtros 8367 Id Area Area Seleccionar Gerenciador Seleccionar Gerenciador Todos…" at bounding box center [307, 275] width 562 height 447
paste input "8"
click at [108, 479] on button "search Buscar Comprobante" at bounding box center [129, 471] width 181 height 27
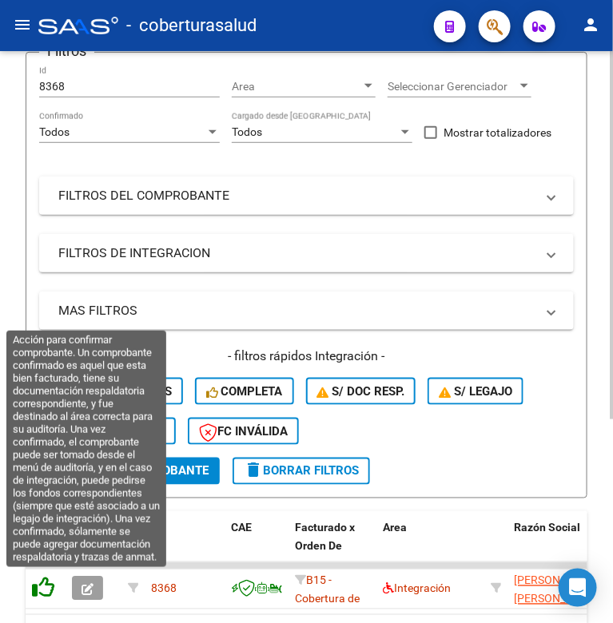
click at [45, 584] on icon at bounding box center [43, 588] width 22 height 22
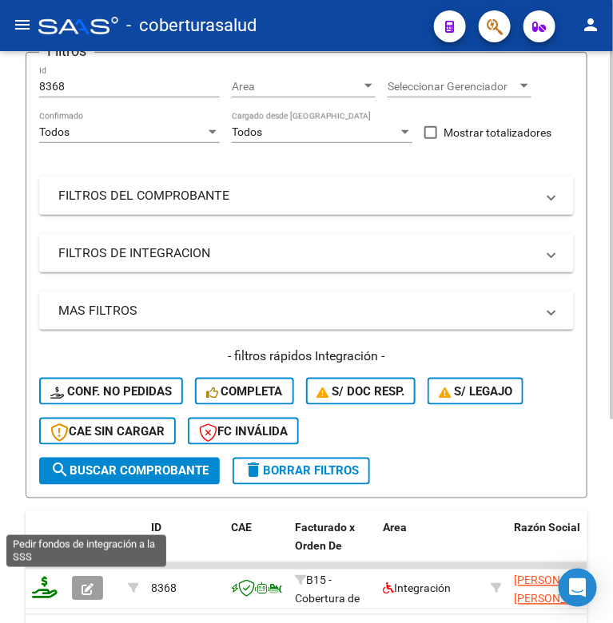
click at [37, 588] on icon at bounding box center [45, 588] width 26 height 22
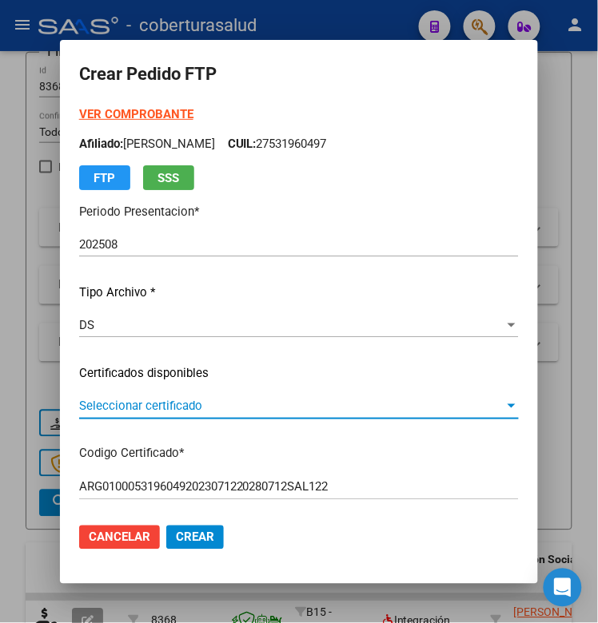
click at [148, 411] on span "Seleccionar certificado" at bounding box center [291, 406] width 425 height 14
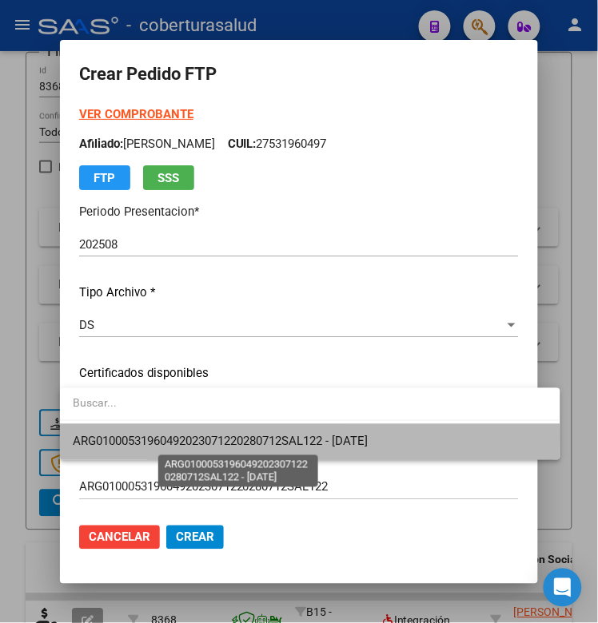
click at [150, 437] on span "ARG01000531960492023071220280712SAL122 - [DATE]" at bounding box center [220, 442] width 295 height 14
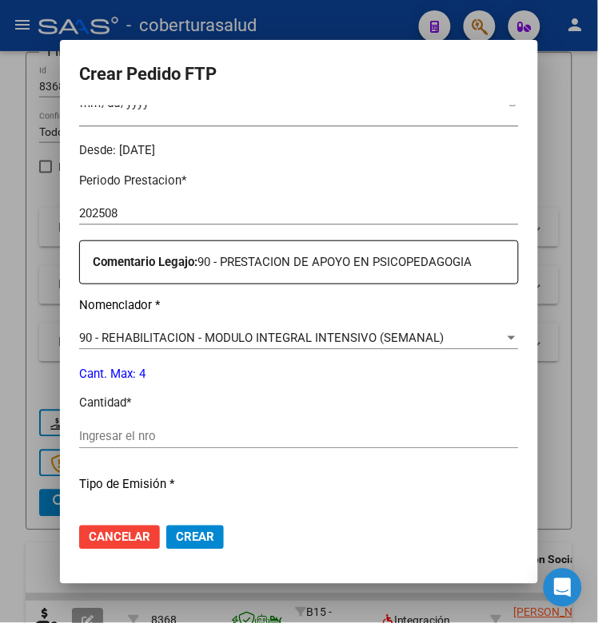
scroll to position [499, 0]
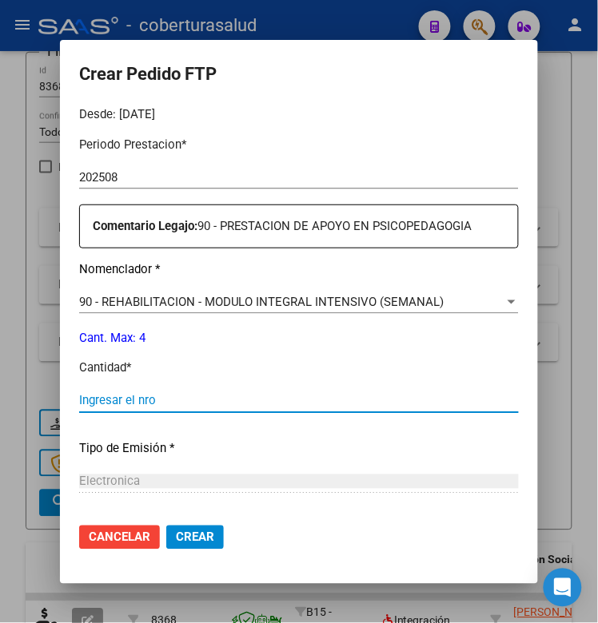
click at [137, 405] on input "Ingresar el nro" at bounding box center [298, 401] width 439 height 14
click at [189, 534] on span "Crear" at bounding box center [195, 537] width 38 height 14
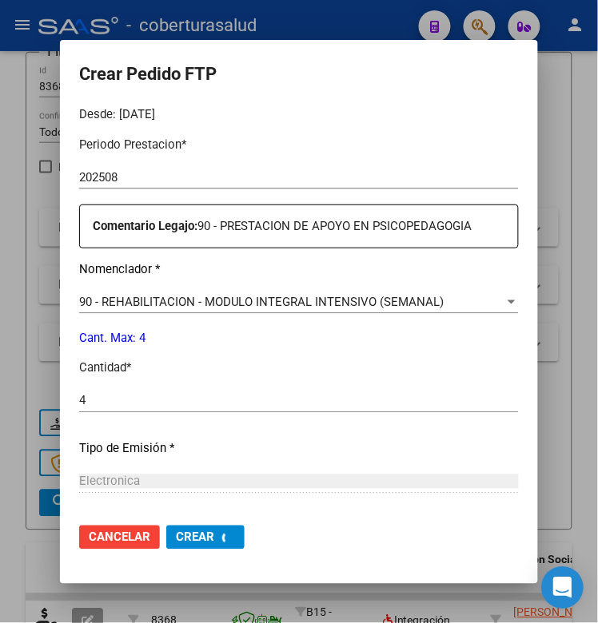
scroll to position [0, 0]
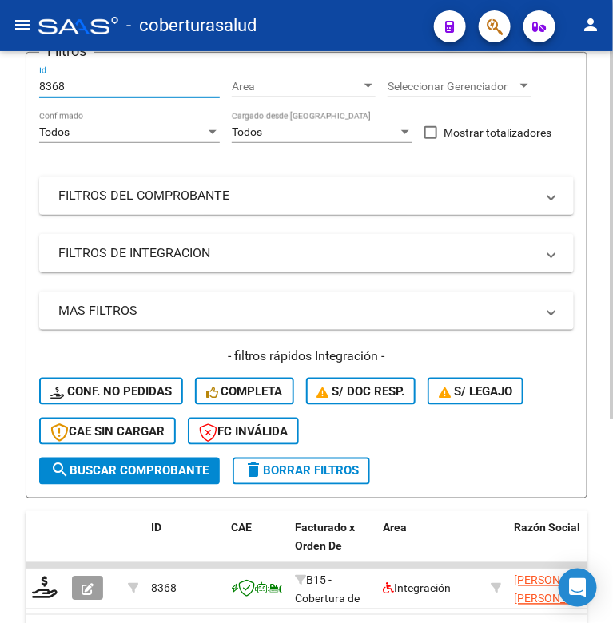
drag, startPoint x: 70, startPoint y: 86, endPoint x: 32, endPoint y: 89, distance: 37.7
click at [32, 89] on form "Filtros 8368 Id Area Area Seleccionar Gerenciador Seleccionar Gerenciador Todos…" at bounding box center [307, 275] width 562 height 447
paste input "014"
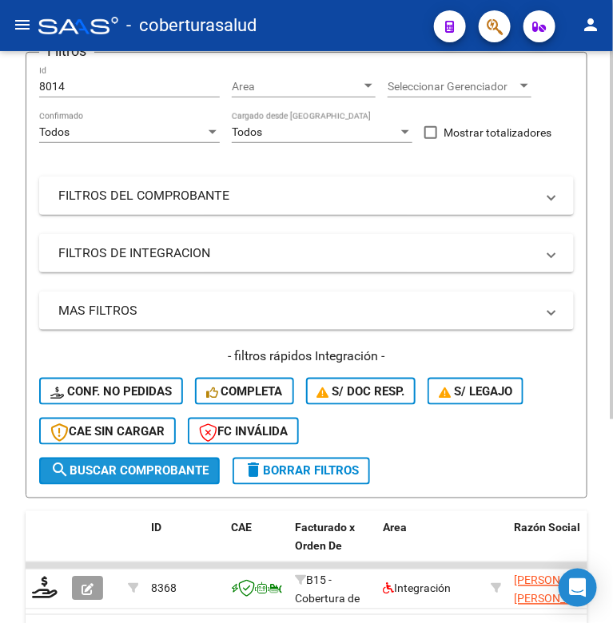
click at [82, 458] on button "search Buscar Comprobante" at bounding box center [129, 471] width 181 height 27
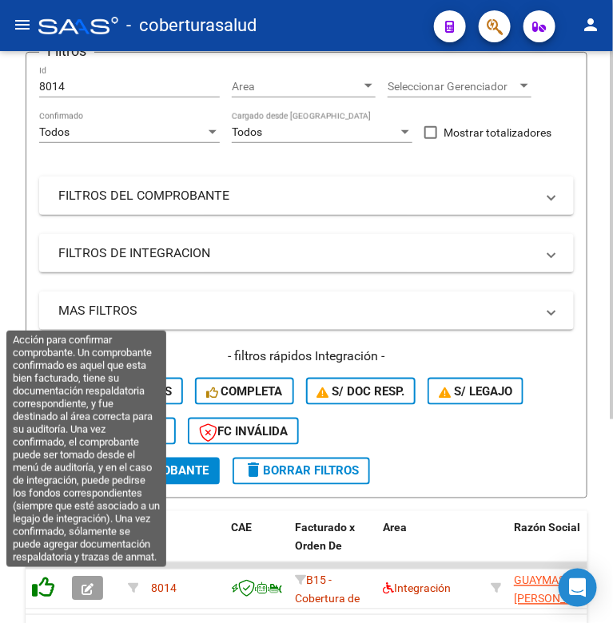
click at [42, 589] on icon at bounding box center [43, 588] width 22 height 22
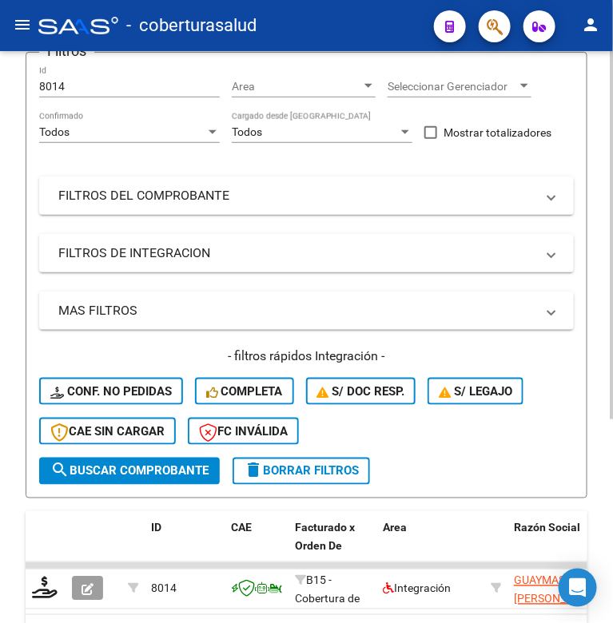
click at [30, 590] on datatable-body-cell at bounding box center [46, 589] width 40 height 39
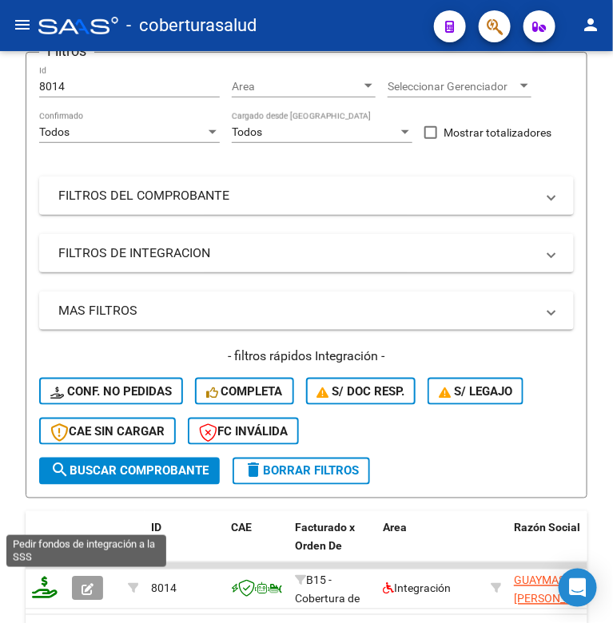
click at [42, 585] on icon at bounding box center [45, 588] width 26 height 22
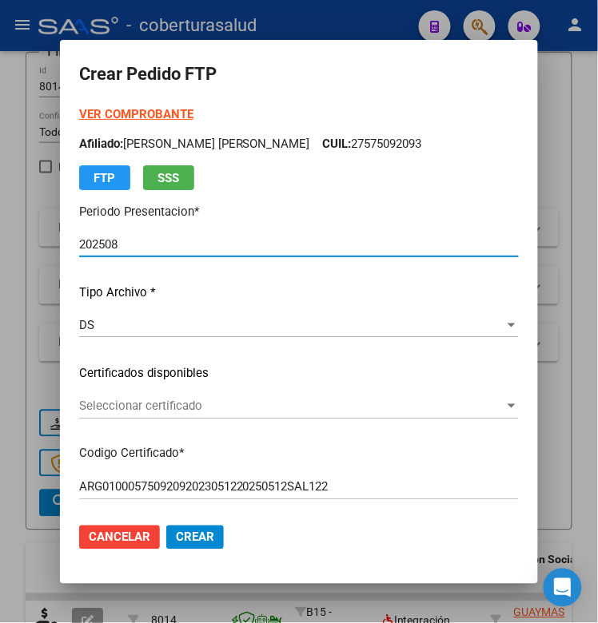
click at [240, 408] on span "Seleccionar certificado" at bounding box center [291, 406] width 425 height 14
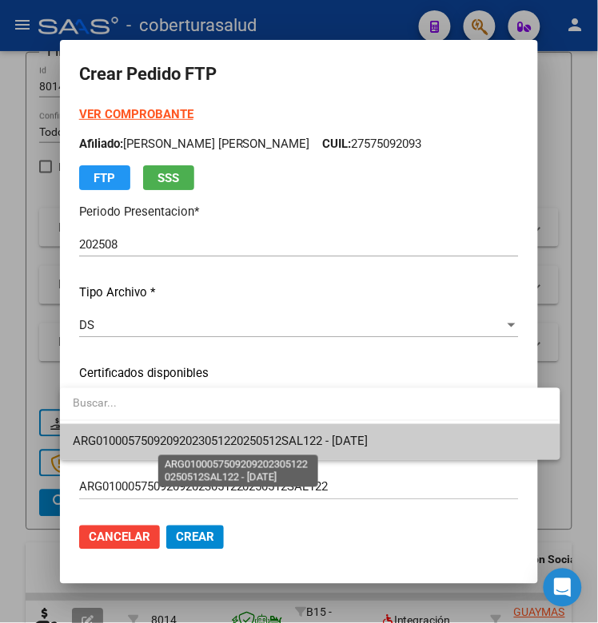
click at [217, 437] on span "ARG01000575092092023051220250512SAL122 - [DATE]" at bounding box center [220, 442] width 295 height 14
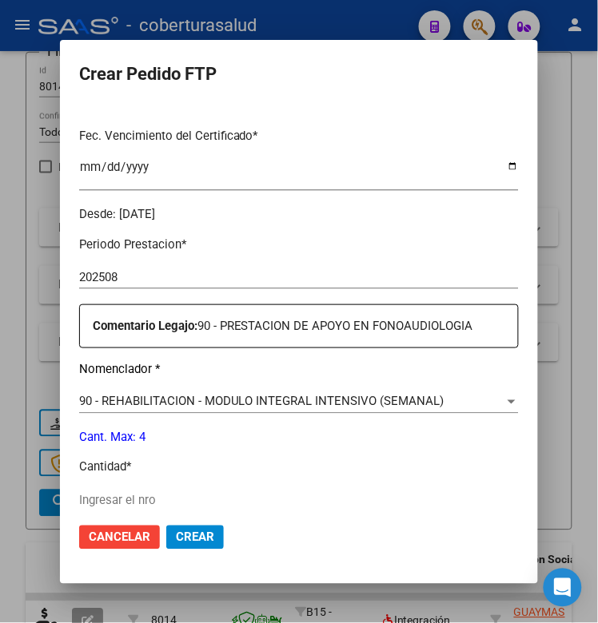
scroll to position [499, 0]
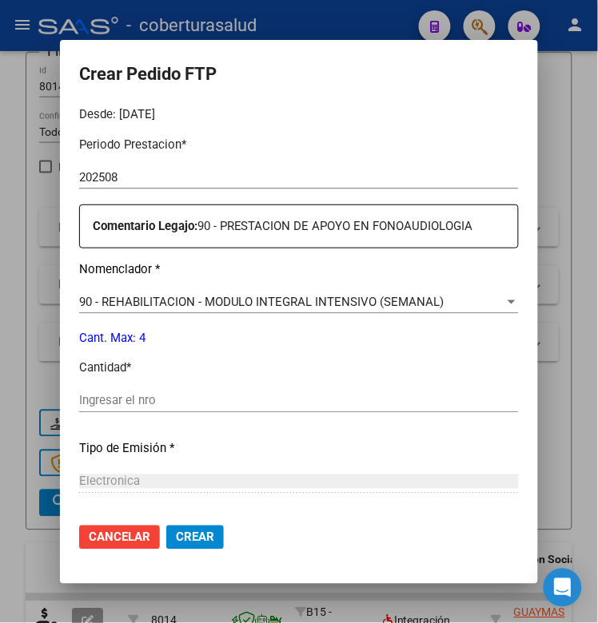
click at [109, 404] on input "Ingresar el nro" at bounding box center [298, 401] width 439 height 14
click at [177, 534] on span "Crear" at bounding box center [195, 537] width 38 height 14
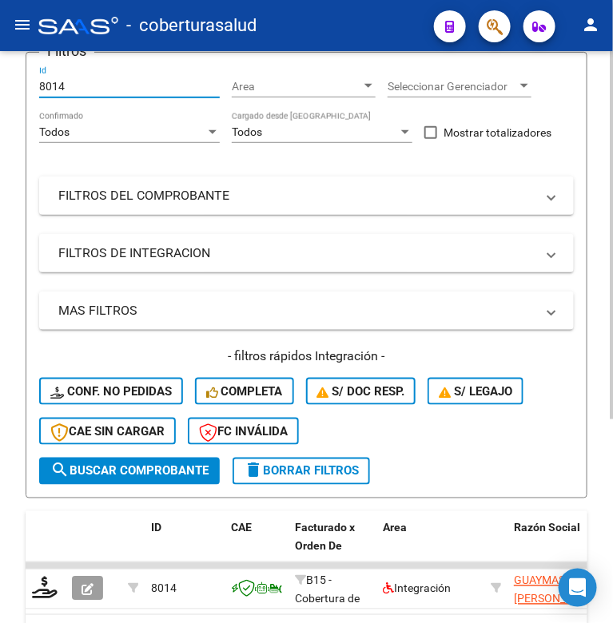
drag, startPoint x: 66, startPoint y: 82, endPoint x: 32, endPoint y: 93, distance: 35.1
click at [32, 93] on form "Filtros 8014 Id Area Area Seleccionar Gerenciador Seleccionar Gerenciador Todos…" at bounding box center [307, 275] width 562 height 447
paste input "7810"
click at [97, 472] on span "search Buscar Comprobante" at bounding box center [129, 471] width 158 height 14
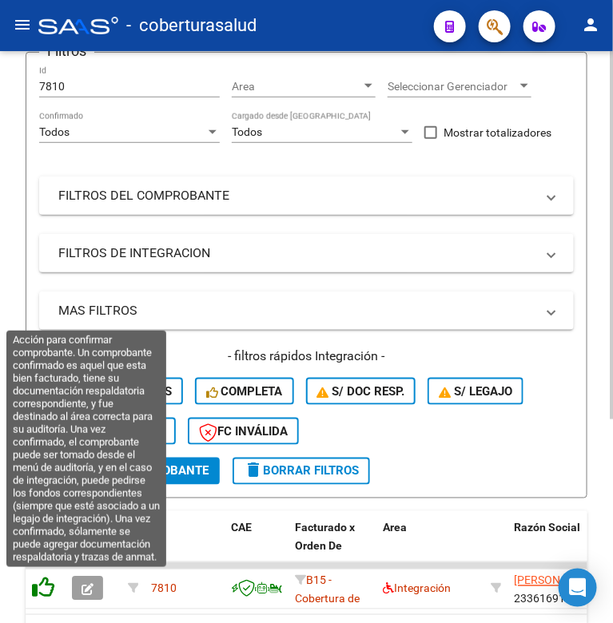
click at [42, 583] on icon at bounding box center [43, 588] width 22 height 22
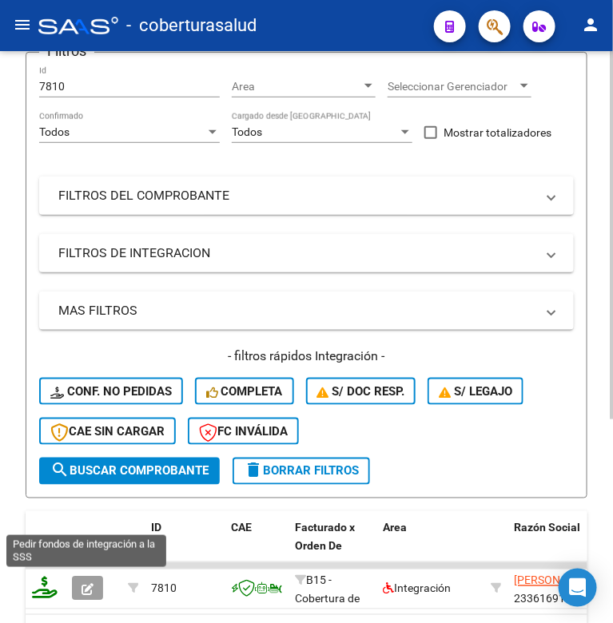
click at [40, 591] on icon at bounding box center [45, 588] width 26 height 22
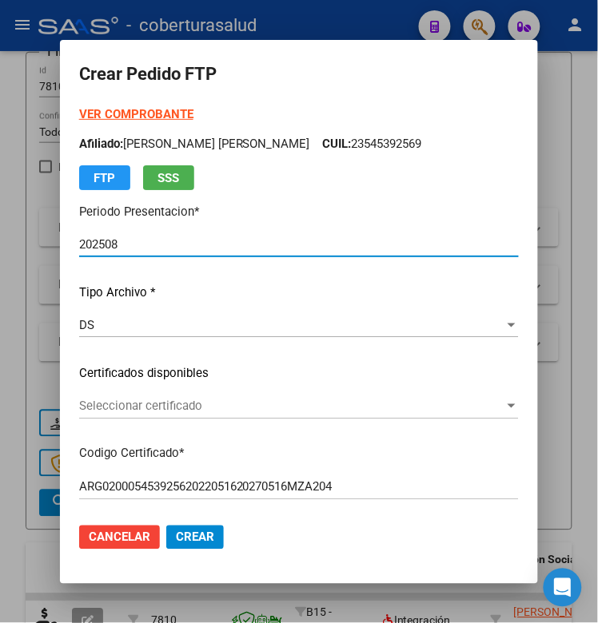
click at [125, 403] on span "Seleccionar certificado" at bounding box center [291, 406] width 425 height 14
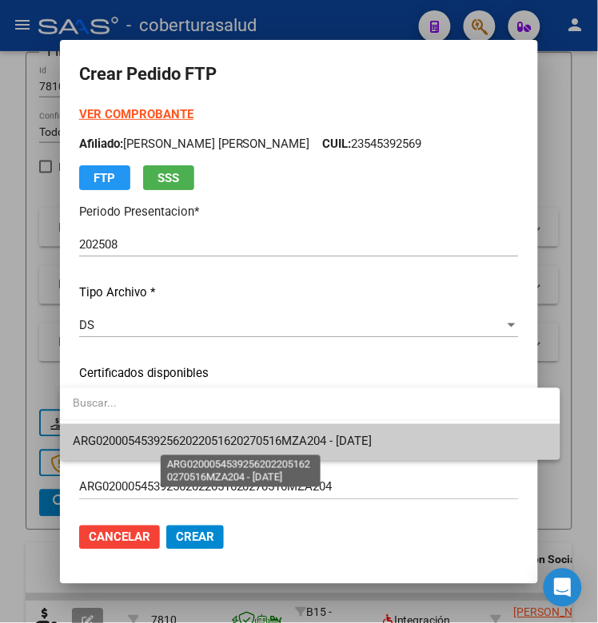
click at [130, 438] on span "ARG02000545392562022051620270516MZA204 - [DATE]" at bounding box center [222, 442] width 299 height 14
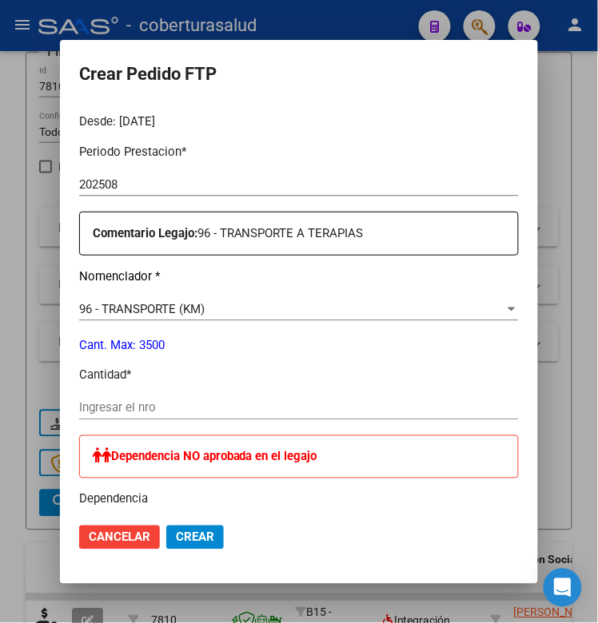
scroll to position [499, 0]
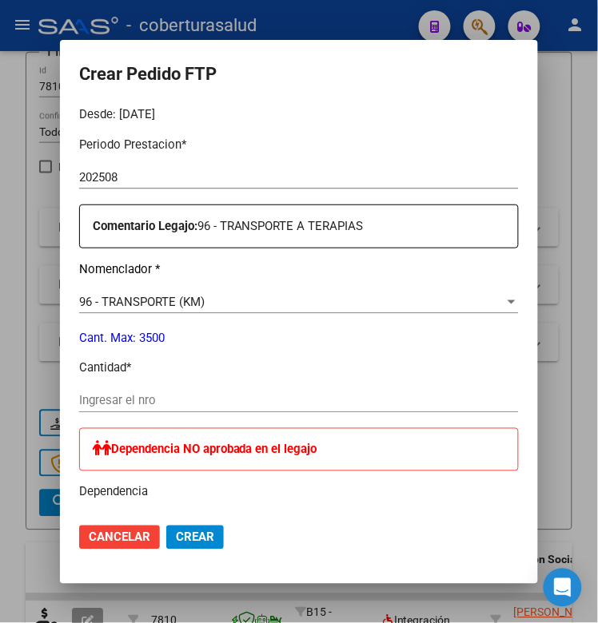
click at [133, 403] on input "Ingresar el nro" at bounding box center [298, 401] width 439 height 14
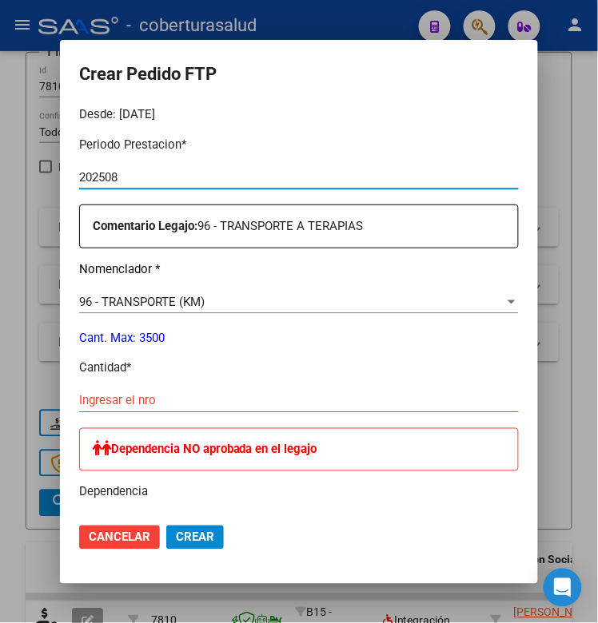
click at [129, 177] on input "202508" at bounding box center [298, 177] width 439 height 14
click at [129, 397] on input "Ingresar el nro" at bounding box center [298, 401] width 439 height 14
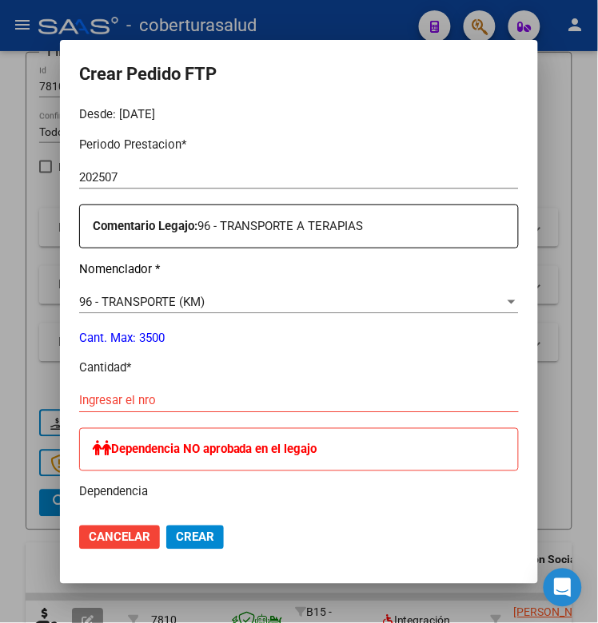
click at [98, 396] on input "Ingresar el nro" at bounding box center [298, 401] width 439 height 14
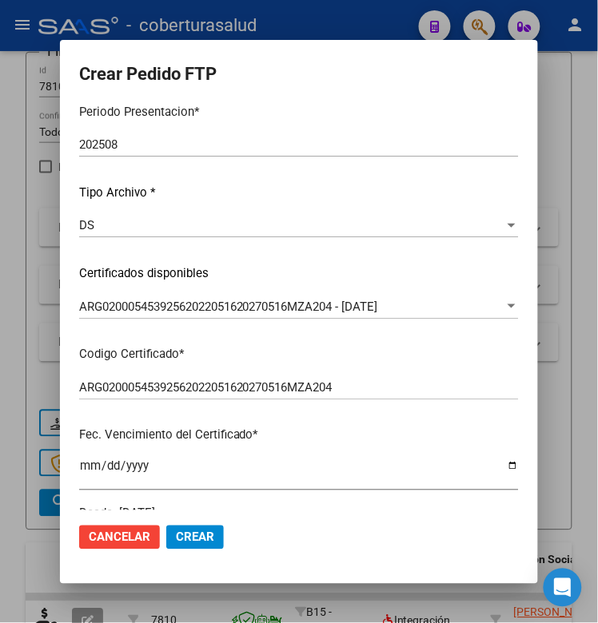
scroll to position [0, 0]
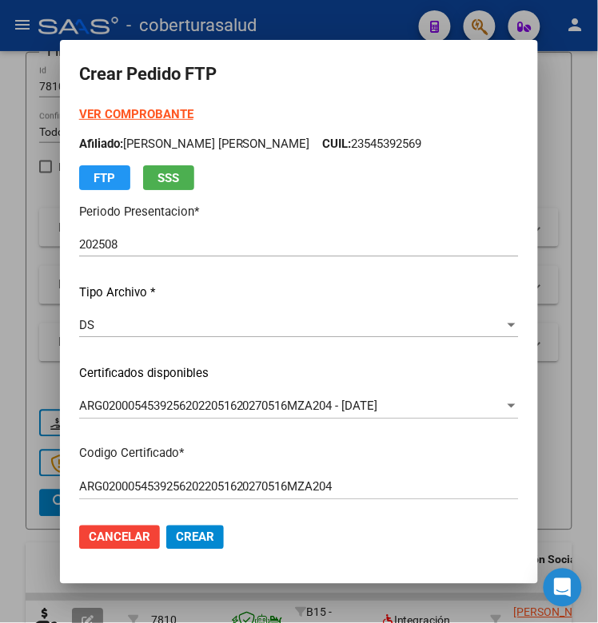
click at [116, 117] on strong "VER COMPROBANTE" at bounding box center [136, 114] width 114 height 14
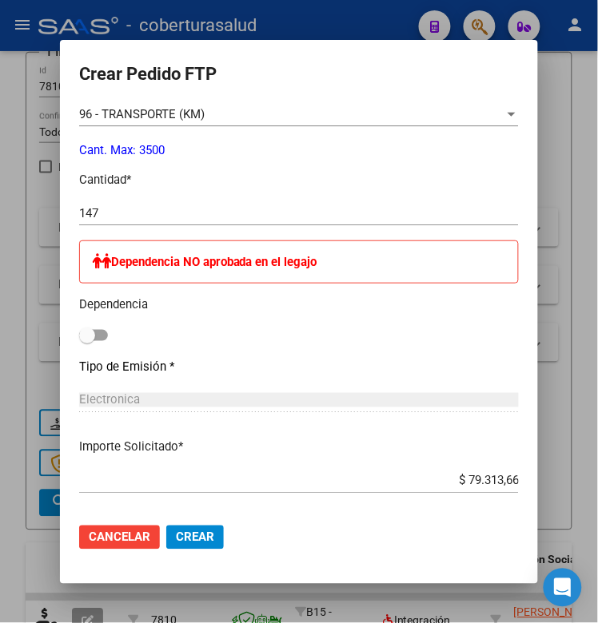
scroll to position [699, 0]
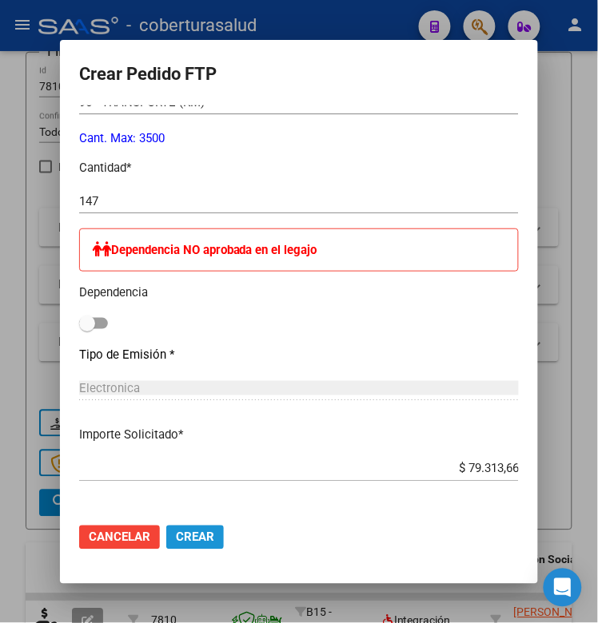
click at [184, 544] on button "Crear" at bounding box center [195, 538] width 58 height 24
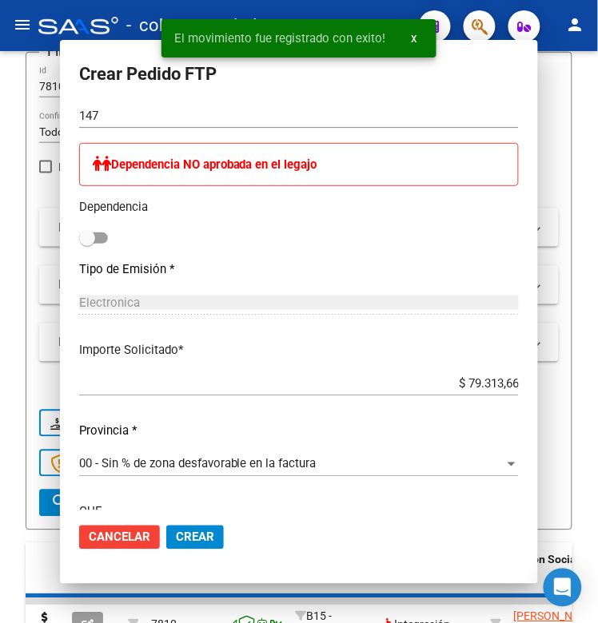
scroll to position [0, 0]
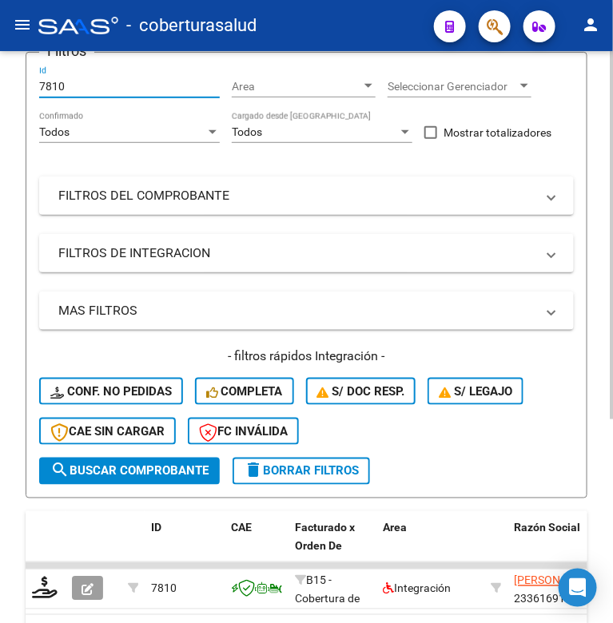
drag, startPoint x: 66, startPoint y: 86, endPoint x: 25, endPoint y: 94, distance: 42.3
click at [26, 94] on form "Filtros 7810 Id Area Area Seleccionar Gerenciador Seleccionar Gerenciador Todos…" at bounding box center [307, 275] width 562 height 447
paste input "8129"
click at [77, 472] on span "search Buscar Comprobante" at bounding box center [129, 471] width 158 height 14
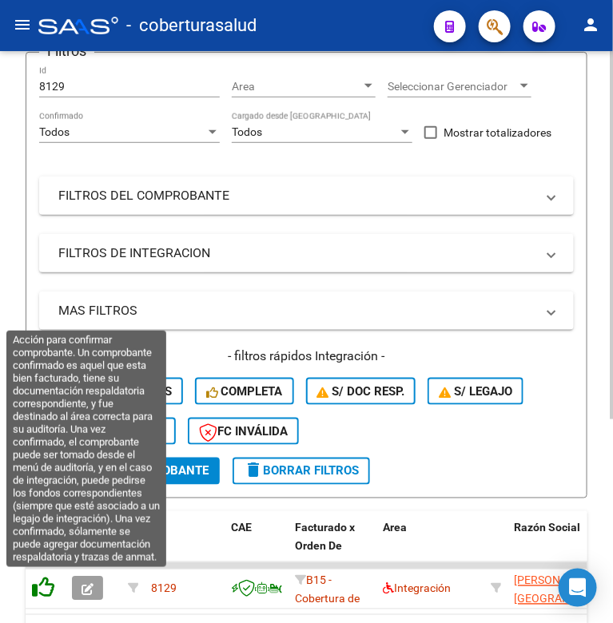
click at [49, 587] on icon at bounding box center [43, 588] width 22 height 22
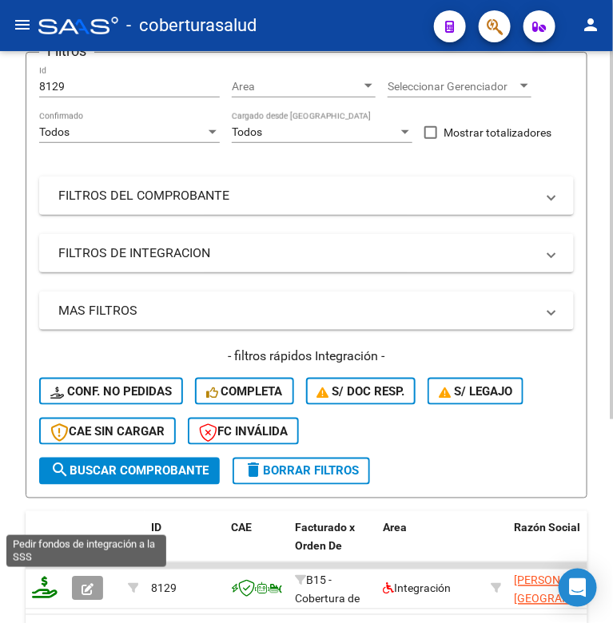
click at [48, 588] on icon at bounding box center [45, 588] width 26 height 22
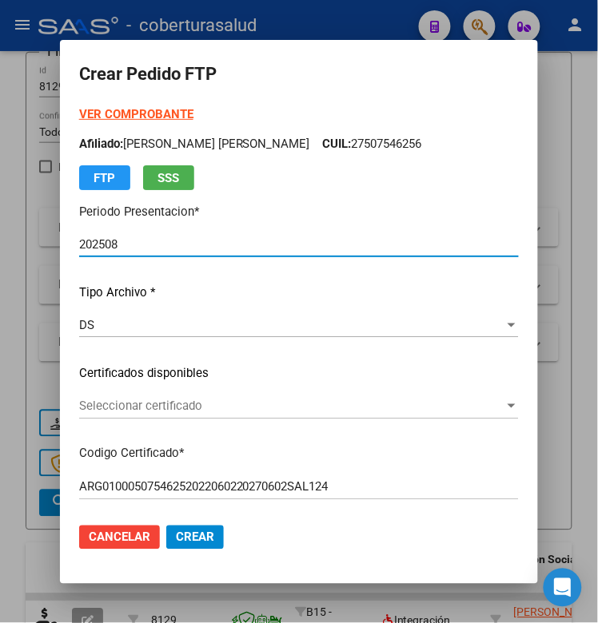
click at [144, 403] on span "Seleccionar certificado" at bounding box center [291, 406] width 425 height 14
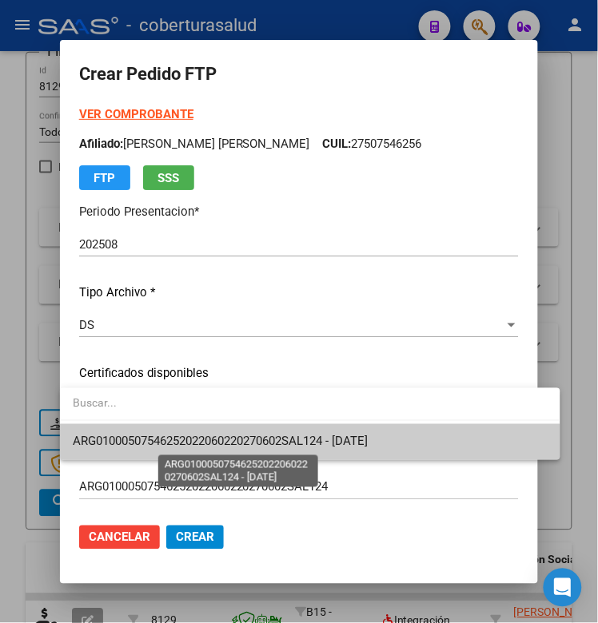
click at [144, 435] on span "ARG01000507546252022060220270602SAL124 - [DATE]" at bounding box center [220, 442] width 295 height 14
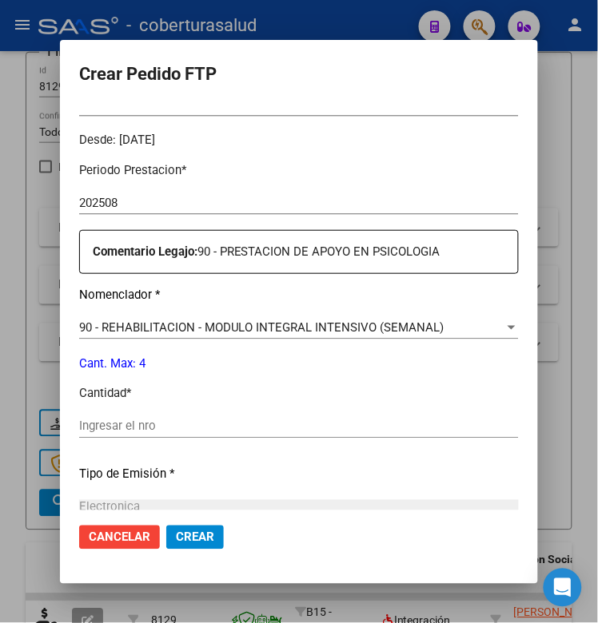
scroll to position [499, 0]
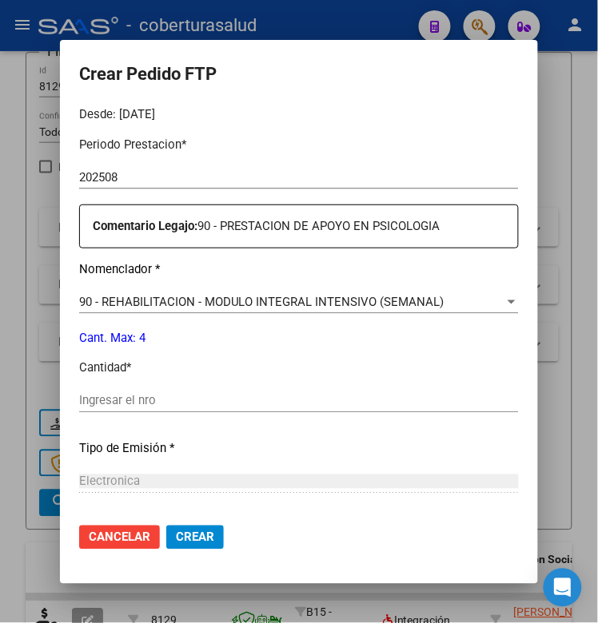
click at [101, 391] on div "Ingresar el nro" at bounding box center [298, 401] width 439 height 24
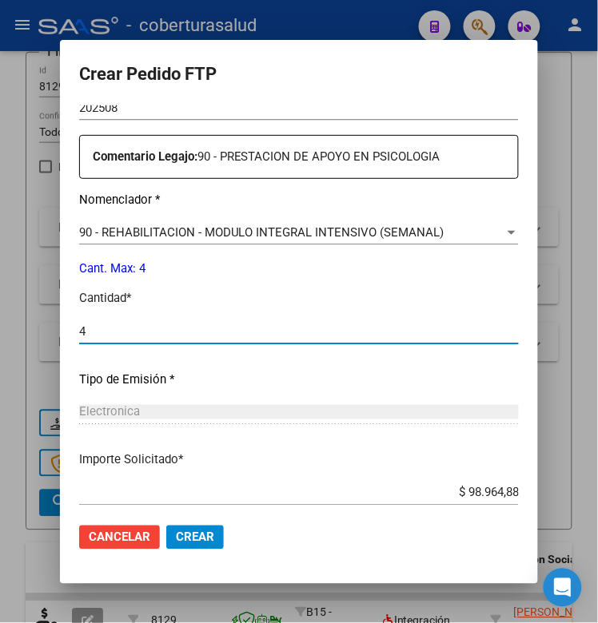
scroll to position [659, 0]
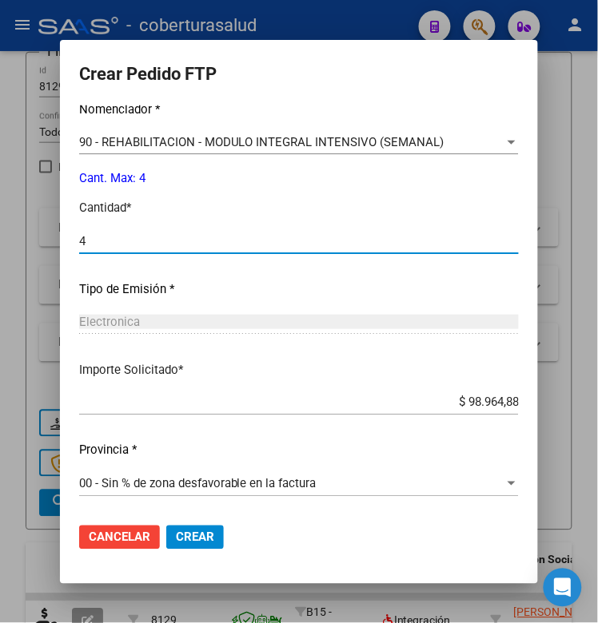
click at [201, 541] on span "Crear" at bounding box center [195, 537] width 38 height 14
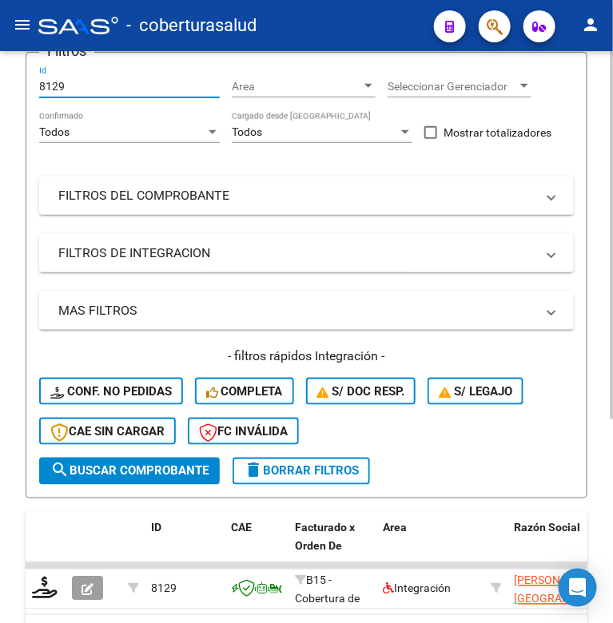
drag, startPoint x: 66, startPoint y: 85, endPoint x: 16, endPoint y: 96, distance: 51.6
click at [16, 96] on div "Video tutorial PRESTADORES -> Listado de CPBTs Emitidos por Prestadores / Prove…" at bounding box center [306, 294] width 613 height 875
paste input "38"
click at [133, 466] on span "search Buscar Comprobante" at bounding box center [129, 471] width 158 height 14
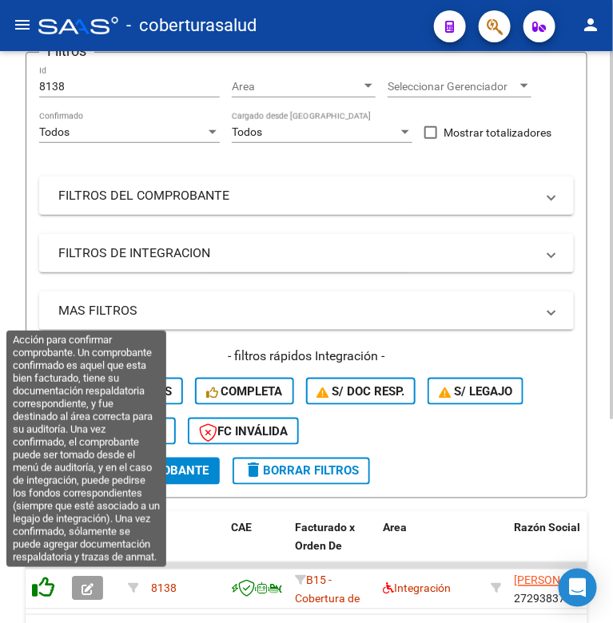
click at [42, 578] on icon at bounding box center [43, 588] width 22 height 22
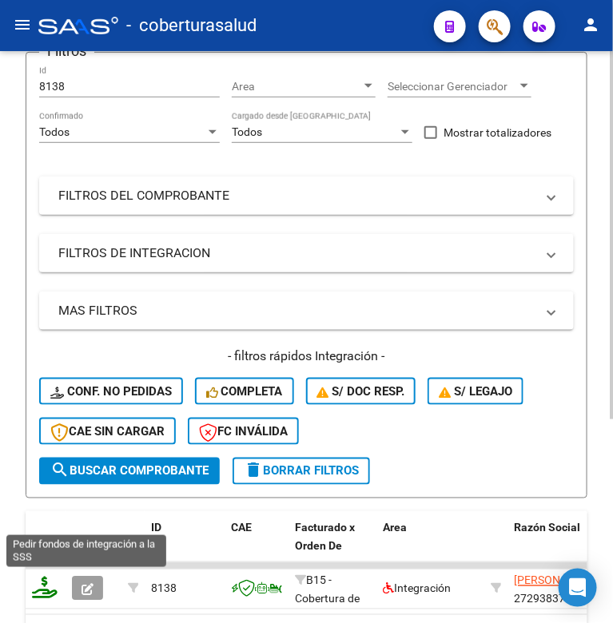
click at [38, 588] on icon at bounding box center [45, 588] width 26 height 22
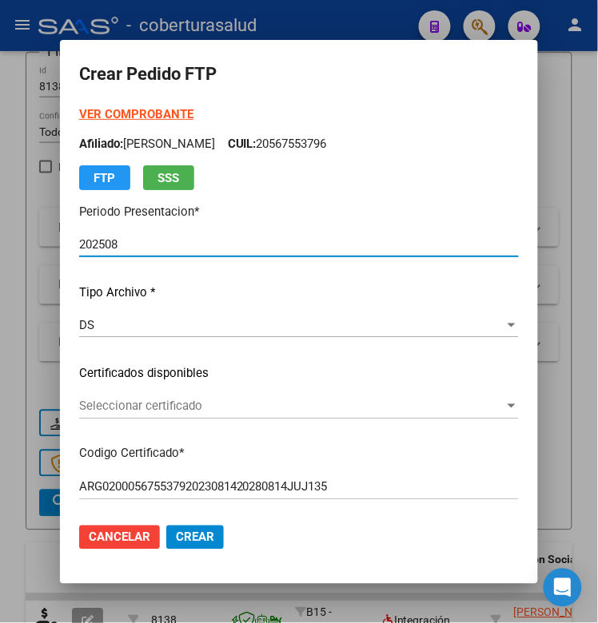
click at [120, 402] on span "Seleccionar certificado" at bounding box center [291, 406] width 425 height 14
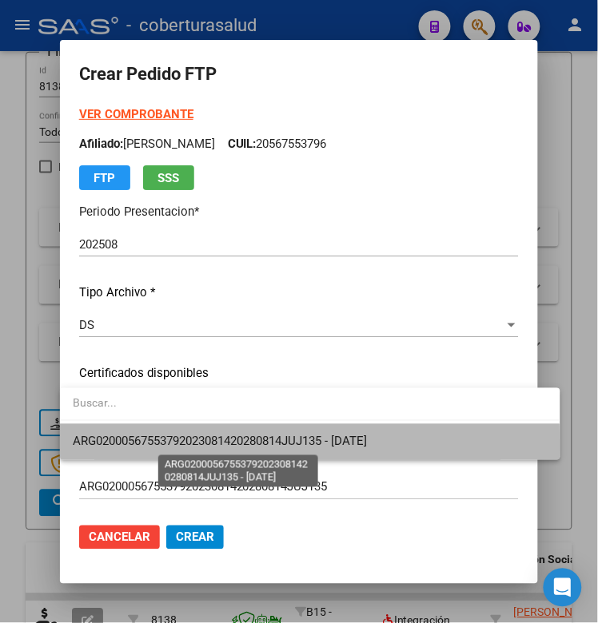
click at [124, 448] on span "ARG02000567553792023081420280814JUJ135 - [DATE]" at bounding box center [220, 442] width 294 height 14
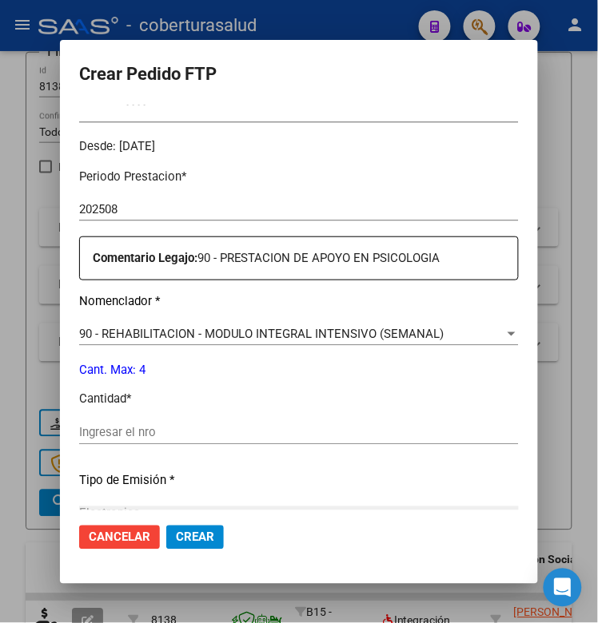
scroll to position [499, 0]
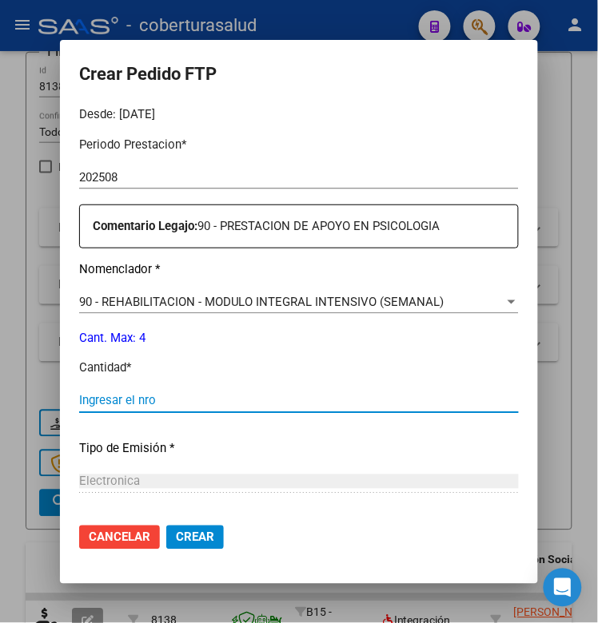
click at [124, 403] on input "Ingresar el nro" at bounding box center [298, 401] width 439 height 14
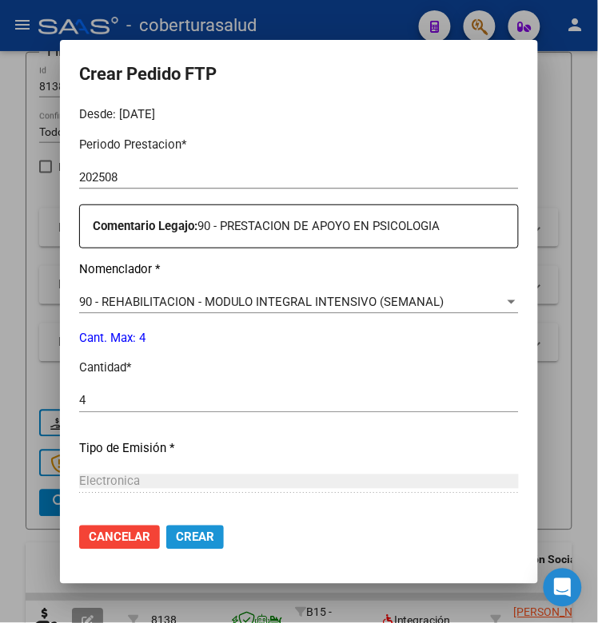
click at [196, 539] on span "Crear" at bounding box center [195, 537] width 38 height 14
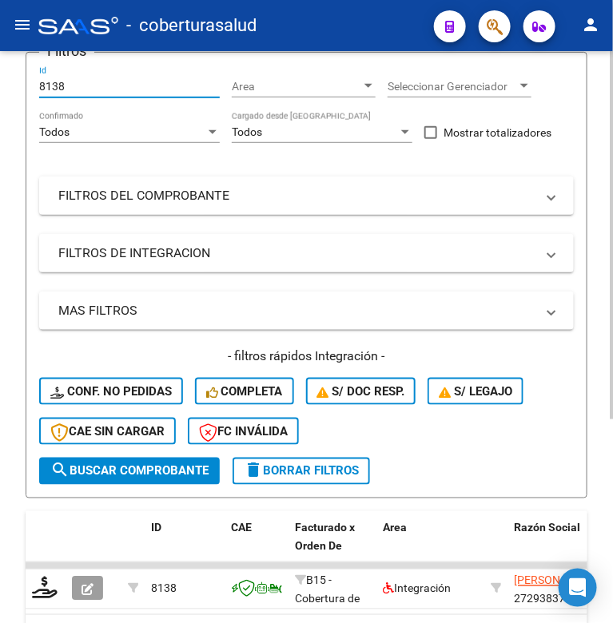
drag, startPoint x: 70, startPoint y: 82, endPoint x: 37, endPoint y: 81, distance: 32.8
click at [36, 81] on form "Filtros 8138 Id Area Area Seleccionar Gerenciador Seleccionar Gerenciador Todos…" at bounding box center [307, 275] width 562 height 447
paste input "0"
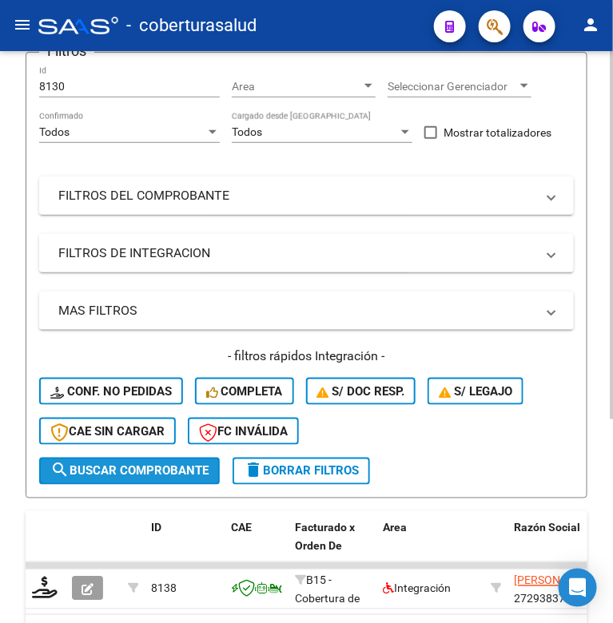
click at [113, 467] on span "search Buscar Comprobante" at bounding box center [129, 471] width 158 height 14
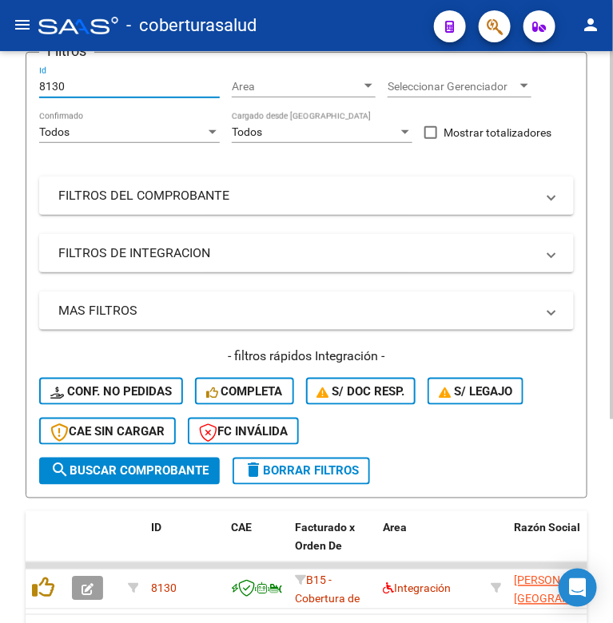
drag, startPoint x: 73, startPoint y: 80, endPoint x: 33, endPoint y: 89, distance: 41.1
click at [33, 89] on form "Filtros 8130 Id Area Area Seleccionar Gerenciador Seleccionar Gerenciador Todos…" at bounding box center [307, 275] width 562 height 447
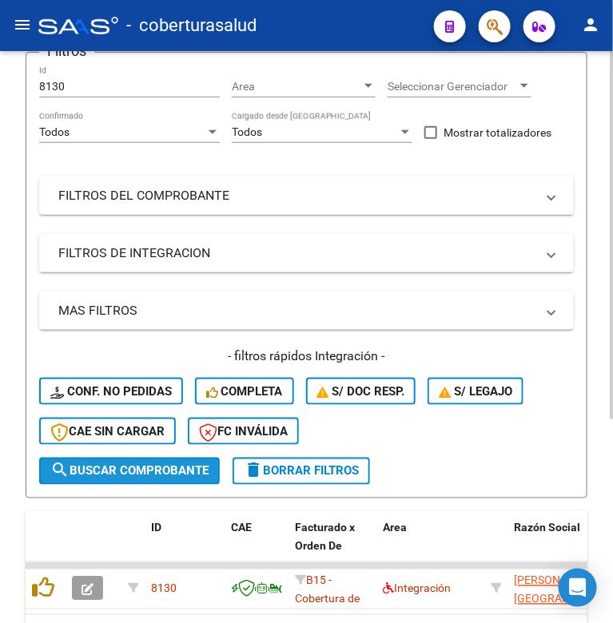
click at [121, 464] on span "search Buscar Comprobante" at bounding box center [129, 471] width 158 height 14
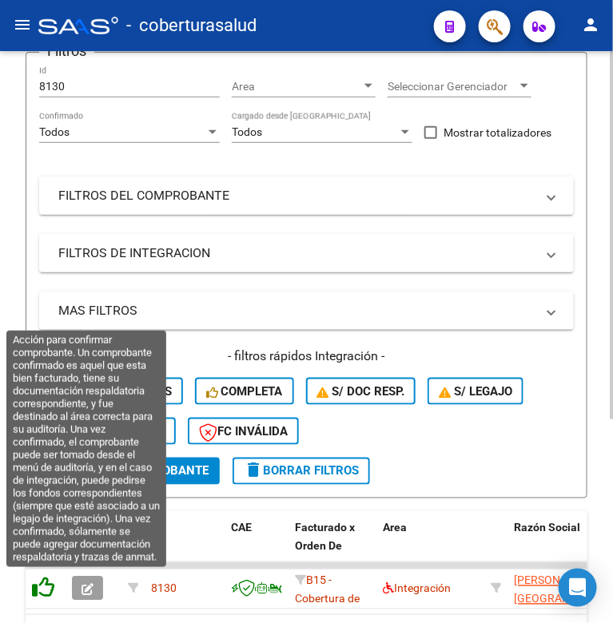
click at [44, 584] on icon at bounding box center [43, 588] width 22 height 22
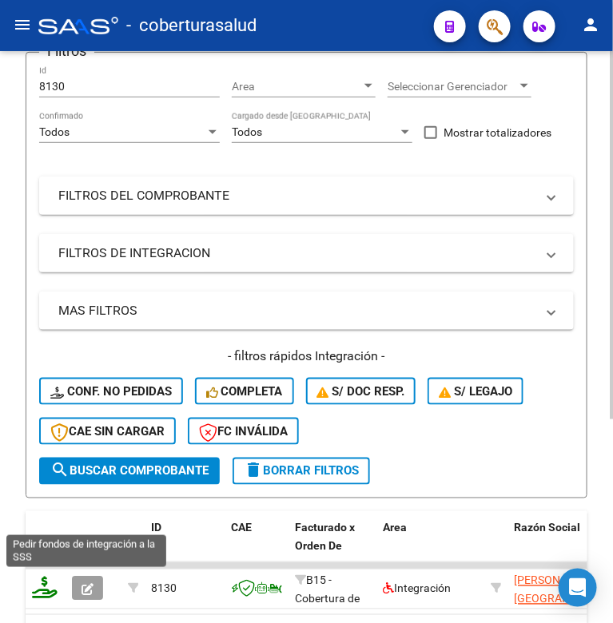
click at [41, 585] on icon at bounding box center [45, 588] width 26 height 22
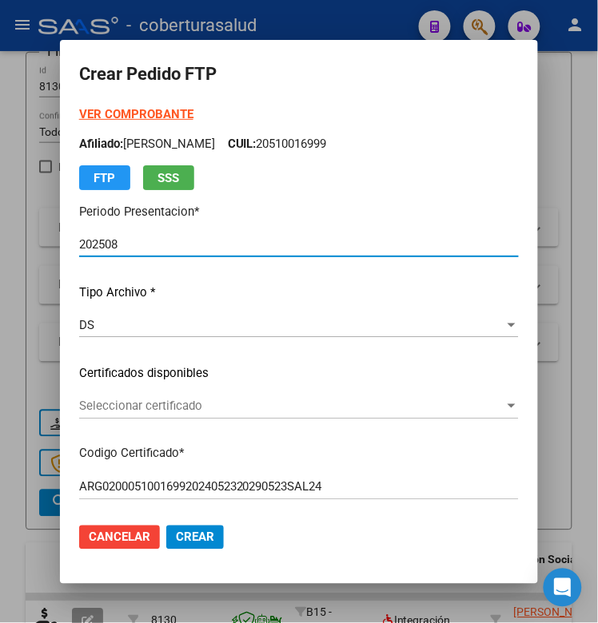
click at [98, 404] on span "Seleccionar certificado" at bounding box center [291, 406] width 425 height 14
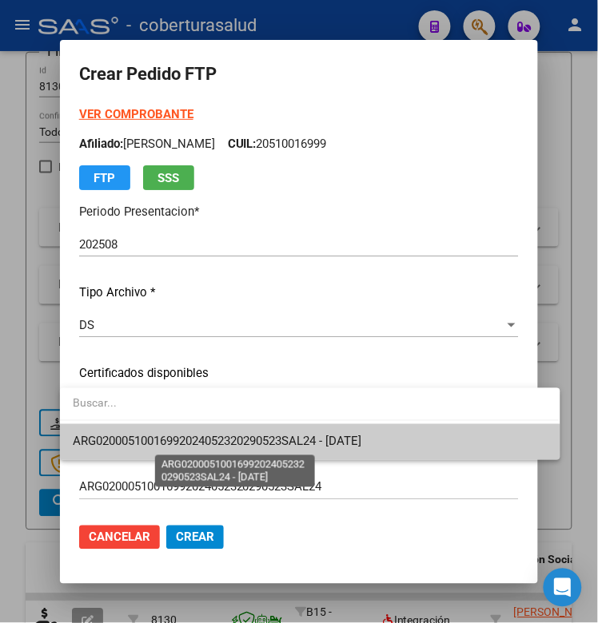
click at [105, 437] on span "ARG02000510016992024052320290523SAL24 - [DATE]" at bounding box center [217, 442] width 288 height 14
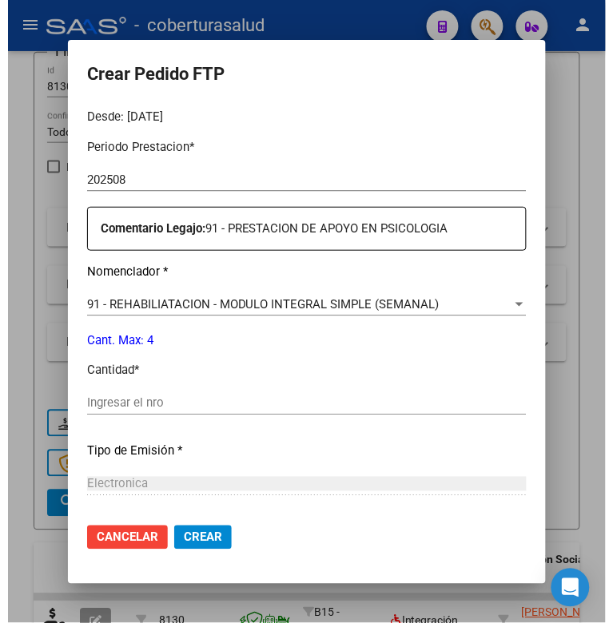
scroll to position [499, 0]
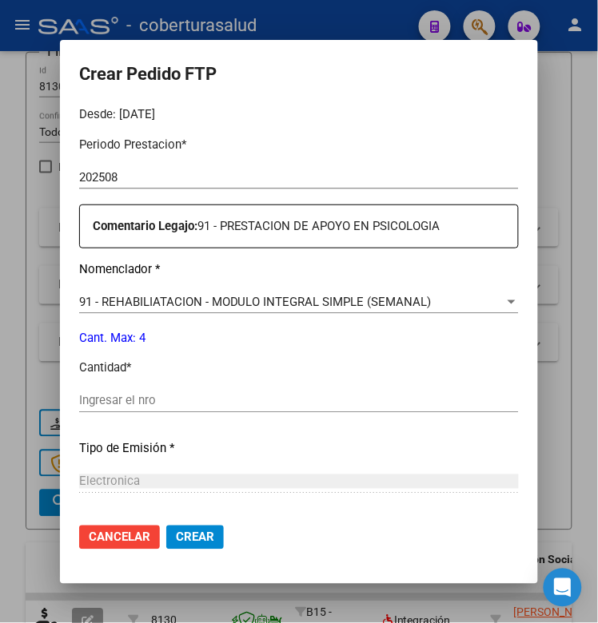
click at [117, 406] on input "Ingresar el nro" at bounding box center [298, 401] width 439 height 14
click at [185, 535] on span "Crear" at bounding box center [195, 537] width 38 height 14
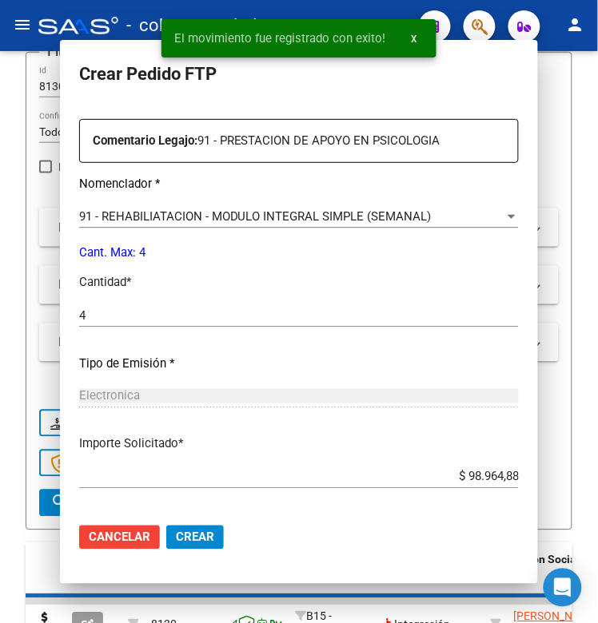
scroll to position [0, 0]
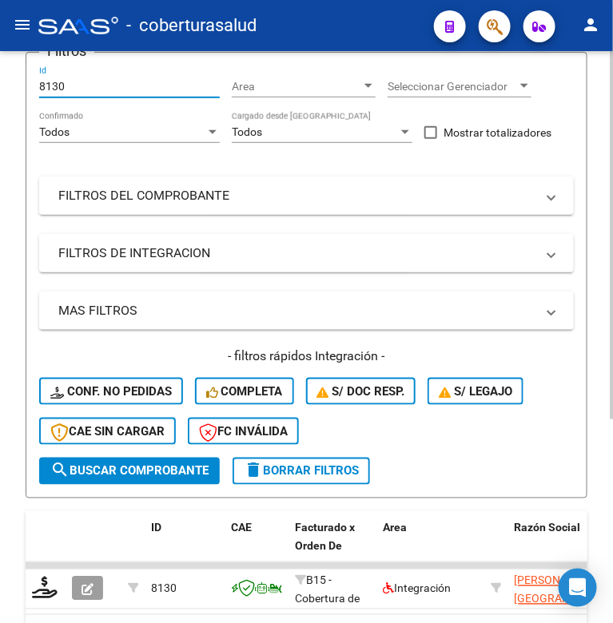
drag, startPoint x: 72, startPoint y: 85, endPoint x: 28, endPoint y: 97, distance: 45.5
click at [28, 97] on form "Filtros 8130 Id Area Area Seleccionar Gerenciador Seleccionar Gerenciador Todos…" at bounding box center [307, 275] width 562 height 447
paste input "013"
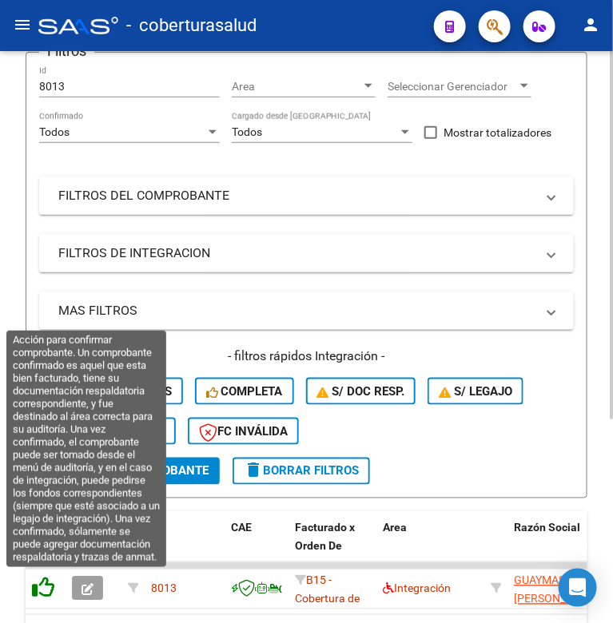
click at [44, 590] on icon at bounding box center [43, 588] width 22 height 22
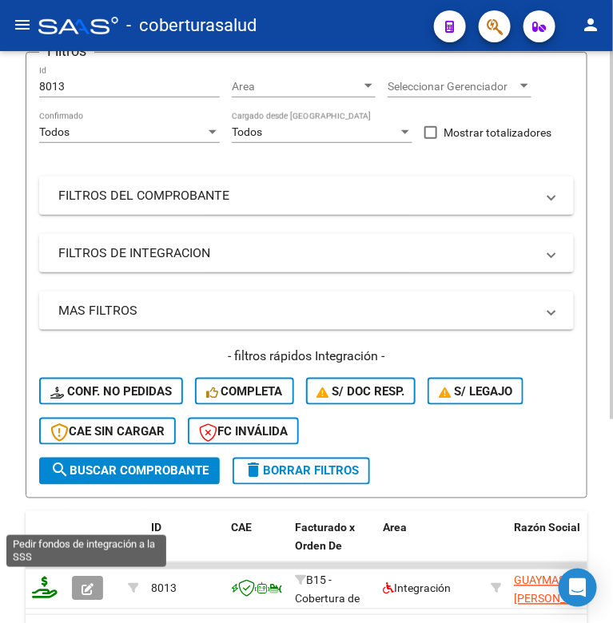
click at [42, 584] on icon at bounding box center [45, 588] width 26 height 22
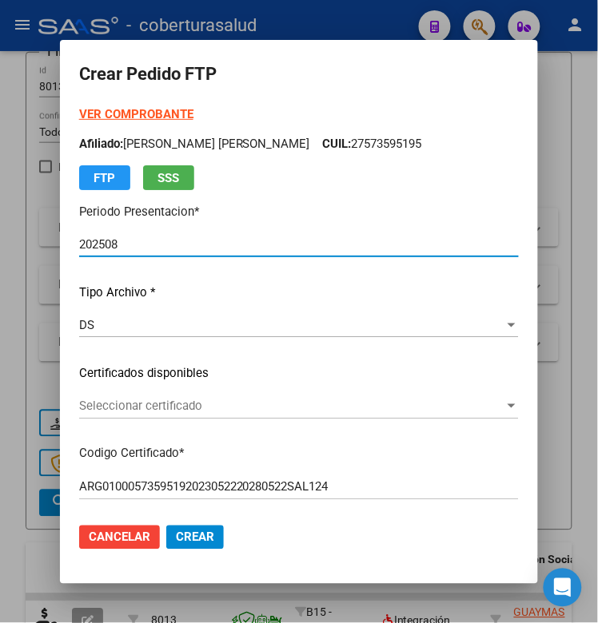
click at [172, 410] on span "Seleccionar certificado" at bounding box center [291, 406] width 425 height 14
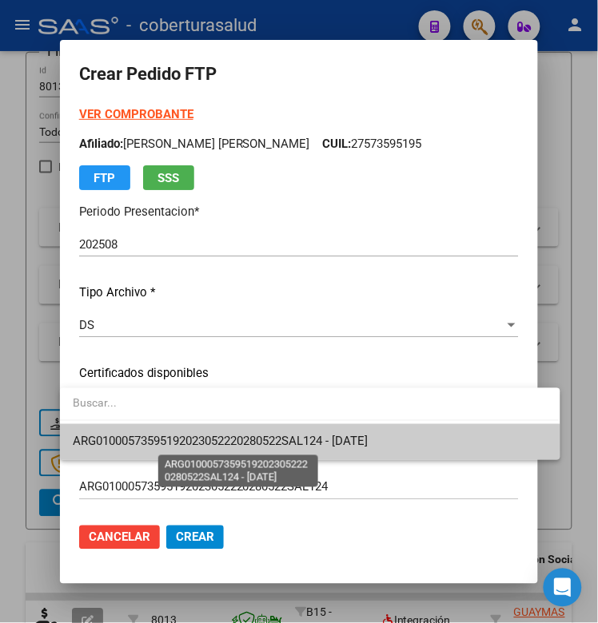
click at [172, 435] on span "ARG01000573595192023052220280522SAL124 - [DATE]" at bounding box center [220, 442] width 295 height 14
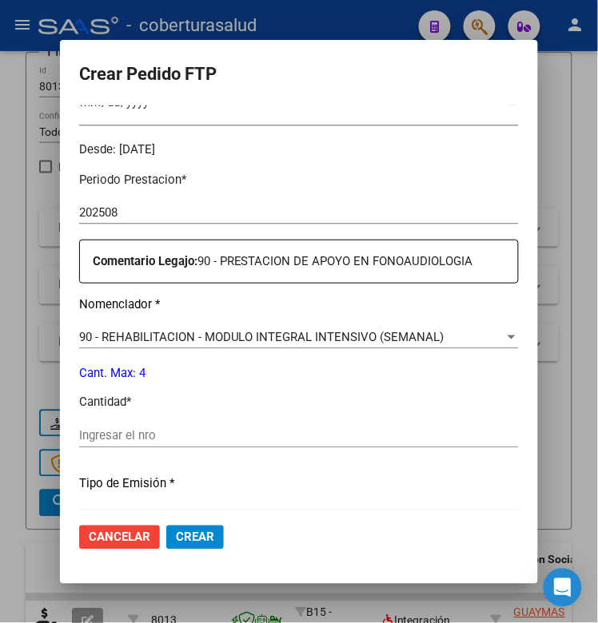
scroll to position [499, 0]
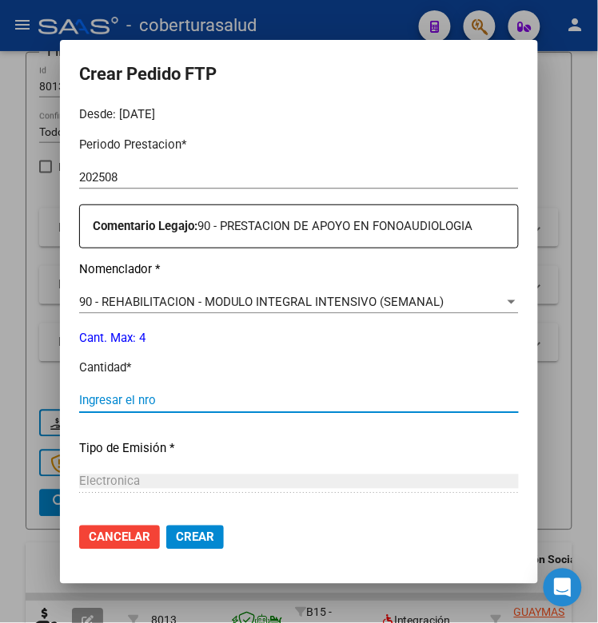
click at [140, 396] on input "Ingresar el nro" at bounding box center [298, 401] width 439 height 14
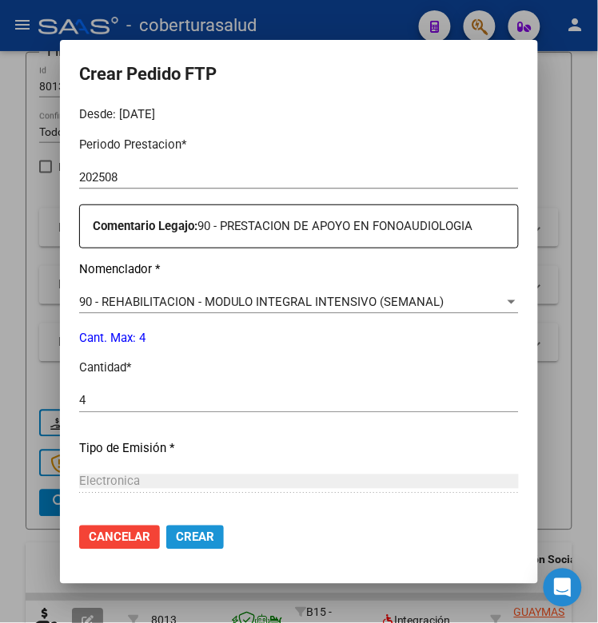
click at [181, 539] on span "Crear" at bounding box center [195, 537] width 38 height 14
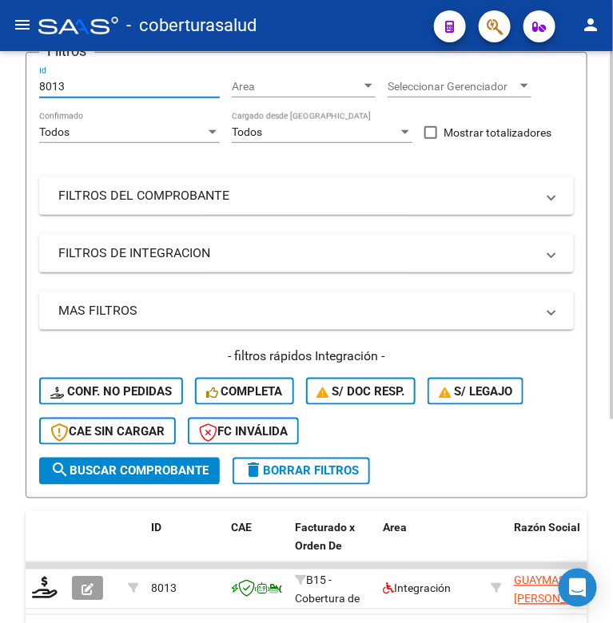
drag, startPoint x: 70, startPoint y: 89, endPoint x: 34, endPoint y: 85, distance: 36.1
click at [34, 85] on form "Filtros 8013 Id Area Area Seleccionar Gerenciador Seleccionar Gerenciador Todos…" at bounding box center [307, 275] width 562 height 447
paste input "2"
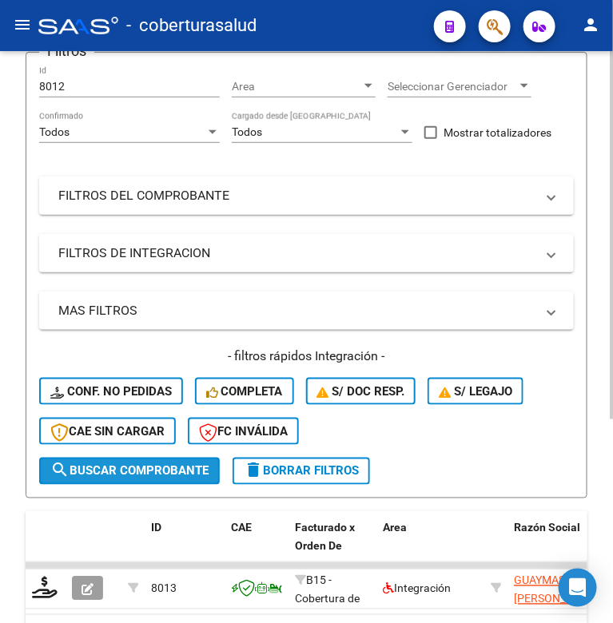
click at [113, 470] on span "search Buscar Comprobante" at bounding box center [129, 471] width 158 height 14
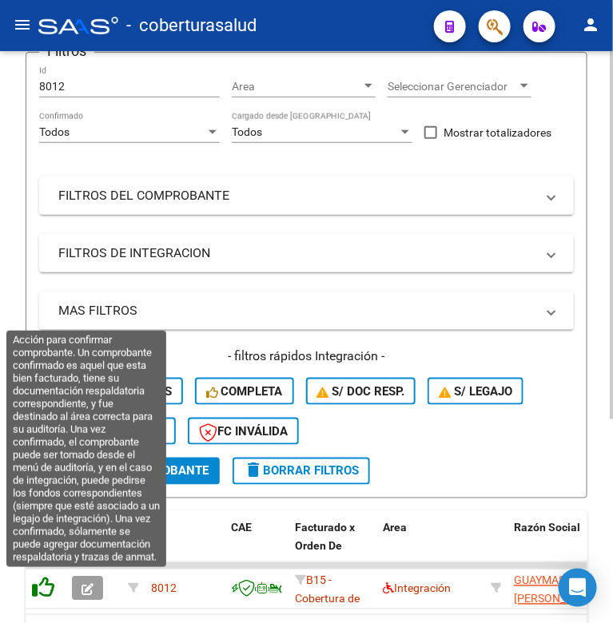
click at [41, 585] on icon at bounding box center [43, 588] width 22 height 22
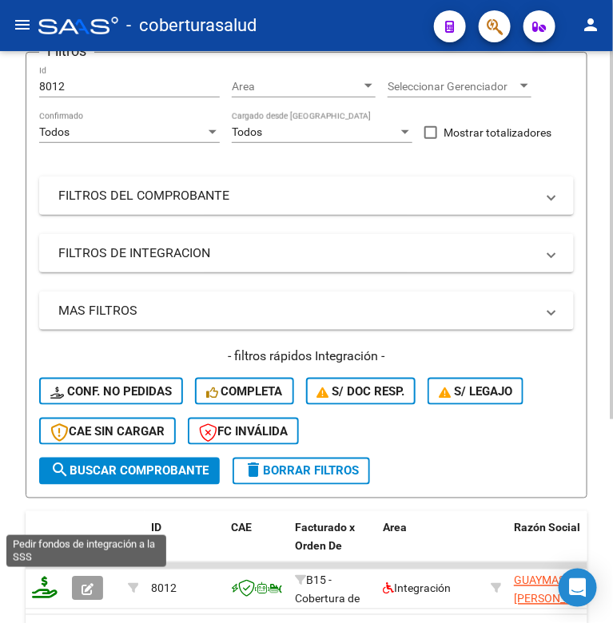
click at [37, 584] on icon at bounding box center [45, 588] width 26 height 22
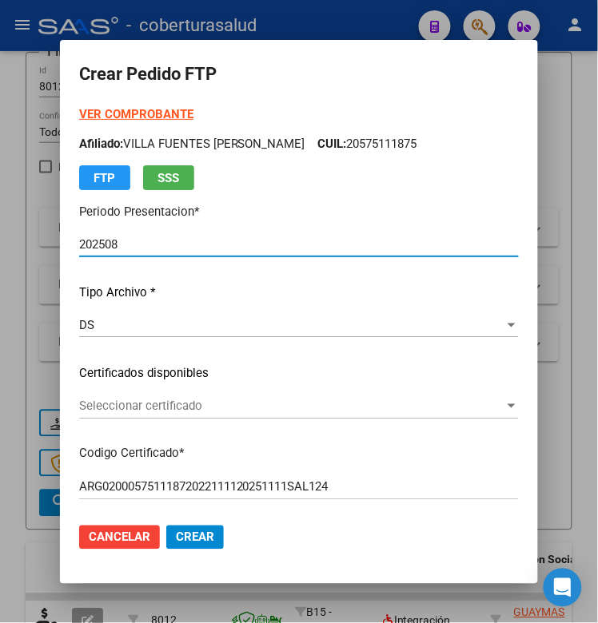
click at [160, 407] on span "Seleccionar certificado" at bounding box center [291, 406] width 425 height 14
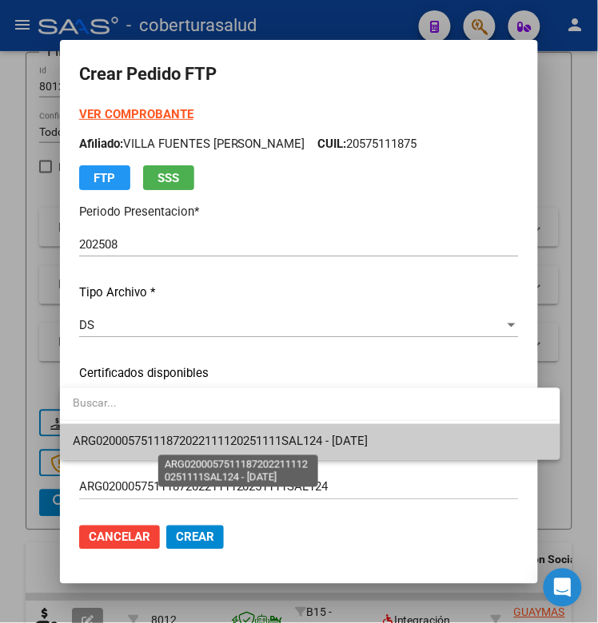
click at [160, 442] on span "ARG02000575111872022111120251111SAL124 - [DATE]" at bounding box center [220, 442] width 295 height 14
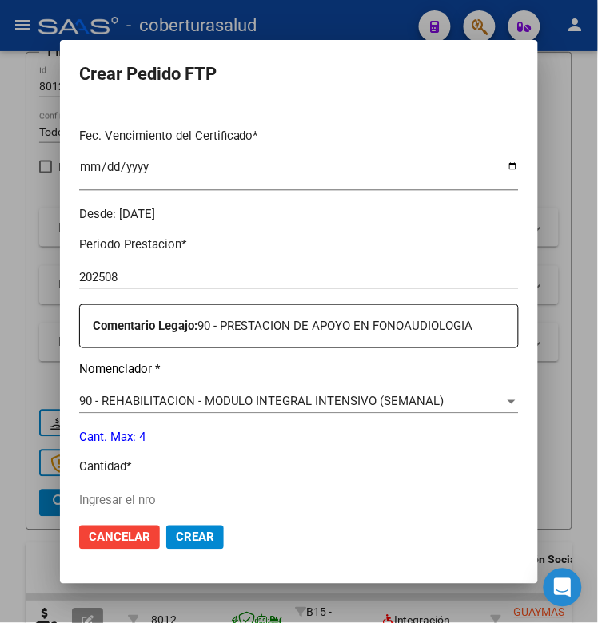
scroll to position [499, 0]
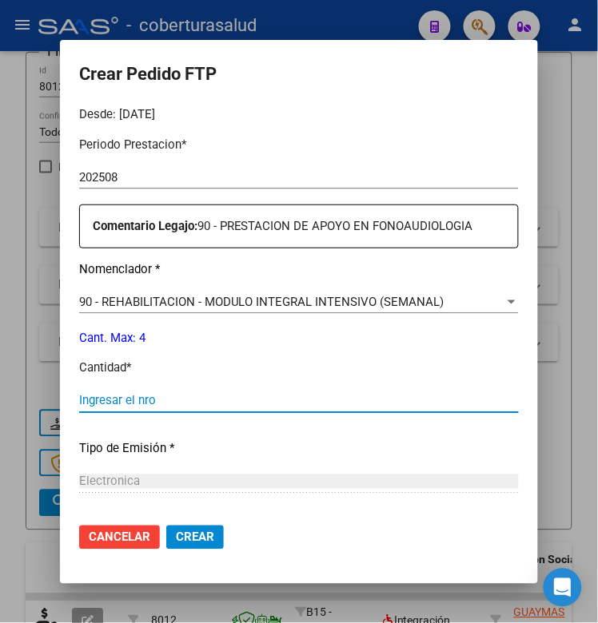
click at [149, 398] on input "Ingresar el nro" at bounding box center [298, 401] width 439 height 14
click at [181, 538] on span "Crear" at bounding box center [195, 537] width 38 height 14
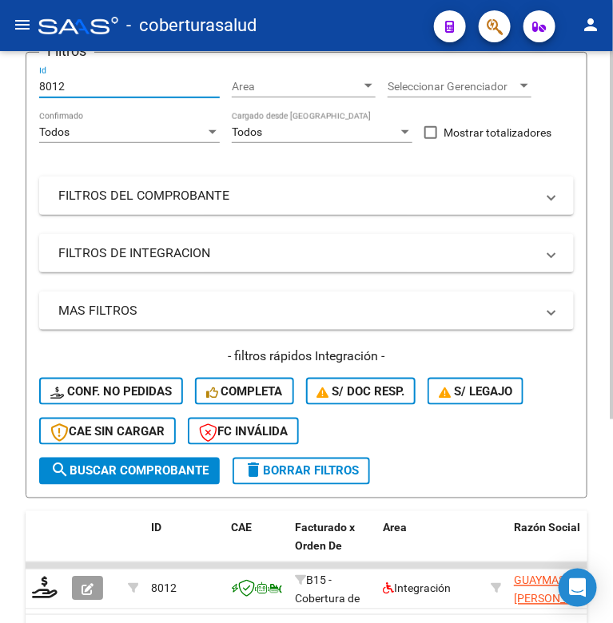
drag, startPoint x: 65, startPoint y: 85, endPoint x: 14, endPoint y: 85, distance: 51.1
click at [14, 85] on div "Video tutorial PRESTADORES -> Listado de CPBTs Emitidos por Prestadores / Prove…" at bounding box center [306, 294] width 613 height 875
paste input "131"
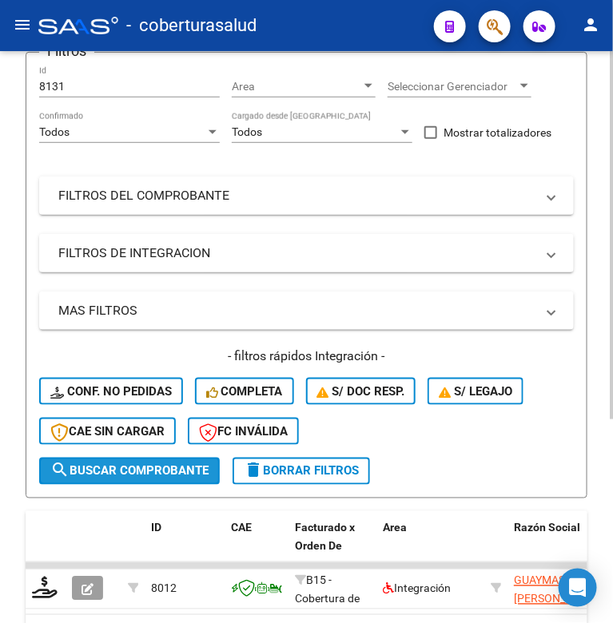
click at [141, 469] on span "search Buscar Comprobante" at bounding box center [129, 471] width 158 height 14
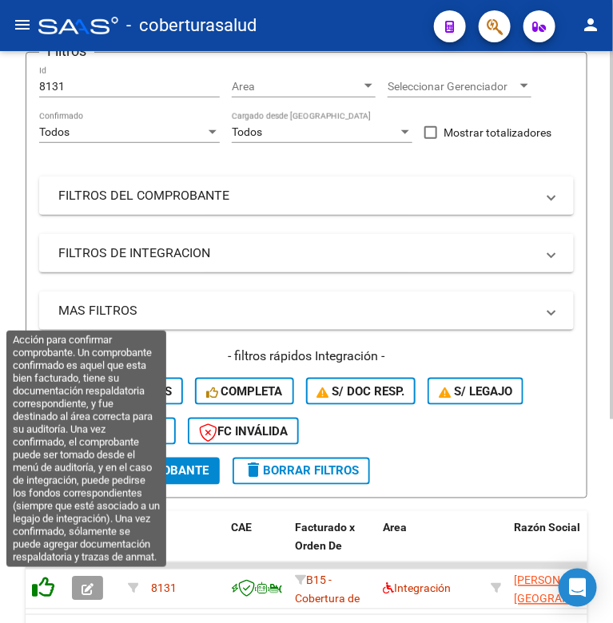
click at [38, 580] on icon at bounding box center [43, 588] width 22 height 22
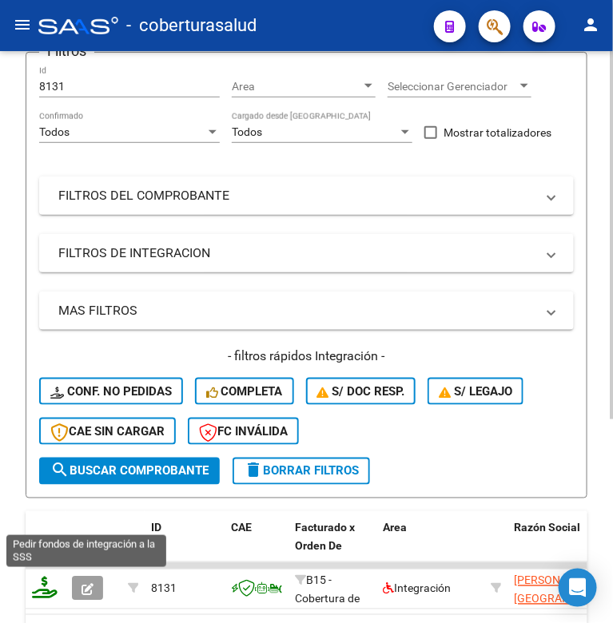
click at [36, 588] on icon at bounding box center [45, 588] width 26 height 22
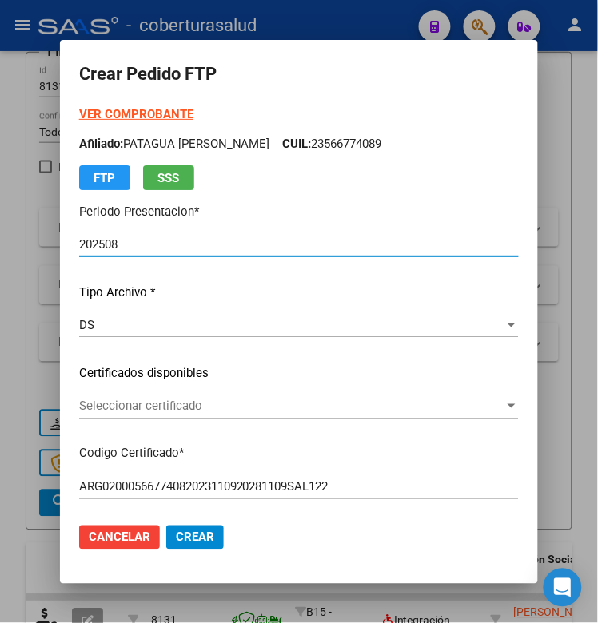
click at [125, 409] on span "Seleccionar certificado" at bounding box center [291, 406] width 425 height 14
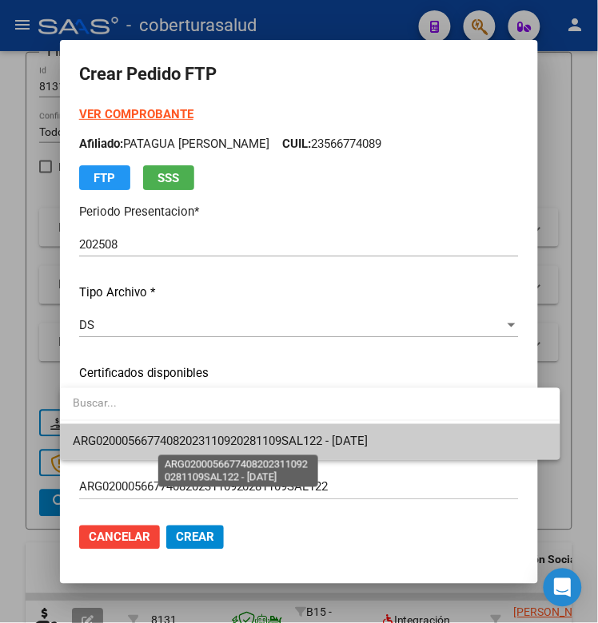
click at [126, 439] on span "ARG02000566774082023110920281109SAL122 - [DATE]" at bounding box center [220, 442] width 295 height 14
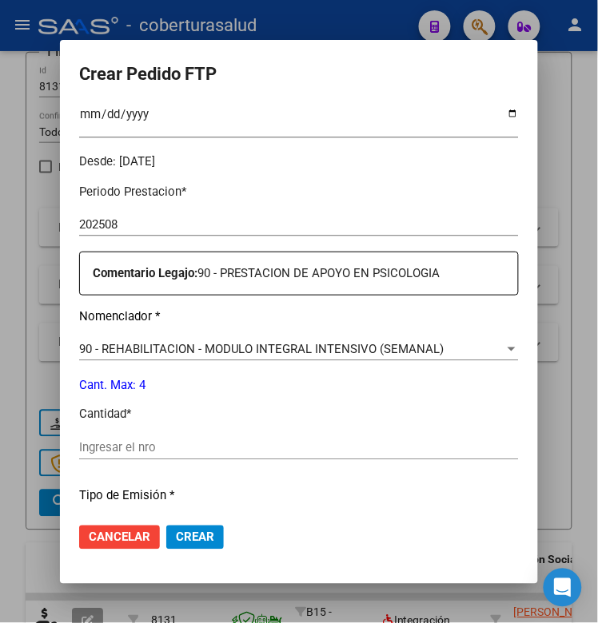
scroll to position [499, 0]
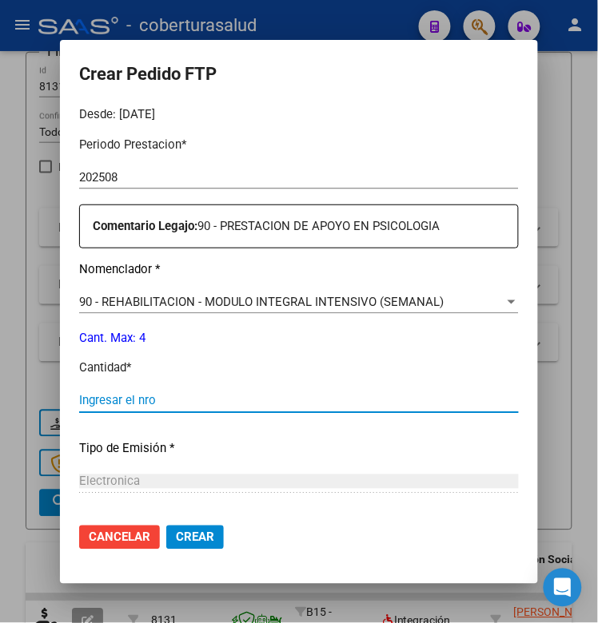
click at [129, 396] on input "Ingresar el nro" at bounding box center [298, 401] width 439 height 14
click at [180, 529] on button "Crear" at bounding box center [195, 538] width 58 height 24
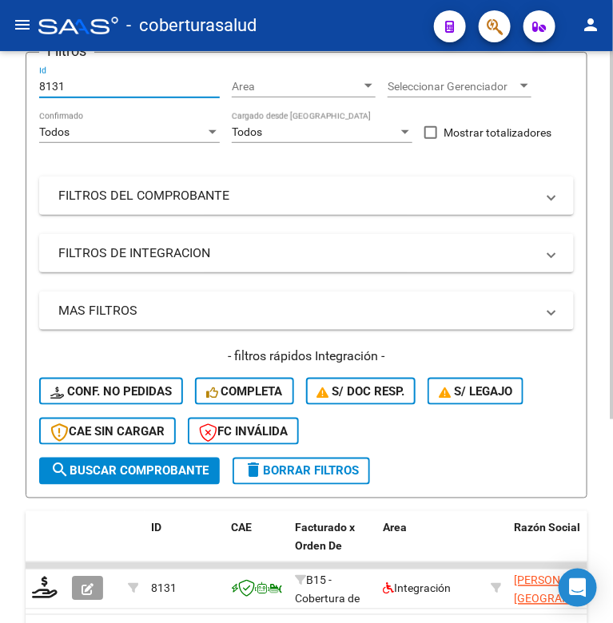
drag, startPoint x: 65, startPoint y: 81, endPoint x: 16, endPoint y: 85, distance: 48.9
click at [16, 85] on div "Video tutorial PRESTADORES -> Listado de CPBTs Emitidos por Prestadores / Prove…" at bounding box center [306, 294] width 613 height 875
paste input "7815"
click at [132, 464] on span "search Buscar Comprobante" at bounding box center [129, 471] width 158 height 14
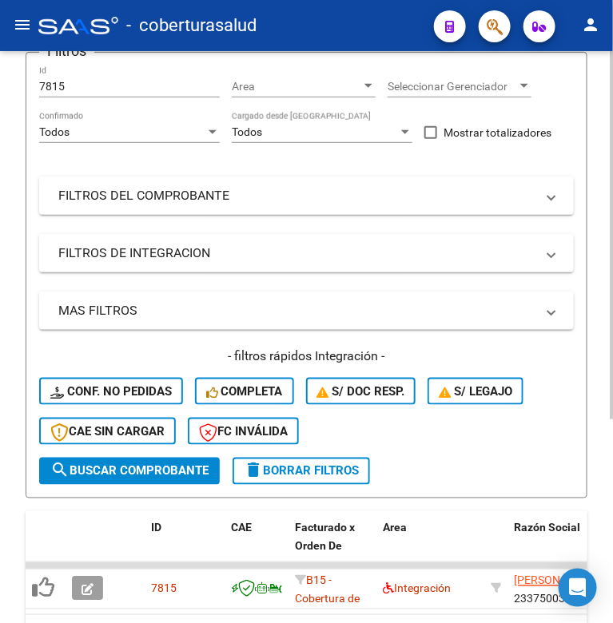
click at [89, 590] on icon "button" at bounding box center [87, 590] width 12 height 12
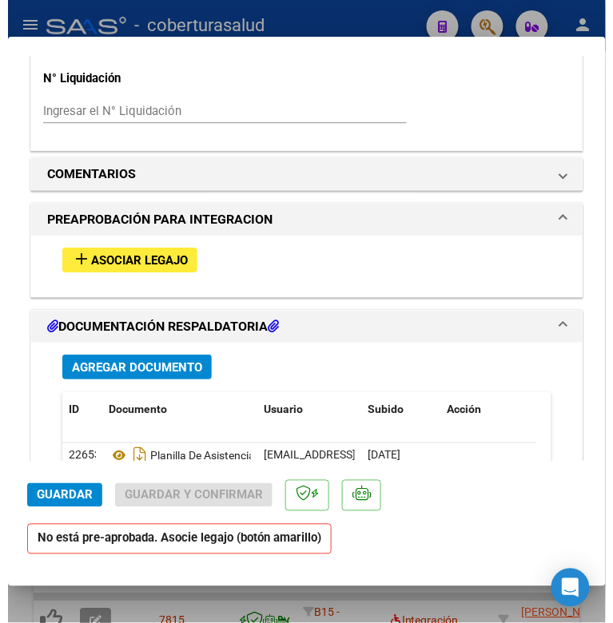
scroll to position [1398, 0]
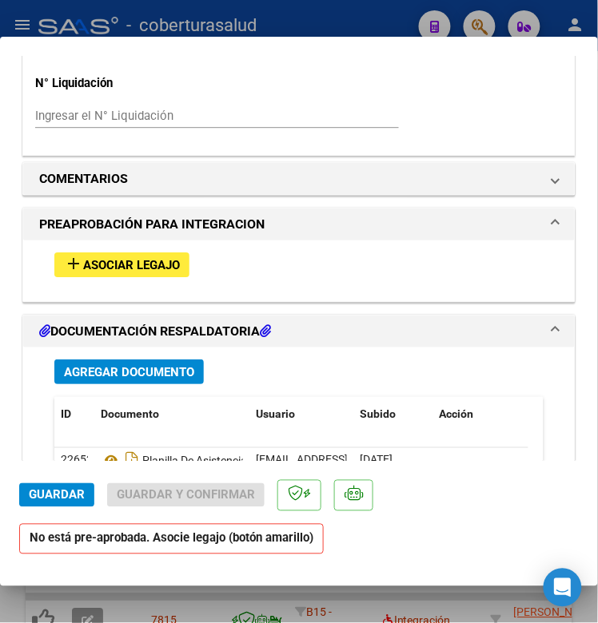
click at [113, 272] on span "Asociar Legajo" at bounding box center [131, 265] width 97 height 14
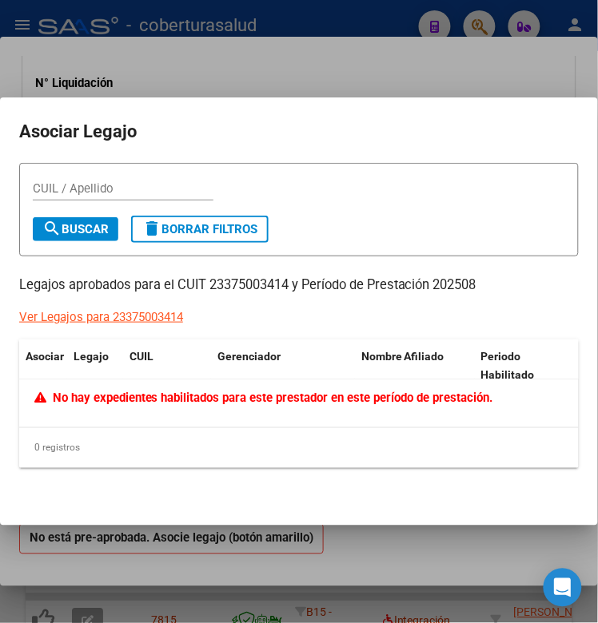
click at [304, 562] on div at bounding box center [299, 311] width 598 height 623
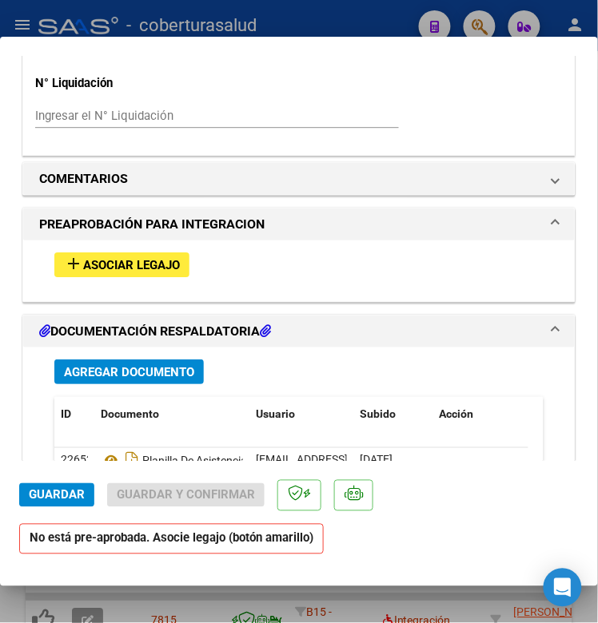
click at [289, 598] on div at bounding box center [299, 311] width 598 height 623
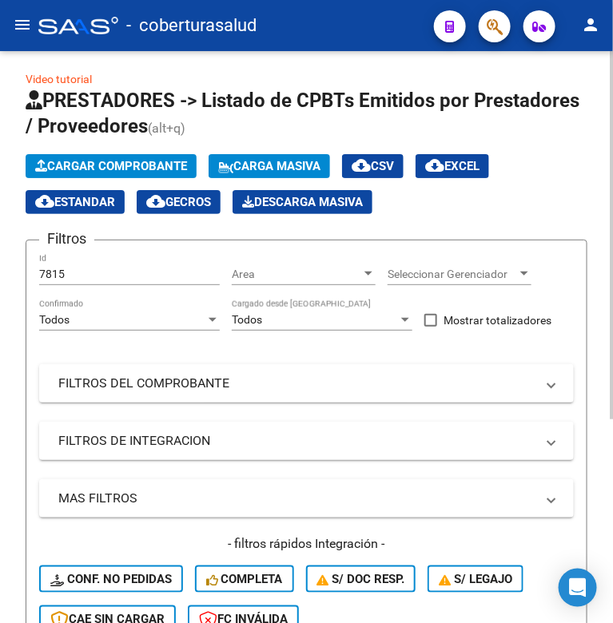
scroll to position [0, 0]
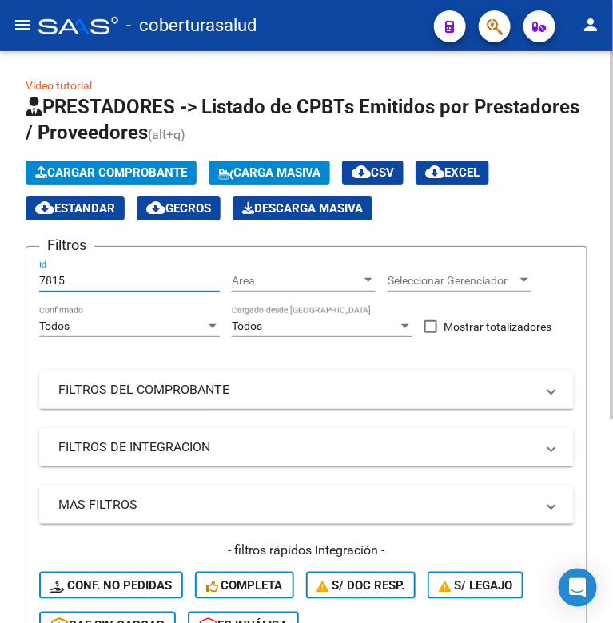
drag, startPoint x: 66, startPoint y: 282, endPoint x: 18, endPoint y: 284, distance: 48.8
click at [18, 284] on div "Video tutorial PRESTADORES -> Listado de CPBTs Emitidos por Prestadores / Prove…" at bounding box center [306, 488] width 613 height 875
paste input "8132"
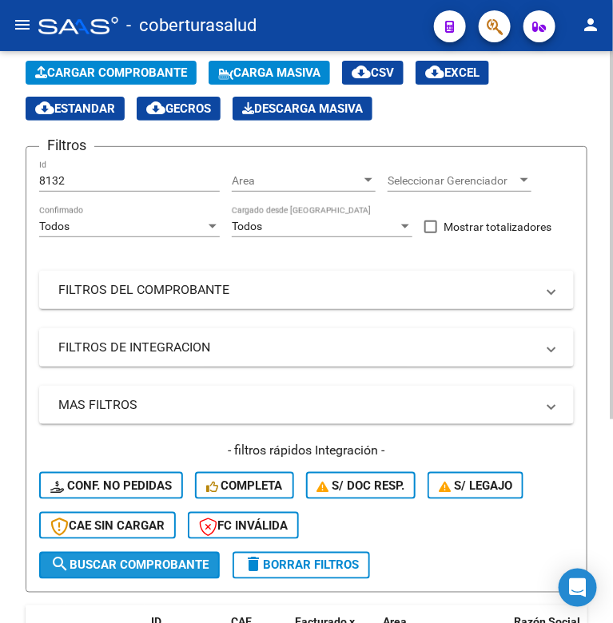
click at [116, 558] on span "search Buscar Comprobante" at bounding box center [129, 565] width 158 height 14
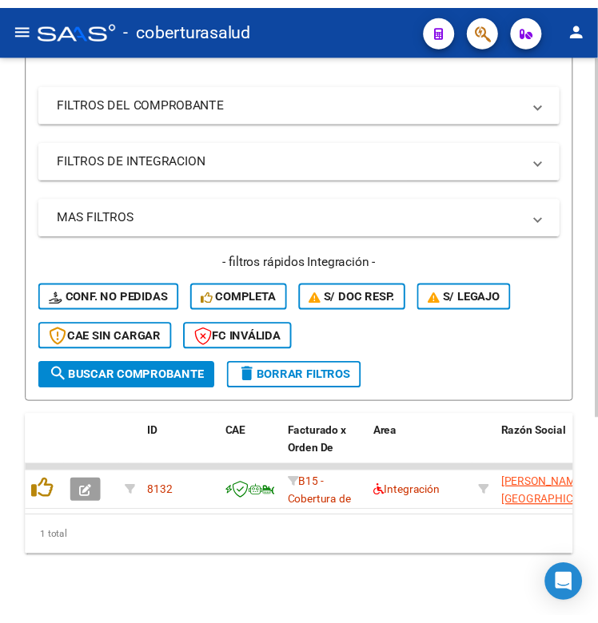
scroll to position [300, 0]
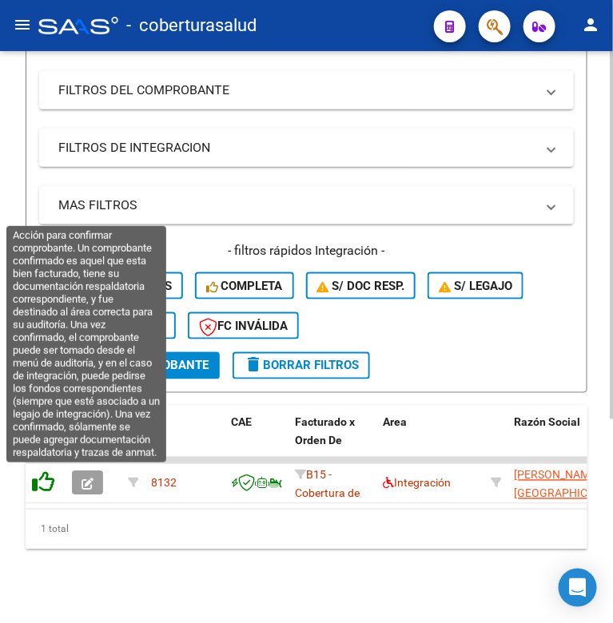
click at [42, 483] on icon at bounding box center [43, 482] width 22 height 22
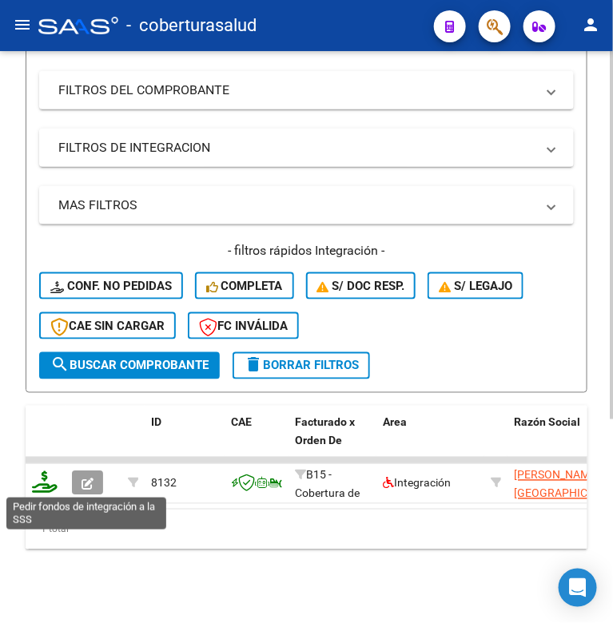
click at [38, 487] on icon at bounding box center [45, 482] width 26 height 22
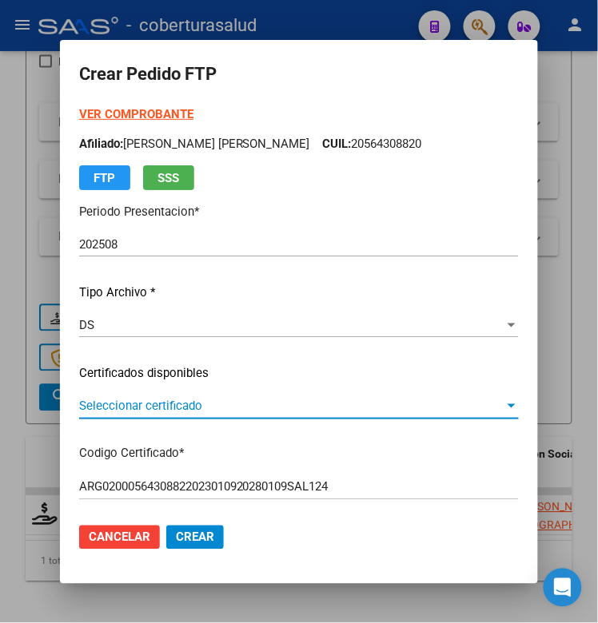
click at [202, 412] on span "Seleccionar certificado" at bounding box center [291, 406] width 425 height 14
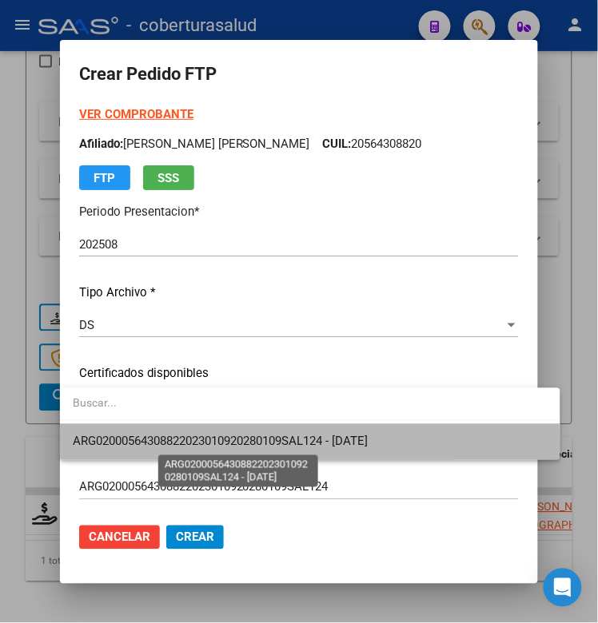
click at [202, 446] on span "ARG02000564308822023010920280109SAL124 - [DATE]" at bounding box center [220, 442] width 295 height 14
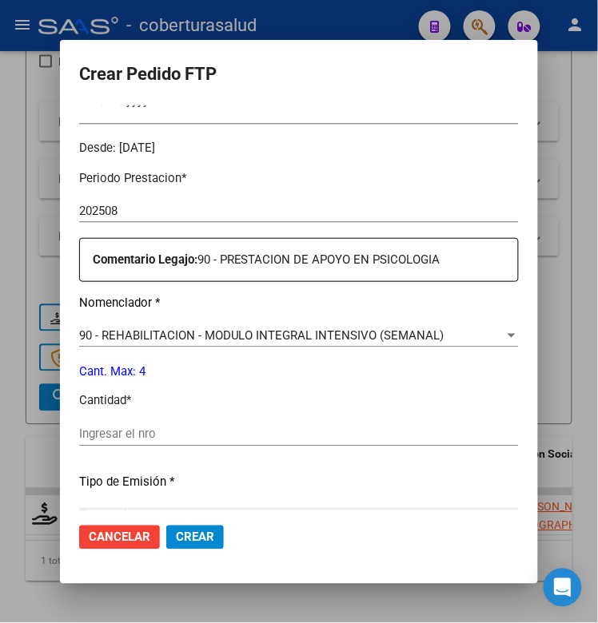
scroll to position [499, 0]
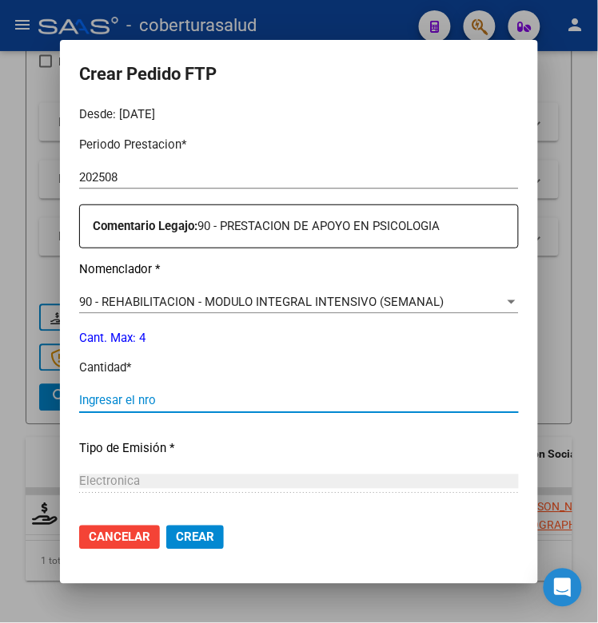
click at [154, 402] on input "Ingresar el nro" at bounding box center [298, 401] width 439 height 14
click at [176, 540] on span "Crear" at bounding box center [195, 537] width 38 height 14
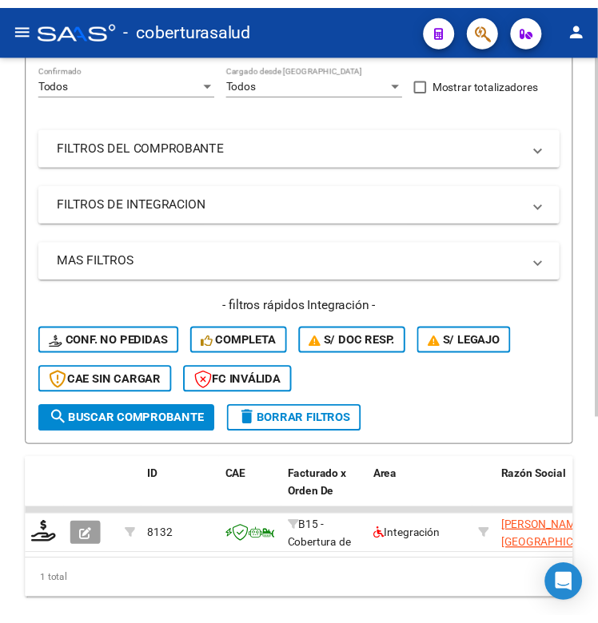
scroll to position [200, 0]
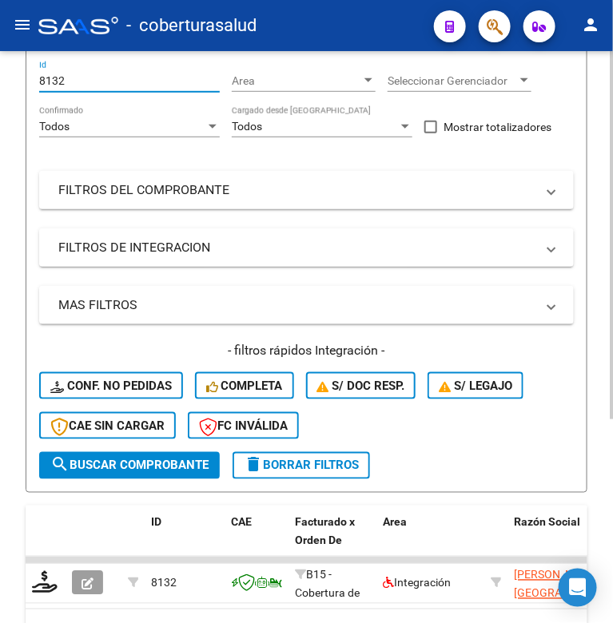
drag, startPoint x: 74, startPoint y: 81, endPoint x: 22, endPoint y: 88, distance: 53.2
click at [22, 88] on div "Video tutorial PRESTADORES -> Listado de CPBTs Emitidos por Prestadores / Prove…" at bounding box center [306, 288] width 613 height 875
paste input "36"
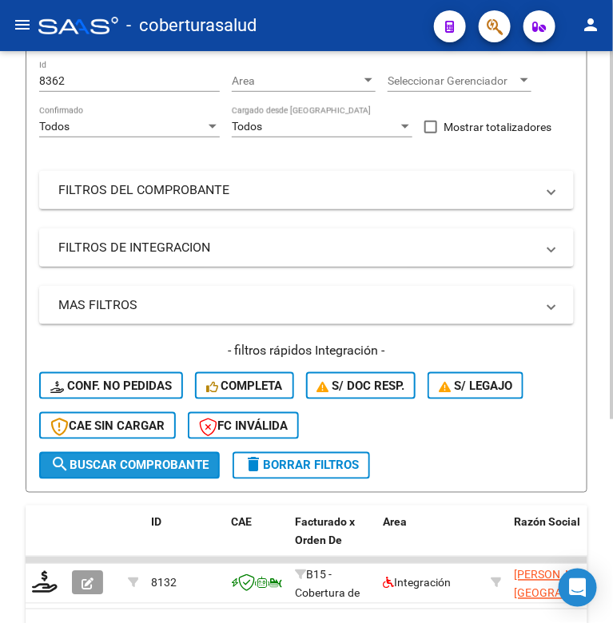
click at [74, 470] on button "search Buscar Comprobante" at bounding box center [129, 465] width 181 height 27
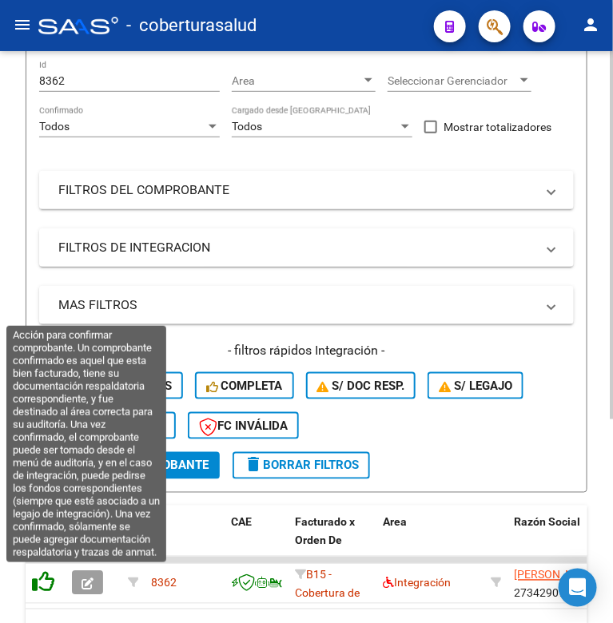
click at [37, 586] on icon at bounding box center [43, 582] width 22 height 22
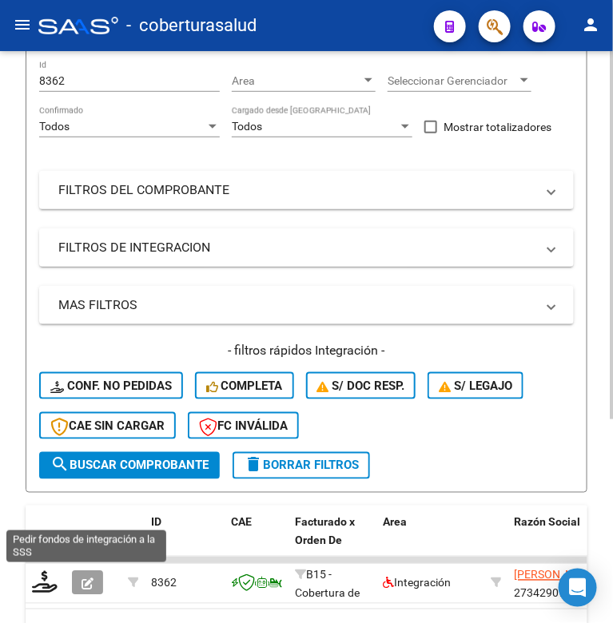
click at [37, 586] on icon at bounding box center [45, 582] width 26 height 22
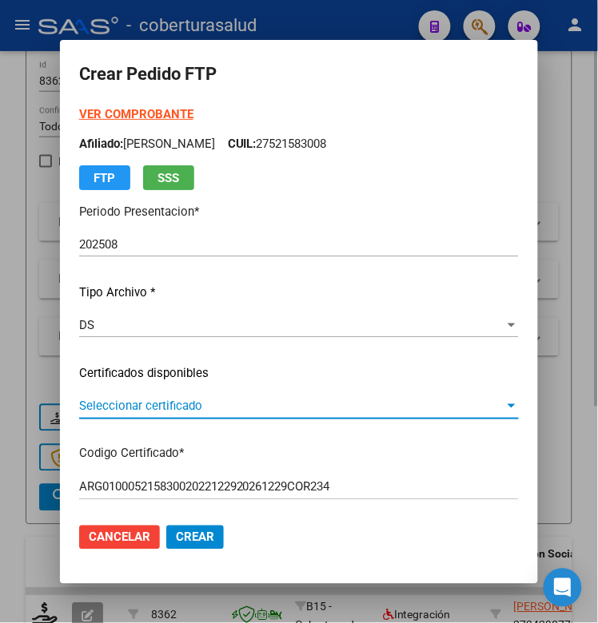
click at [173, 404] on span "Seleccionar certificado" at bounding box center [291, 406] width 425 height 14
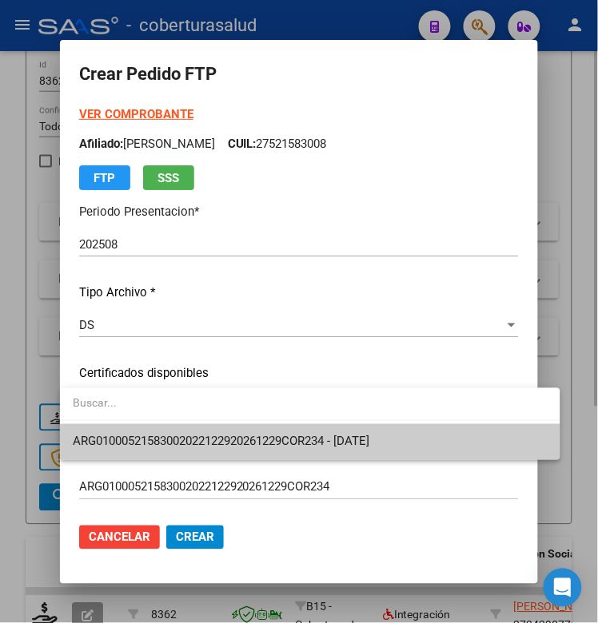
click at [173, 431] on span "ARG01000521583002022122920261229COR234 - [DATE]" at bounding box center [310, 442] width 474 height 36
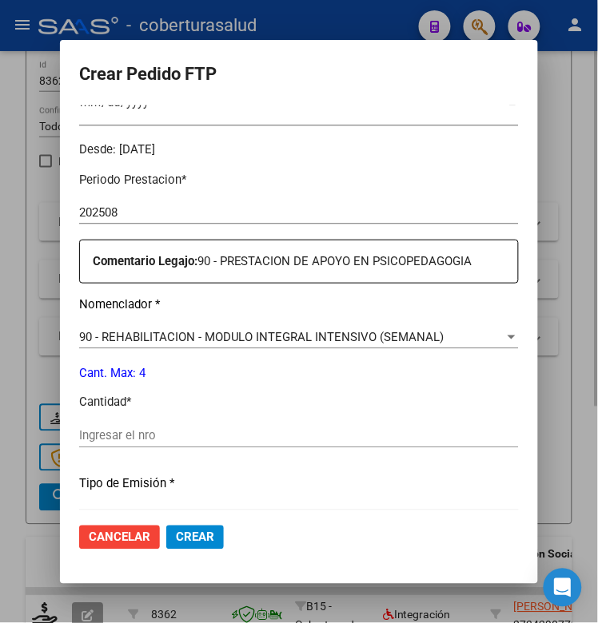
scroll to position [499, 0]
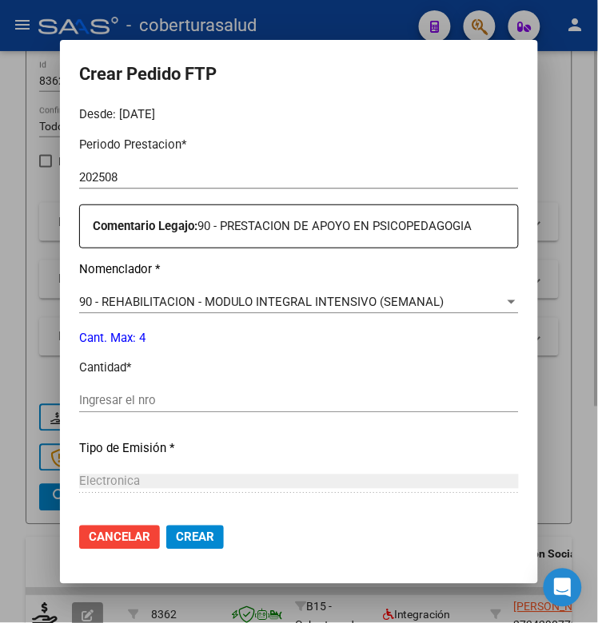
click at [165, 407] on input "Ingresar el nro" at bounding box center [298, 401] width 439 height 14
click at [177, 532] on span "Crear" at bounding box center [195, 537] width 38 height 14
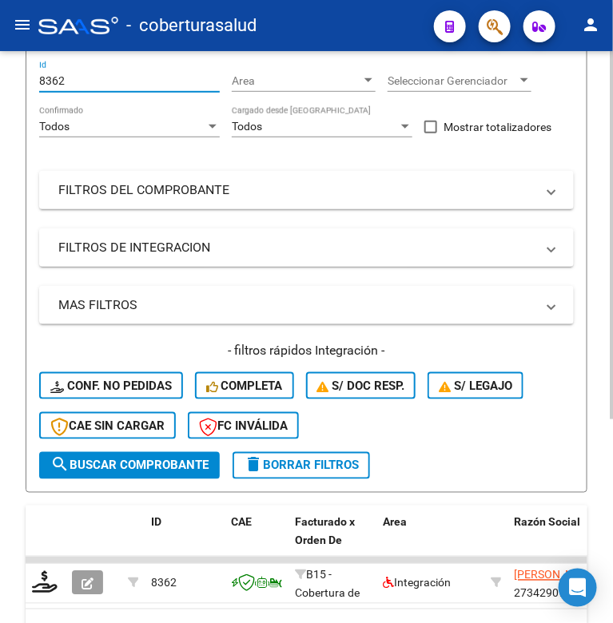
drag, startPoint x: 65, startPoint y: 77, endPoint x: 20, endPoint y: 89, distance: 46.5
click at [21, 89] on div "Video tutorial PRESTADORES -> Listado de CPBTs Emitidos por Prestadores / Prove…" at bounding box center [306, 288] width 613 height 875
paste input "108"
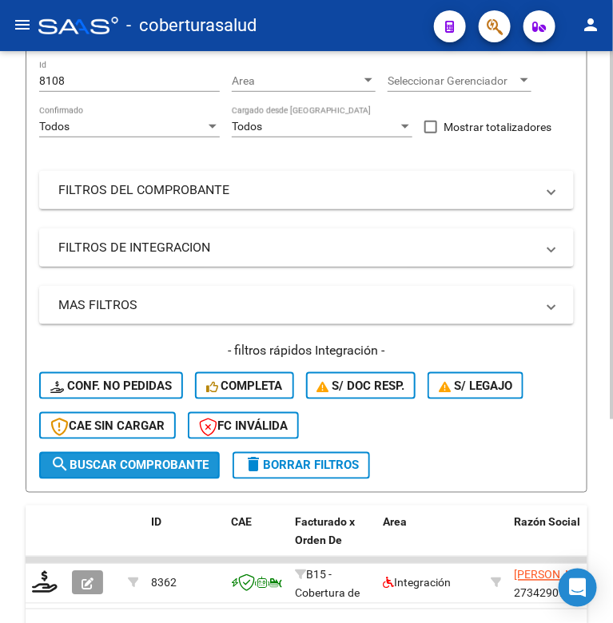
click at [69, 465] on span "search Buscar Comprobante" at bounding box center [129, 466] width 158 height 14
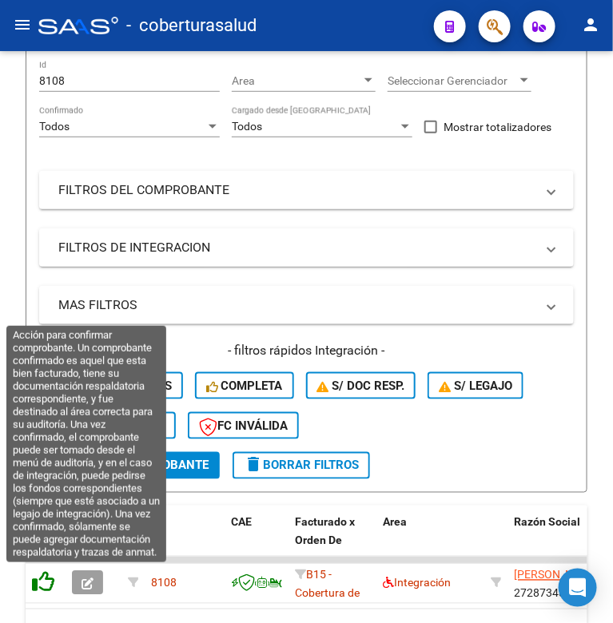
click at [42, 573] on icon at bounding box center [43, 582] width 22 height 22
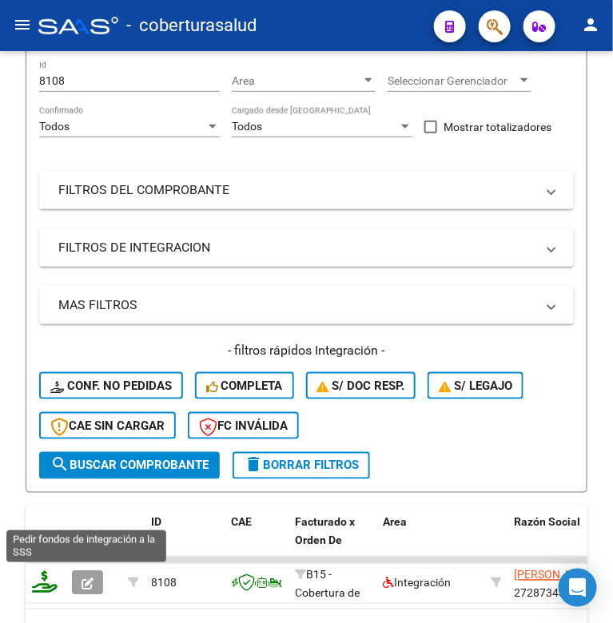
click at [48, 577] on icon at bounding box center [45, 582] width 26 height 22
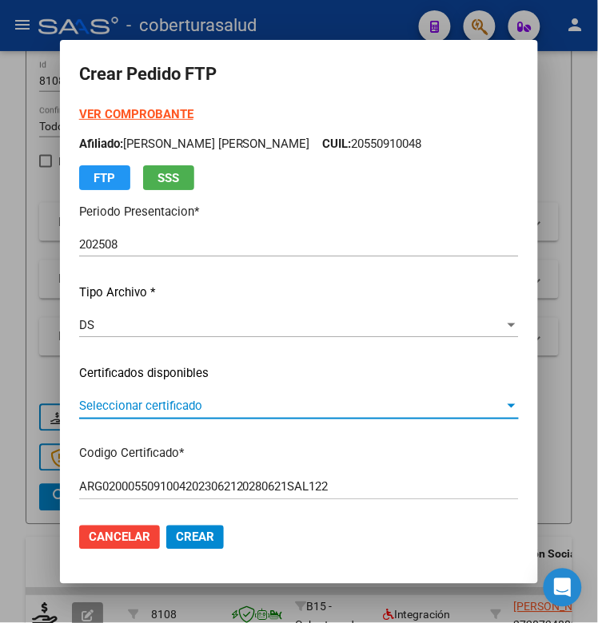
click at [113, 406] on span "Seleccionar certificado" at bounding box center [291, 406] width 425 height 14
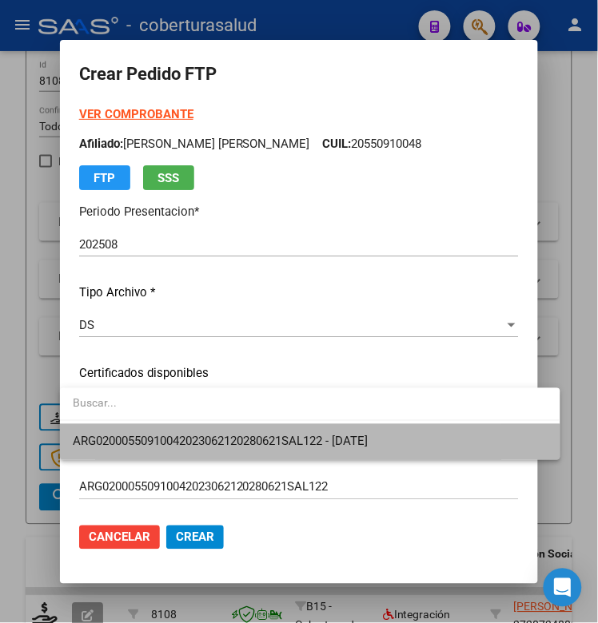
click at [125, 449] on span "ARG02000550910042023062120280621SAL122 - [DATE]" at bounding box center [310, 442] width 474 height 36
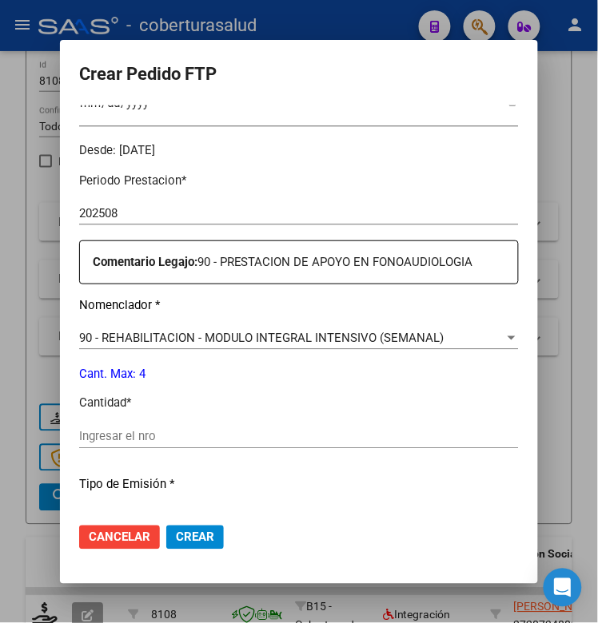
scroll to position [499, 0]
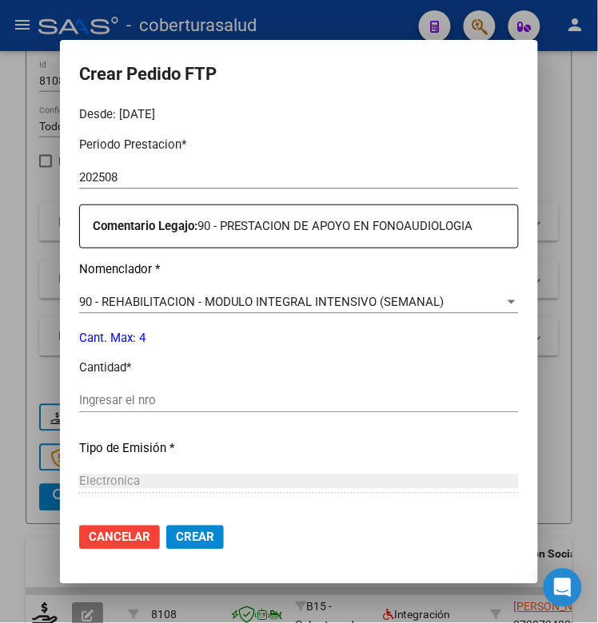
click at [113, 406] on input "Ingresar el nro" at bounding box center [298, 401] width 439 height 14
click at [180, 536] on span "Crear" at bounding box center [195, 537] width 38 height 14
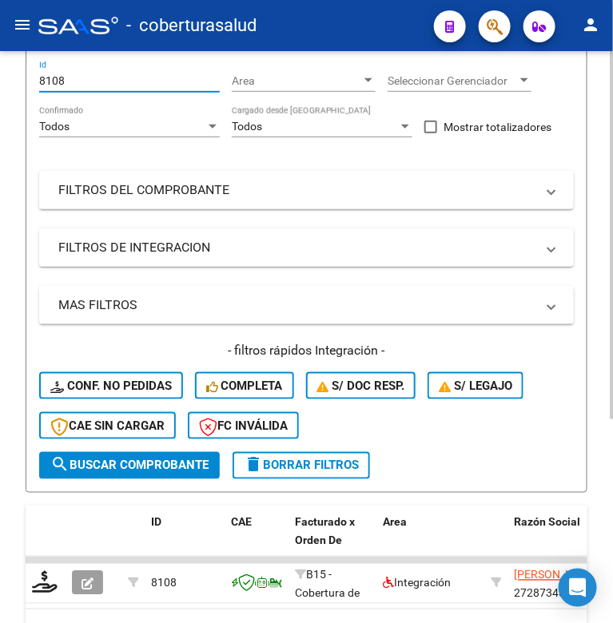
drag, startPoint x: 77, startPoint y: 74, endPoint x: 24, endPoint y: 92, distance: 55.8
click at [24, 92] on div "Video tutorial PRESTADORES -> Listado de CPBTs Emitidos por Prestadores / Prove…" at bounding box center [306, 288] width 613 height 875
paste input "810"
click at [162, 452] on button "search Buscar Comprobante" at bounding box center [129, 465] width 181 height 27
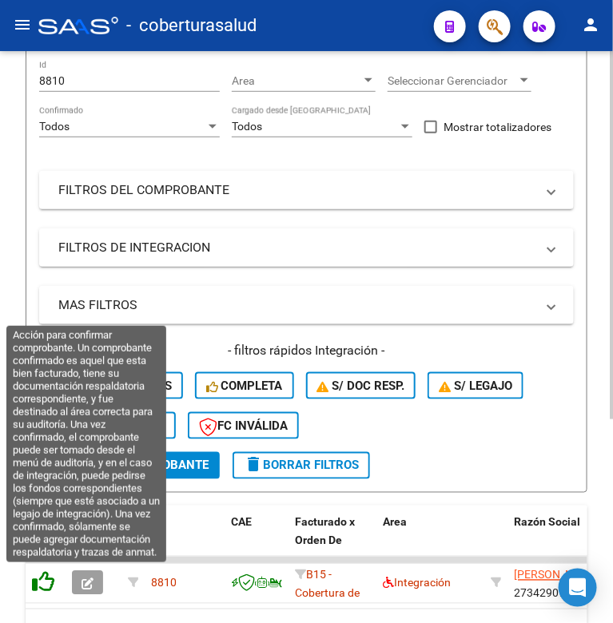
click at [41, 578] on icon at bounding box center [43, 582] width 22 height 22
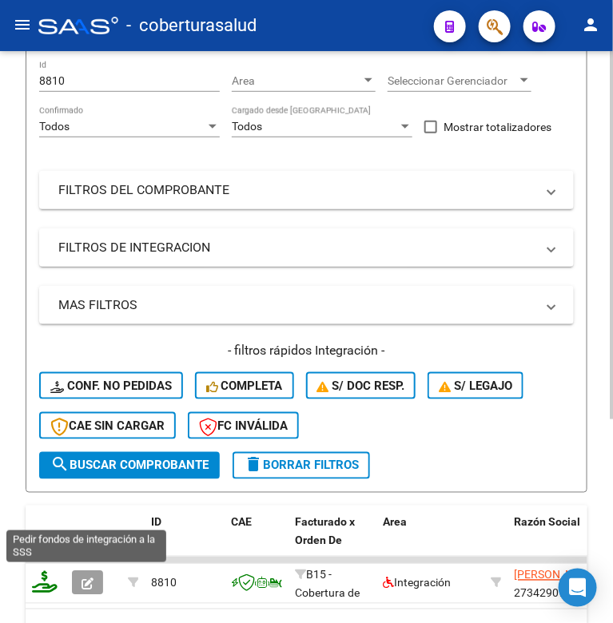
click at [41, 584] on icon at bounding box center [45, 582] width 26 height 22
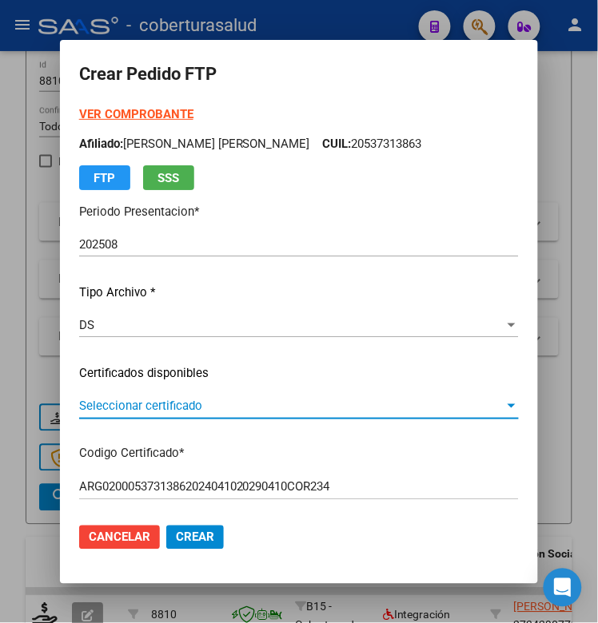
click at [121, 403] on span "Seleccionar certificado" at bounding box center [291, 406] width 425 height 14
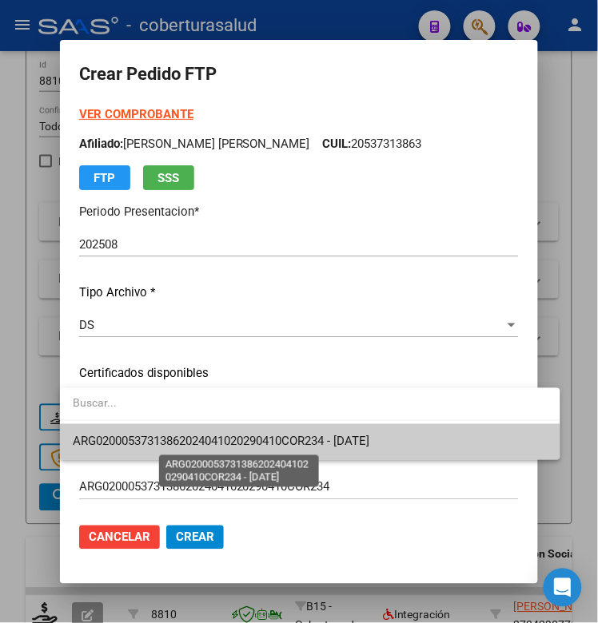
click at [136, 440] on span "ARG02000537313862024041020290410COR234 - [DATE]" at bounding box center [221, 442] width 296 height 14
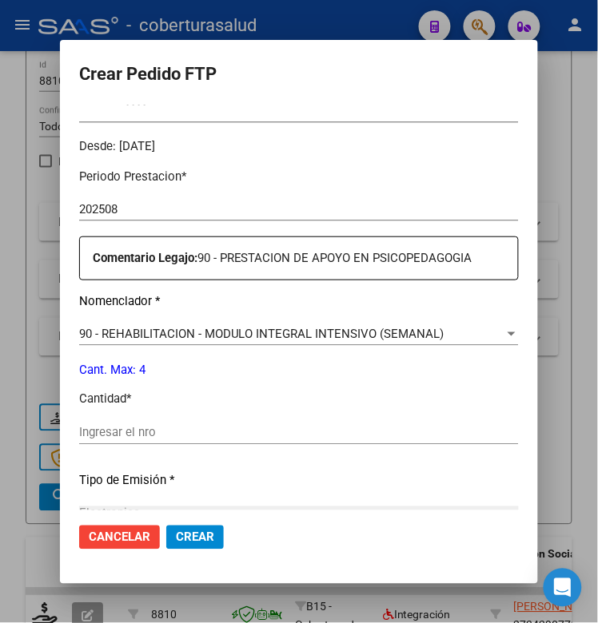
scroll to position [499, 0]
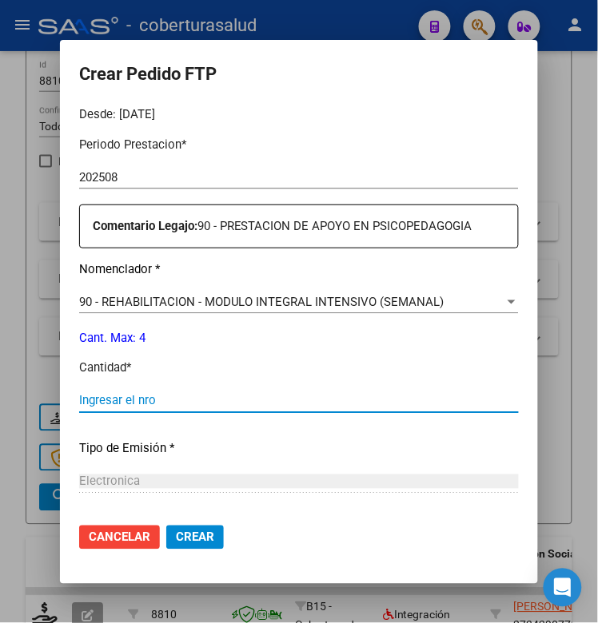
click at [109, 396] on input "Ingresar el nro" at bounding box center [298, 401] width 439 height 14
click at [200, 535] on span "Crear" at bounding box center [195, 537] width 38 height 14
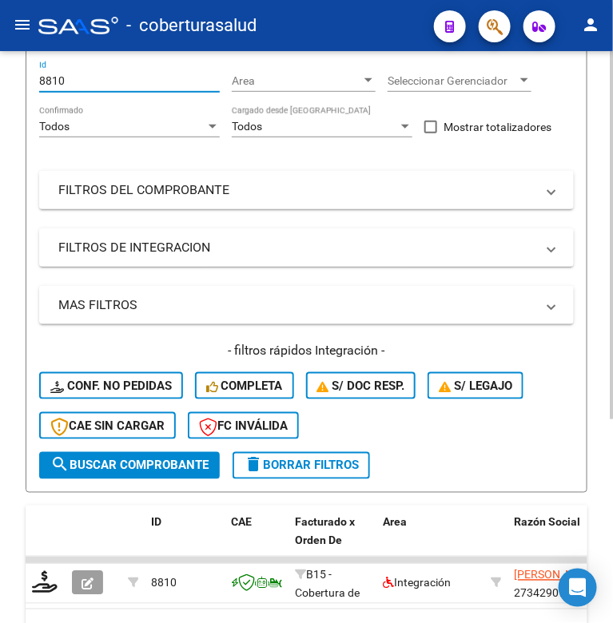
drag, startPoint x: 68, startPoint y: 77, endPoint x: 16, endPoint y: 84, distance: 52.3
click at [16, 84] on div "Video tutorial PRESTADORES -> Listado de CPBTs Emitidos por Prestadores / Prove…" at bounding box center [306, 288] width 613 height 875
paste input "219"
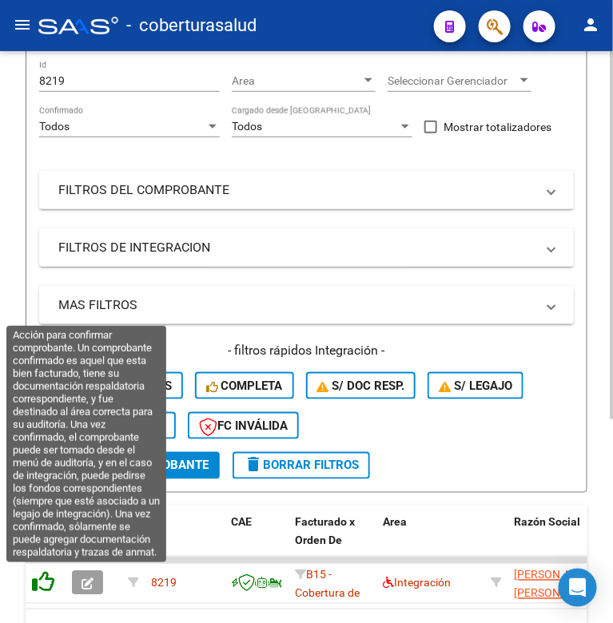
click at [41, 582] on icon at bounding box center [43, 582] width 22 height 22
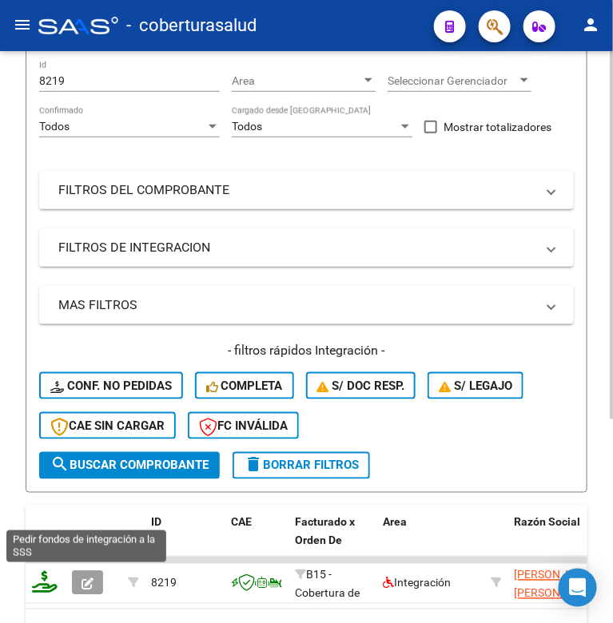
click at [44, 583] on icon at bounding box center [45, 582] width 26 height 22
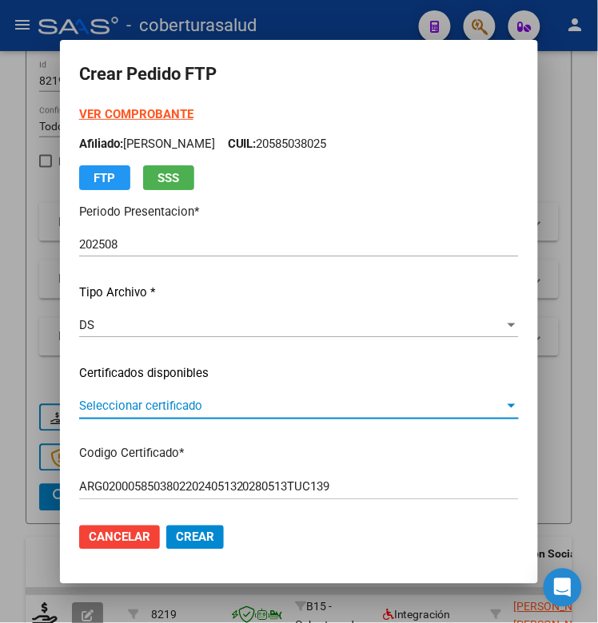
click at [196, 404] on span "Seleccionar certificado" at bounding box center [291, 406] width 425 height 14
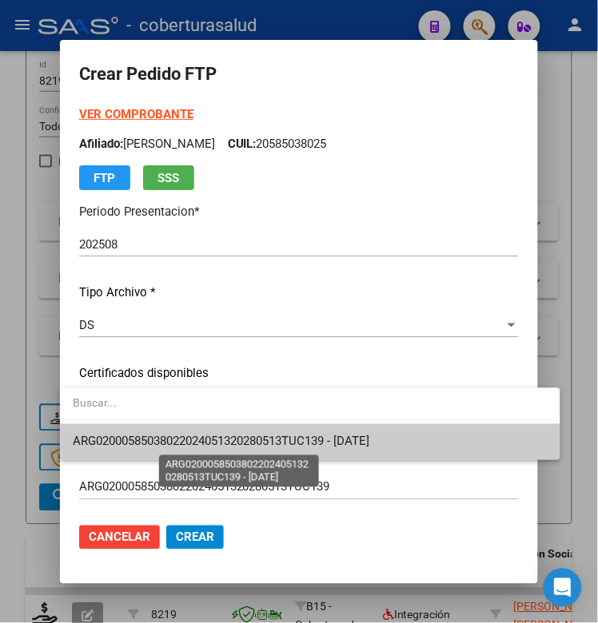
click at [201, 444] on span "ARG02000585038022024051320280513TUC139 - [DATE]" at bounding box center [221, 442] width 296 height 14
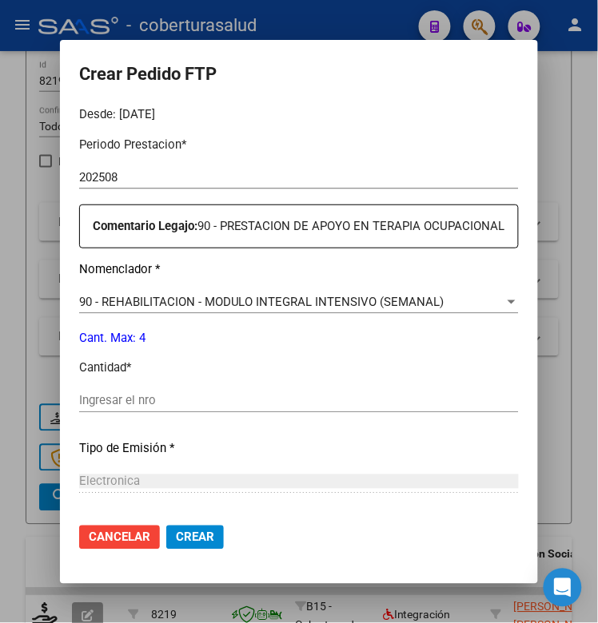
click at [150, 409] on div "Ingresar el nro" at bounding box center [298, 401] width 439 height 24
click at [149, 403] on input "Ingresar el nro" at bounding box center [298, 401] width 439 height 14
click at [178, 541] on span "Crear" at bounding box center [195, 537] width 38 height 14
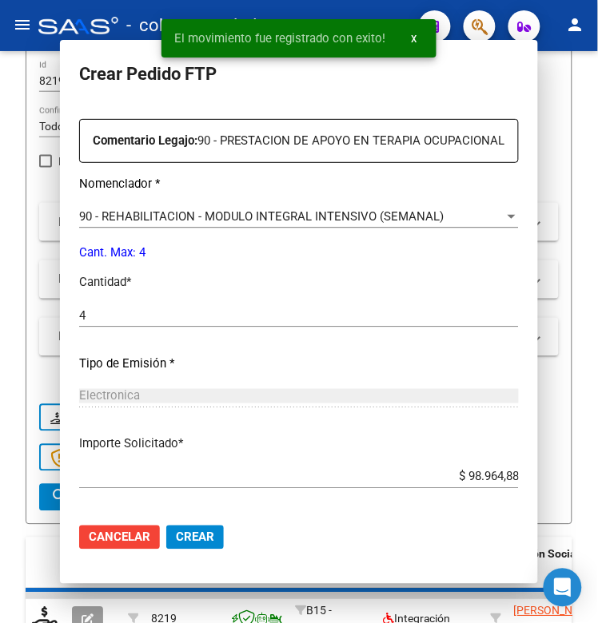
scroll to position [0, 0]
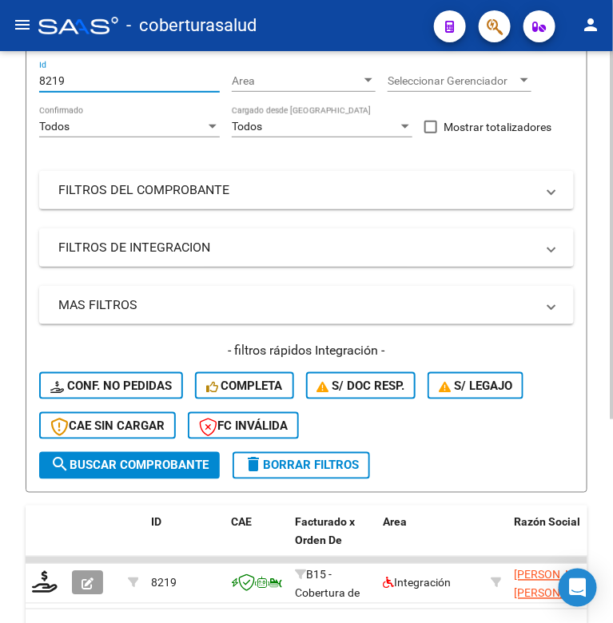
drag, startPoint x: 66, startPoint y: 81, endPoint x: 34, endPoint y: 90, distance: 33.1
click at [34, 90] on form "Filtros 8219 Id Area Area Seleccionar Gerenciador Seleccionar Gerenciador Todos…" at bounding box center [307, 269] width 562 height 447
paste input "184"
click at [85, 463] on span "search Buscar Comprobante" at bounding box center [129, 466] width 158 height 14
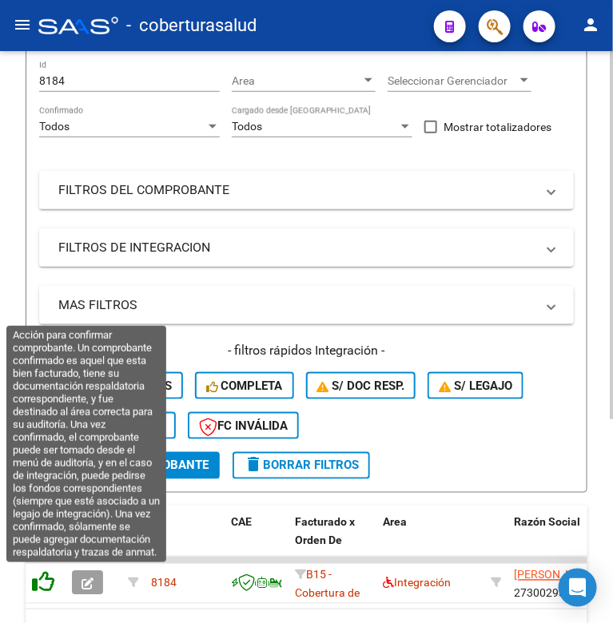
click at [46, 579] on icon at bounding box center [43, 582] width 22 height 22
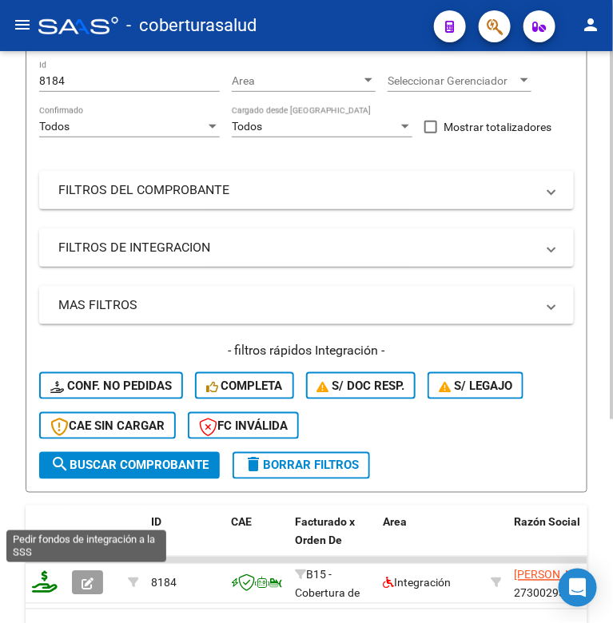
click at [34, 585] on icon at bounding box center [45, 582] width 26 height 22
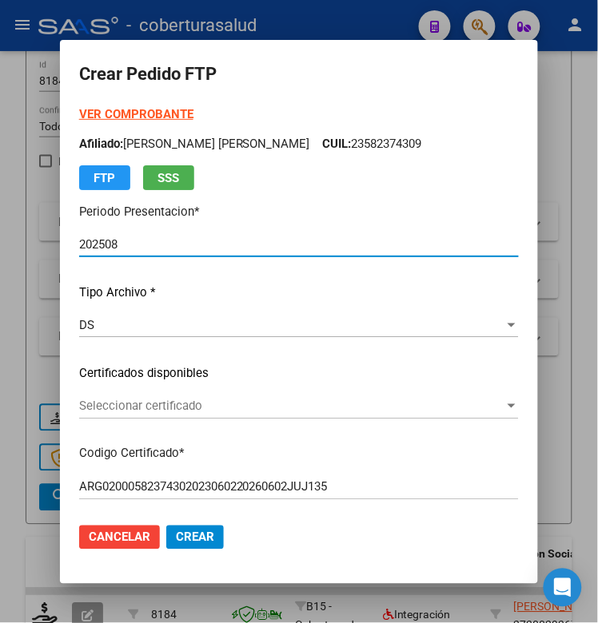
click at [221, 406] on span "Seleccionar certificado" at bounding box center [291, 406] width 425 height 14
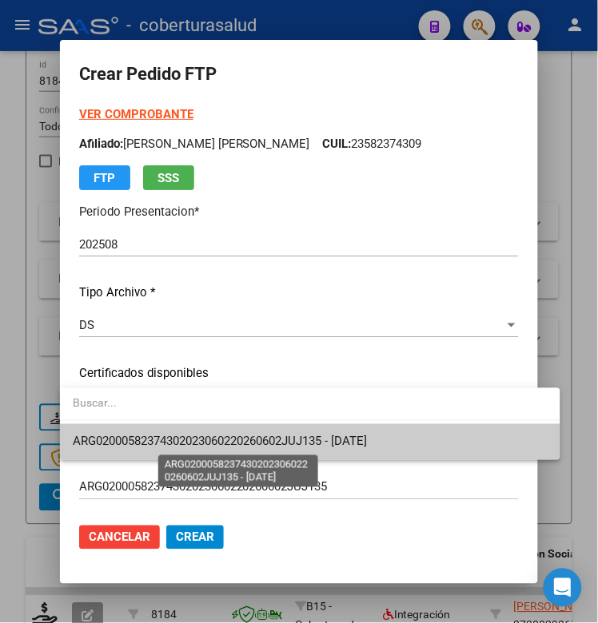
click at [218, 441] on span "ARG02000582374302023060220260602JUJ135 - [DATE]" at bounding box center [220, 442] width 294 height 14
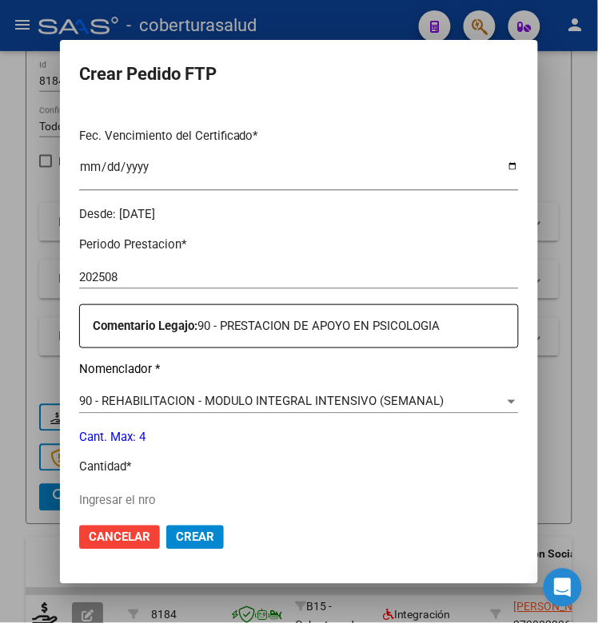
scroll to position [499, 0]
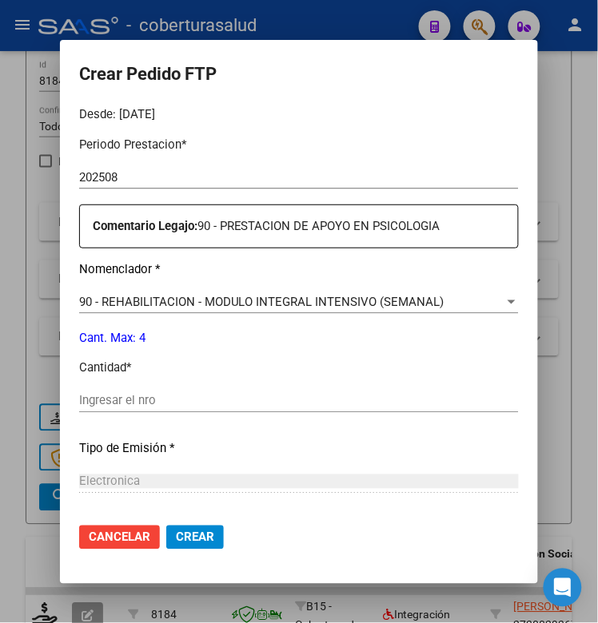
click at [140, 404] on input "Ingresar el nro" at bounding box center [298, 401] width 439 height 14
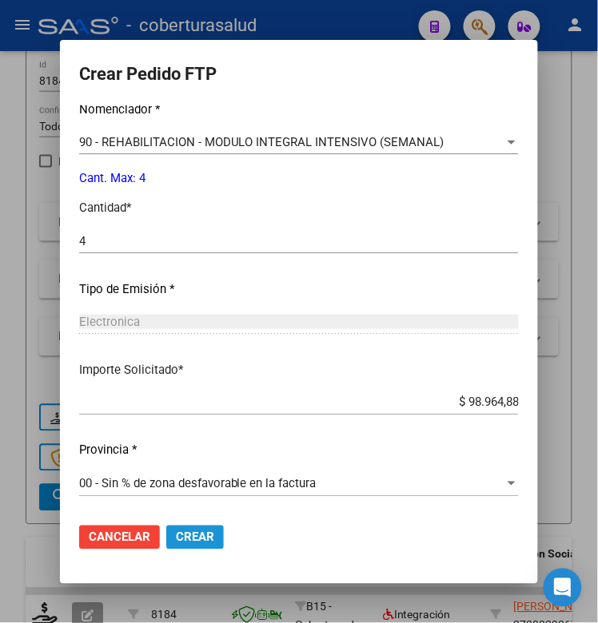
click at [197, 536] on span "Crear" at bounding box center [195, 537] width 38 height 14
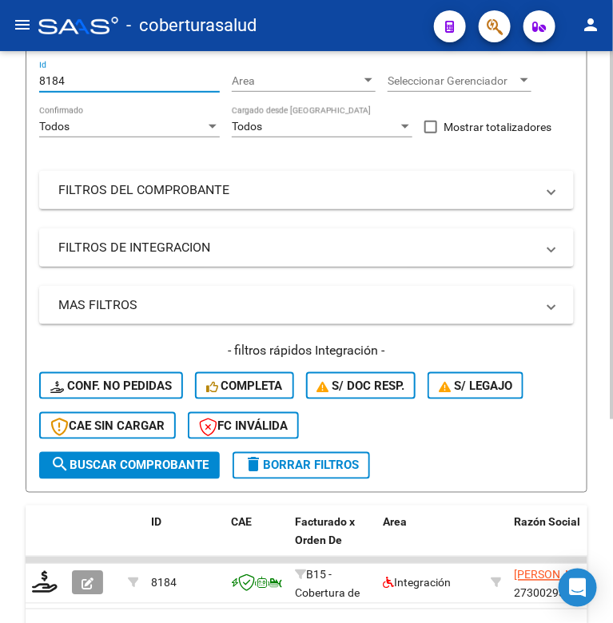
drag, startPoint x: 70, startPoint y: 81, endPoint x: 12, endPoint y: 81, distance: 57.5
click at [12, 81] on div "Video tutorial PRESTADORES -> Listado de CPBTs Emitidos por Prestadores / Prove…" at bounding box center [306, 288] width 613 height 875
paste input "09"
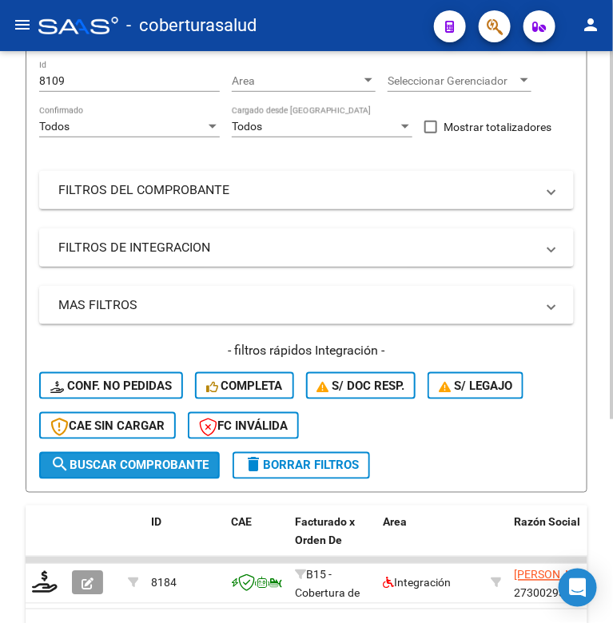
click at [133, 459] on span "search Buscar Comprobante" at bounding box center [129, 466] width 158 height 14
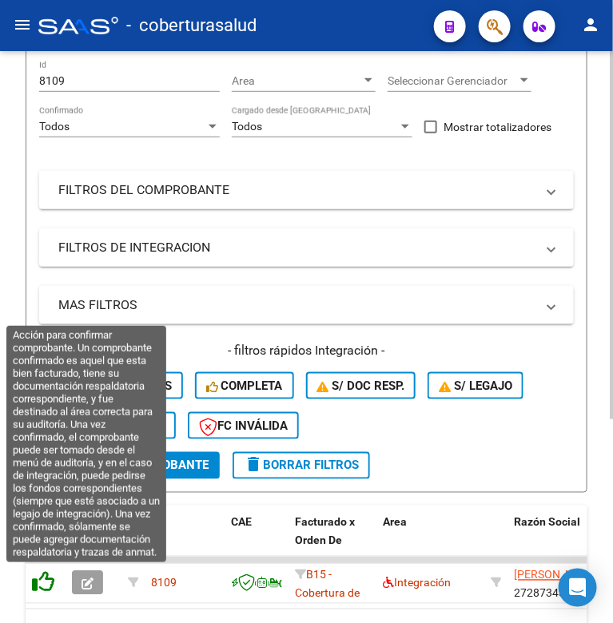
click at [42, 580] on icon at bounding box center [43, 582] width 22 height 22
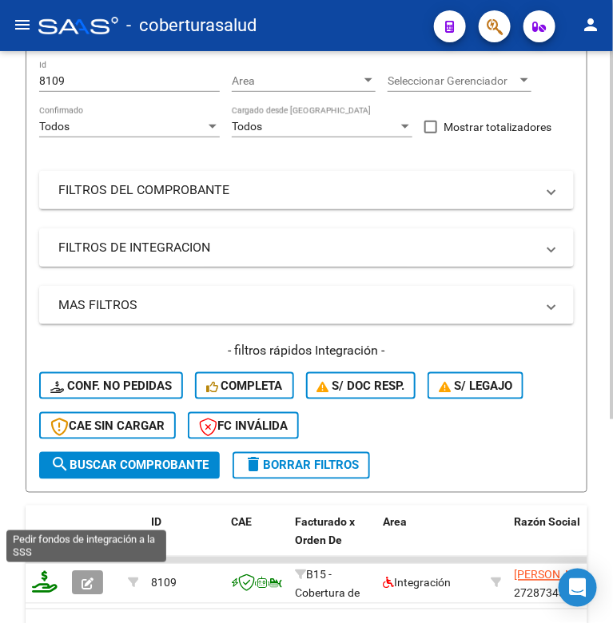
click at [34, 583] on icon at bounding box center [45, 582] width 26 height 22
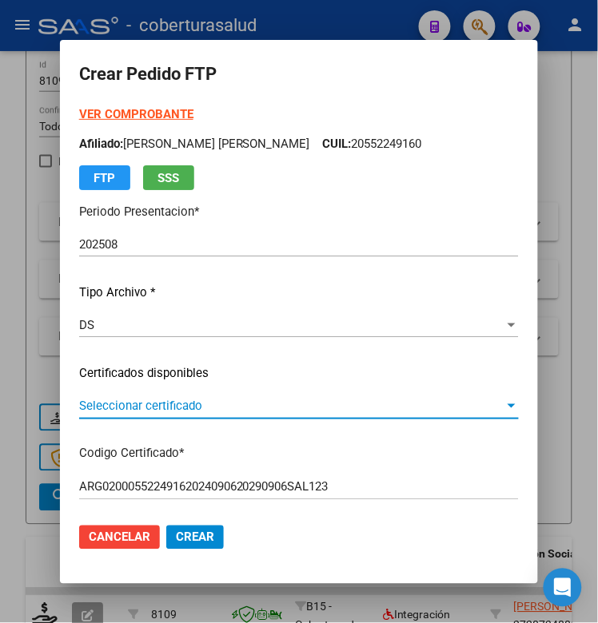
click at [142, 406] on span "Seleccionar certificado" at bounding box center [291, 406] width 425 height 14
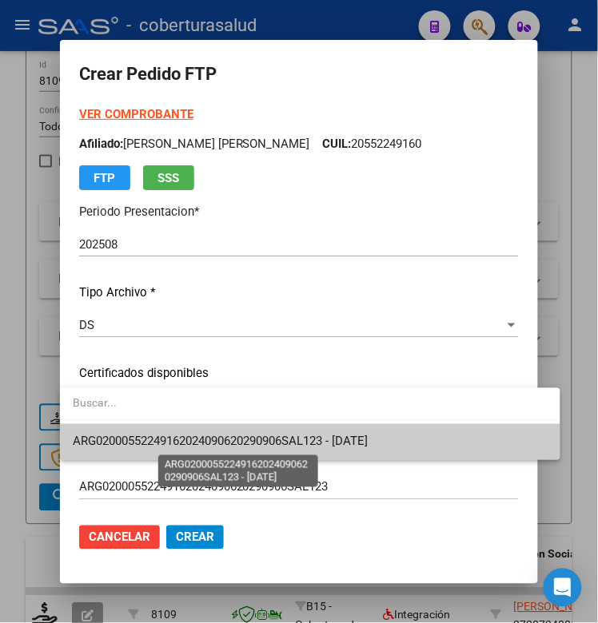
click at [149, 444] on span "ARG02000552249162024090620290906SAL123 - [DATE]" at bounding box center [220, 442] width 295 height 14
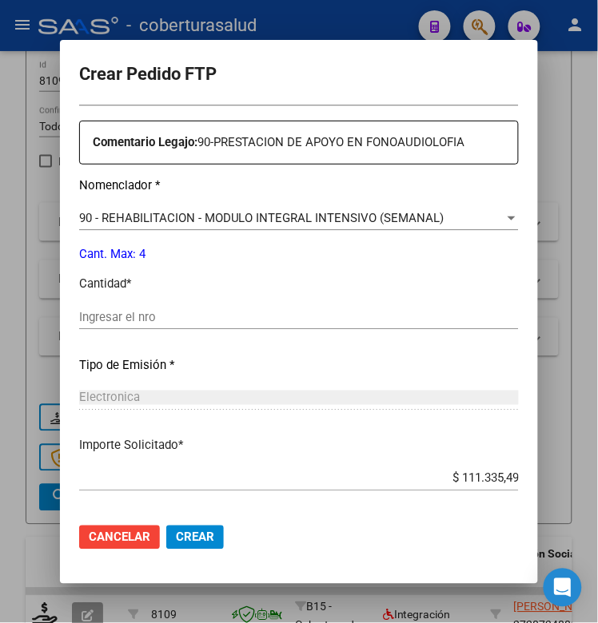
scroll to position [599, 0]
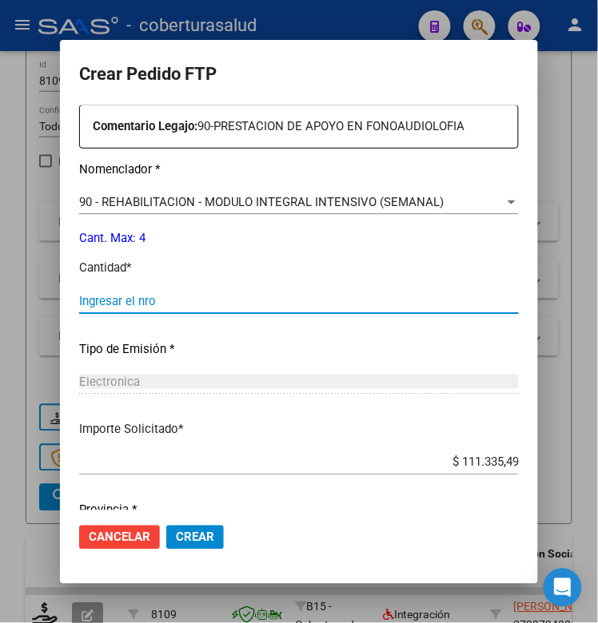
click at [118, 298] on input "Ingresar el nro" at bounding box center [298, 301] width 439 height 14
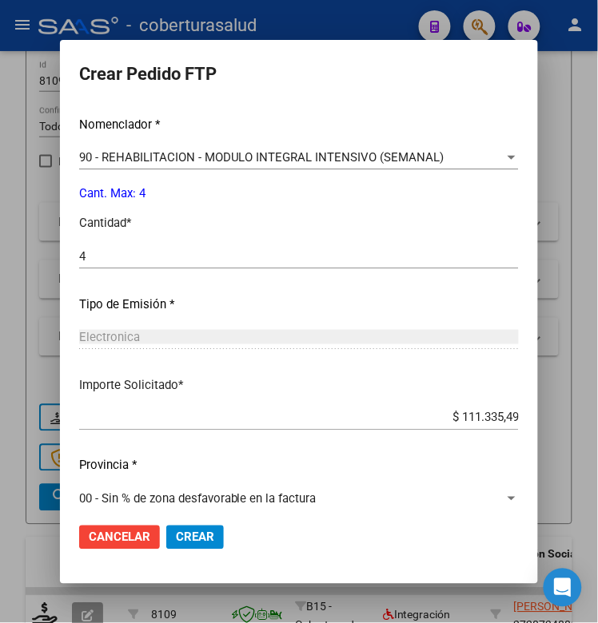
scroll to position [659, 0]
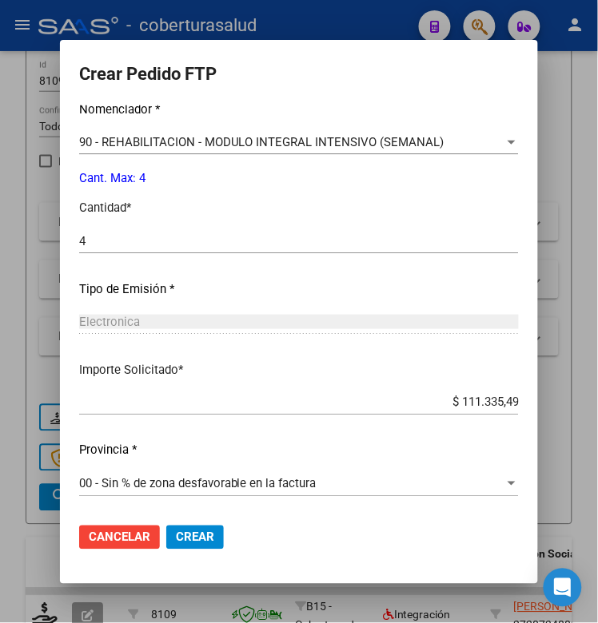
click at [213, 537] on button "Crear" at bounding box center [195, 538] width 58 height 24
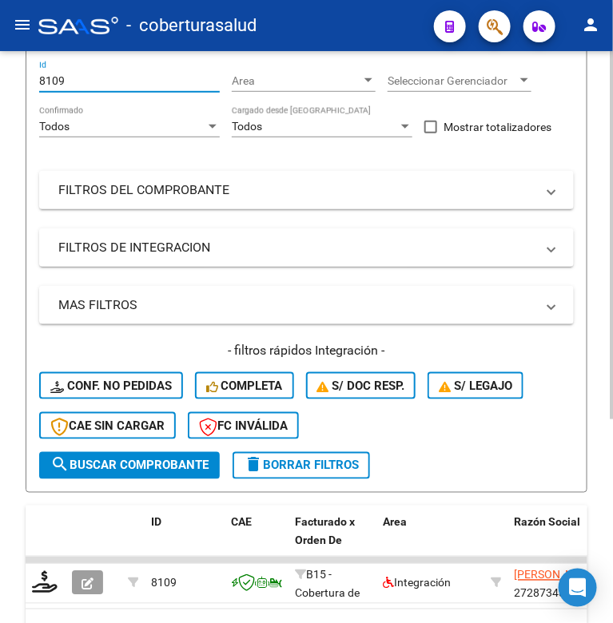
drag, startPoint x: 74, startPoint y: 74, endPoint x: 9, endPoint y: 85, distance: 65.7
click at [9, 85] on div "Video tutorial PRESTADORES -> Listado de CPBTs Emitidos por Prestadores / Prove…" at bounding box center [306, 288] width 613 height 875
paste input "10"
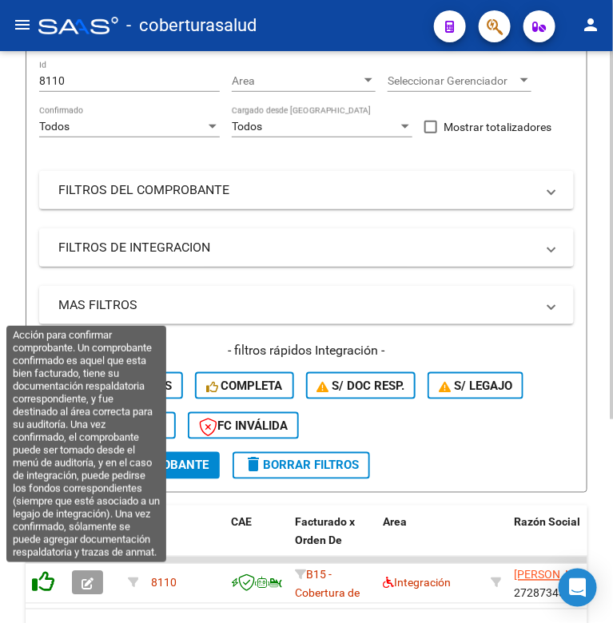
click at [42, 586] on icon at bounding box center [43, 582] width 22 height 22
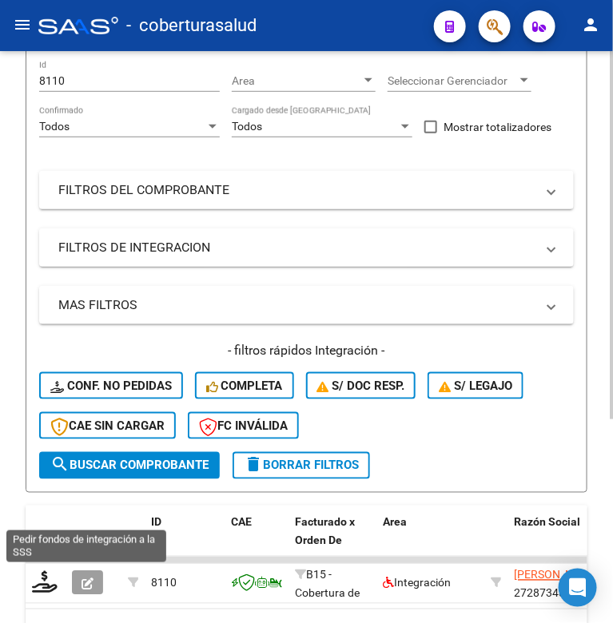
click at [42, 586] on icon at bounding box center [45, 582] width 26 height 22
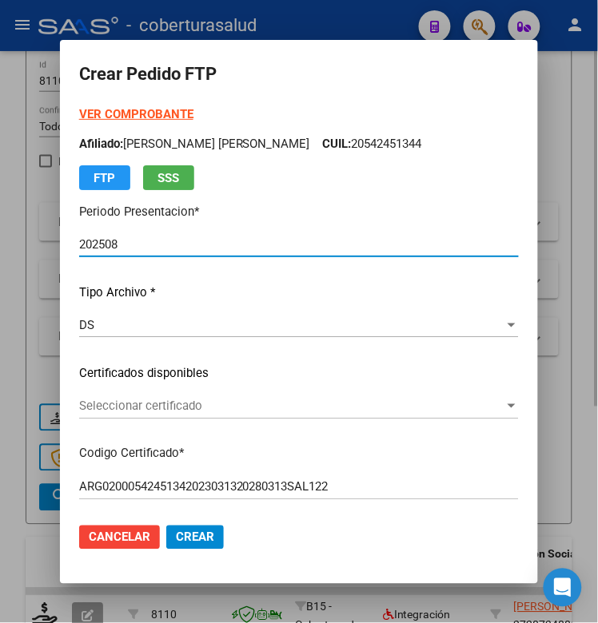
click at [160, 408] on span "Seleccionar certificado" at bounding box center [291, 406] width 425 height 14
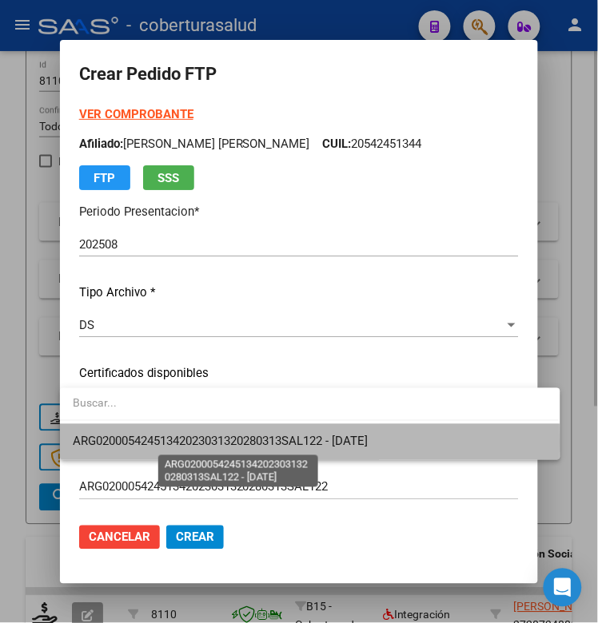
click at [165, 441] on span "ARG02000542451342023031320280313SAL122 - [DATE]" at bounding box center [220, 442] width 295 height 14
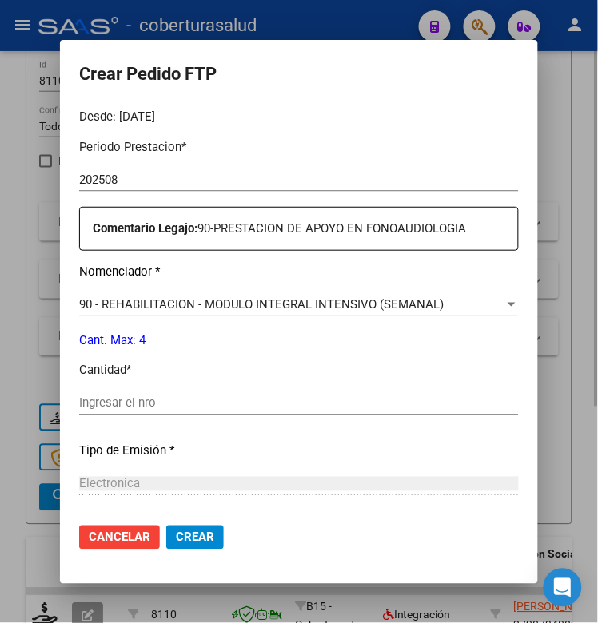
scroll to position [499, 0]
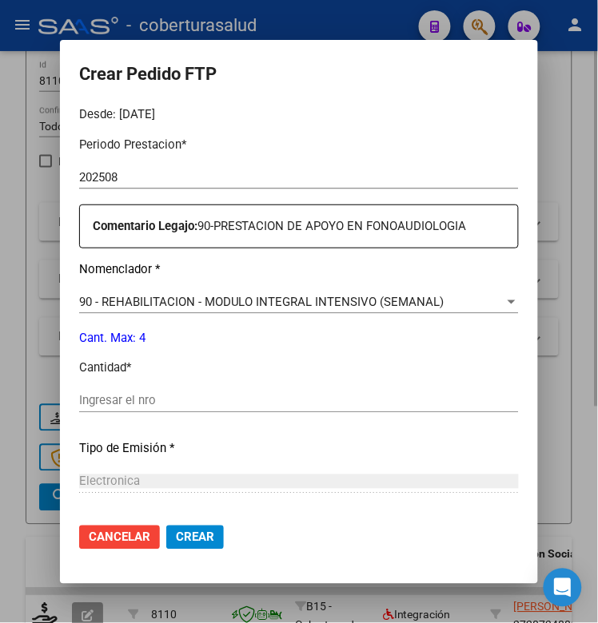
click at [156, 405] on input "Ingresar el nro" at bounding box center [298, 401] width 439 height 14
click at [196, 544] on button "Crear" at bounding box center [195, 538] width 58 height 24
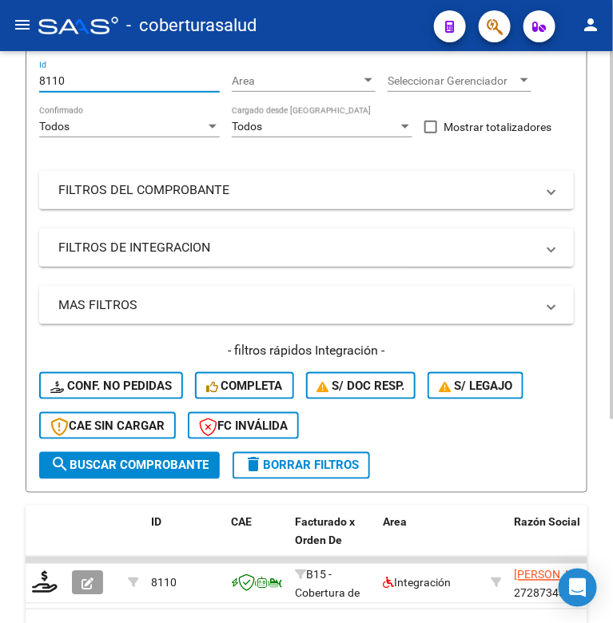
drag, startPoint x: 62, startPoint y: 80, endPoint x: 17, endPoint y: 93, distance: 46.5
click at [16, 93] on div "Video tutorial PRESTADORES -> Listado de CPBTs Emitidos por Prestadores / Prove…" at bounding box center [306, 288] width 613 height 875
paste input "6"
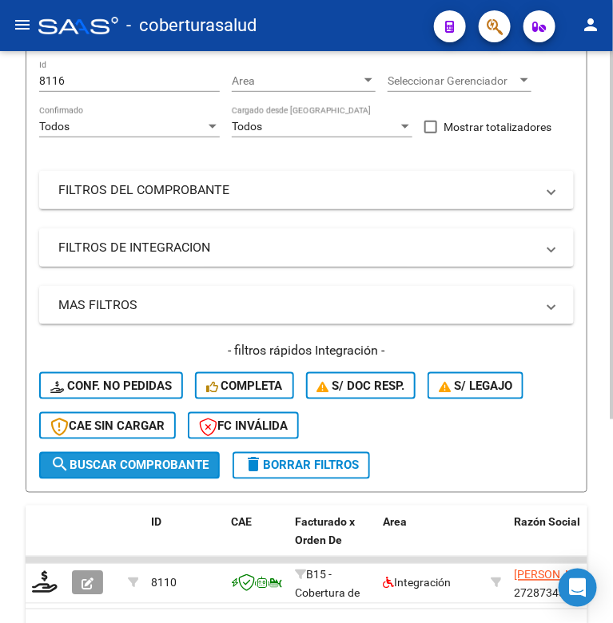
click at [109, 462] on span "search Buscar Comprobante" at bounding box center [129, 466] width 158 height 14
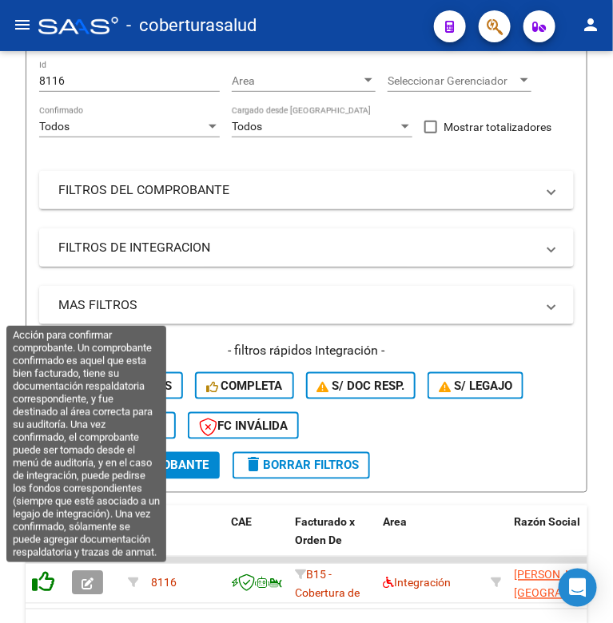
click at [42, 583] on icon at bounding box center [43, 582] width 22 height 22
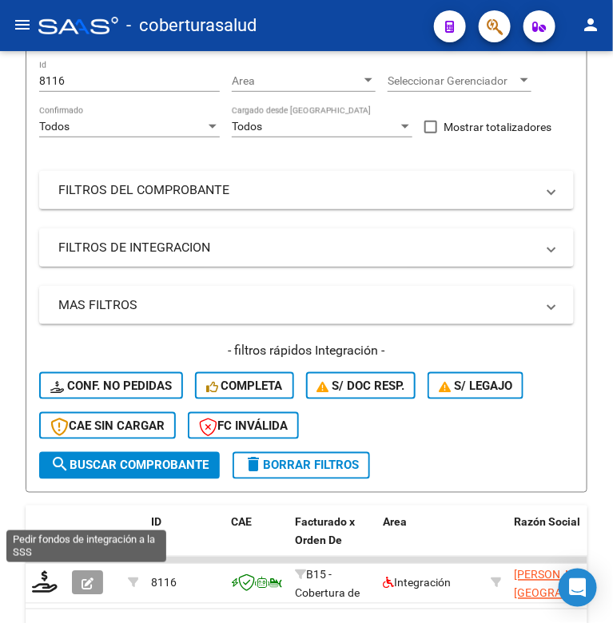
click at [42, 583] on icon at bounding box center [45, 582] width 26 height 22
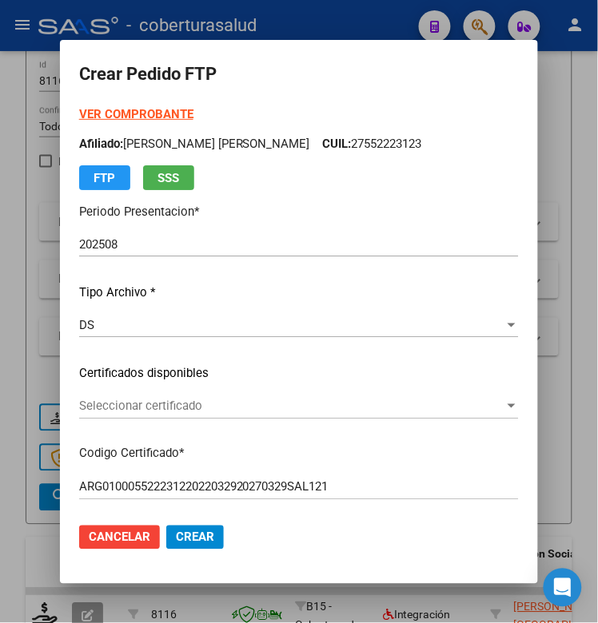
click at [125, 396] on div "Seleccionar certificado Seleccionar certificado" at bounding box center [298, 407] width 439 height 24
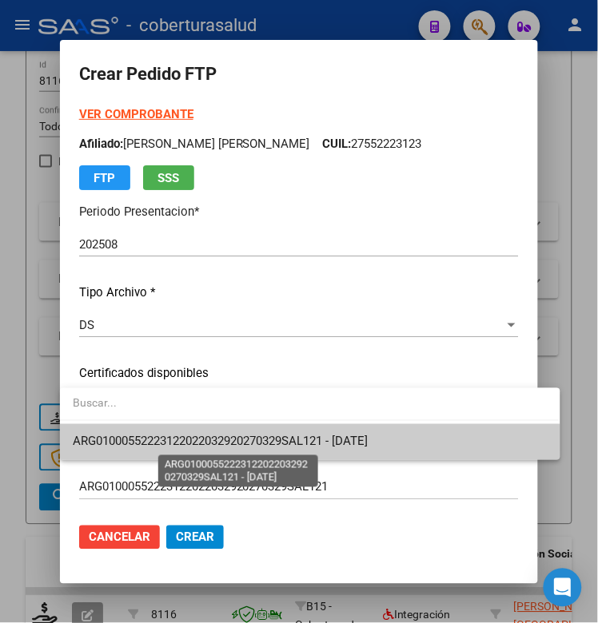
click at [129, 435] on span "ARG01000552223122022032920270329SAL121 - [DATE]" at bounding box center [220, 442] width 295 height 14
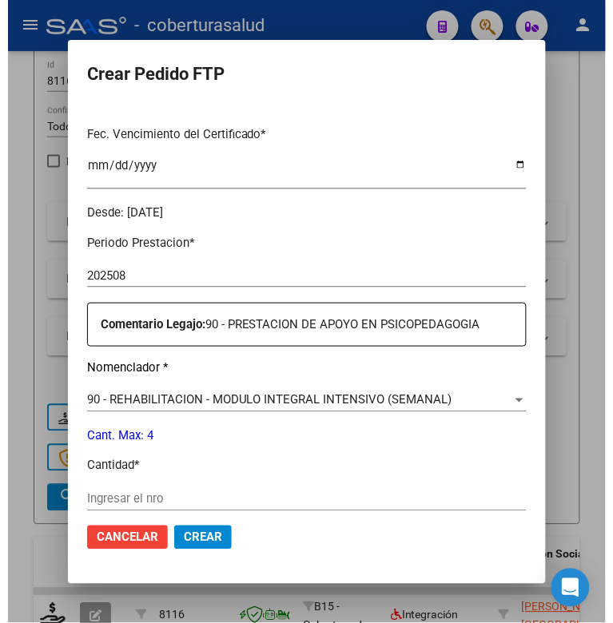
scroll to position [499, 0]
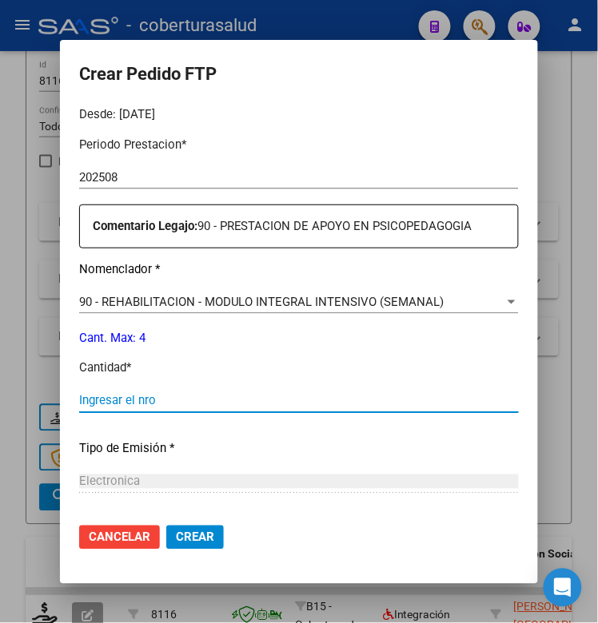
click at [116, 404] on input "Ingresar el nro" at bounding box center [298, 401] width 439 height 14
click at [166, 526] on button "Crear" at bounding box center [195, 538] width 58 height 24
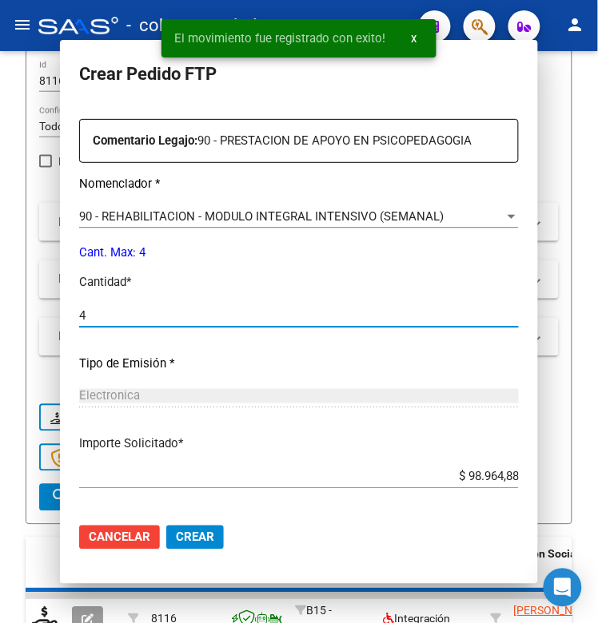
scroll to position [0, 0]
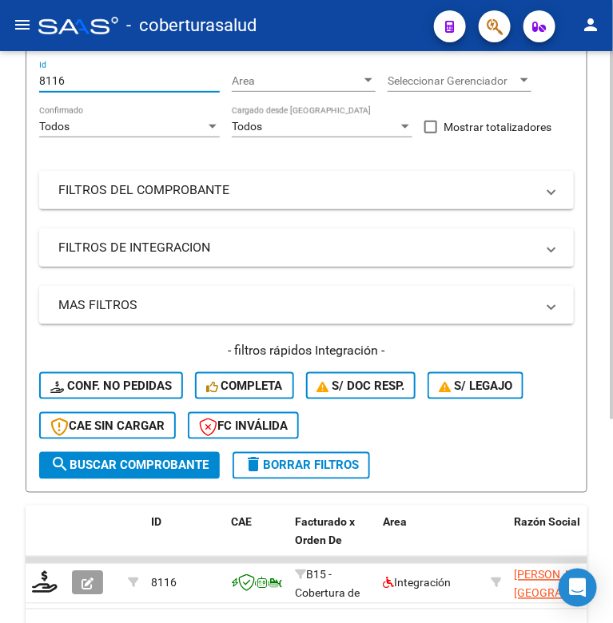
drag, startPoint x: 61, startPoint y: 85, endPoint x: 5, endPoint y: 93, distance: 56.4
click at [5, 93] on div "Video tutorial PRESTADORES -> Listado de CPBTs Emitidos por Prestadores / Prove…" at bounding box center [306, 288] width 613 height 875
paste input "95"
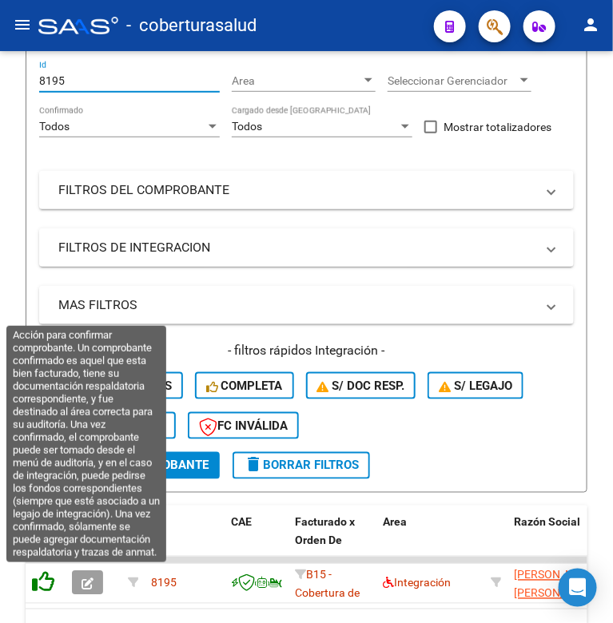
click at [50, 577] on icon at bounding box center [43, 582] width 22 height 22
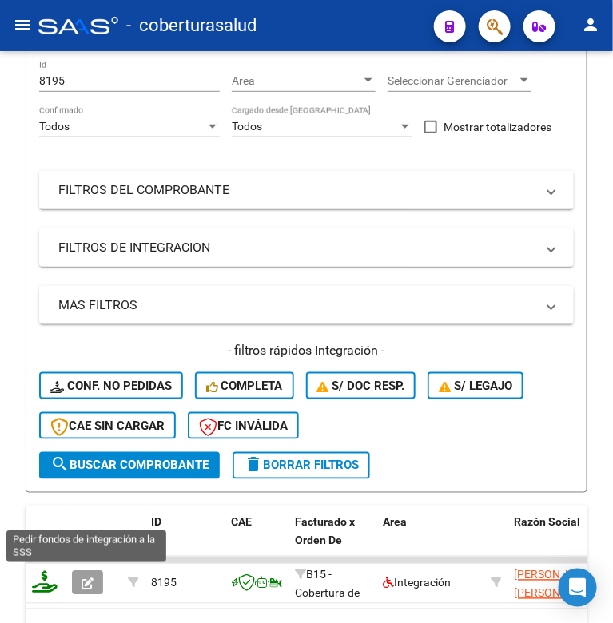
click at [50, 581] on icon at bounding box center [45, 582] width 26 height 22
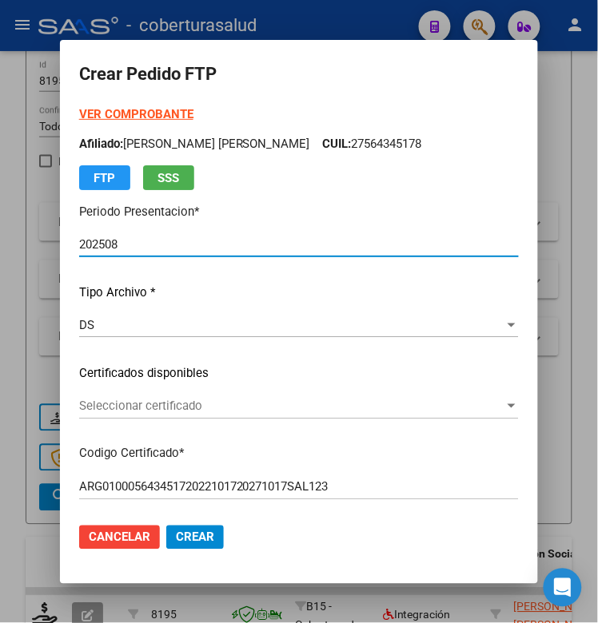
click at [149, 404] on span "Seleccionar certificado" at bounding box center [291, 406] width 425 height 14
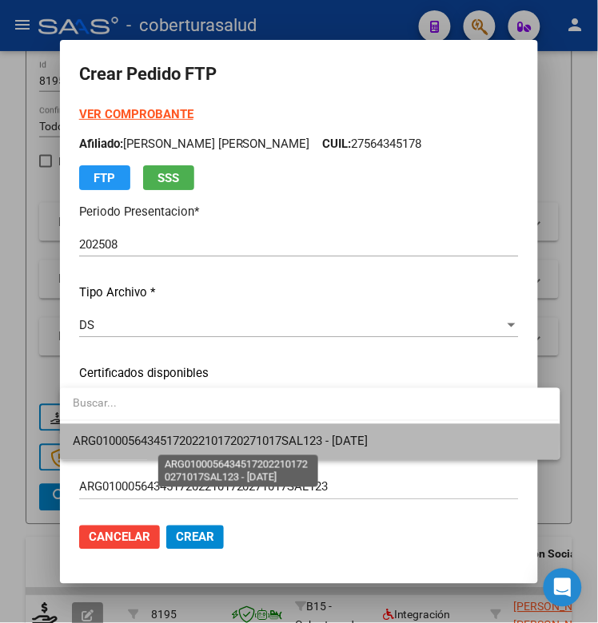
click at [150, 437] on span "ARG01000564345172022101720271017SAL123 - [DATE]" at bounding box center [220, 442] width 295 height 14
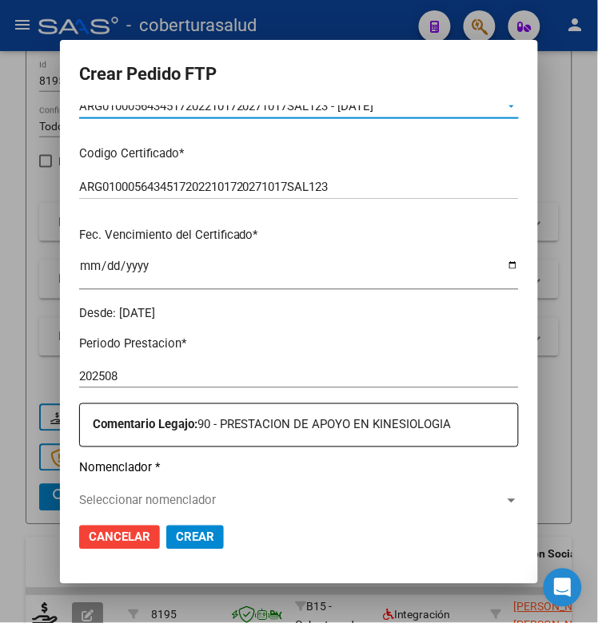
scroll to position [499, 0]
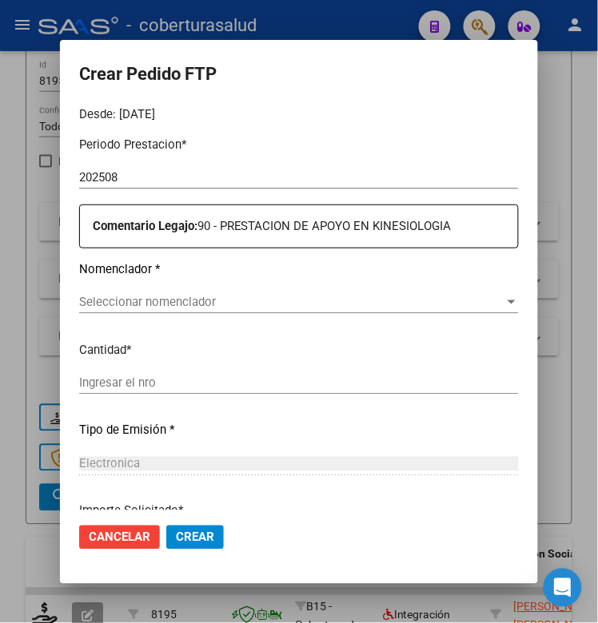
click at [141, 313] on div "Seleccionar nomenclador Seleccionar nomenclador" at bounding box center [298, 302] width 439 height 24
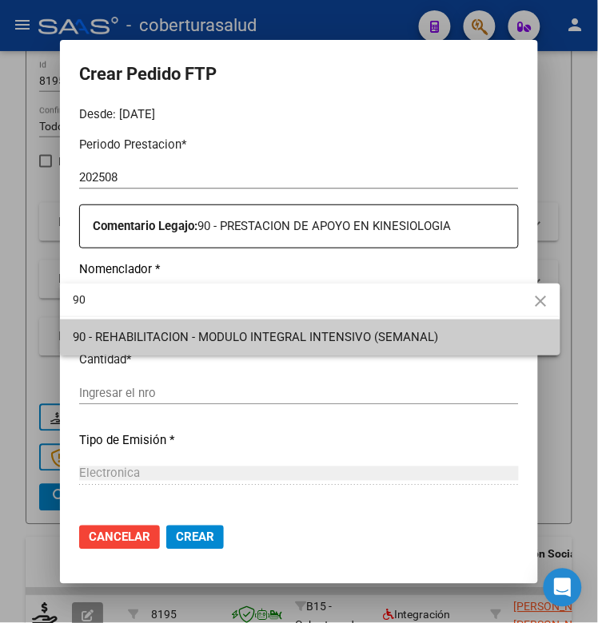
click at [109, 394] on div at bounding box center [299, 311] width 598 height 623
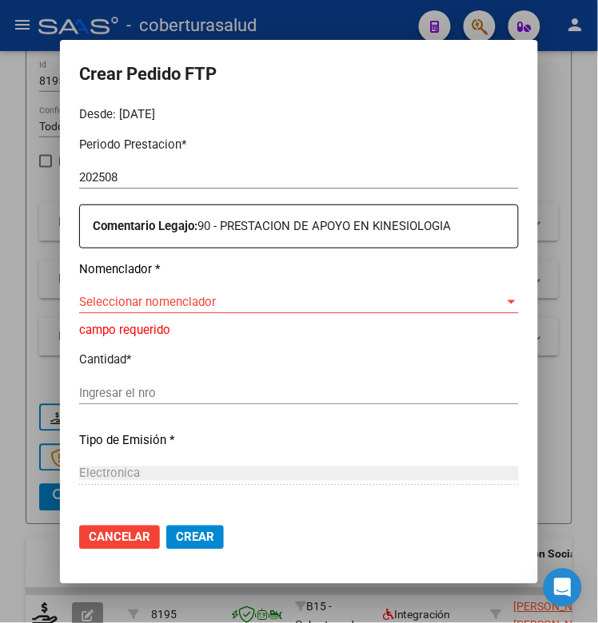
click at [113, 308] on span "Seleccionar nomenclador" at bounding box center [291, 302] width 425 height 14
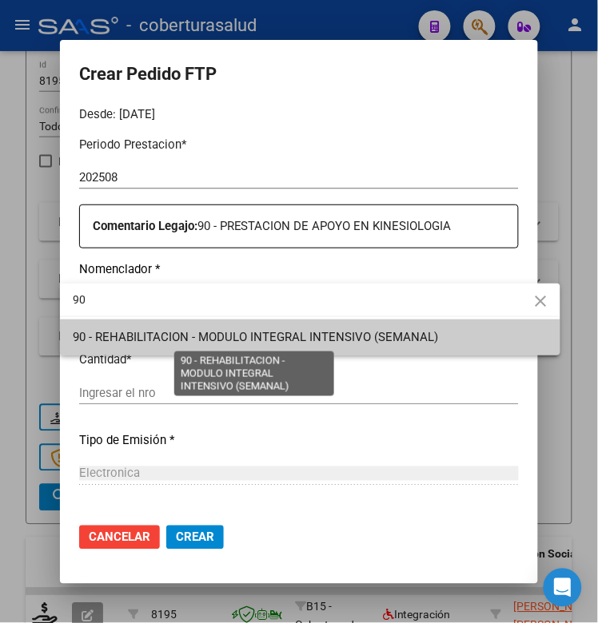
click at [113, 336] on span "90 - REHABILITACION - MODULO INTEGRAL INTENSIVO (SEMANAL)" at bounding box center [255, 337] width 365 height 14
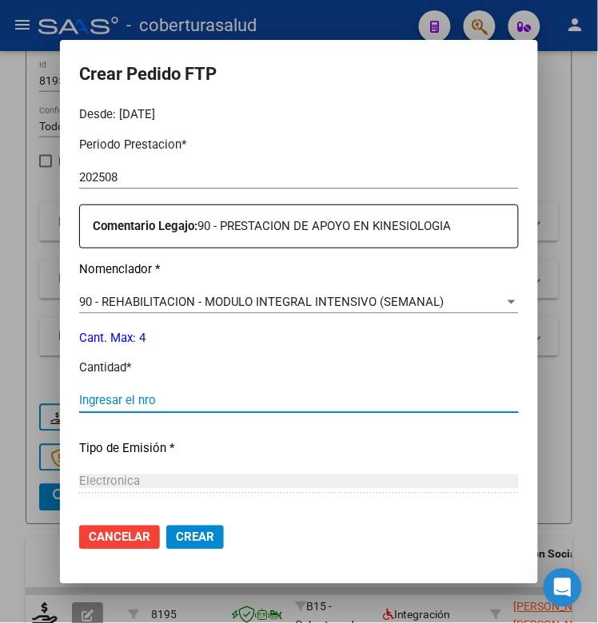
click at [97, 395] on input "Ingresar el nro" at bounding box center [298, 401] width 439 height 14
click at [157, 475] on div "Electronica" at bounding box center [298, 482] width 439 height 14
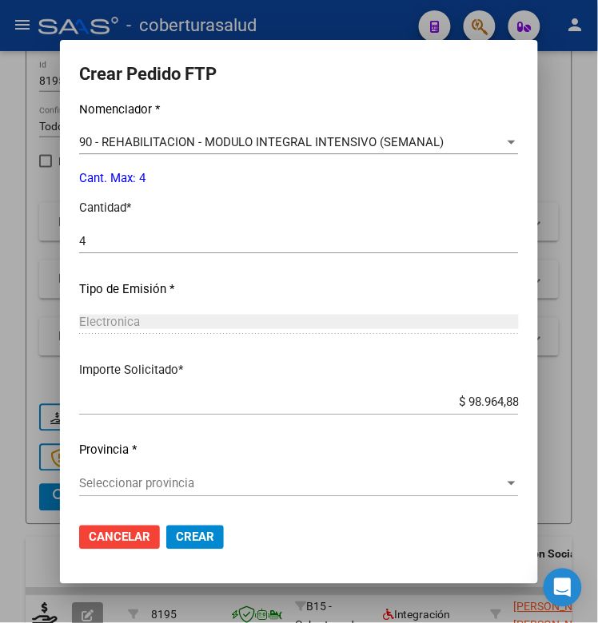
click at [157, 475] on div "Seleccionar provincia Seleccionar provincia" at bounding box center [298, 484] width 439 height 24
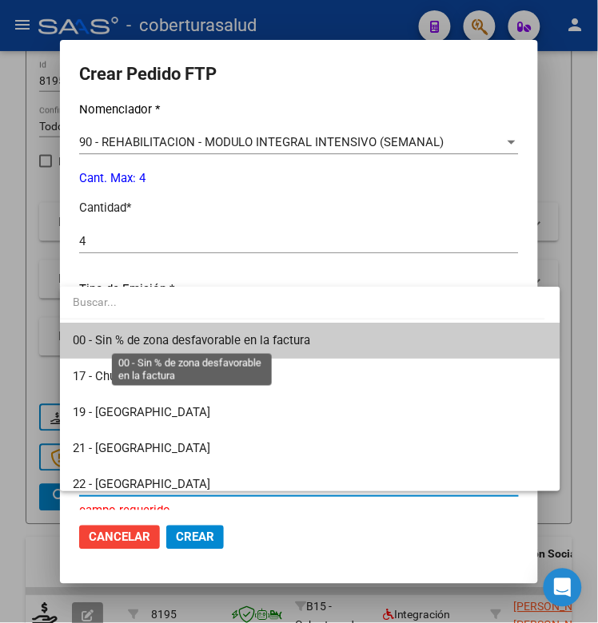
click at [156, 337] on span "00 - Sin % de zona desfavorable en la factura" at bounding box center [191, 340] width 237 height 14
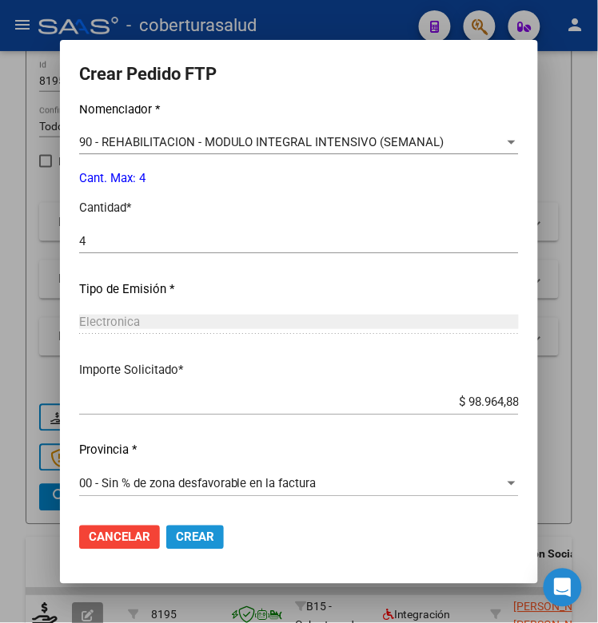
click at [176, 538] on span "Crear" at bounding box center [195, 537] width 38 height 14
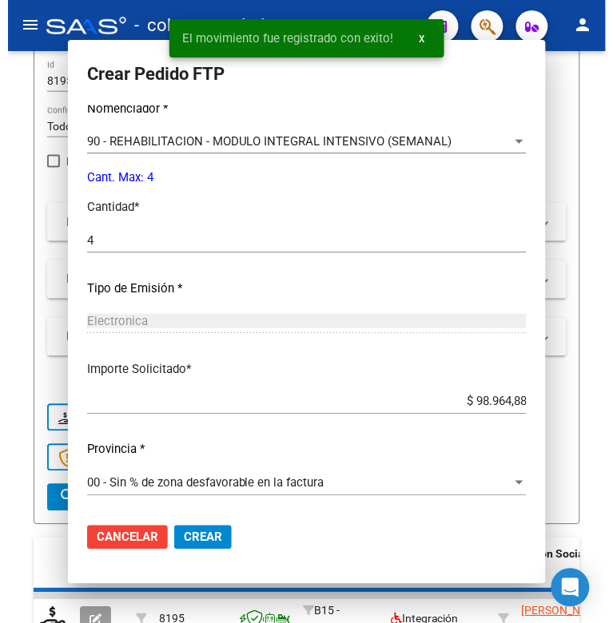
scroll to position [0, 0]
